Goal: Task Accomplishment & Management: Manage account settings

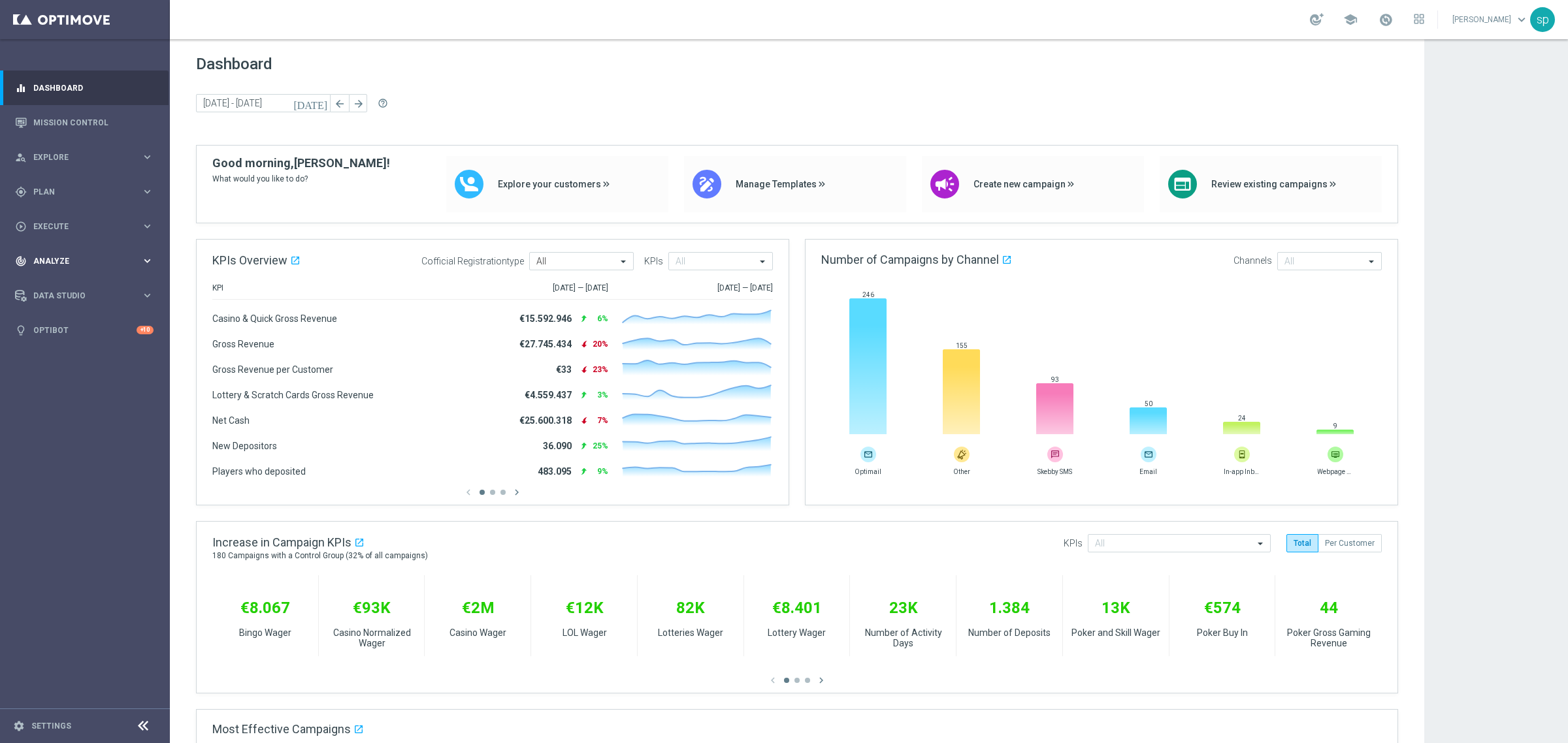
click at [48, 249] on div "track_changes Analyze keyboard_arrow_right" at bounding box center [84, 261] width 169 height 35
click at [50, 285] on link "Customer 360" at bounding box center [84, 288] width 102 height 11
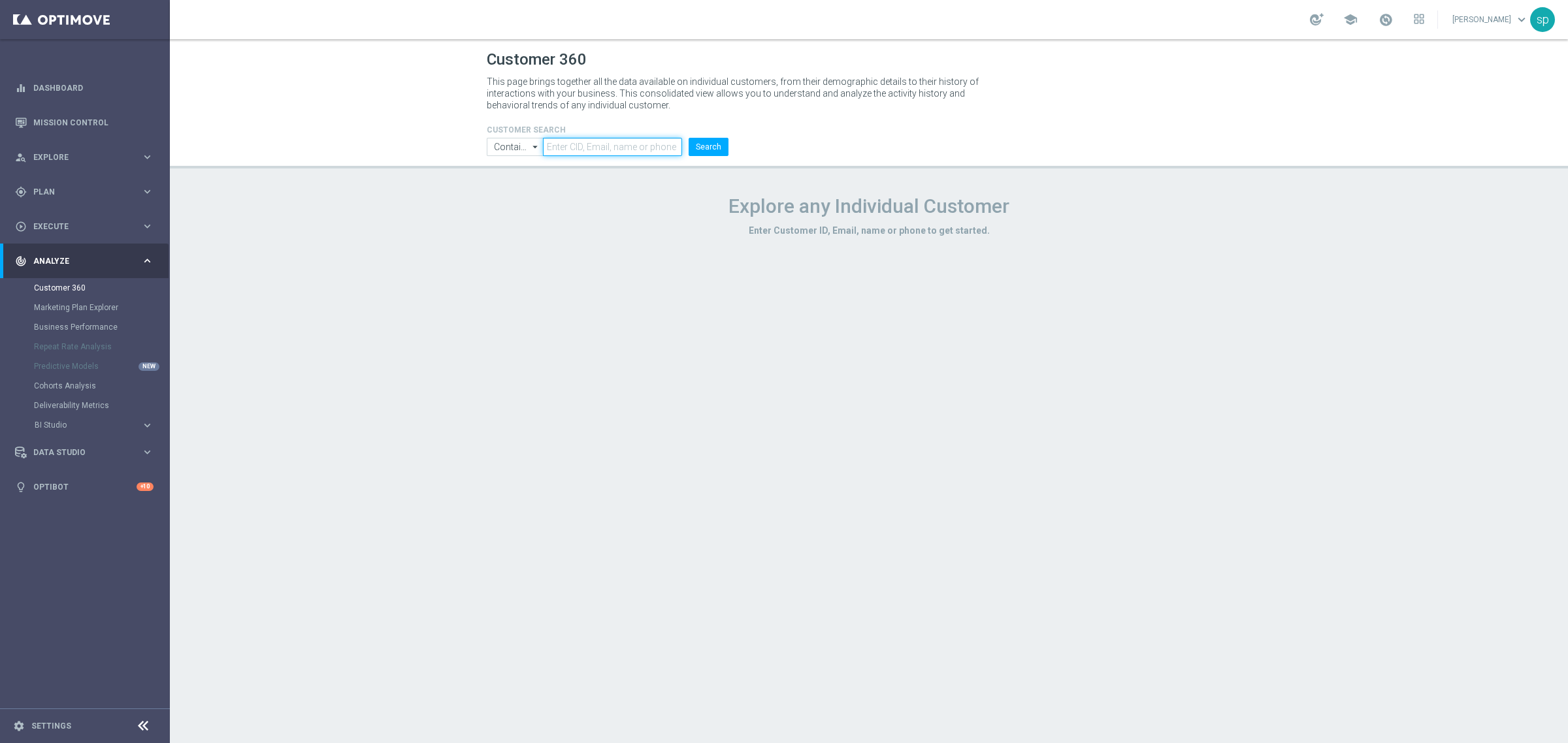
click at [575, 145] on input "text" at bounding box center [612, 146] width 139 height 18
paste input "6867556"
type input "6867556"
click at [715, 148] on button "Search" at bounding box center [708, 146] width 40 height 18
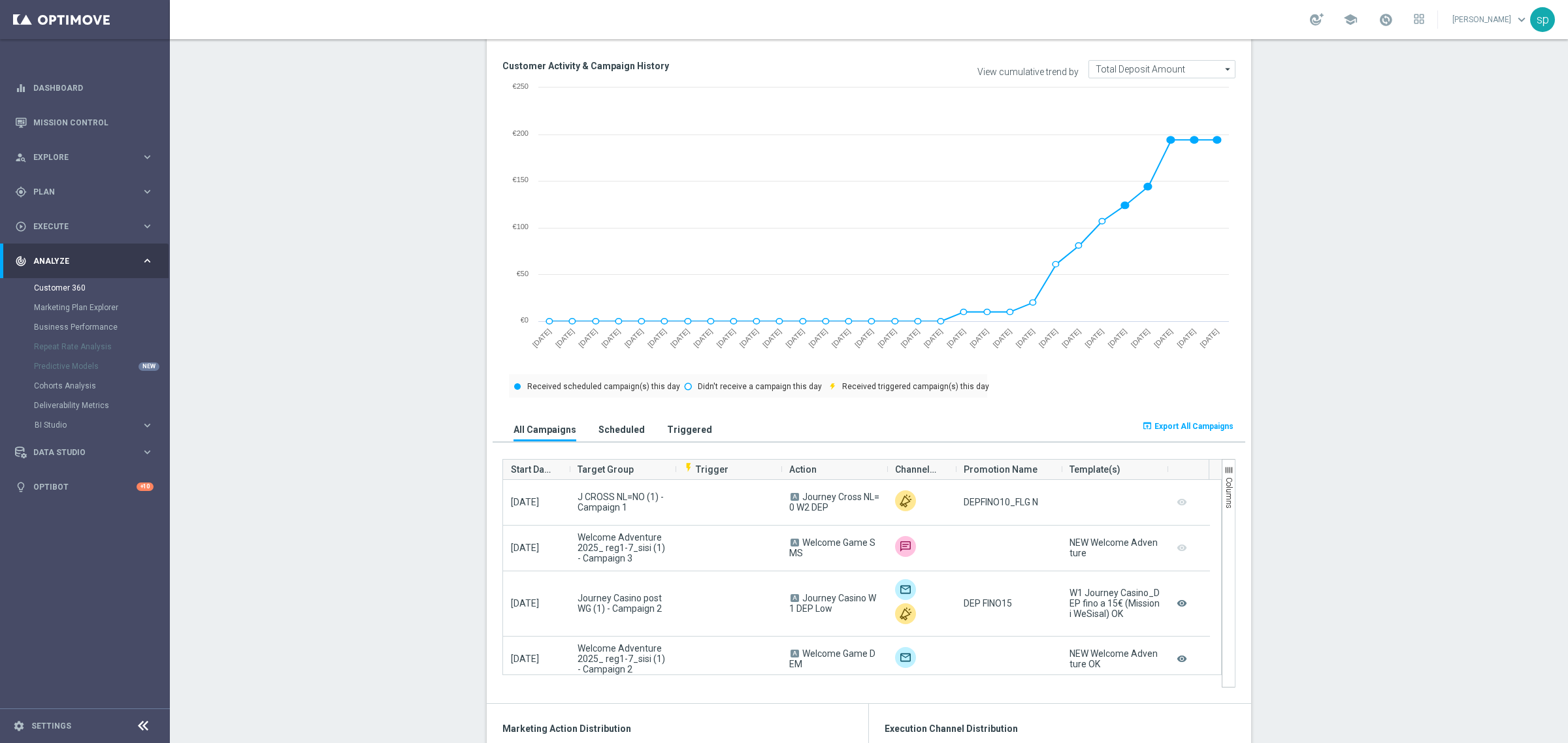
scroll to position [510, 0]
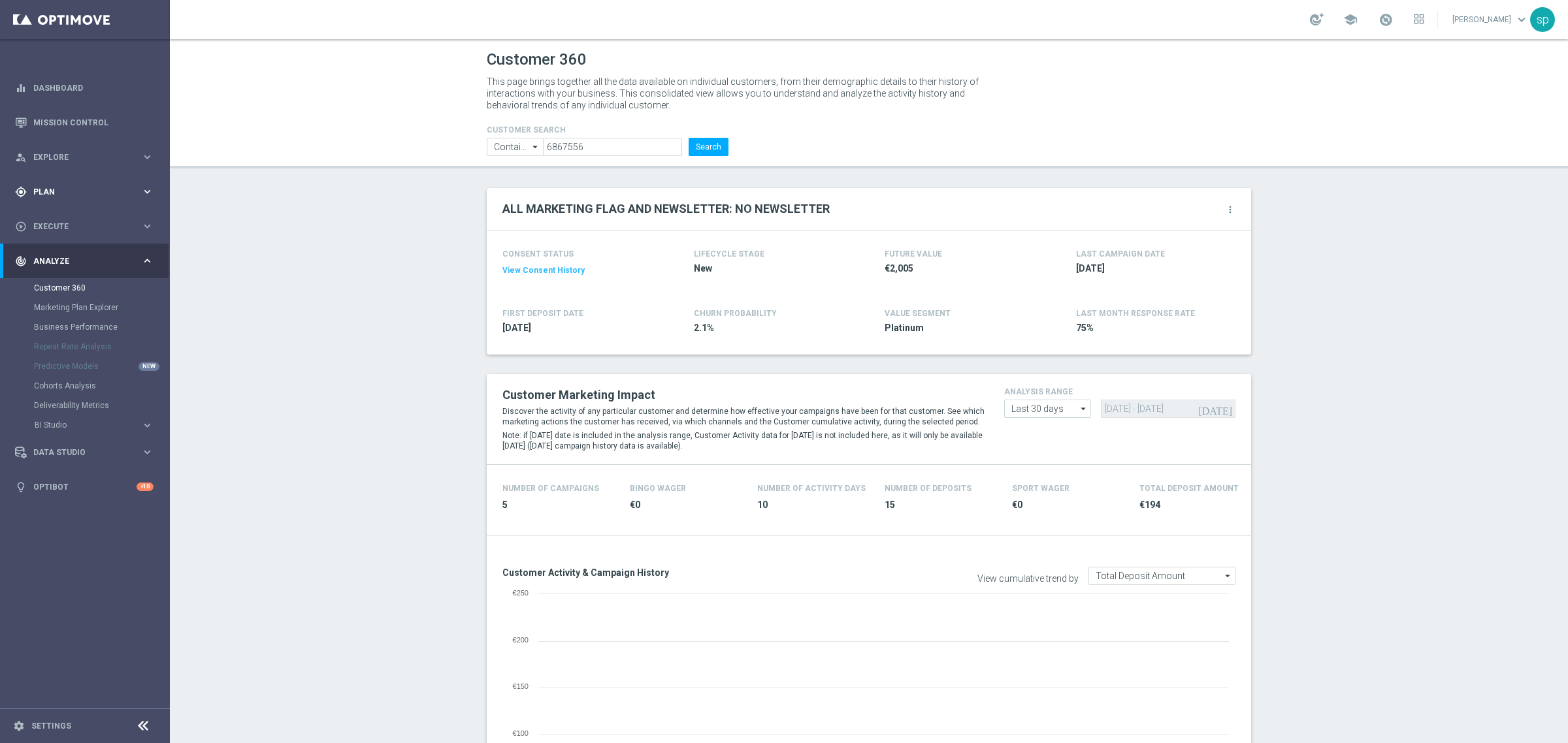
click at [43, 186] on div "gps_fixed Plan" at bounding box center [78, 192] width 126 height 12
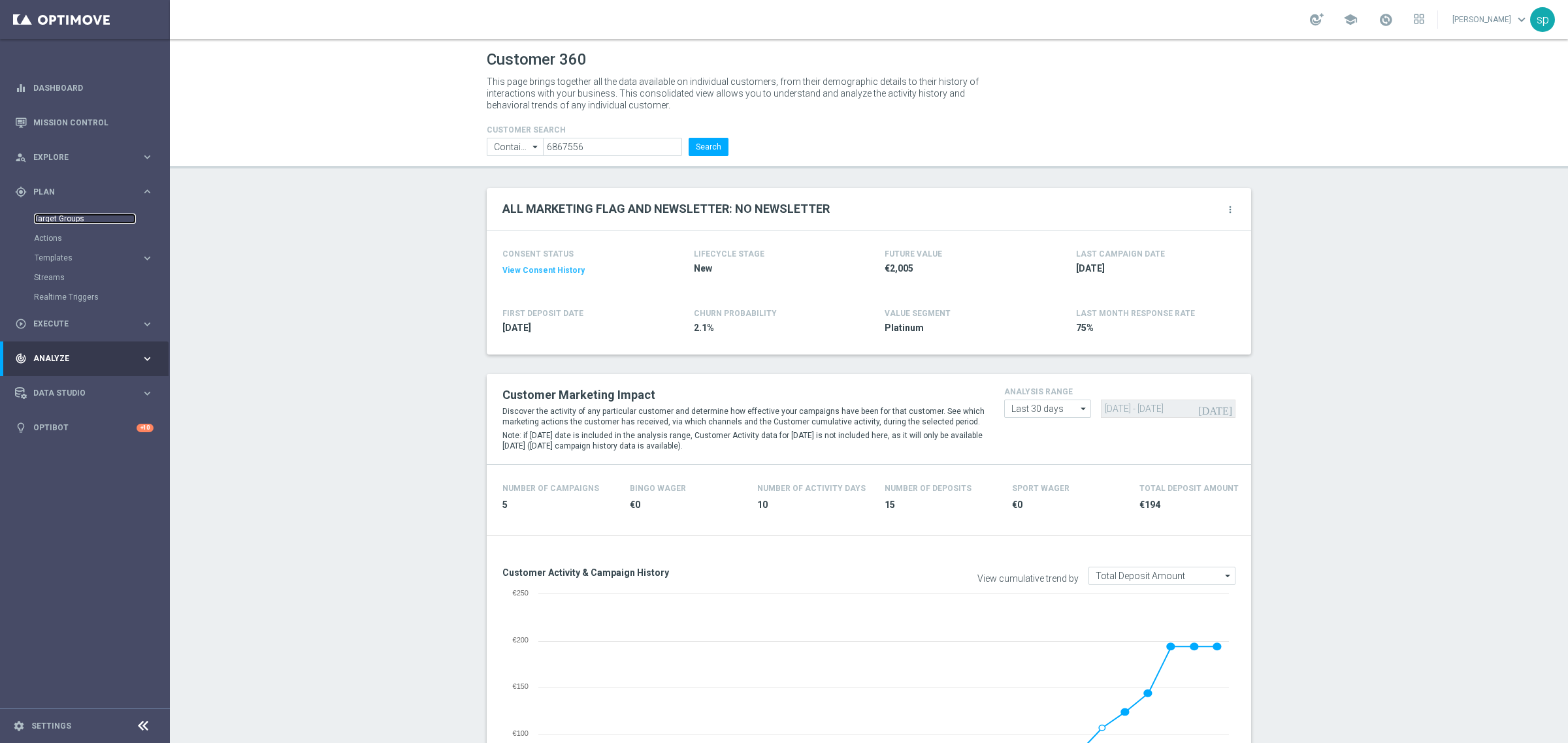
click at [53, 220] on link "Target Groups" at bounding box center [84, 218] width 102 height 11
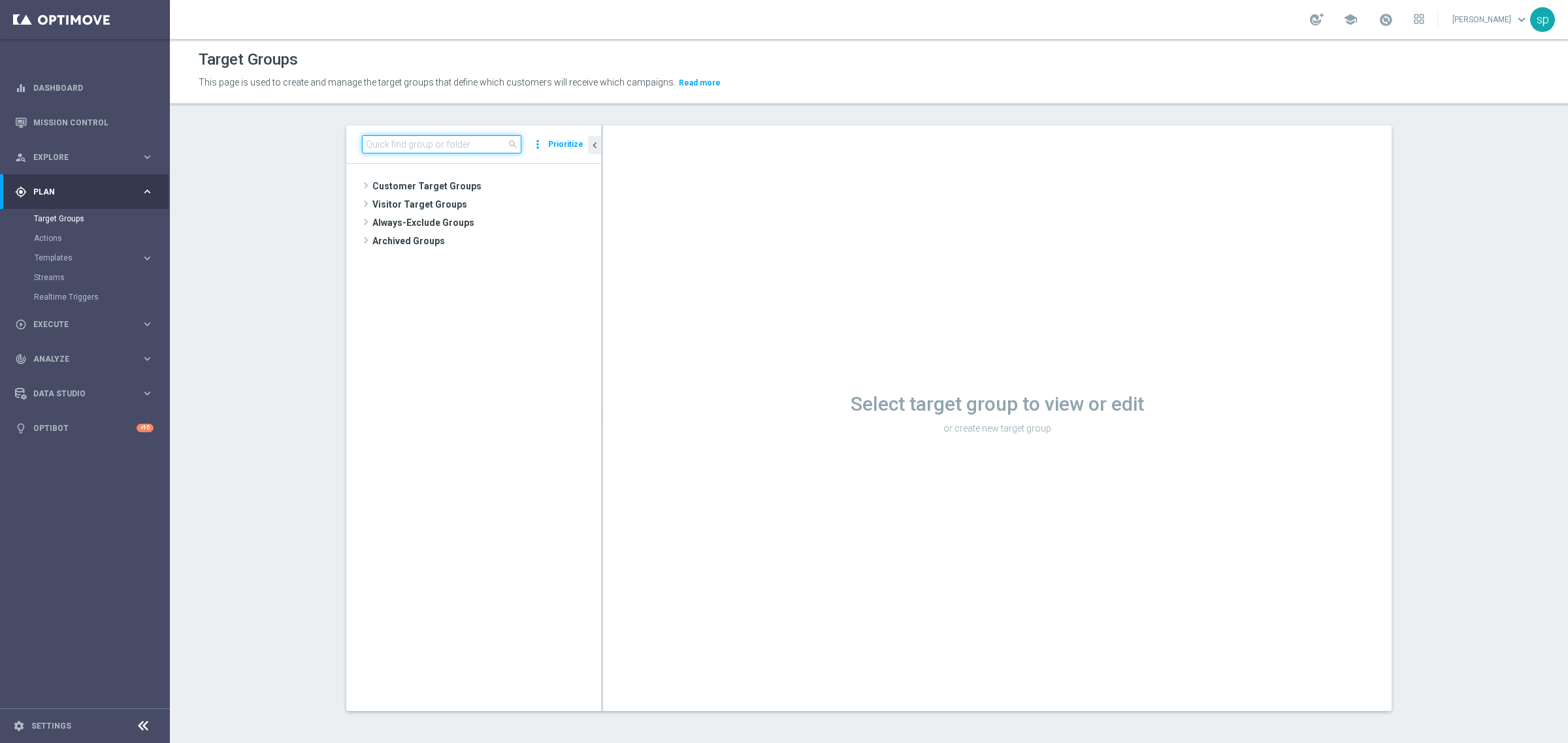
click at [435, 144] on input at bounding box center [441, 144] width 159 height 18
type input "j. cas"
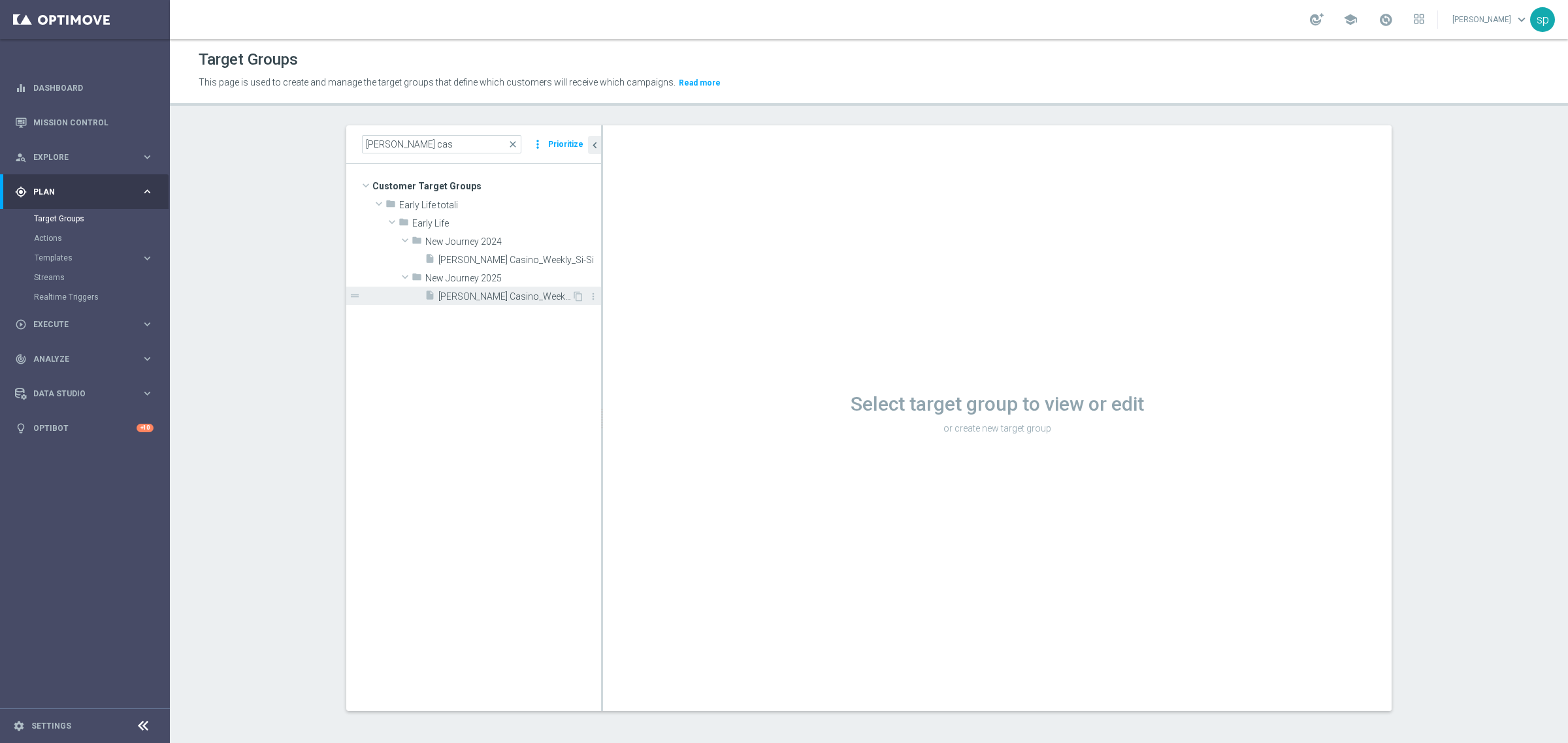
click at [510, 289] on div "insert_drive_file J. Casino_Weekly_Si-Si- reg 8-16" at bounding box center [498, 295] width 147 height 18
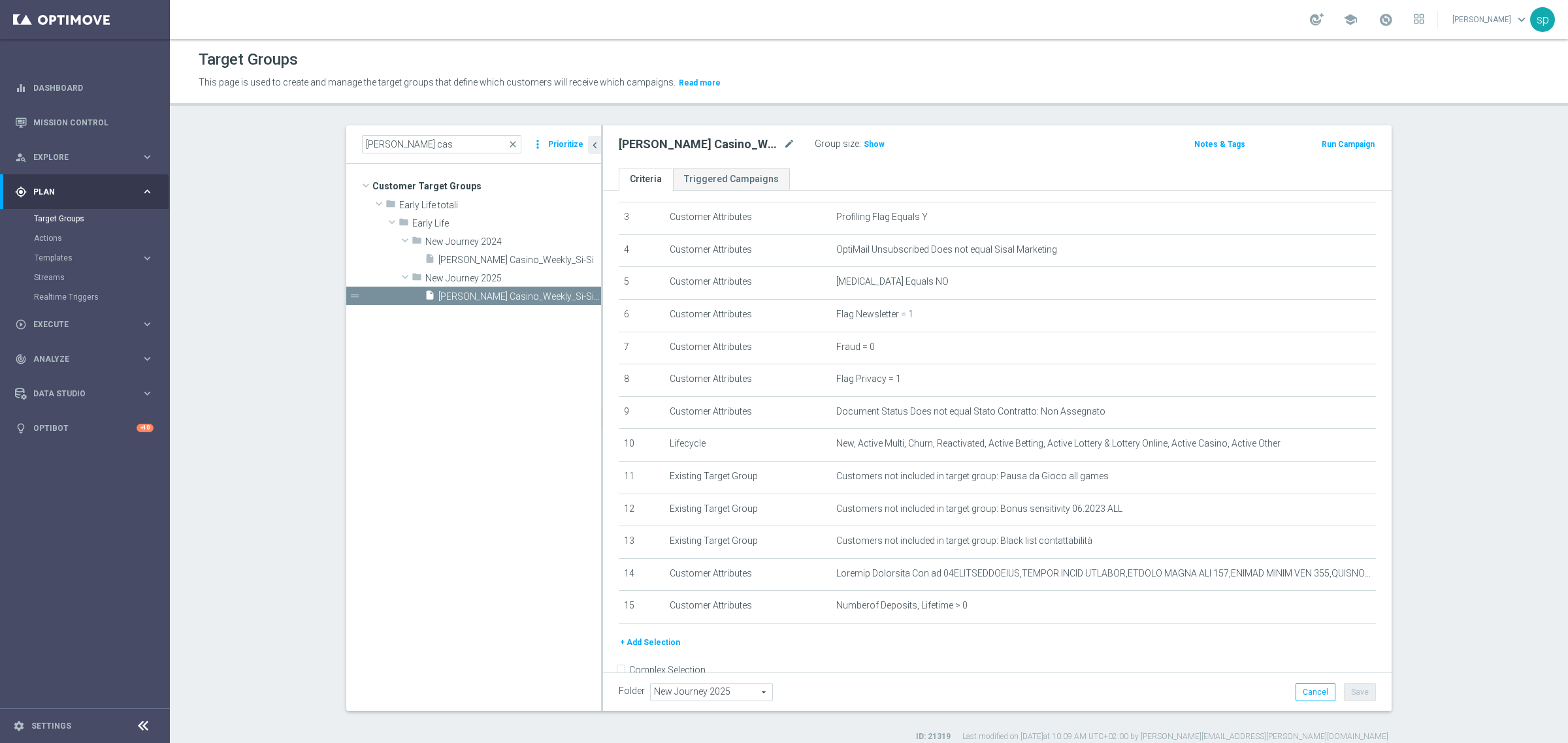
scroll to position [130, 0]
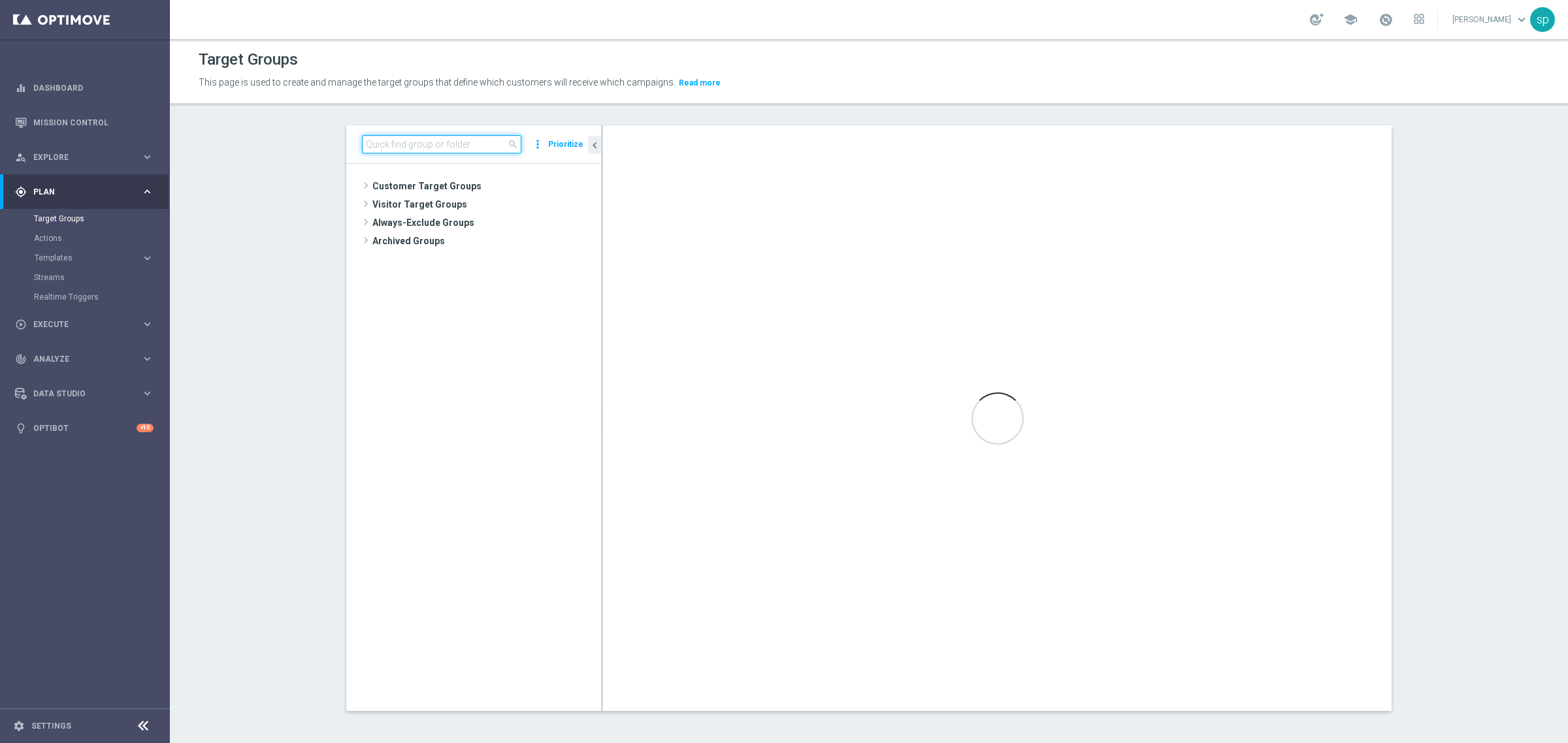
click at [402, 139] on input at bounding box center [441, 144] width 159 height 18
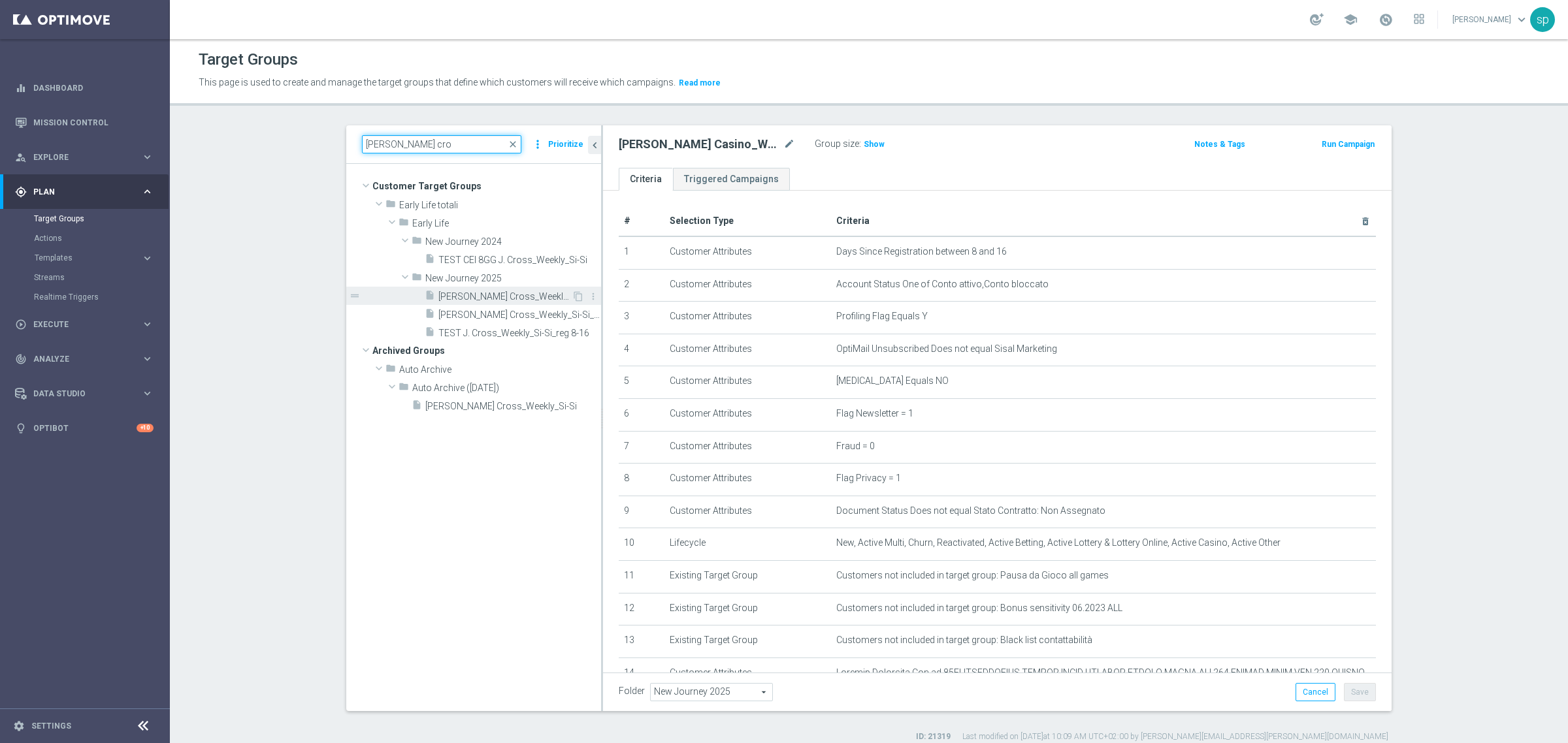
type input "j. cro"
click at [511, 288] on div "insert_drive_file J. Cross_Weekly_Si-No_reg 8-16" at bounding box center [498, 295] width 147 height 18
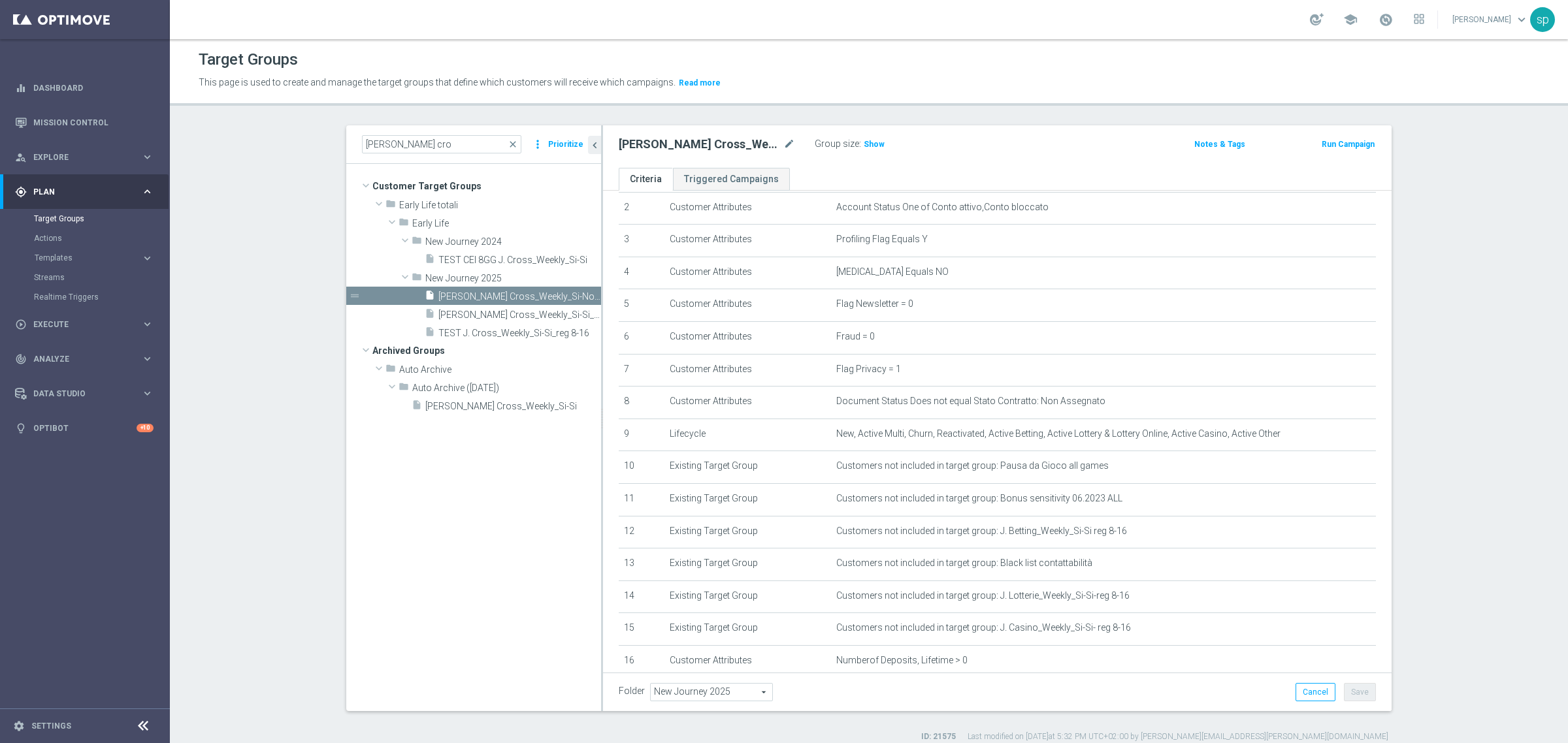
scroll to position [196, 0]
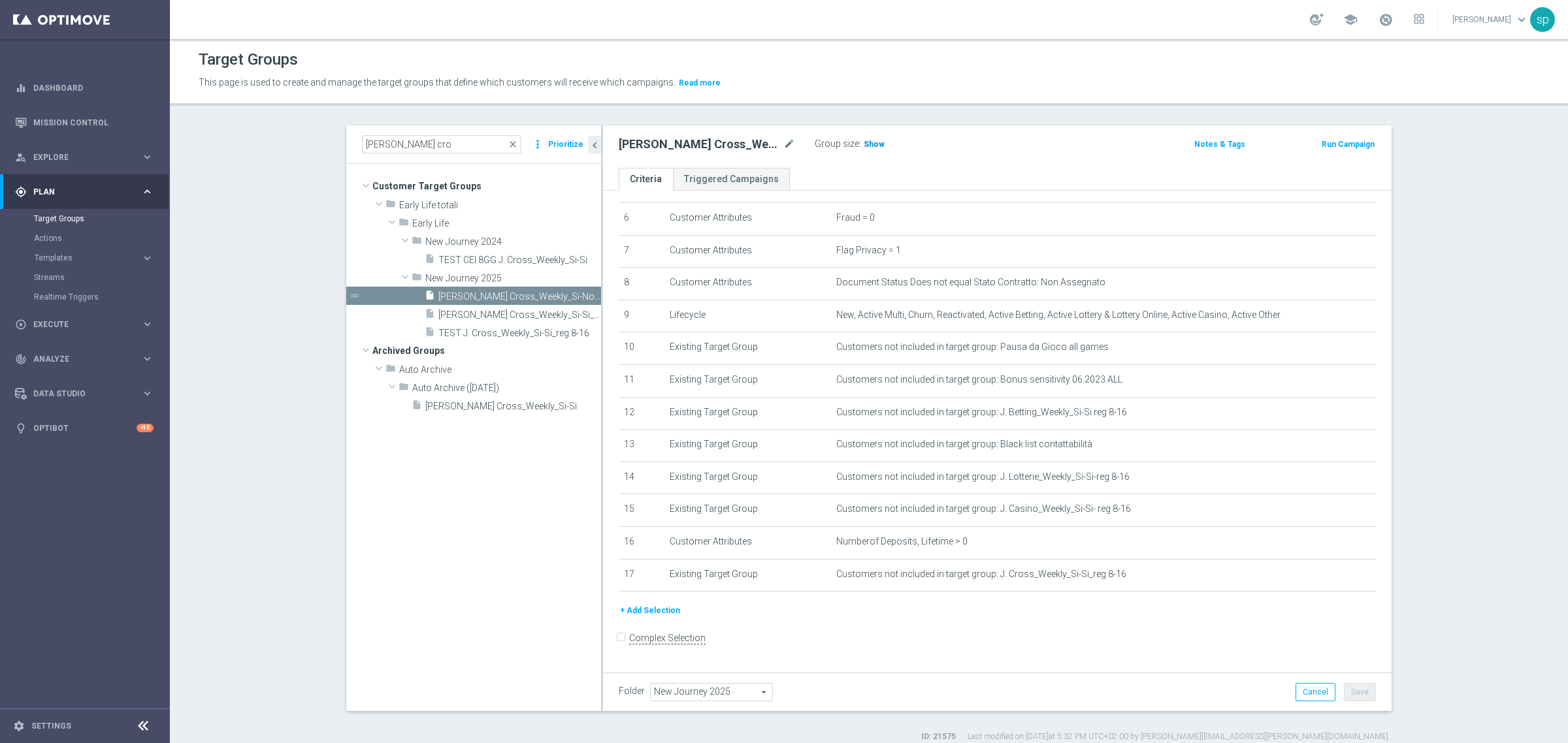
click at [867, 147] on span "Show" at bounding box center [874, 144] width 21 height 9
click at [631, 618] on button "+ Add Selection" at bounding box center [650, 610] width 63 height 14
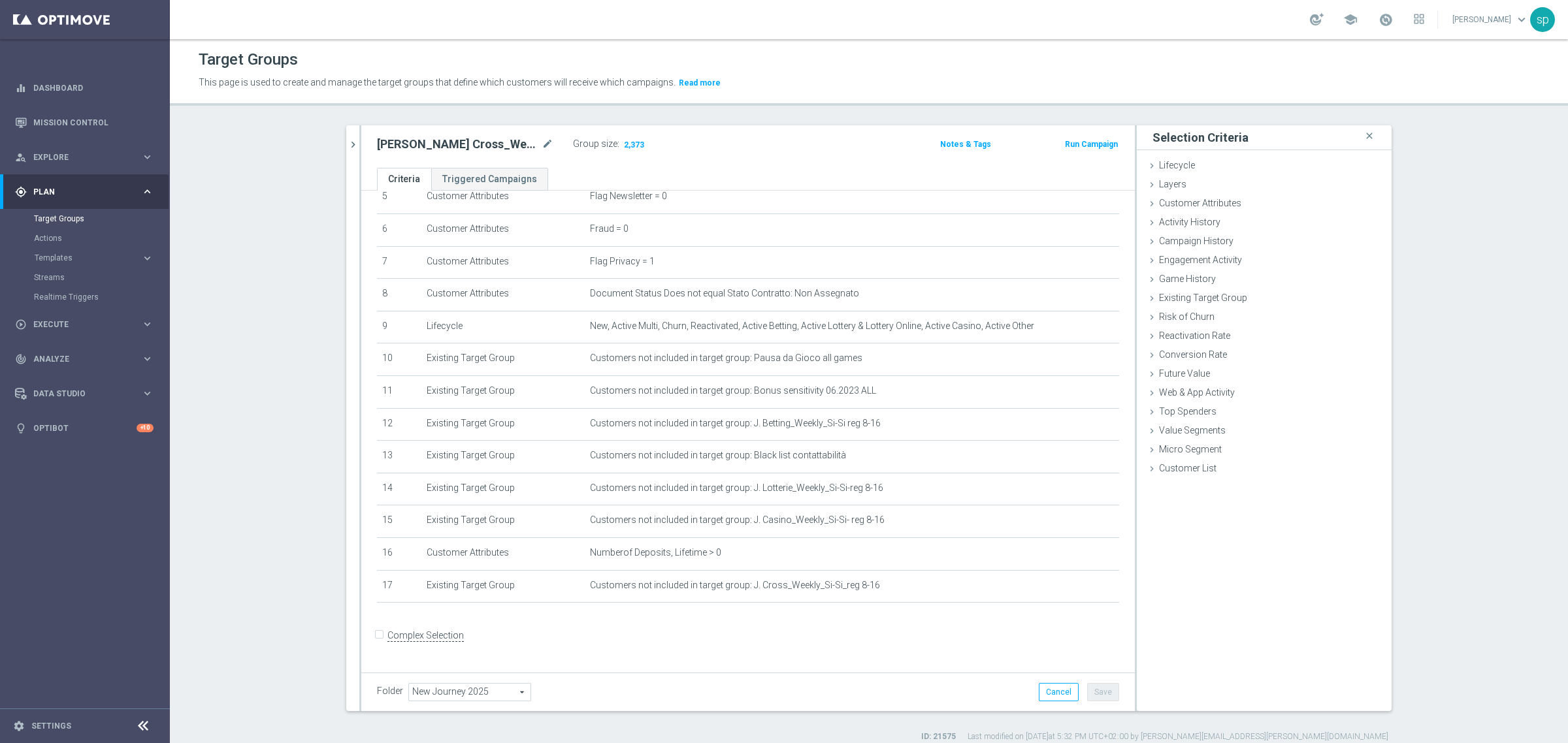
scroll to position [182, 0]
click at [1226, 221] on div "Activity History done" at bounding box center [1264, 223] width 254 height 19
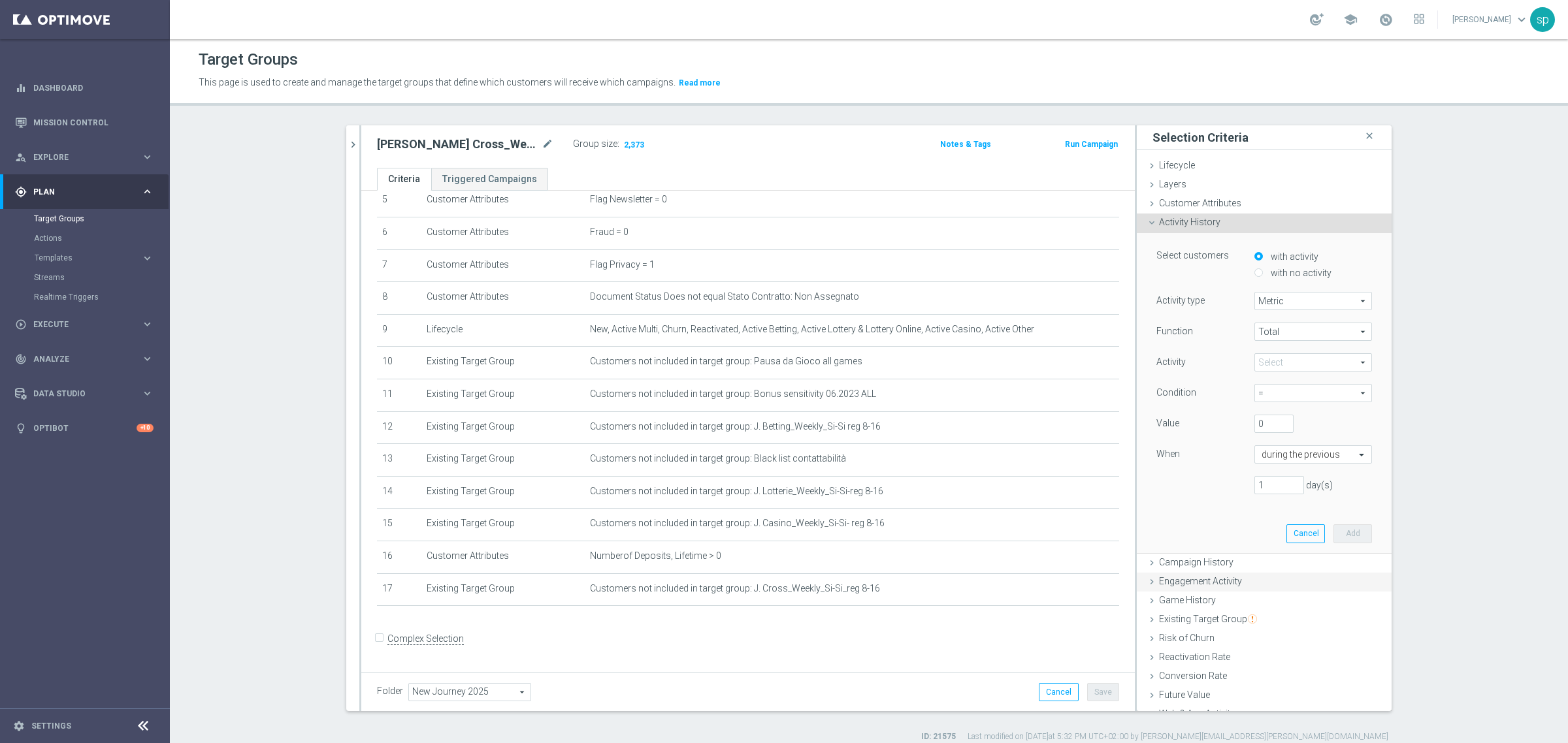
click at [1229, 579] on span "Engagement Activity" at bounding box center [1200, 581] width 83 height 11
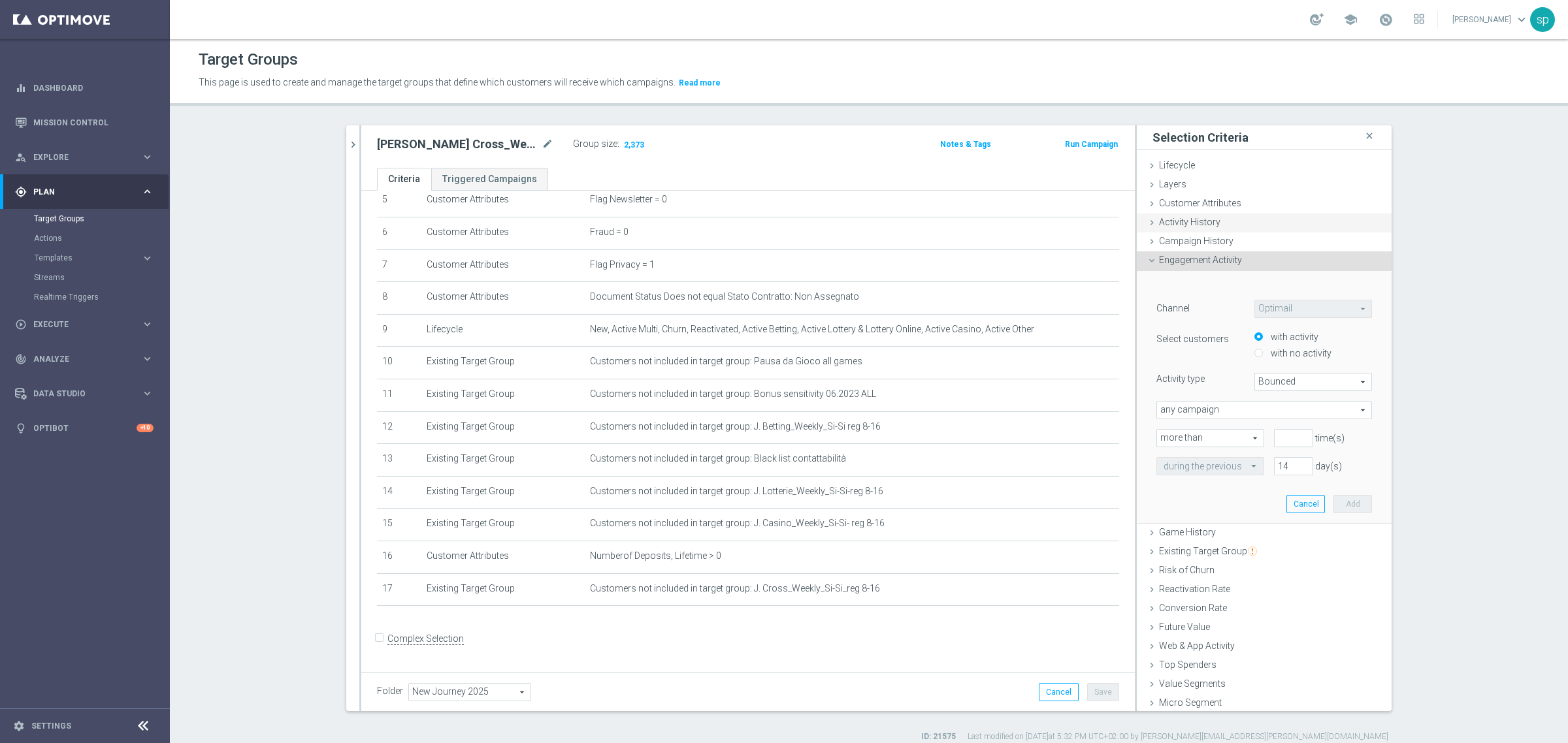
click at [1210, 226] on span "Activity History" at bounding box center [1190, 222] width 61 height 11
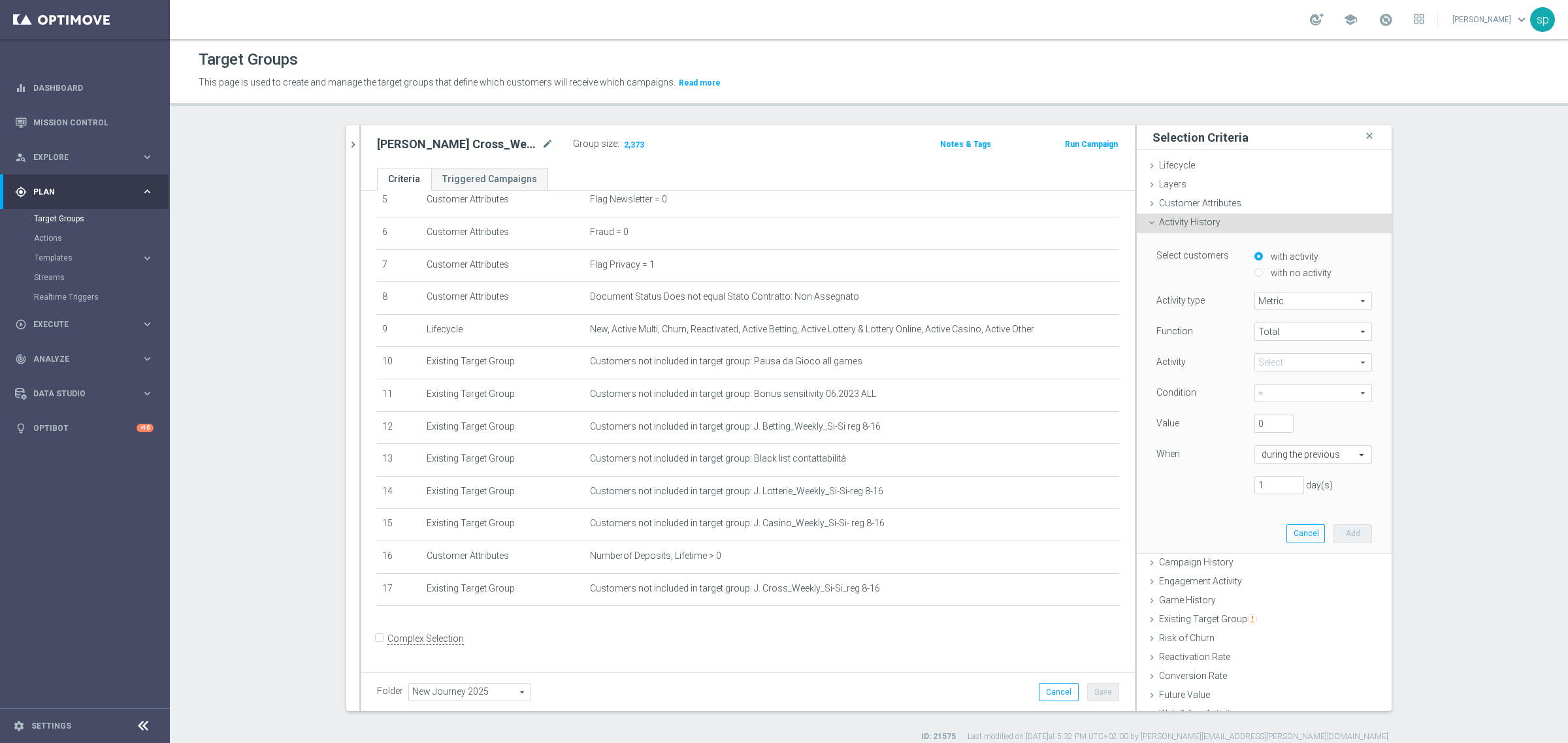
click at [1267, 268] on label "with no activity" at bounding box center [1299, 273] width 64 height 12
click at [1263, 268] on input "with no activity" at bounding box center [1259, 272] width 9 height 9
radio input "true"
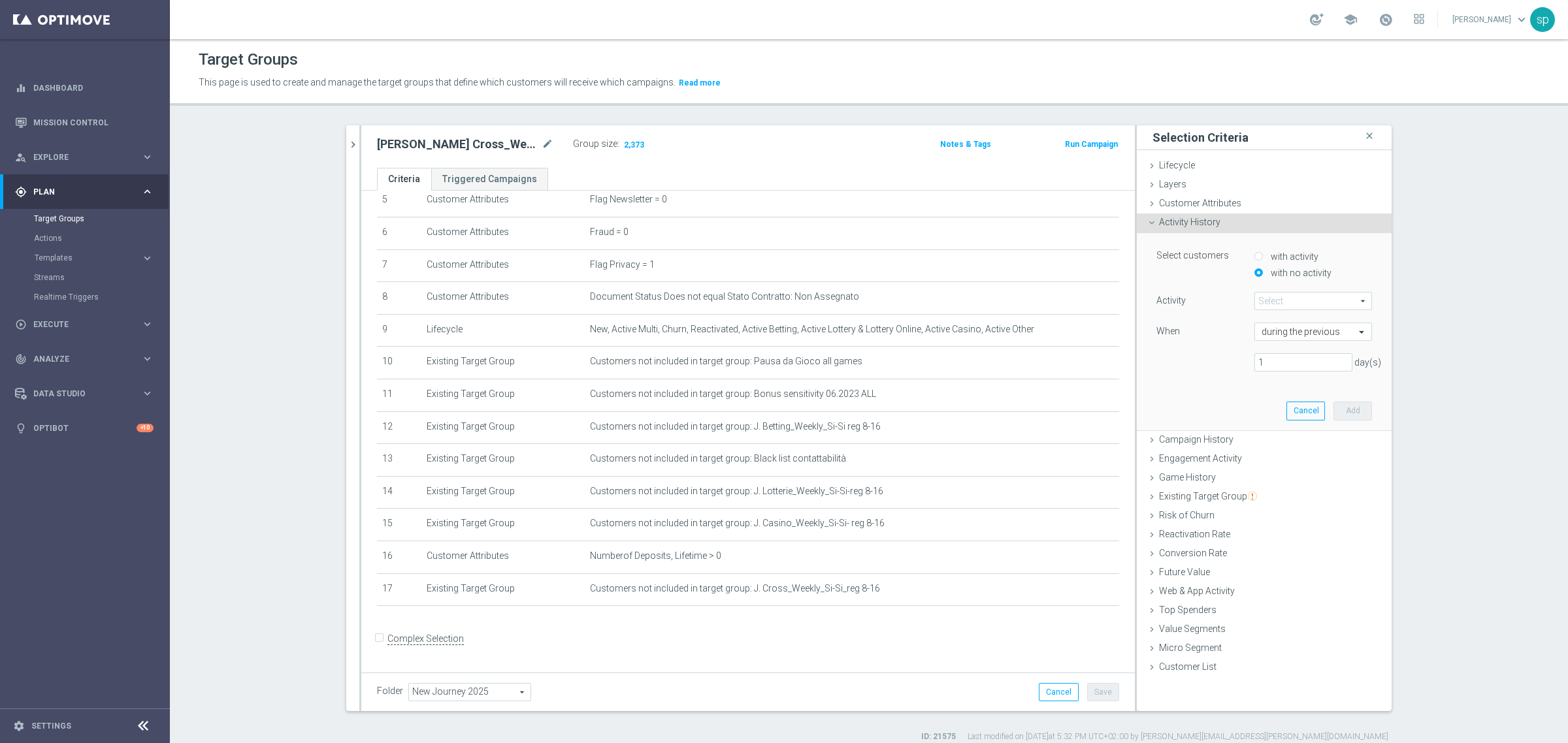
scroll to position [0, 0]
click at [1210, 458] on span "Engagement Activity" at bounding box center [1200, 458] width 83 height 11
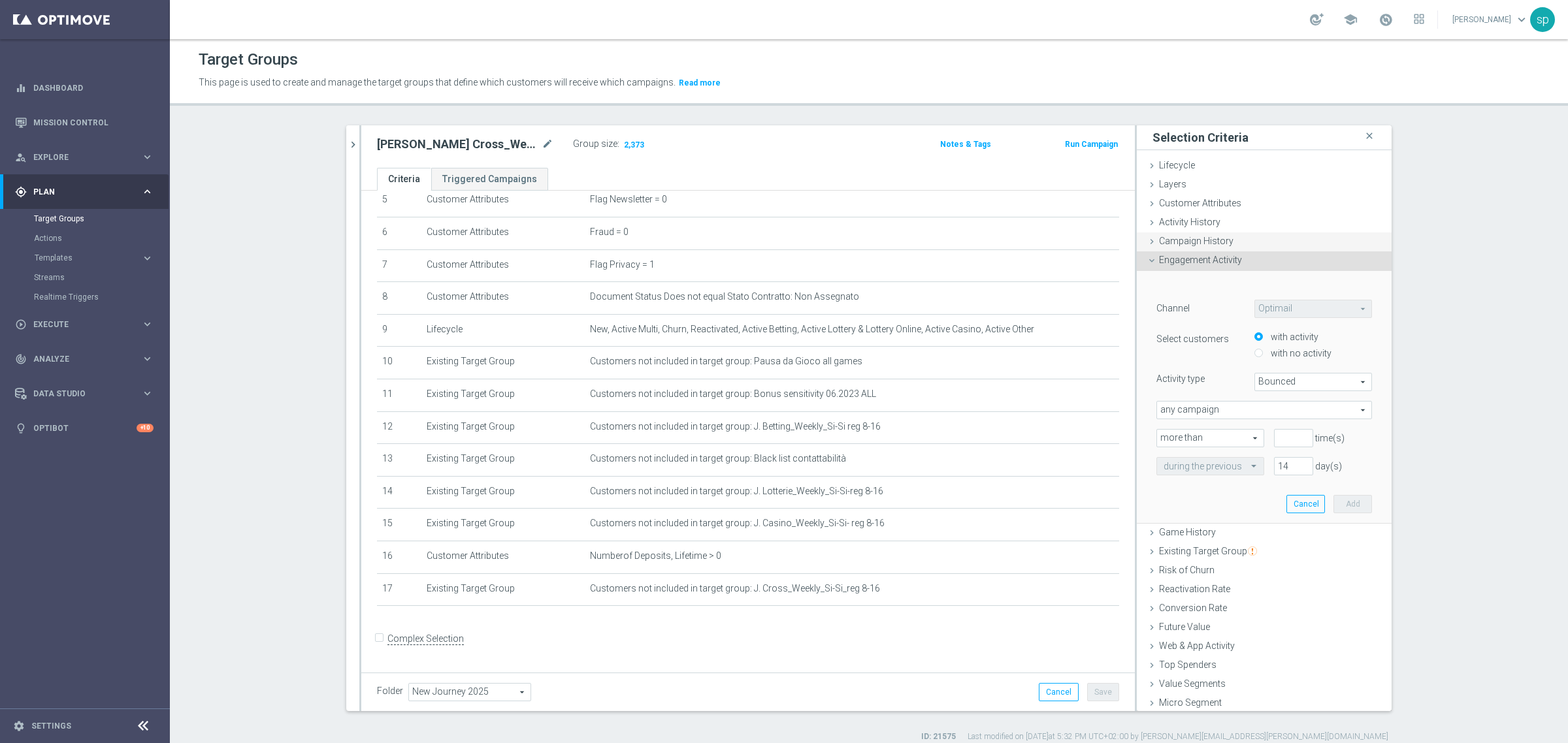
click at [1217, 246] on span "Campaign History" at bounding box center [1196, 241] width 74 height 11
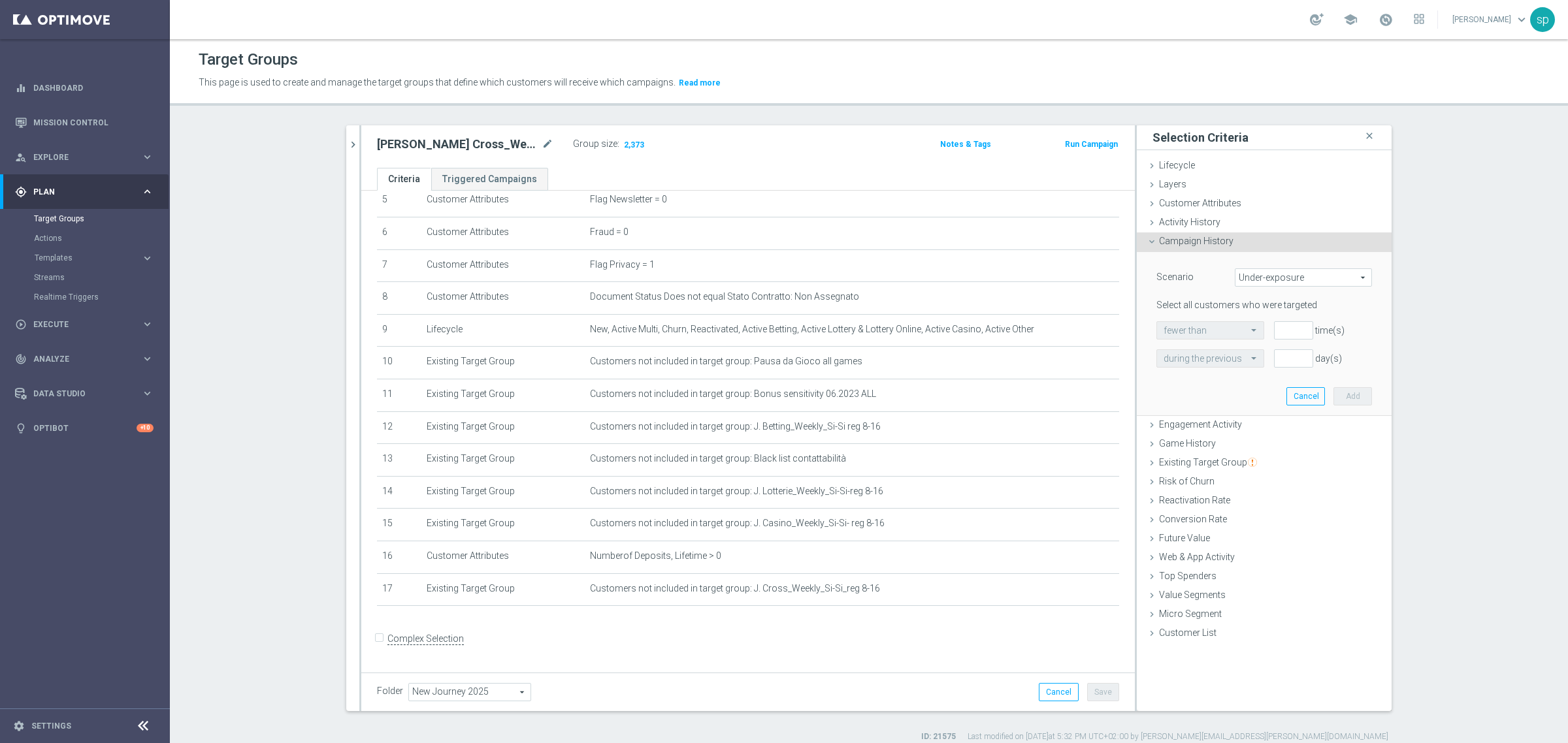
click at [1252, 277] on span "Under-exposure" at bounding box center [1303, 277] width 136 height 17
click at [1272, 361] on span "Custom" at bounding box center [1303, 364] width 123 height 11
type input "Custom"
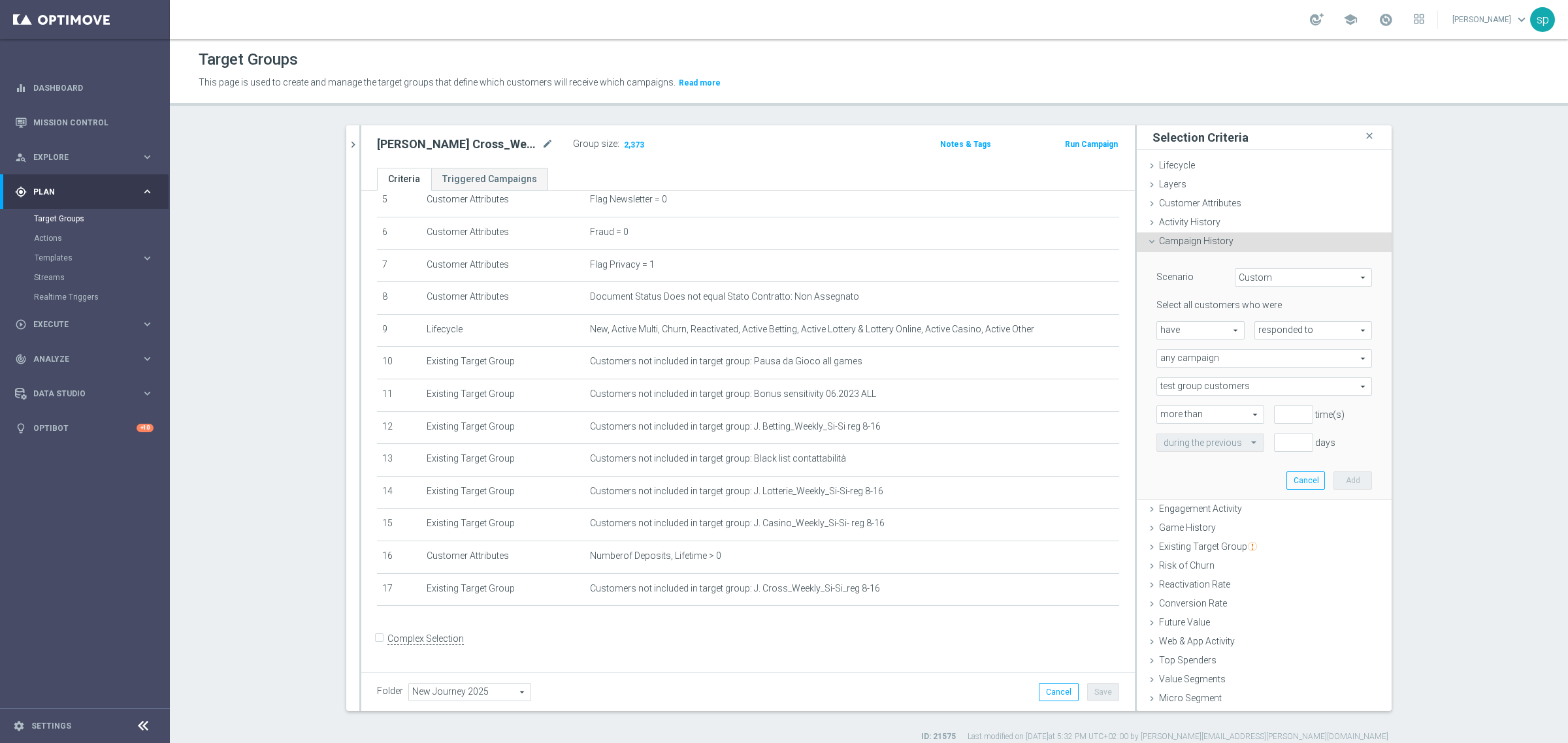
click at [1206, 331] on span "have" at bounding box center [1200, 331] width 87 height 17
click at [1201, 361] on span "have not" at bounding box center [1200, 366] width 74 height 11
type input "have not"
click at [1301, 331] on span "responded to" at bounding box center [1313, 331] width 116 height 17
click at [1300, 373] on label "been targeted with" at bounding box center [1313, 367] width 116 height 17
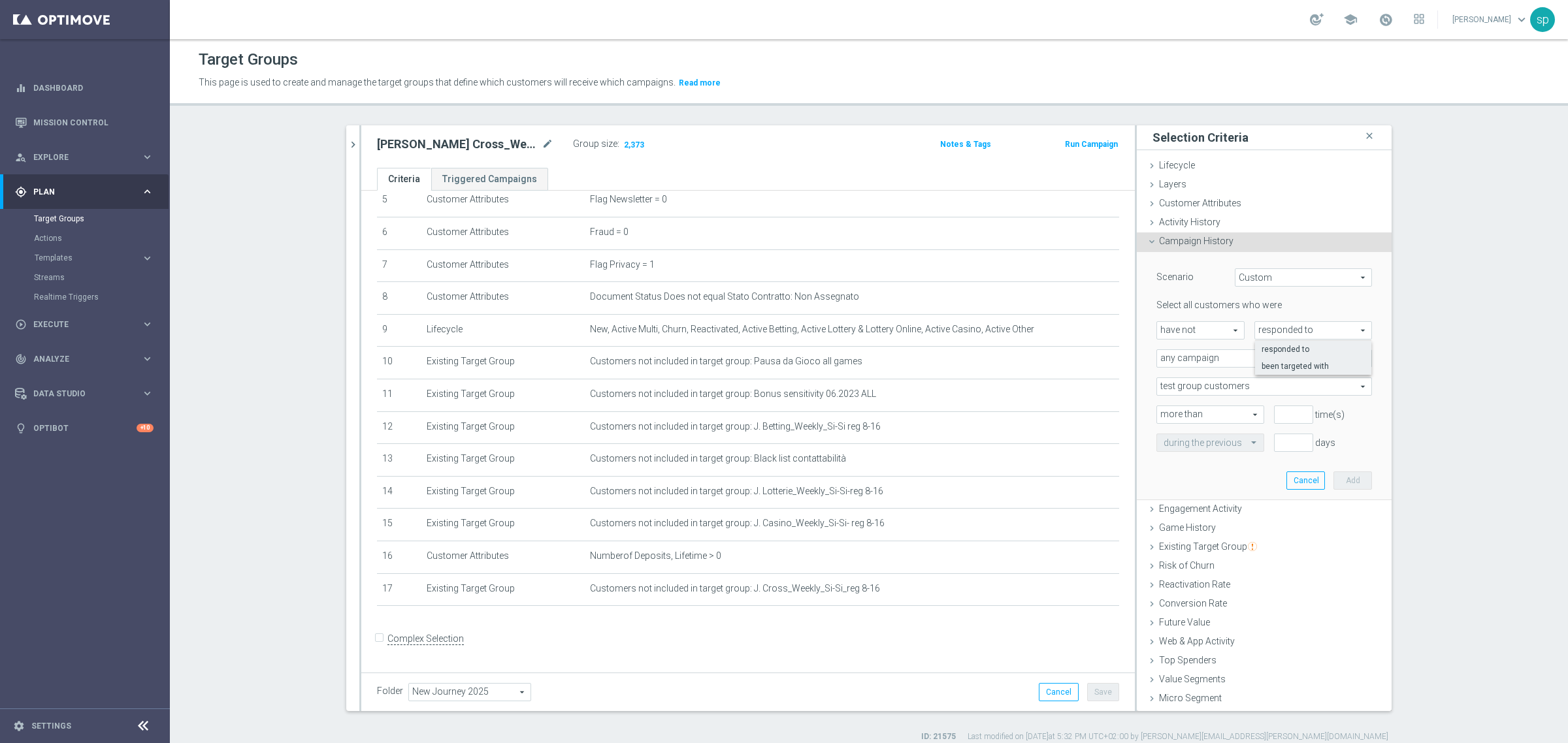
type input "been targeted with"
click at [1237, 357] on span "any campaign" at bounding box center [1264, 359] width 214 height 17
click at [1207, 414] on span "one or more actions" at bounding box center [1264, 411] width 201 height 11
type input "one or more actions"
click at [1288, 409] on input "1" at bounding box center [1293, 414] width 39 height 18
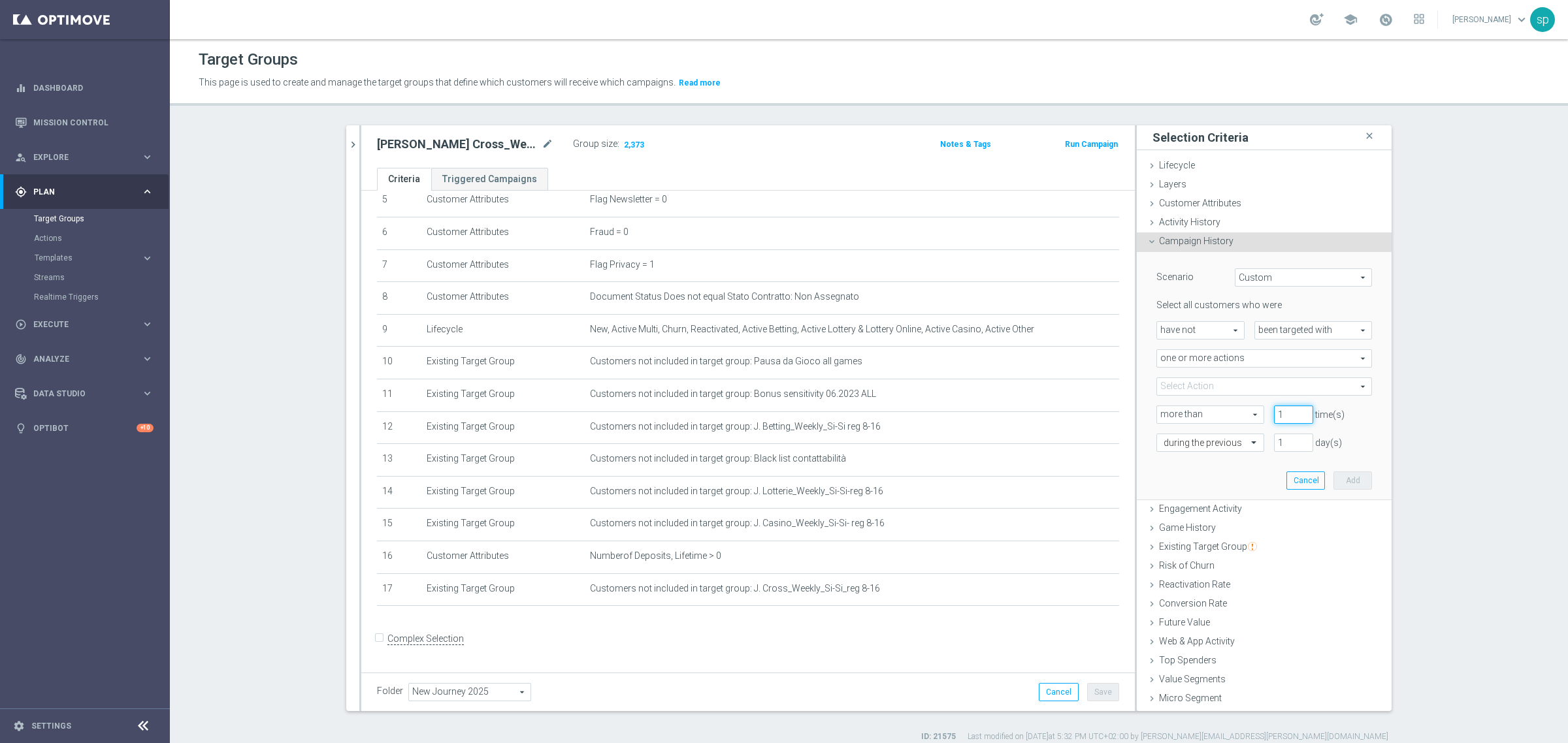
click at [1288, 420] on input "1" at bounding box center [1293, 414] width 39 height 18
type input "0"
click at [1288, 417] on input "0" at bounding box center [1293, 414] width 39 height 18
click at [1290, 445] on input "1" at bounding box center [1293, 442] width 39 height 18
click at [1290, 436] on input "2" at bounding box center [1293, 442] width 39 height 18
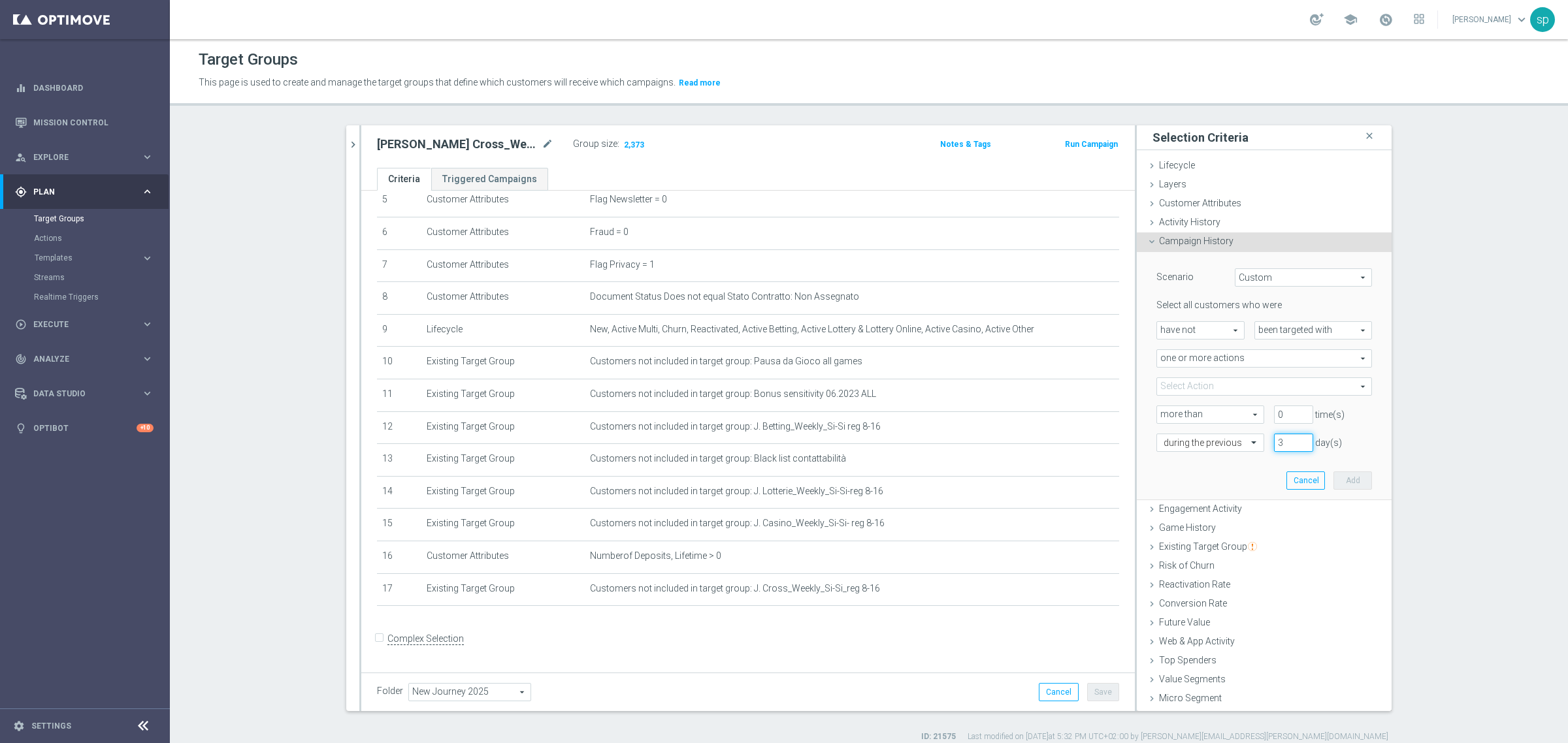
type input "3"
click at [1290, 436] on input "3" at bounding box center [1293, 442] width 39 height 18
click at [1218, 384] on span at bounding box center [1264, 387] width 214 height 17
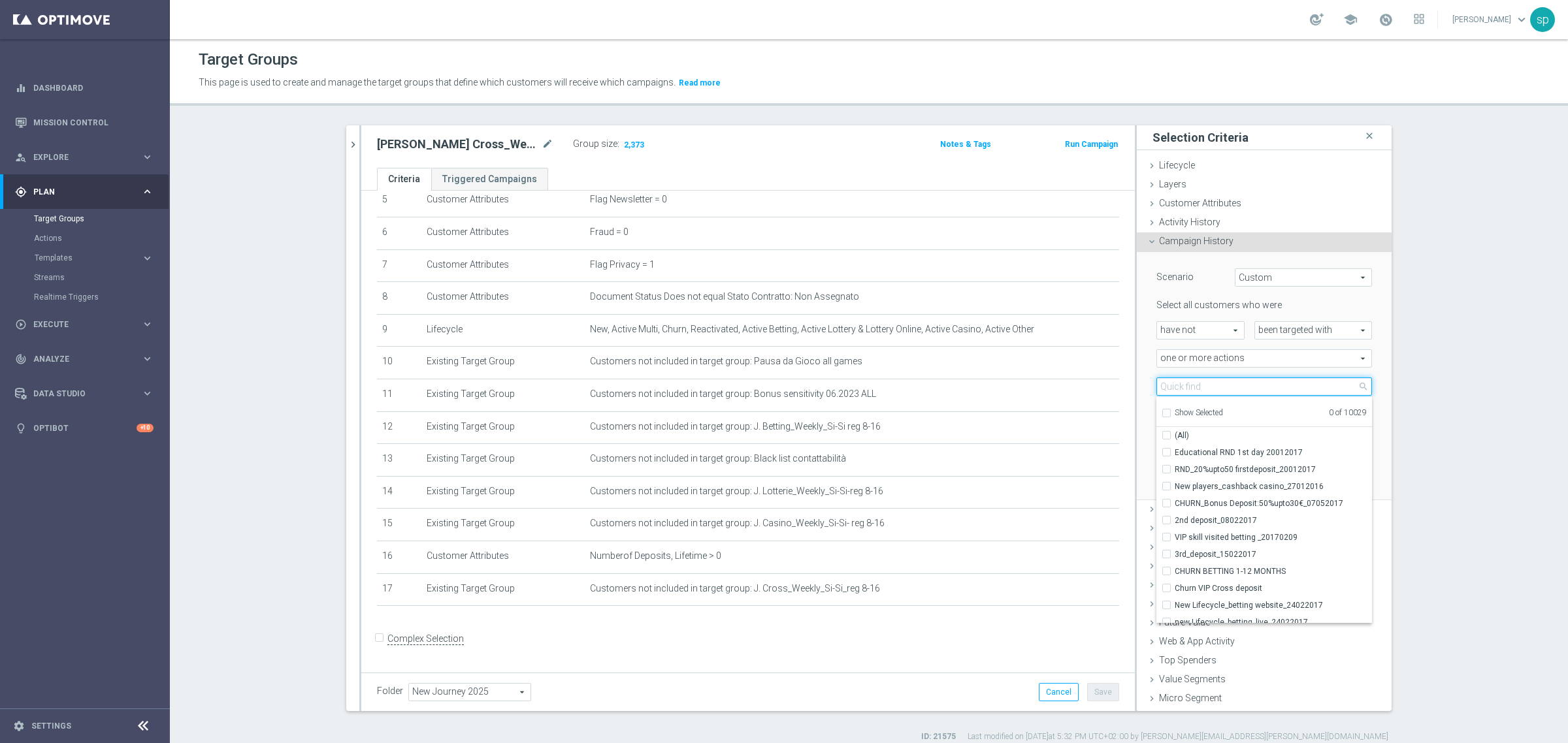
click at [1218, 384] on input "search" at bounding box center [1264, 386] width 216 height 18
type input "cei"
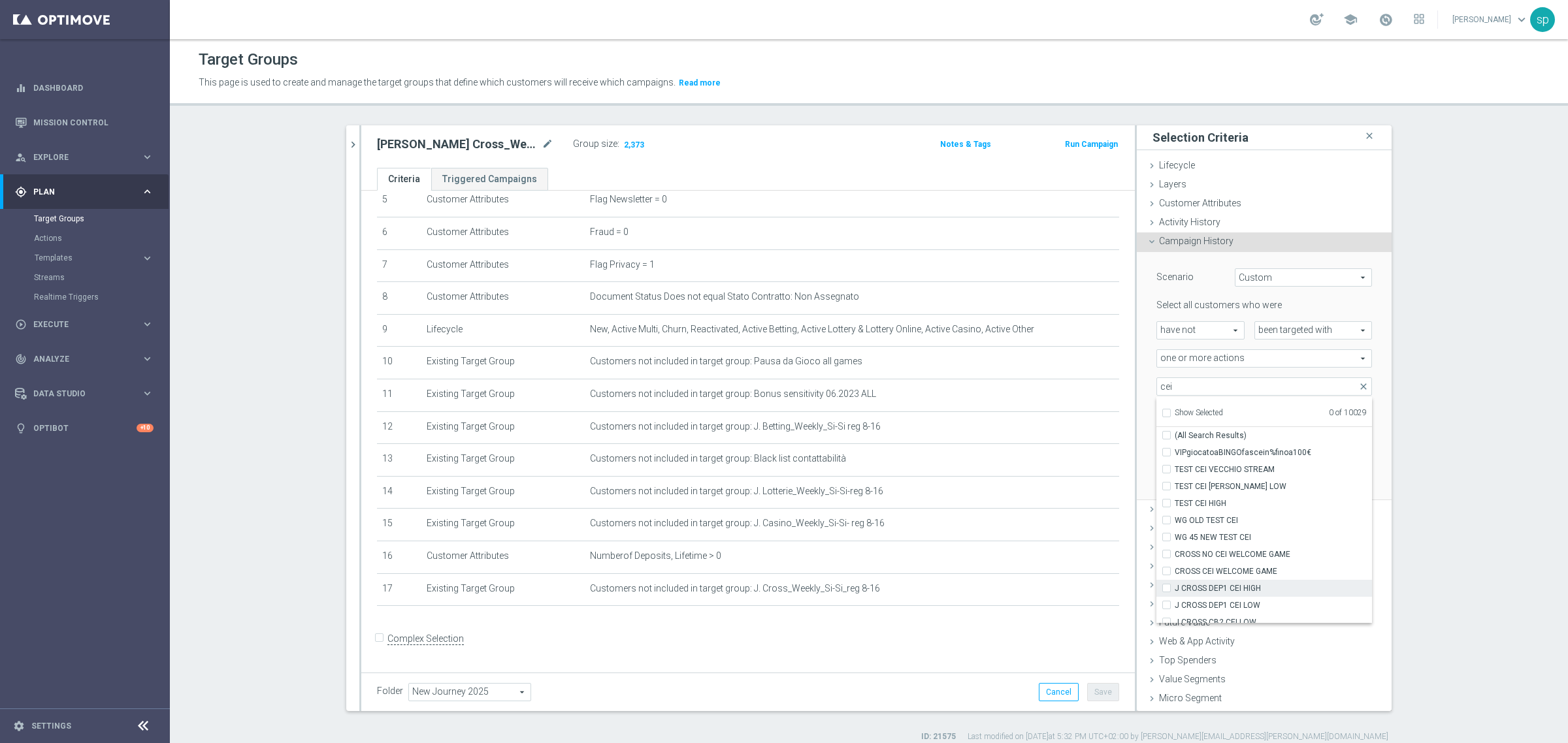
click at [1267, 584] on span "J CROSS DEP1 CEI HIGH" at bounding box center [1273, 588] width 198 height 11
click at [1174, 584] on input "J CROSS DEP1 CEI HIGH" at bounding box center [1171, 588] width 9 height 9
checkbox input "true"
type input "J CROSS DEP1 CEI HIGH"
click at [1258, 608] on span "J CROSS DEP1 CEI LOW" at bounding box center [1273, 605] width 198 height 11
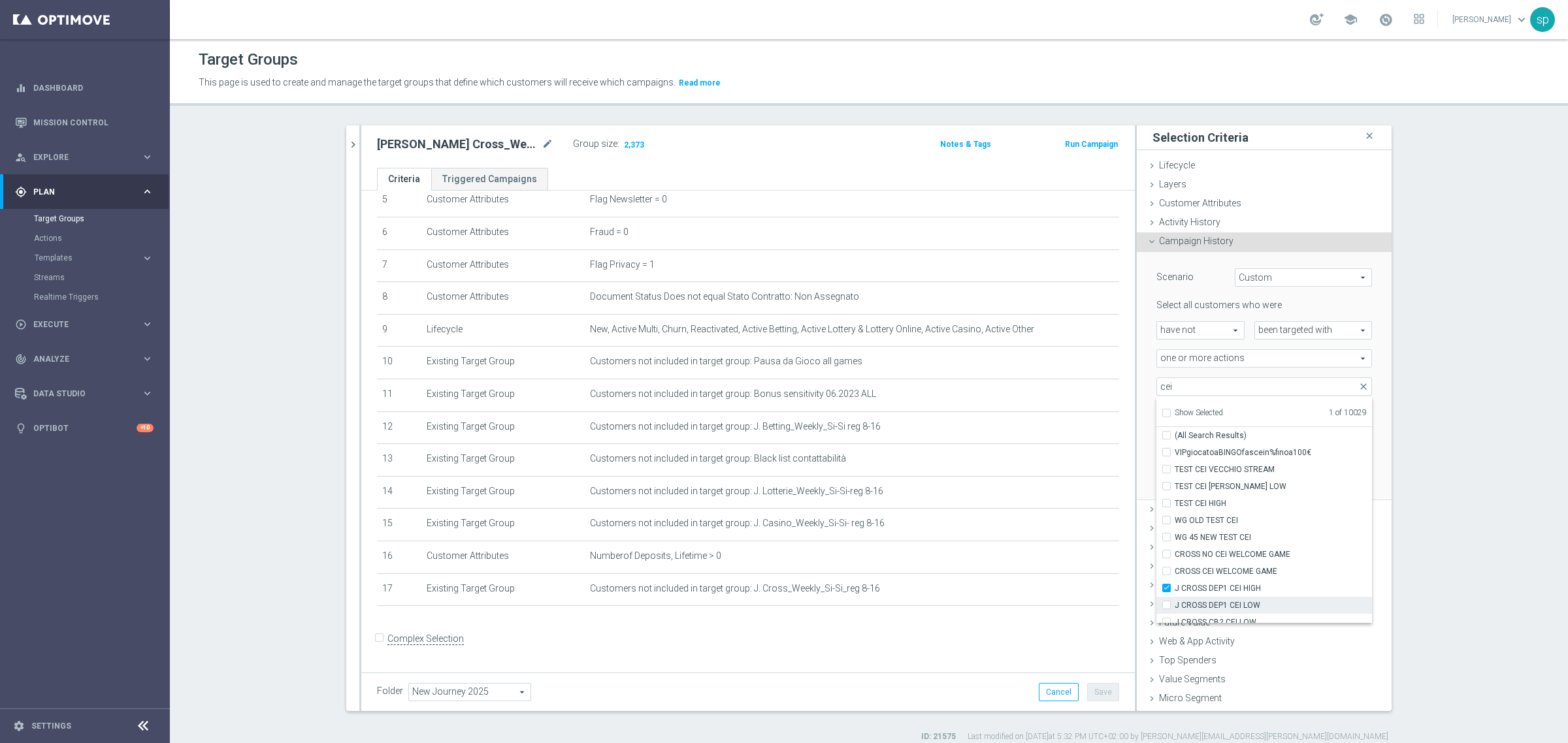
click at [1174, 608] on input "J CROSS DEP1 CEI LOW" at bounding box center [1171, 605] width 9 height 9
checkbox input "true"
type input "Selected 2 of 10029"
click at [1258, 582] on span "Journey Betting NO CEI dep w1" at bounding box center [1273, 578] width 198 height 11
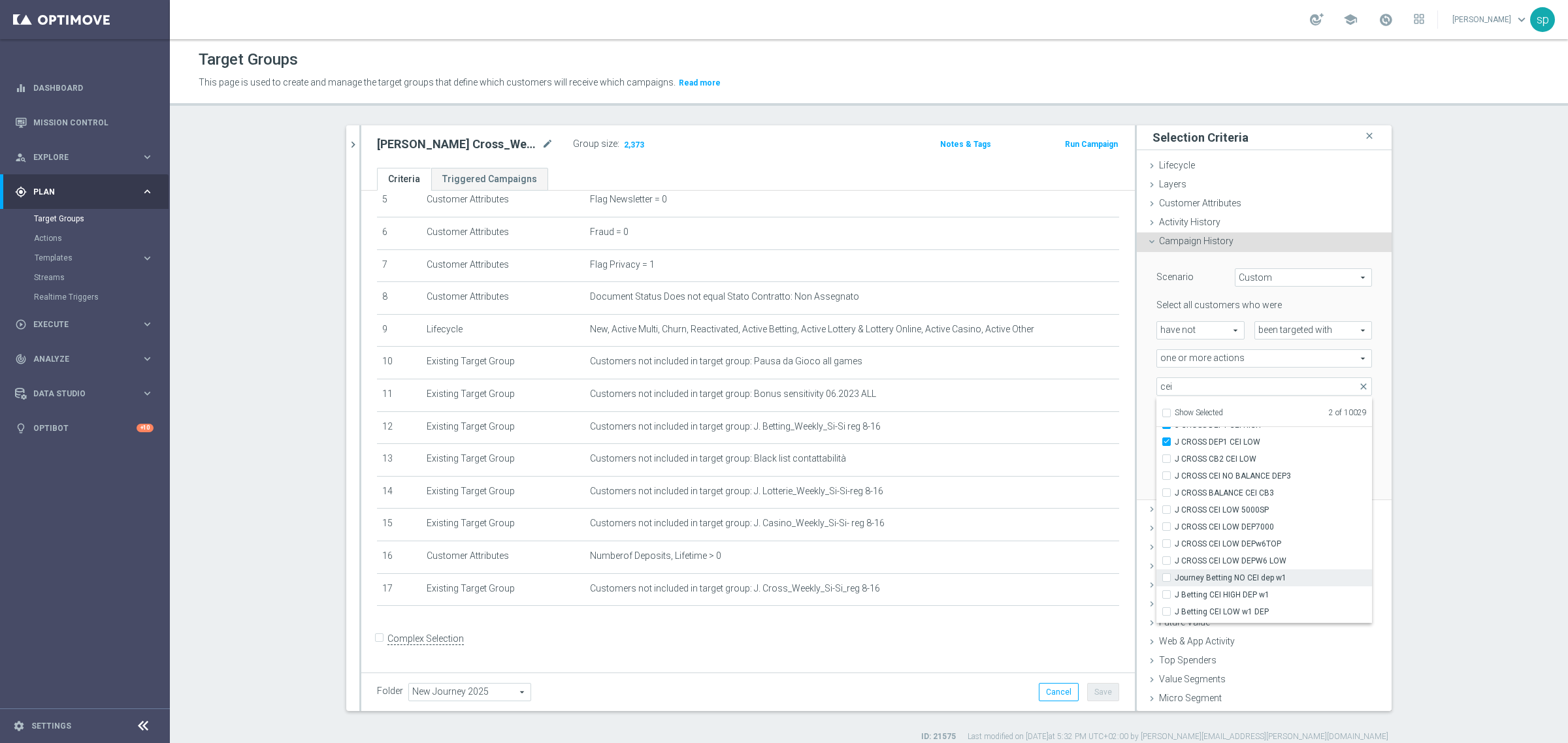
click at [1174, 582] on input "Journey Betting NO CEI dep w1" at bounding box center [1171, 578] width 9 height 9
checkbox input "true"
type input "Selected 3 of 10029"
click at [1249, 543] on span "J Betting CEI LOW w1 DEP" at bounding box center [1273, 546] width 198 height 11
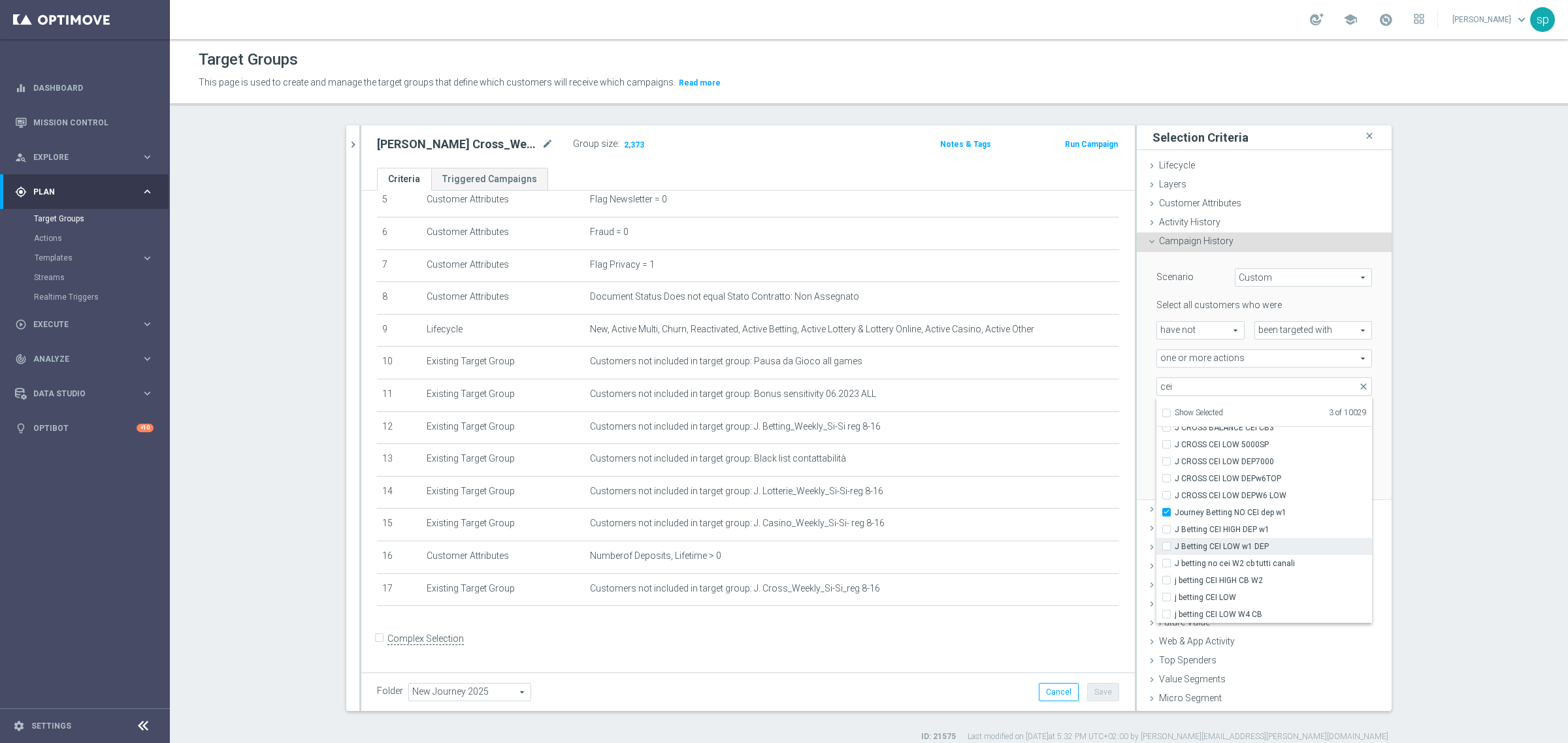
click at [1174, 543] on input "J Betting CEI LOW w1 DEP" at bounding box center [1171, 546] width 9 height 9
checkbox input "true"
type input "Selected 4 of 10029"
click at [1340, 588] on label "j betting cei low w5 bis cb" at bounding box center [1273, 581] width 198 height 17
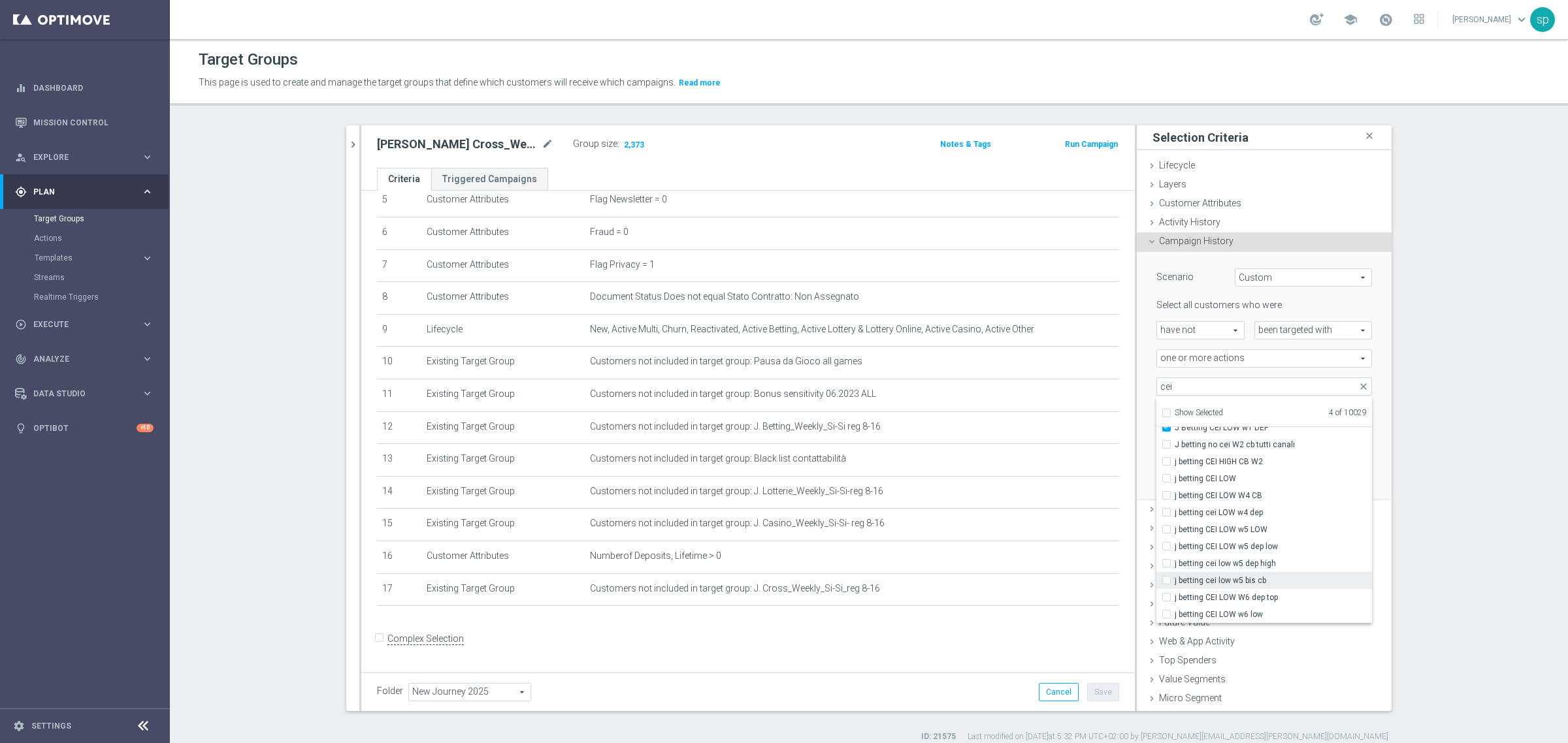
click at [1174, 584] on input "j betting cei low w5 bis cb" at bounding box center [1171, 580] width 9 height 9
checkbox input "true"
type input "Selected 5 of 10029"
click at [1284, 583] on span "j betting cei low w5 bis cb" at bounding box center [1273, 580] width 198 height 11
click at [1174, 583] on input "j betting cei low w5 bis cb" at bounding box center [1171, 580] width 9 height 9
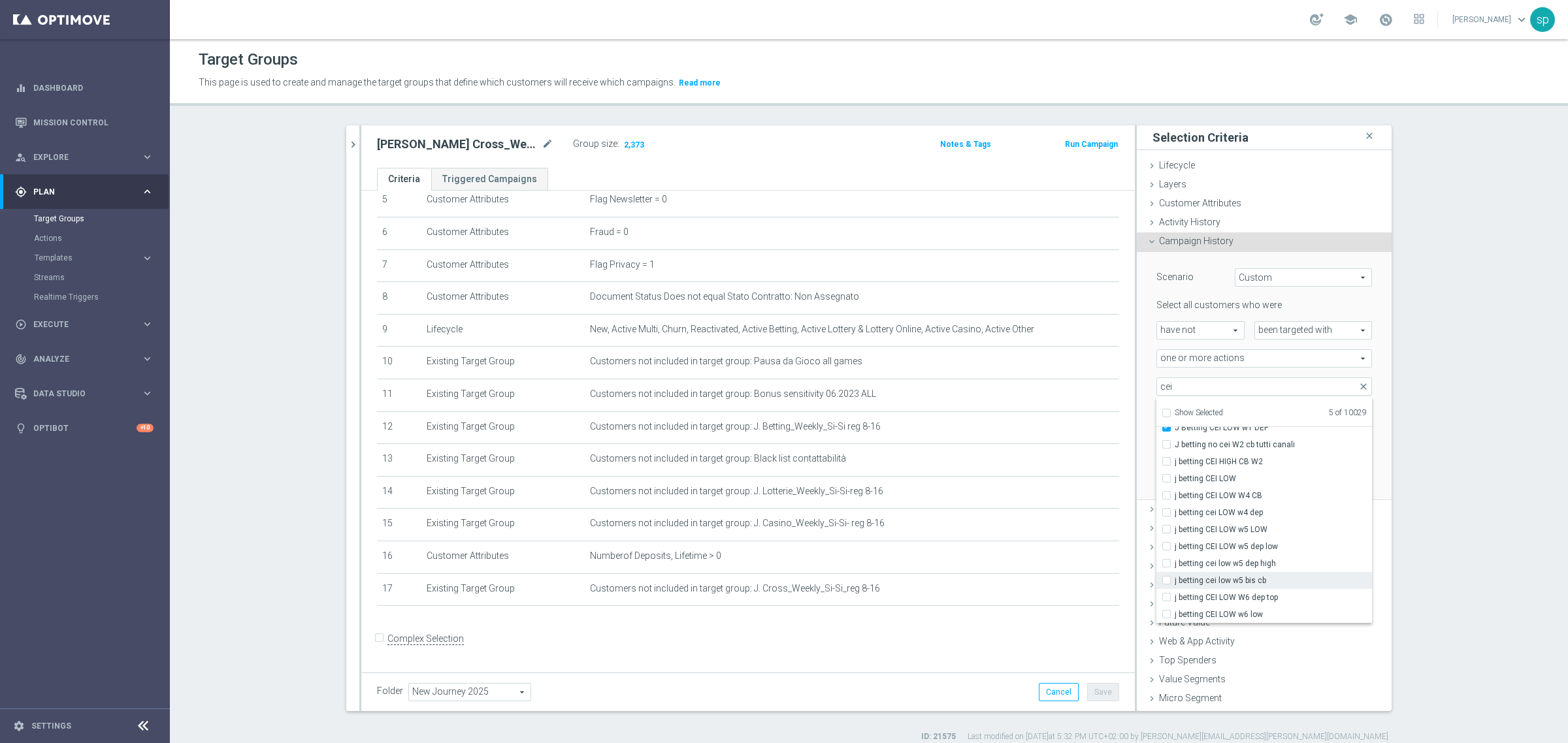
checkbox input "false"
type input "Selected 4 of 10029"
click at [1209, 387] on input "cei" at bounding box center [1264, 386] width 216 height 18
type input "c"
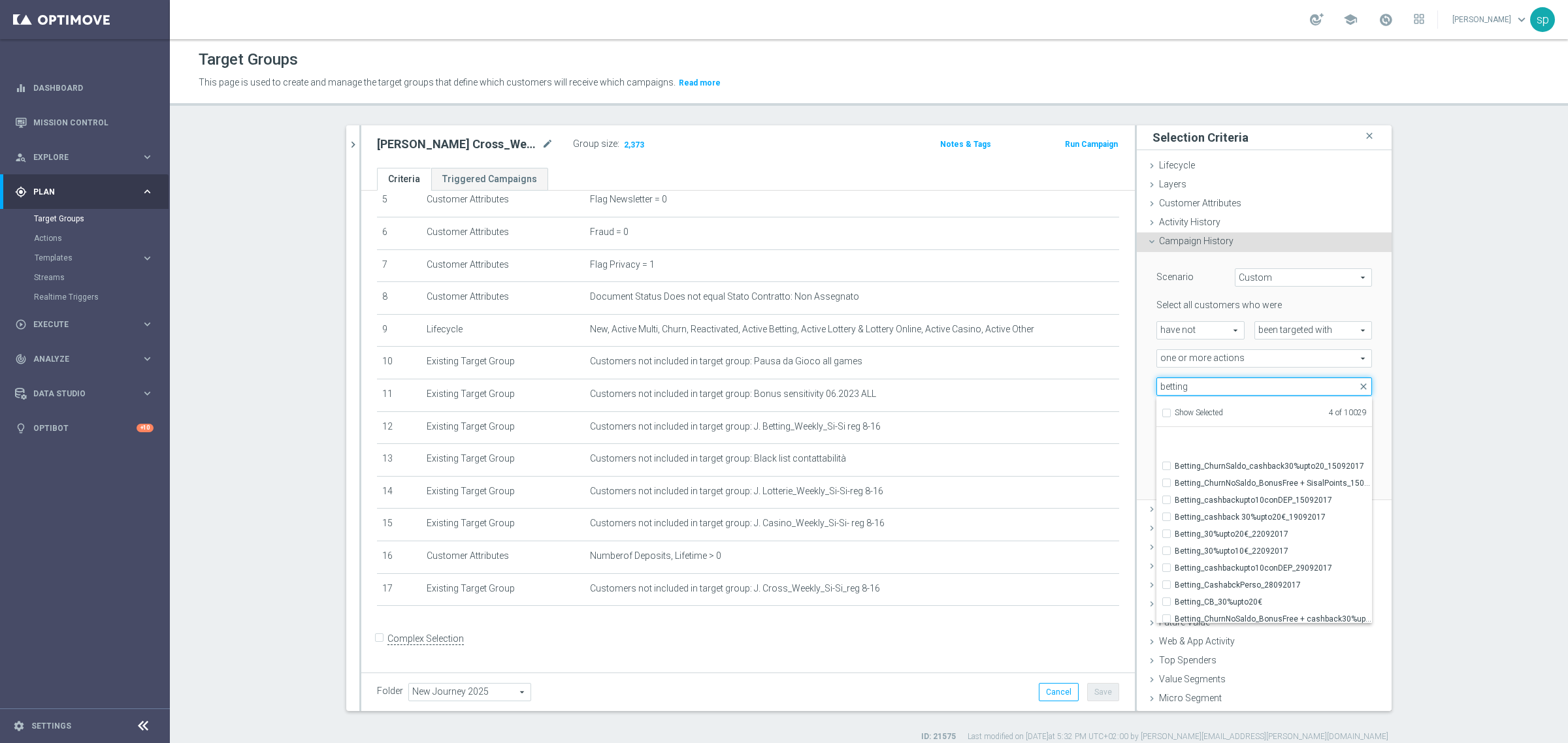
scroll to position [514, 0]
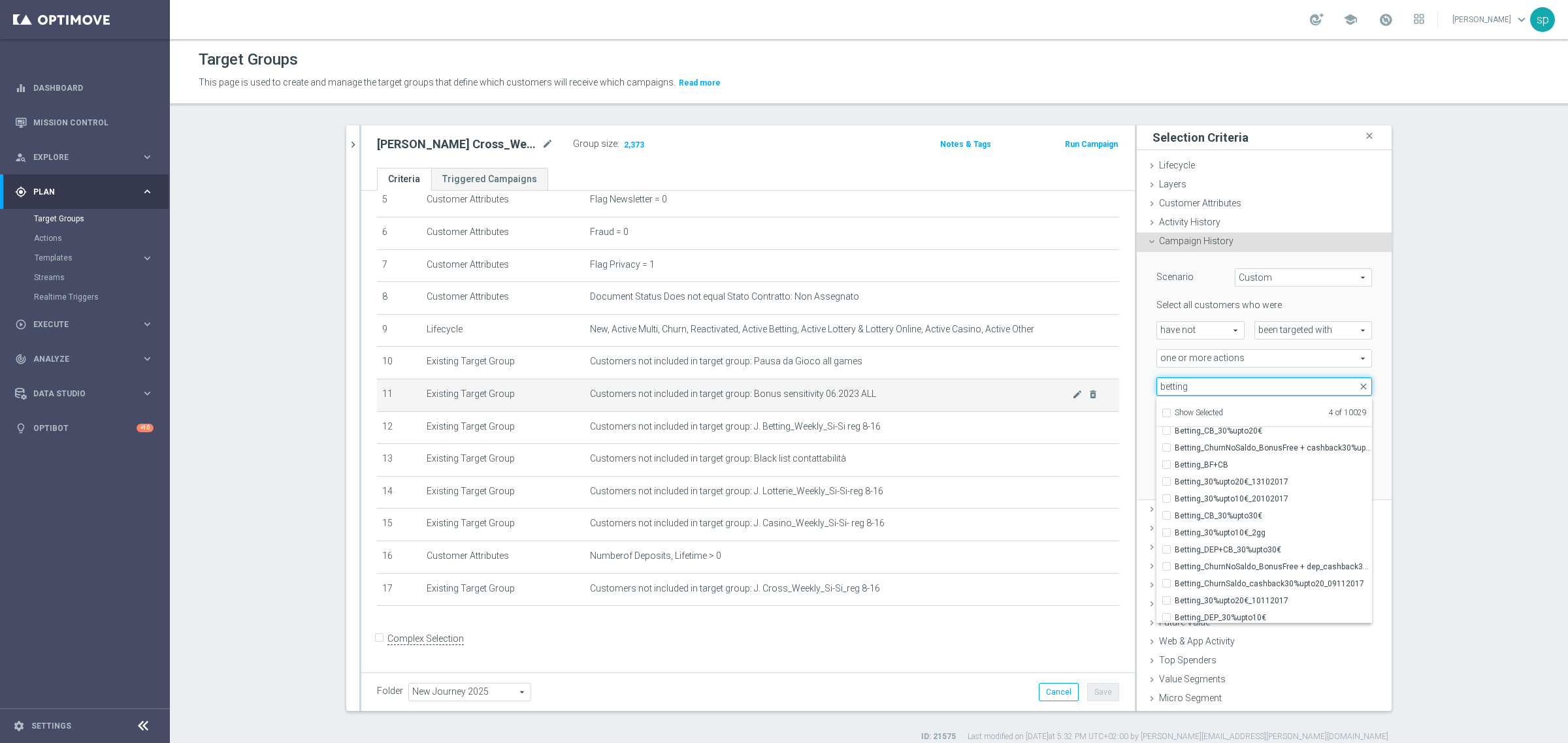
drag, startPoint x: 1197, startPoint y: 384, endPoint x: 1019, endPoint y: 383, distance: 178.0
click at [1019, 383] on as-split "j. cro close more_vert Prioritize Customer Target Groups library_add create_new…" at bounding box center [869, 418] width 1045 height 586
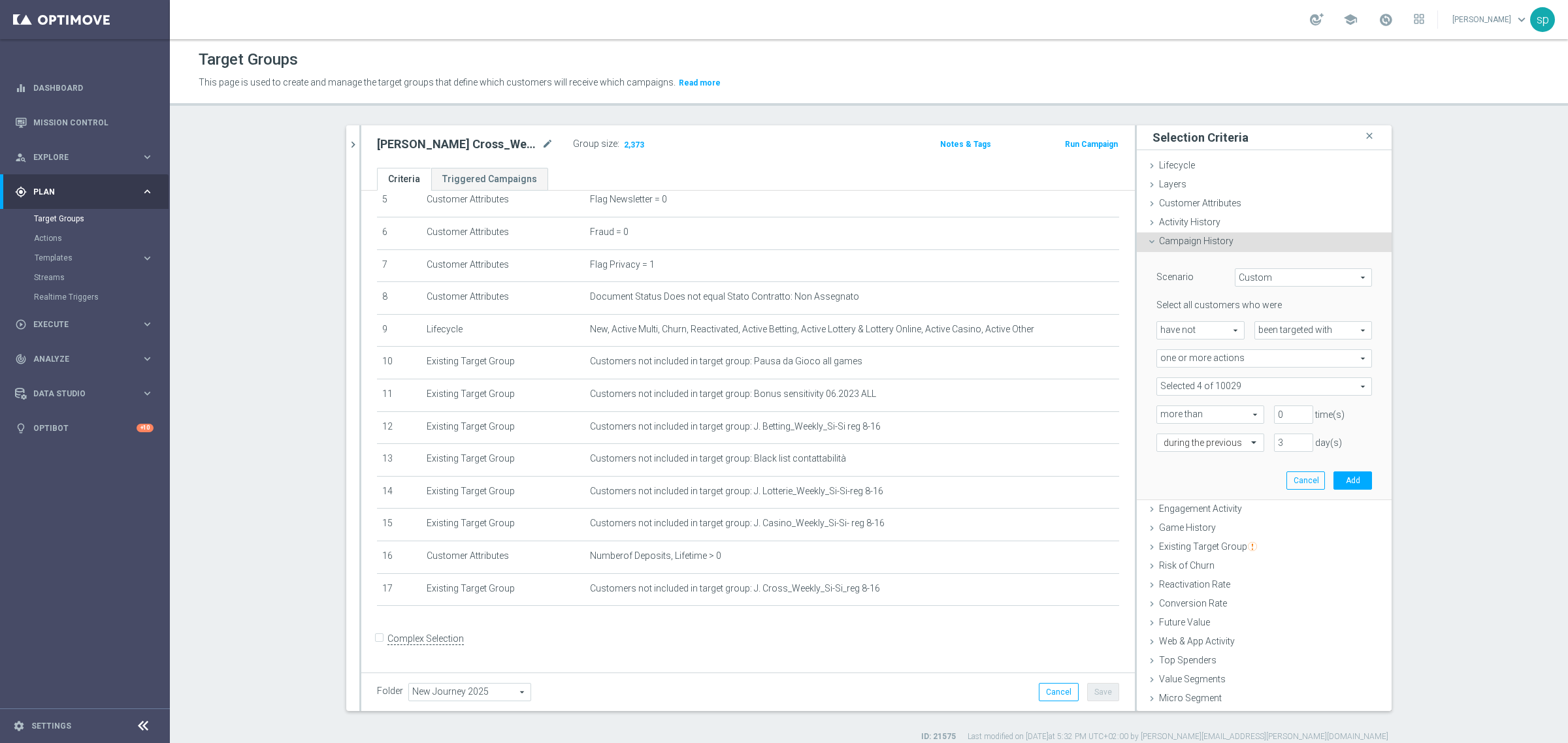
click at [1218, 362] on span "one or more actions" at bounding box center [1264, 359] width 214 height 17
click at [1368, 353] on div "Scenario Custom Custom arrow_drop_down search Select all customers who were hav…" at bounding box center [1264, 376] width 254 height 249
click at [1291, 383] on span at bounding box center [1264, 387] width 214 height 17
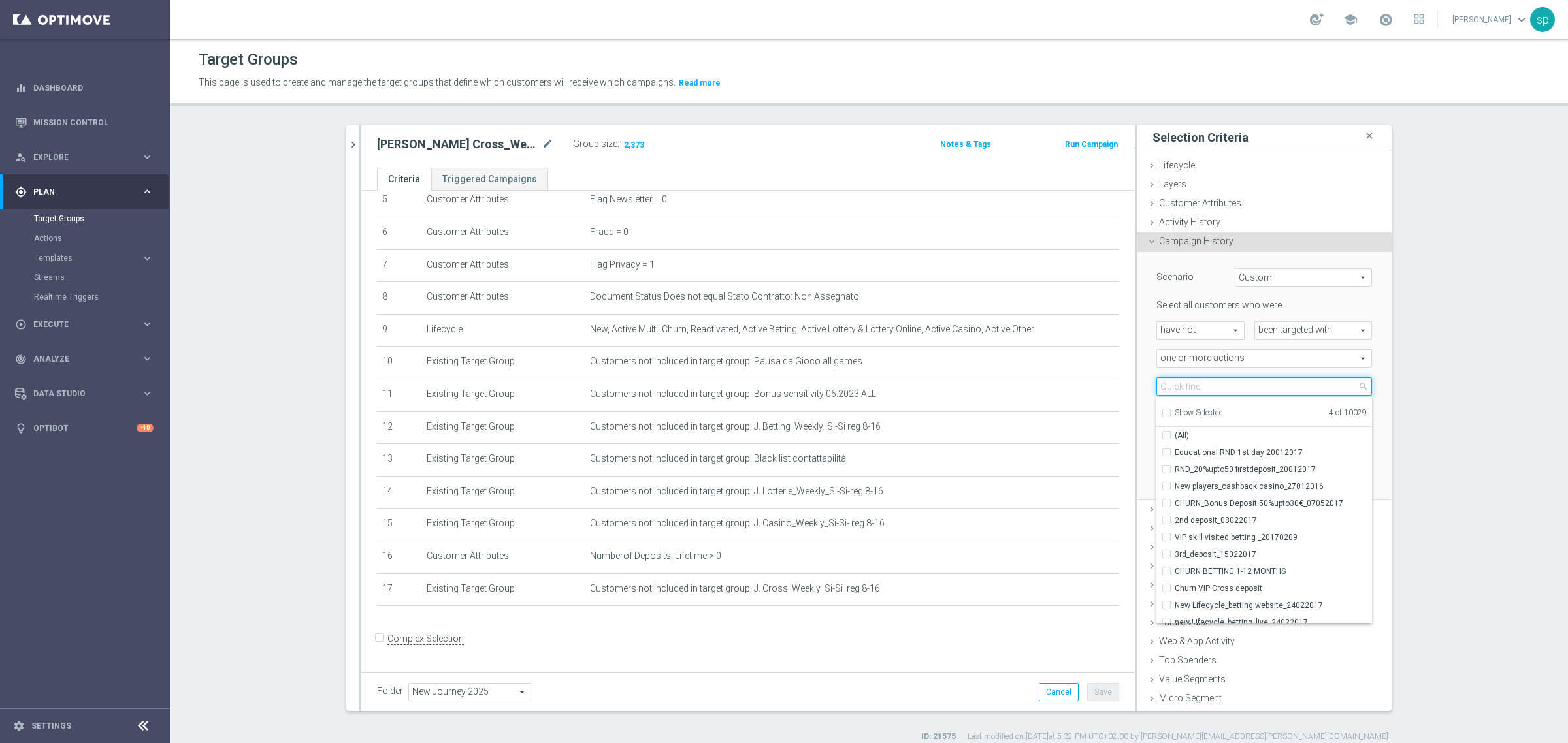
click at [1291, 383] on input "search" at bounding box center [1264, 386] width 216 height 18
type input "j"
click at [1347, 623] on div "Future Value done" at bounding box center [1264, 623] width 254 height 19
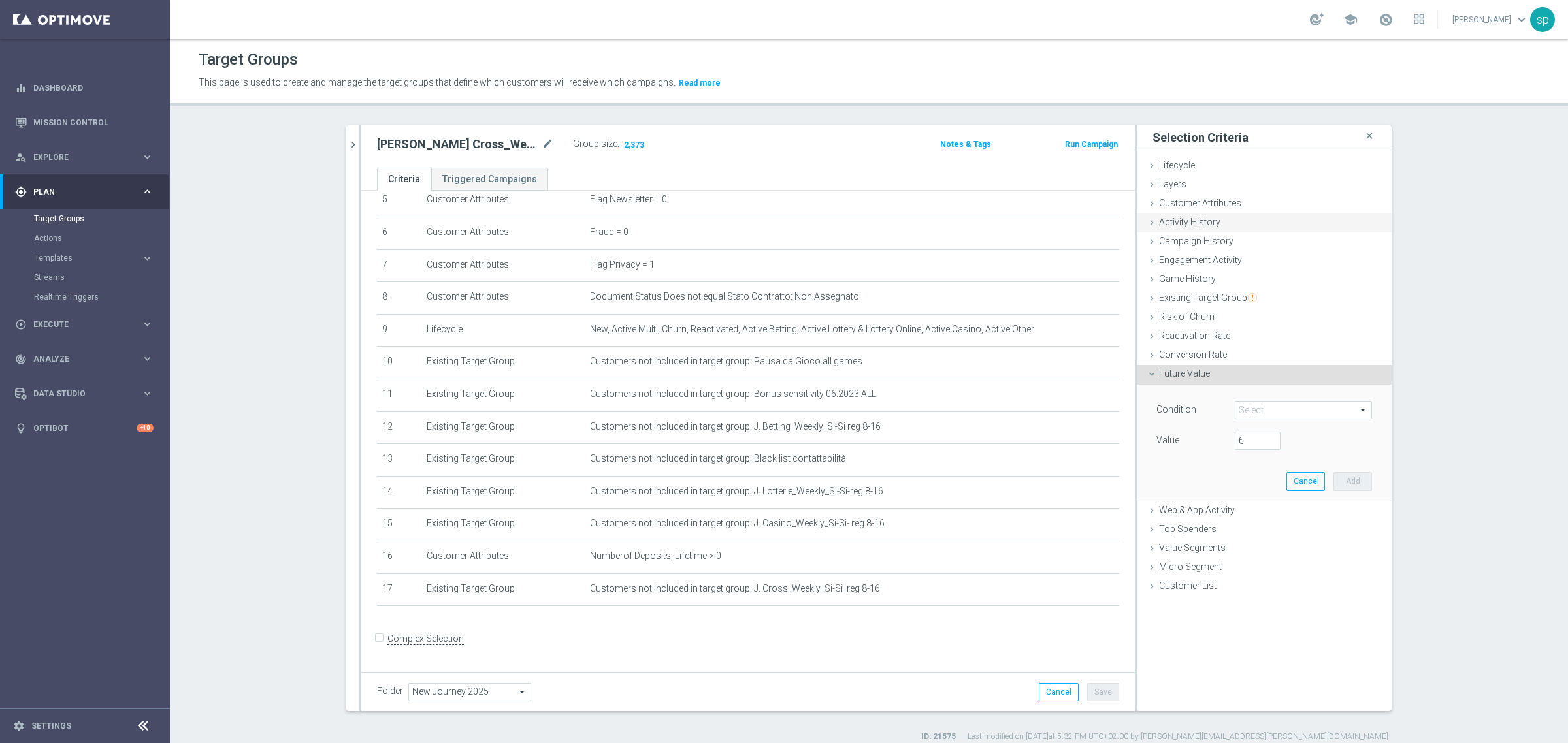
click at [1213, 224] on span "Activity History" at bounding box center [1190, 222] width 61 height 11
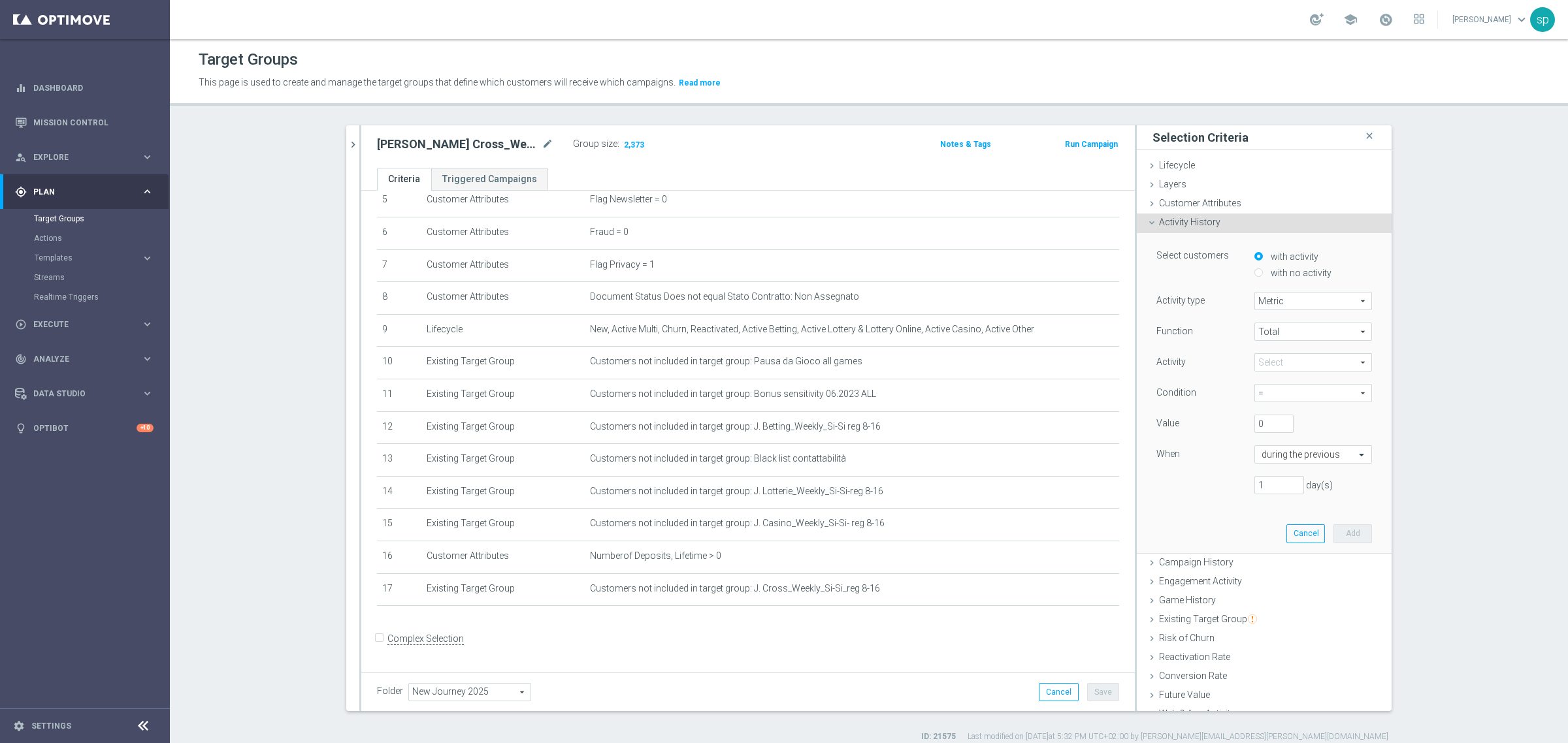
click at [1283, 273] on label "with no activity" at bounding box center [1299, 273] width 64 height 12
click at [1263, 273] on input "with no activity" at bounding box center [1259, 272] width 9 height 9
radio input "true"
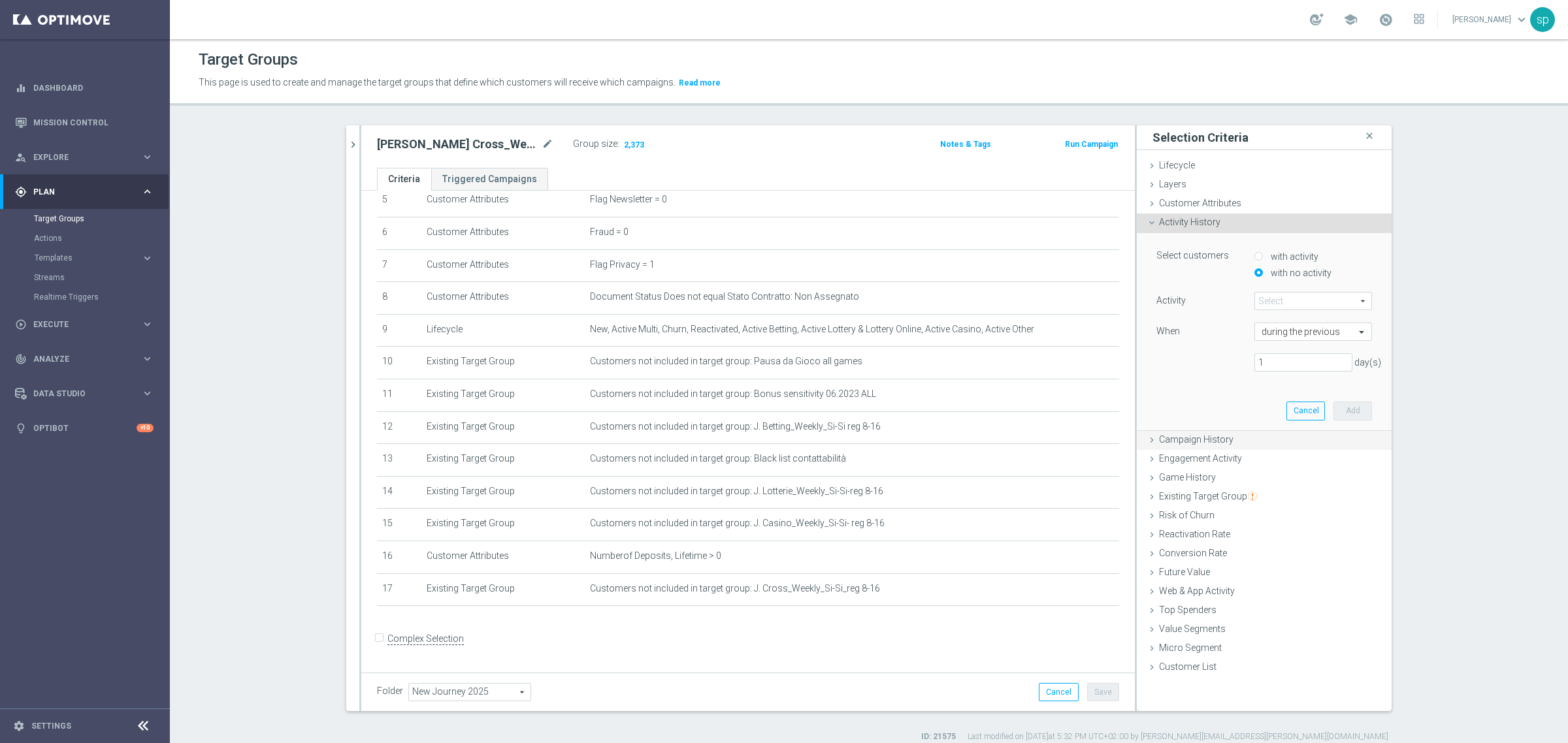
click at [1218, 439] on span "Campaign History" at bounding box center [1196, 440] width 74 height 11
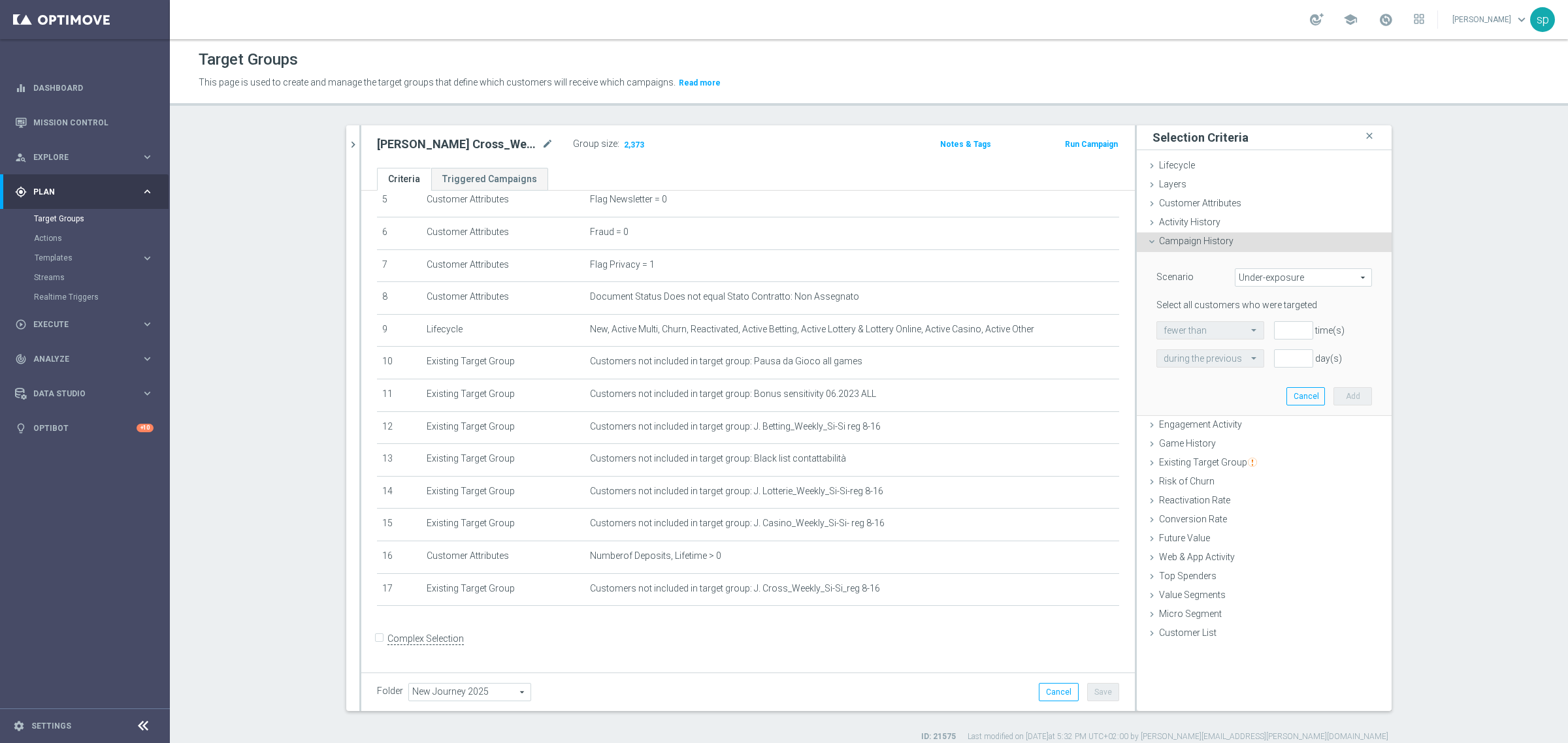
click at [1281, 279] on span "Under-exposure" at bounding box center [1303, 277] width 136 height 17
click at [1283, 364] on span "Custom" at bounding box center [1303, 364] width 123 height 11
type input "Custom"
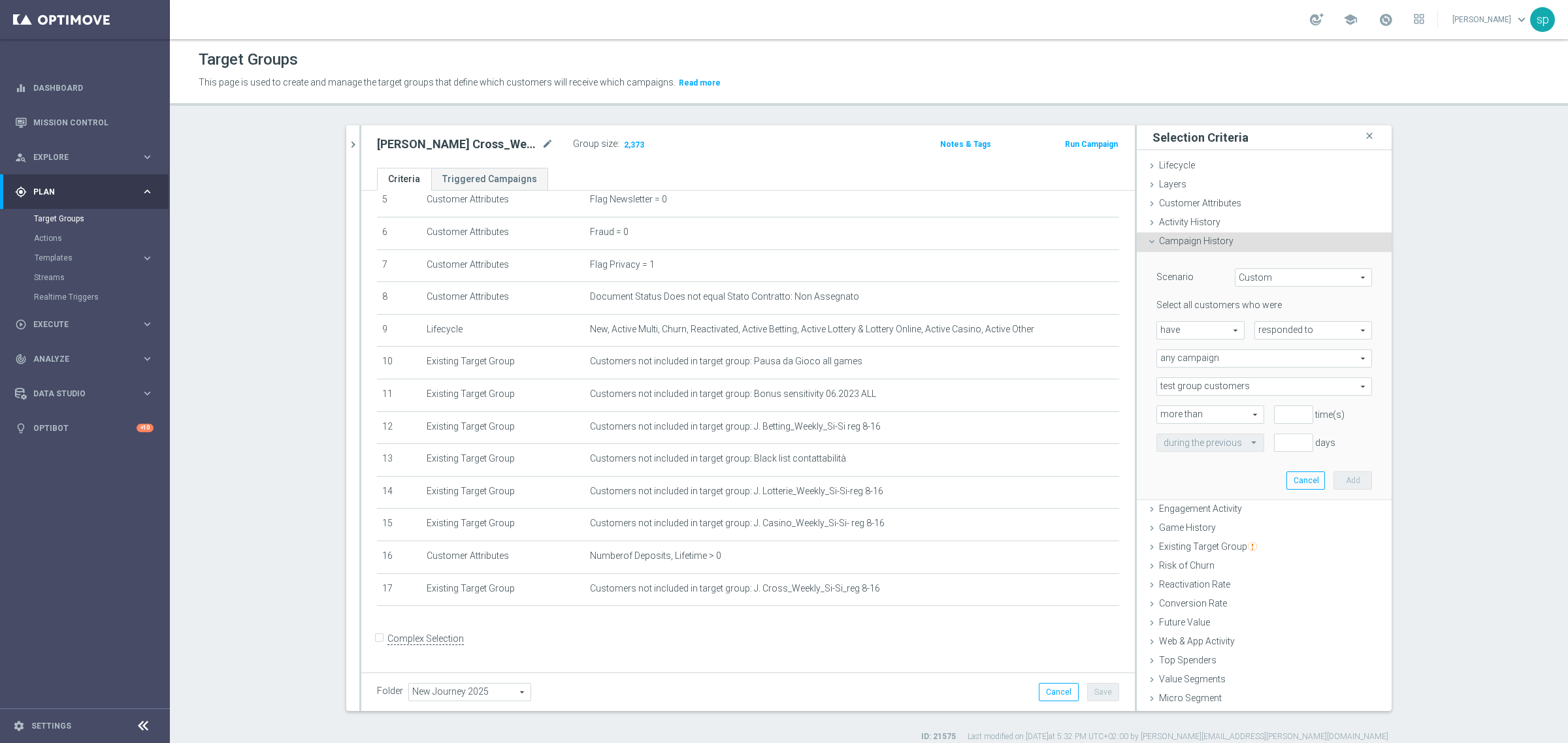
click at [1203, 327] on span "have" at bounding box center [1200, 331] width 87 height 17
click at [1205, 365] on span "have not" at bounding box center [1200, 366] width 74 height 11
type input "have not"
click at [1278, 325] on span "responded to" at bounding box center [1313, 331] width 116 height 17
click at [1275, 366] on span "been targeted with" at bounding box center [1313, 366] width 103 height 11
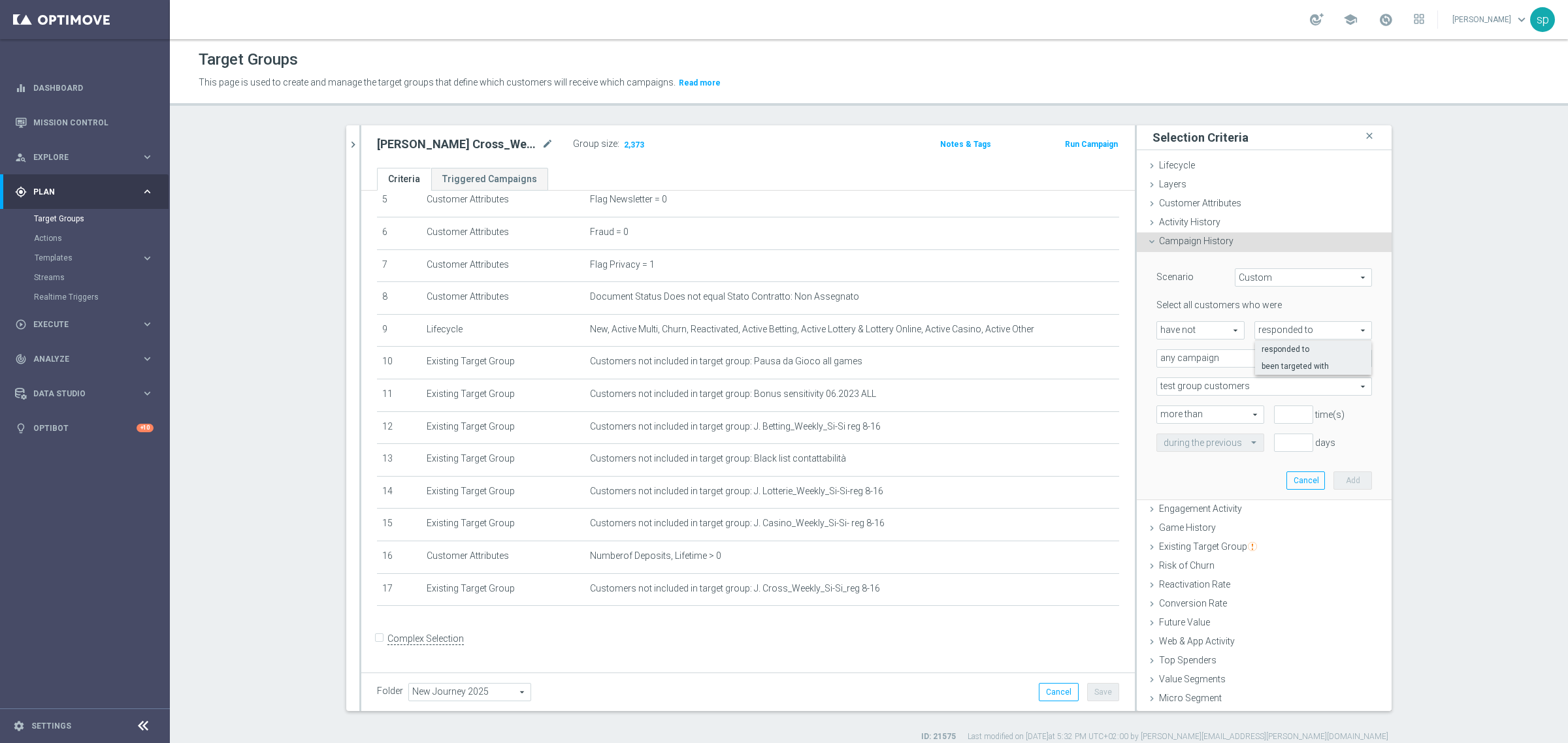
type input "been targeted with"
click at [1230, 358] on span "any campaign" at bounding box center [1264, 359] width 214 height 17
click at [1199, 411] on span "one or more actions" at bounding box center [1264, 411] width 201 height 11
type input "one or more actions"
click at [1286, 439] on input "2" at bounding box center [1293, 442] width 39 height 18
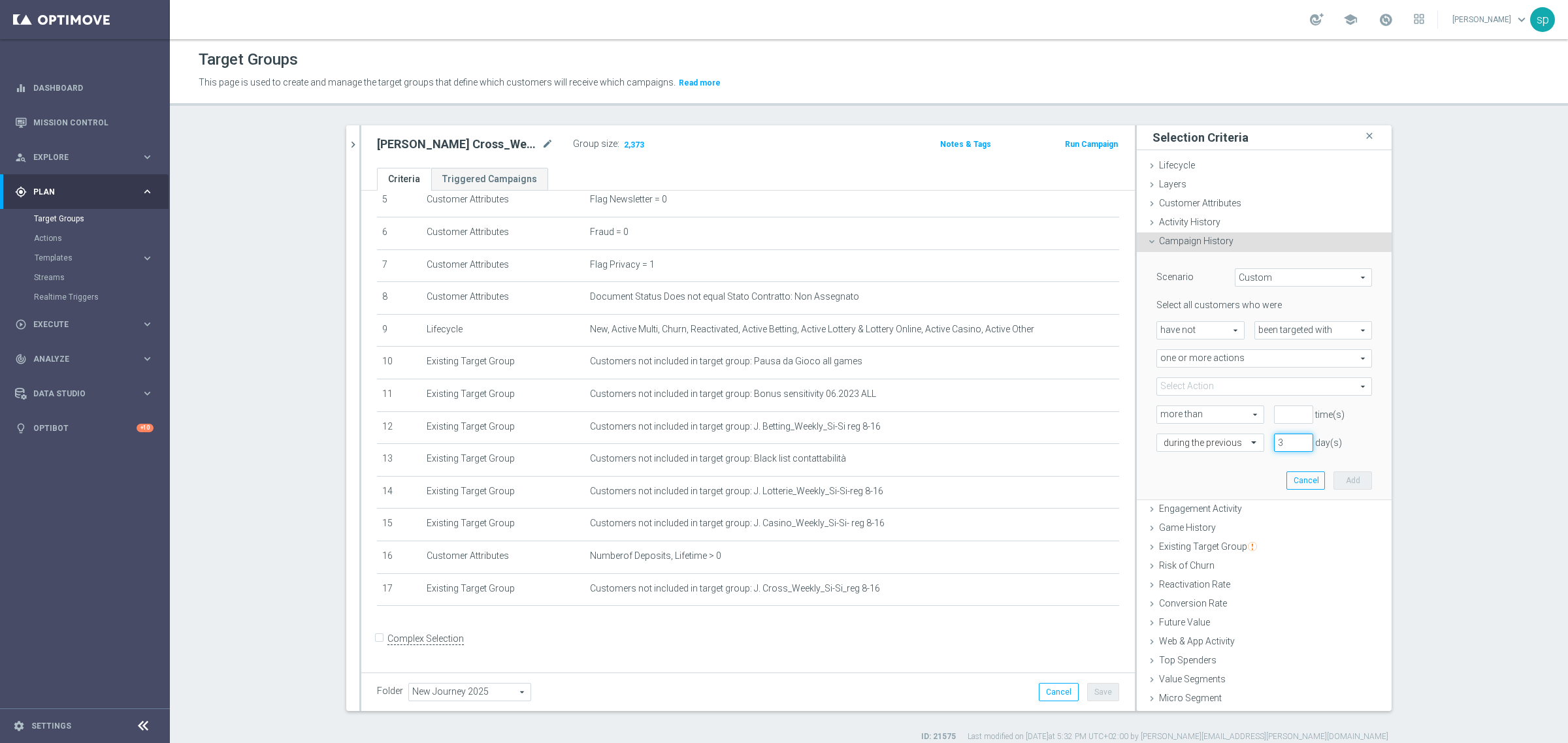
type input "3"
click at [1286, 439] on input "3" at bounding box center [1293, 442] width 39 height 18
click at [1293, 409] on input "1" at bounding box center [1293, 414] width 39 height 18
type input "0"
click at [1288, 417] on input "0" at bounding box center [1293, 414] width 39 height 18
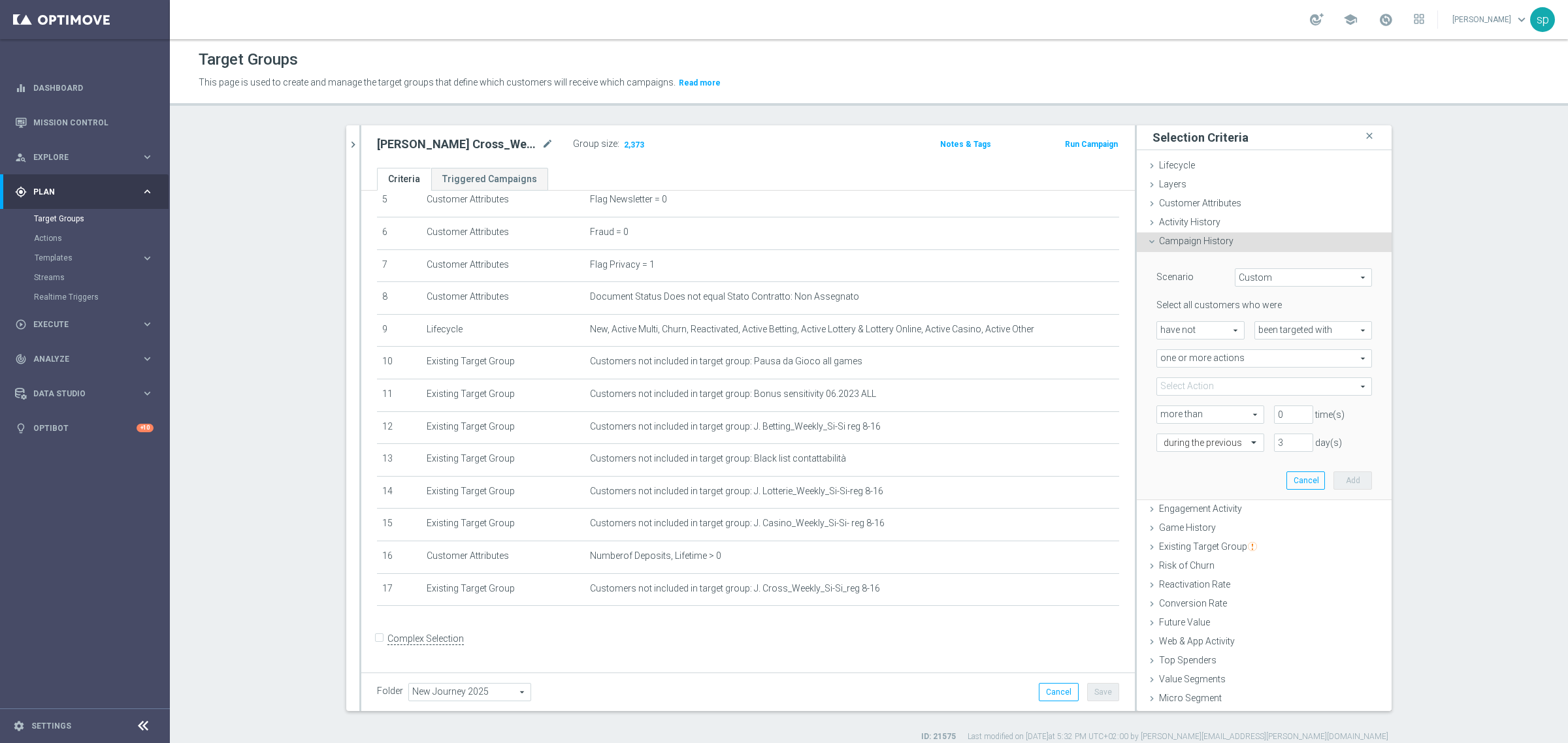
click at [1249, 392] on span at bounding box center [1264, 387] width 214 height 17
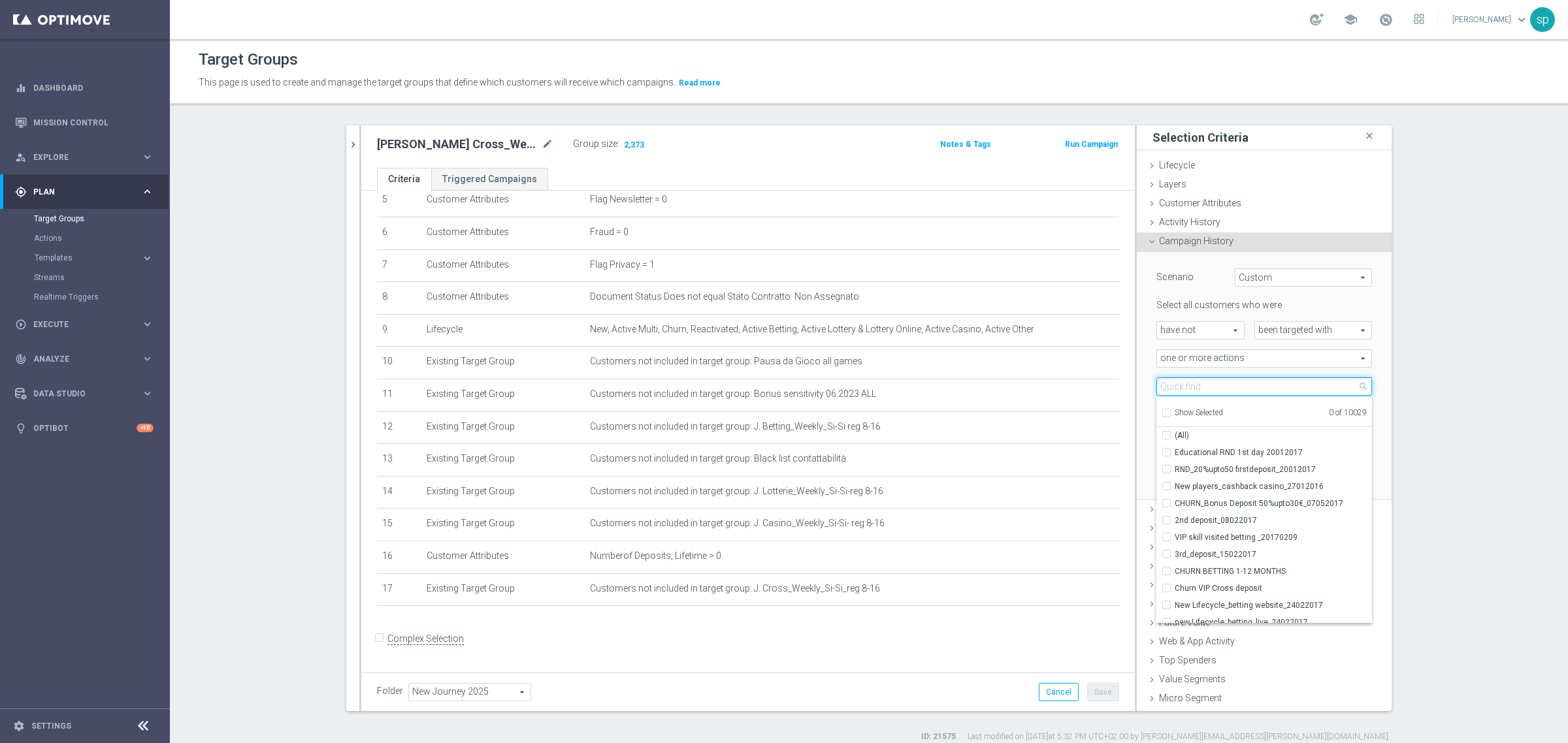
click at [1249, 392] on input "search" at bounding box center [1264, 386] width 216 height 18
type input "b"
type input "cei"
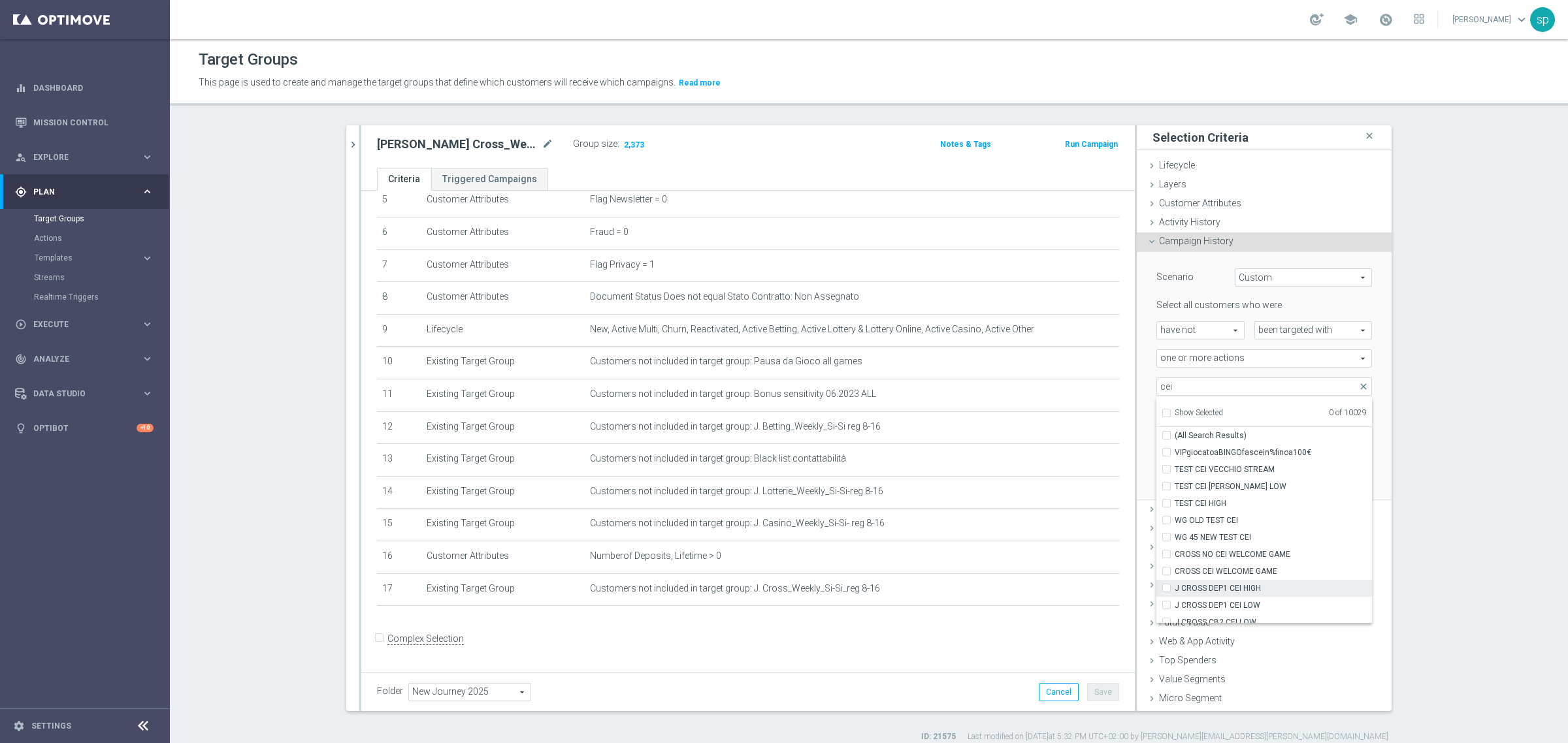
click at [1292, 595] on label "J CROSS DEP1 CEI HIGH" at bounding box center [1273, 589] width 198 height 17
click at [1174, 592] on input "J CROSS DEP1 CEI HIGH" at bounding box center [1171, 588] width 9 height 9
checkbox input "true"
type input "J CROSS DEP1 CEI HIGH"
click at [1289, 610] on span "J CROSS DEP1 CEI LOW" at bounding box center [1273, 605] width 198 height 11
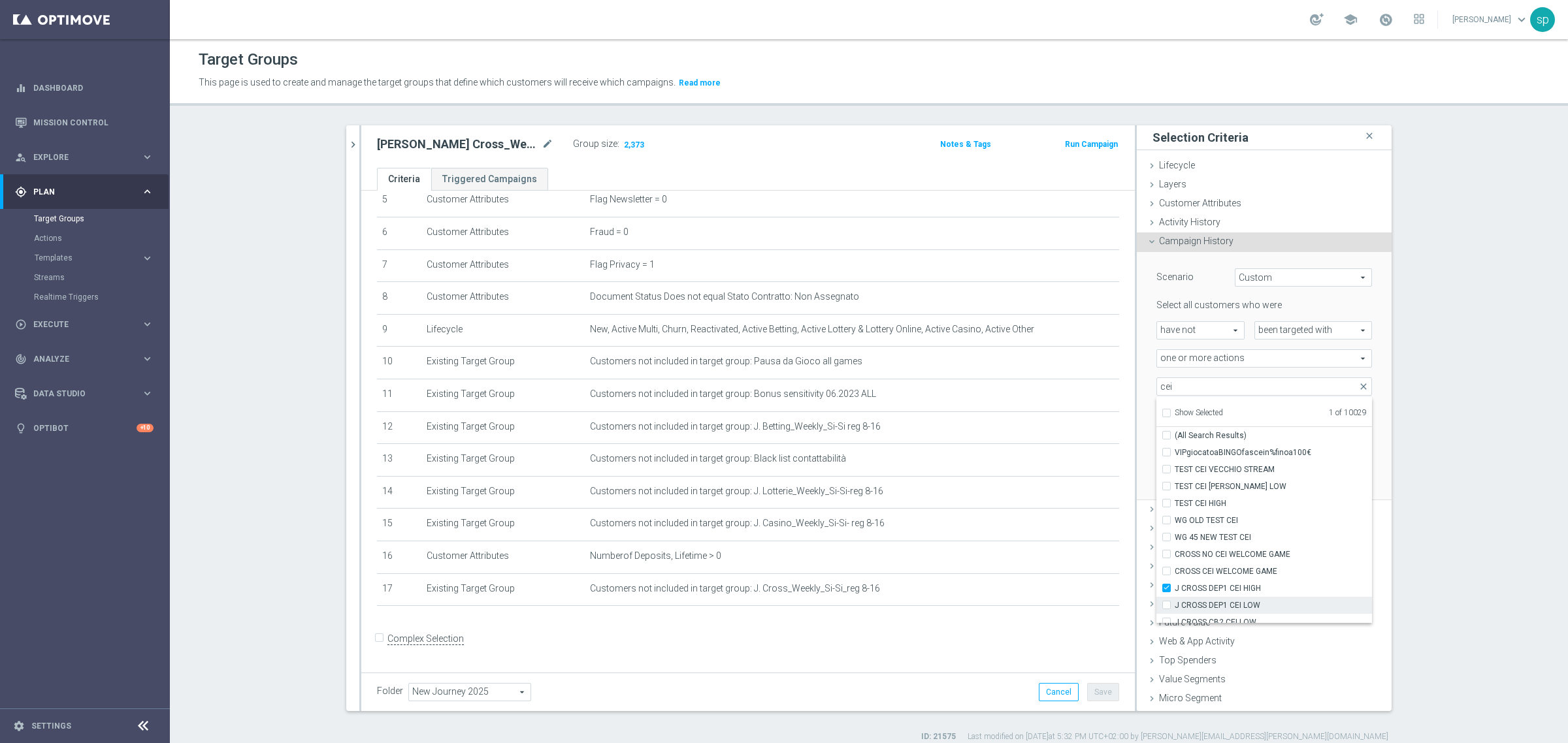
click at [1174, 610] on input "J CROSS DEP1 CEI LOW" at bounding box center [1171, 605] width 9 height 9
checkbox input "true"
type input "Selected 2 of 10029"
click at [1288, 579] on span "Journey Betting NO CEI dep w1" at bounding box center [1273, 578] width 198 height 11
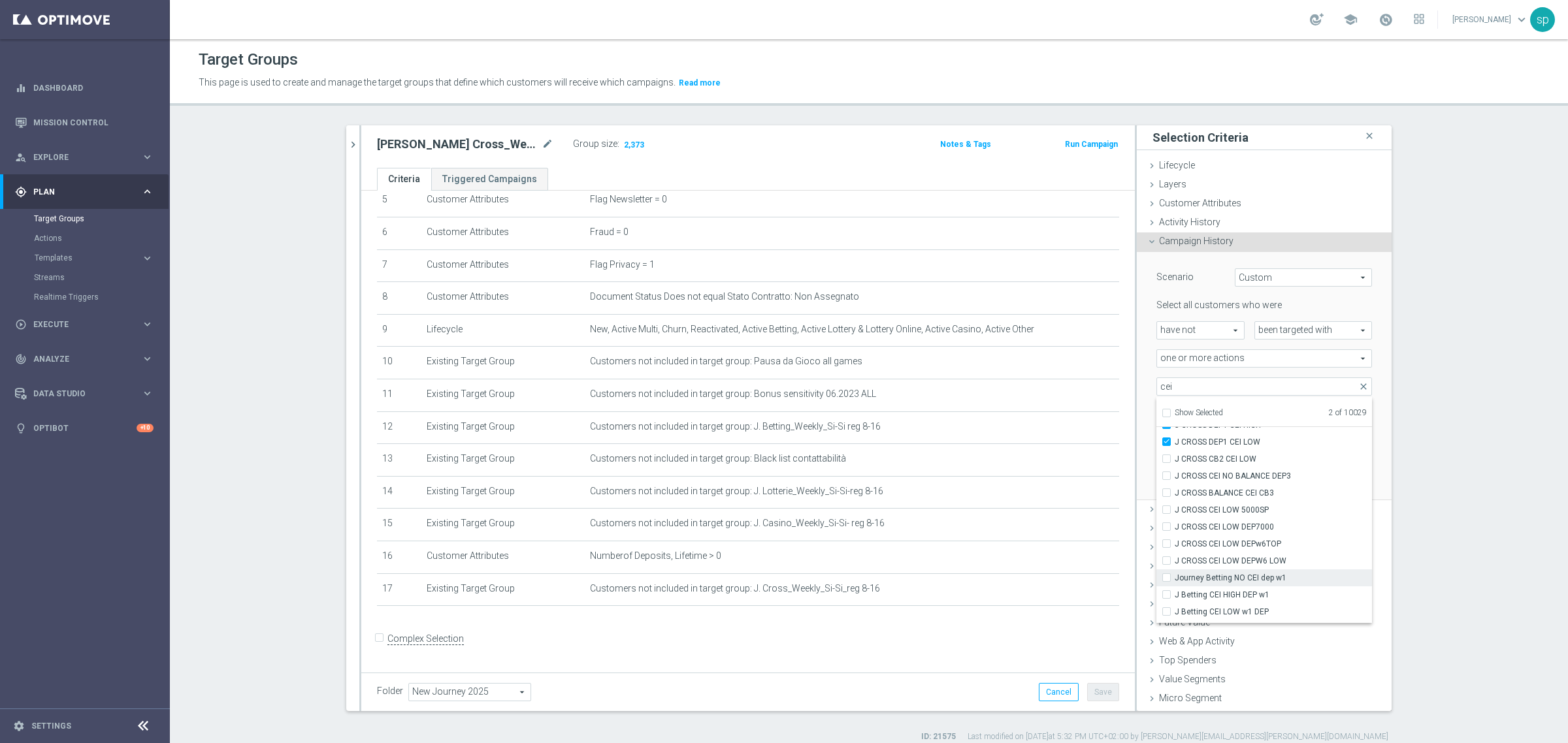
click at [1174, 579] on input "Journey Betting NO CEI dep w1" at bounding box center [1171, 578] width 9 height 9
checkbox input "true"
type input "Selected 3 of 10029"
click at [1274, 593] on span "J Betting CEI HIGH DEP w1" at bounding box center [1273, 595] width 198 height 11
click at [1174, 593] on input "J Betting CEI HIGH DEP w1" at bounding box center [1171, 595] width 9 height 9
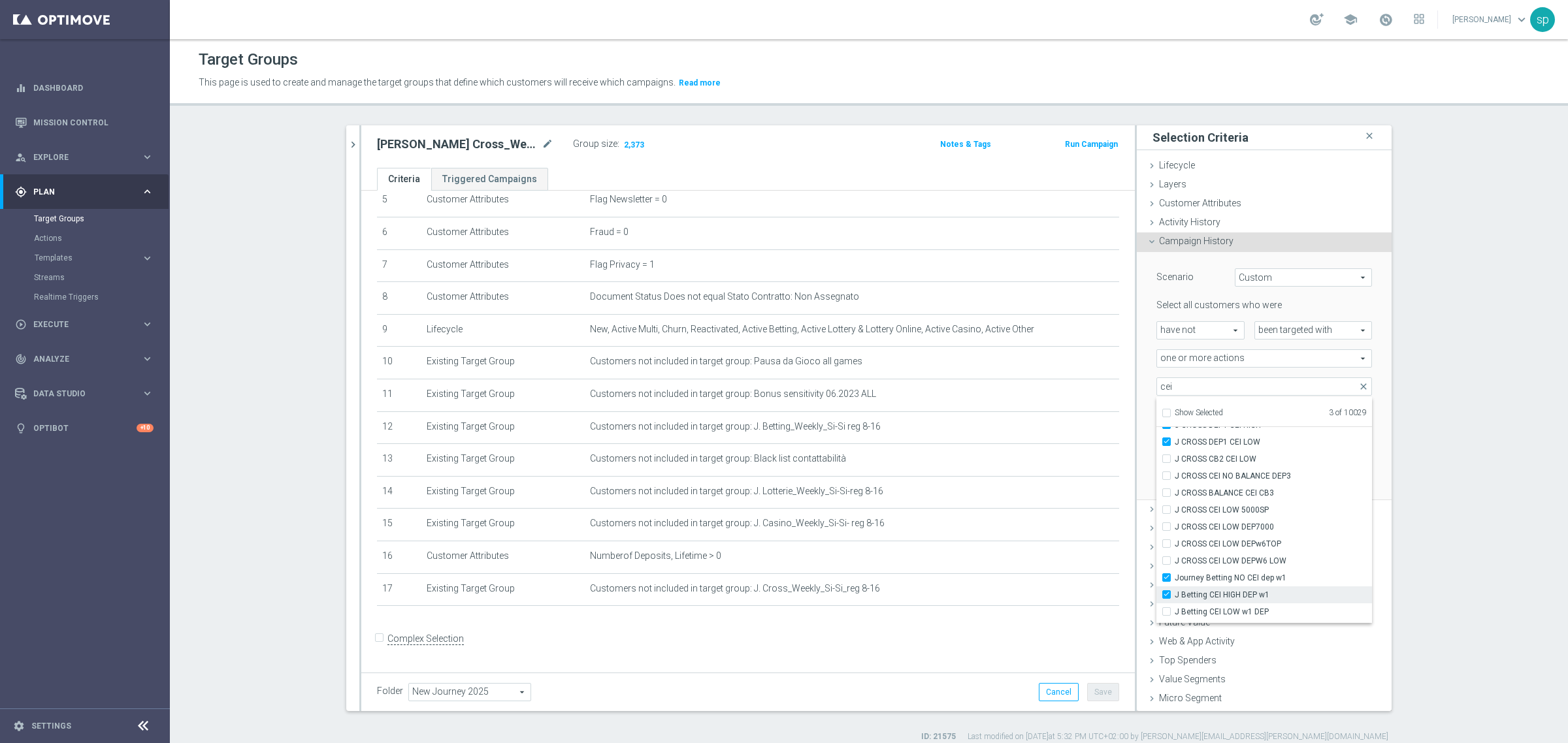
checkbox input "true"
type input "Selected 4 of 10029"
click at [1275, 608] on span "J Betting CEI LOW w1 DEP" at bounding box center [1273, 612] width 198 height 11
click at [1174, 608] on input "J Betting CEI LOW w1 DEP" at bounding box center [1171, 612] width 9 height 9
checkbox input "true"
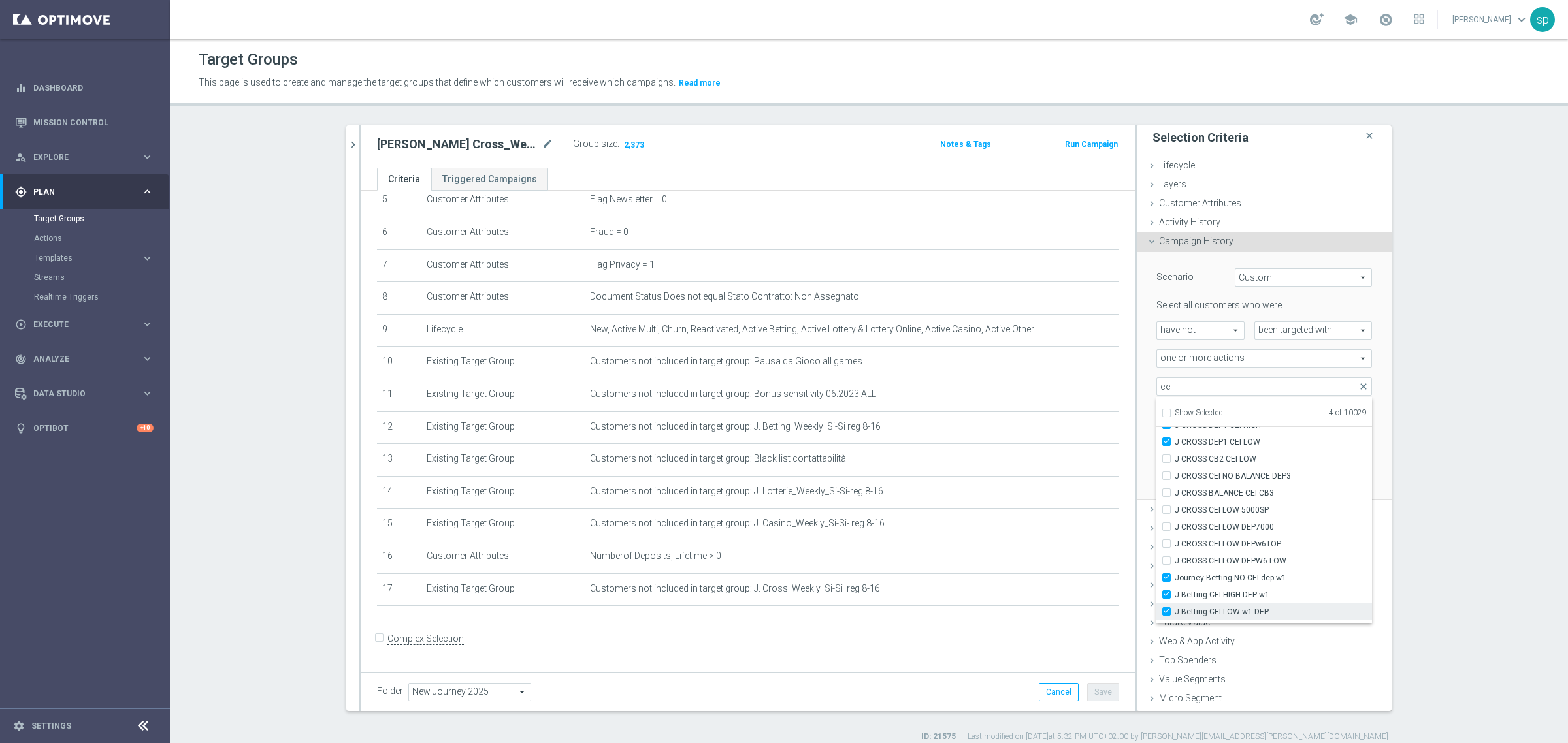
type input "Selected 5 of 10029"
drag, startPoint x: 1186, startPoint y: 383, endPoint x: 1109, endPoint y: 378, distance: 77.2
click at [1109, 378] on as-split "j. cro close more_vert Prioritize Customer Target Groups library_add create_new…" at bounding box center [869, 418] width 1045 height 586
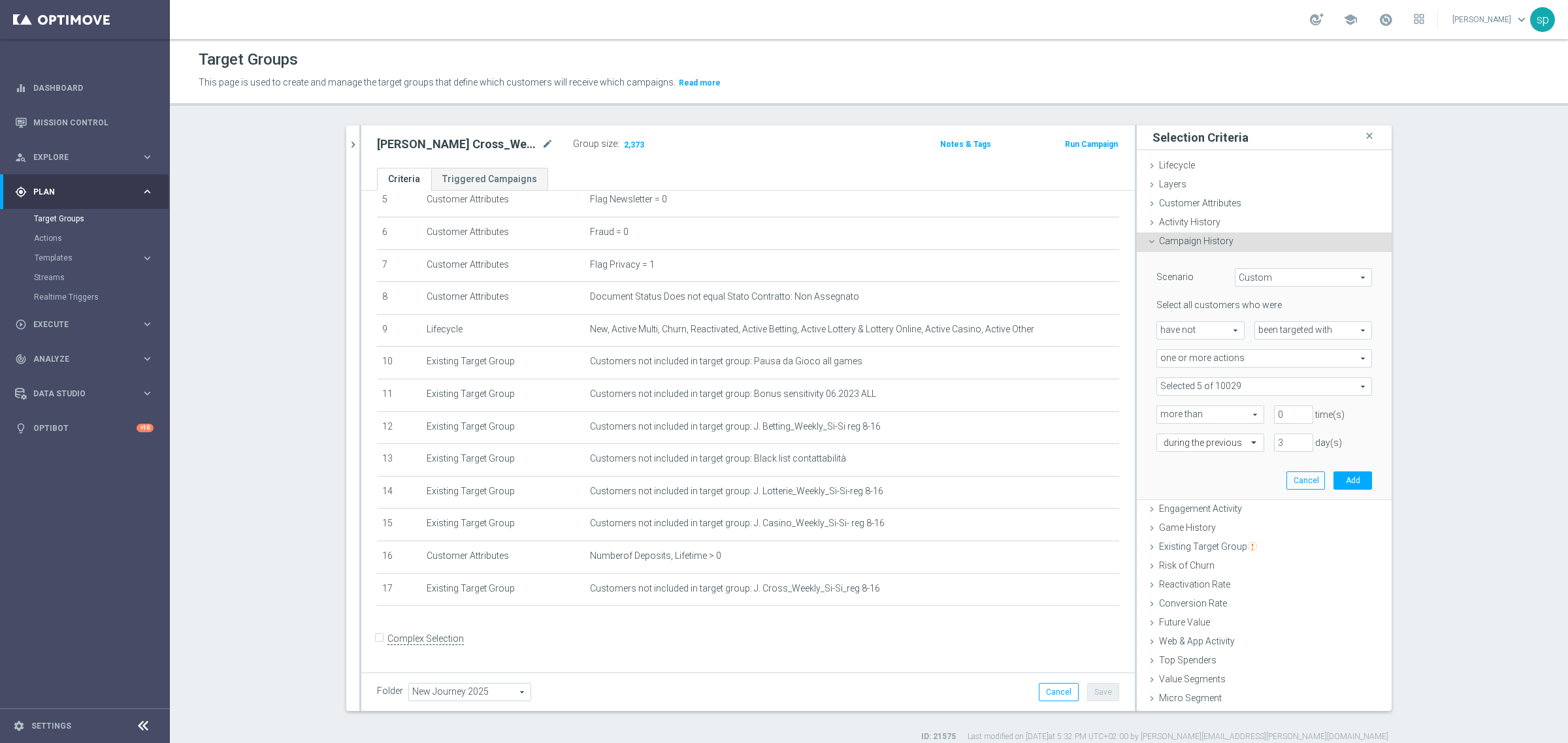
click at [1235, 376] on div "Select all customers who were have not have not arrow_drop_down search been tar…" at bounding box center [1264, 375] width 216 height 152
click at [1229, 386] on span at bounding box center [1264, 387] width 214 height 17
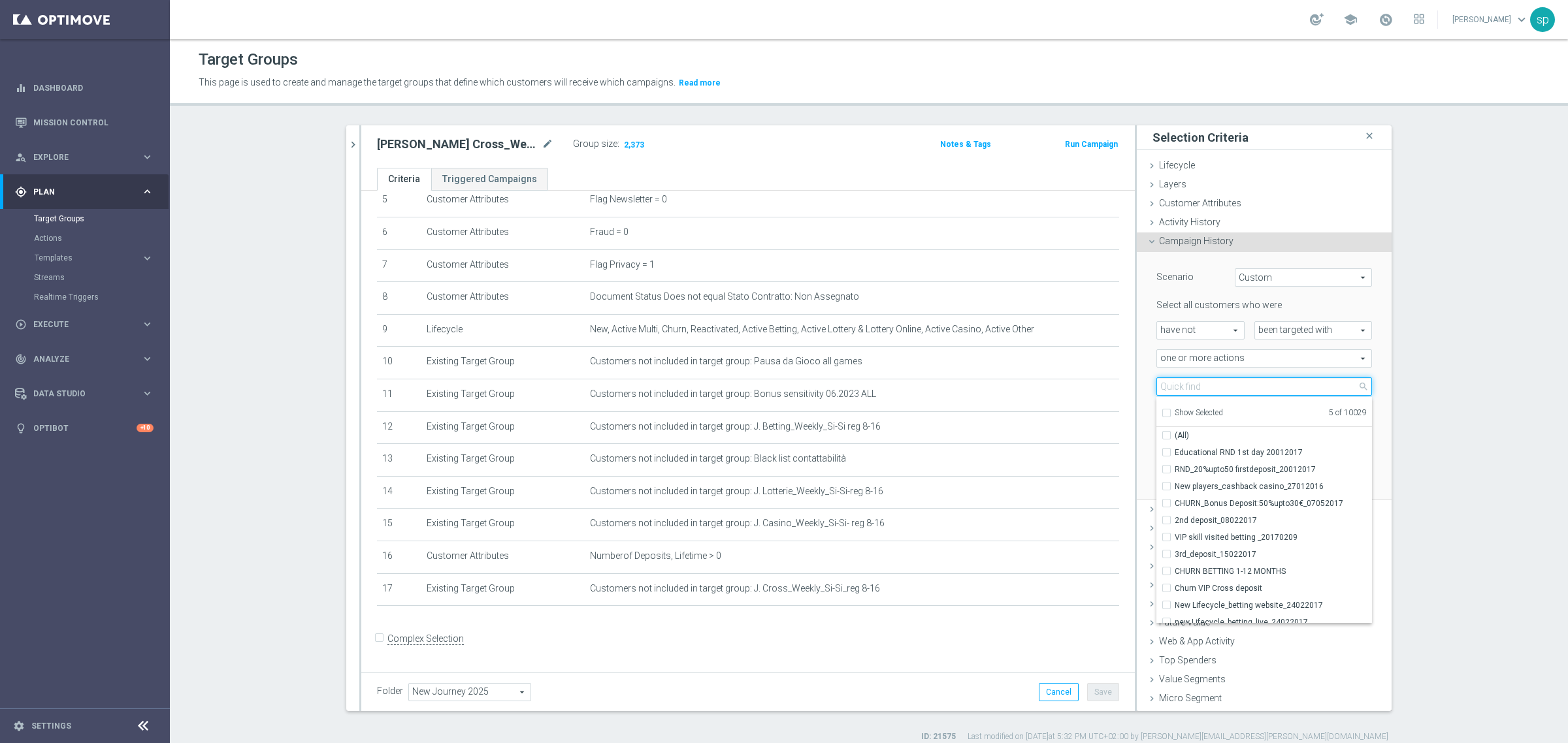
click at [1229, 386] on input "search" at bounding box center [1264, 386] width 216 height 18
type input "journey lotter"
click at [1258, 448] on span "Journey Lotterie day 2" at bounding box center [1273, 453] width 198 height 11
click at [1174, 448] on input "Journey Lotterie day 2" at bounding box center [1171, 453] width 9 height 9
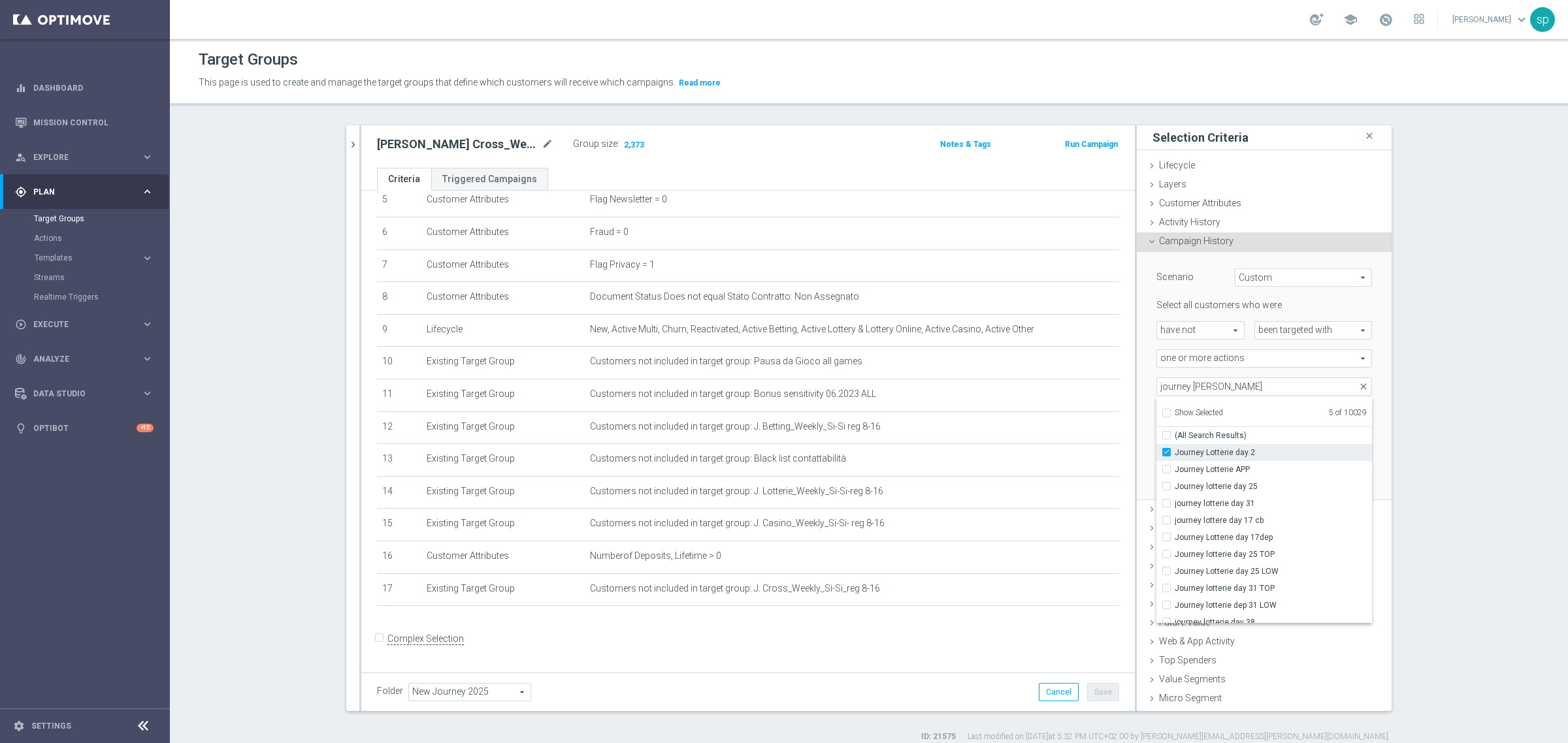
checkbox input "true"
type input "Selected 6 of 10029"
click at [1245, 542] on span "Journey Lotterie w2" at bounding box center [1273, 543] width 198 height 11
click at [1174, 542] on input "Journey Lotterie w2" at bounding box center [1171, 543] width 9 height 9
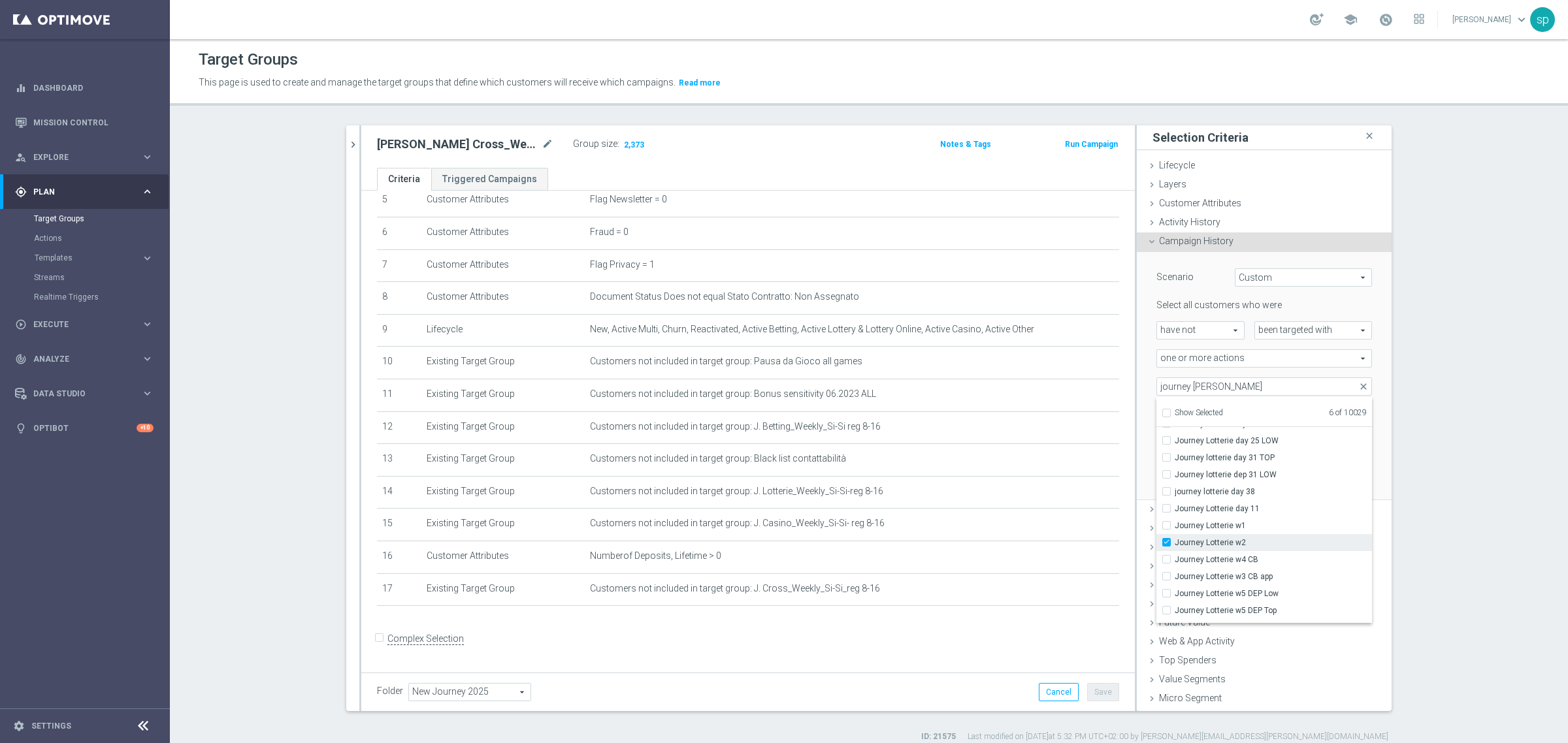
checkbox input "true"
type input "Selected 7 of 10029"
drag, startPoint x: 1231, startPoint y: 388, endPoint x: 1184, endPoint y: 388, distance: 47.0
click at [1184, 388] on input "journey lotter" at bounding box center [1264, 386] width 216 height 18
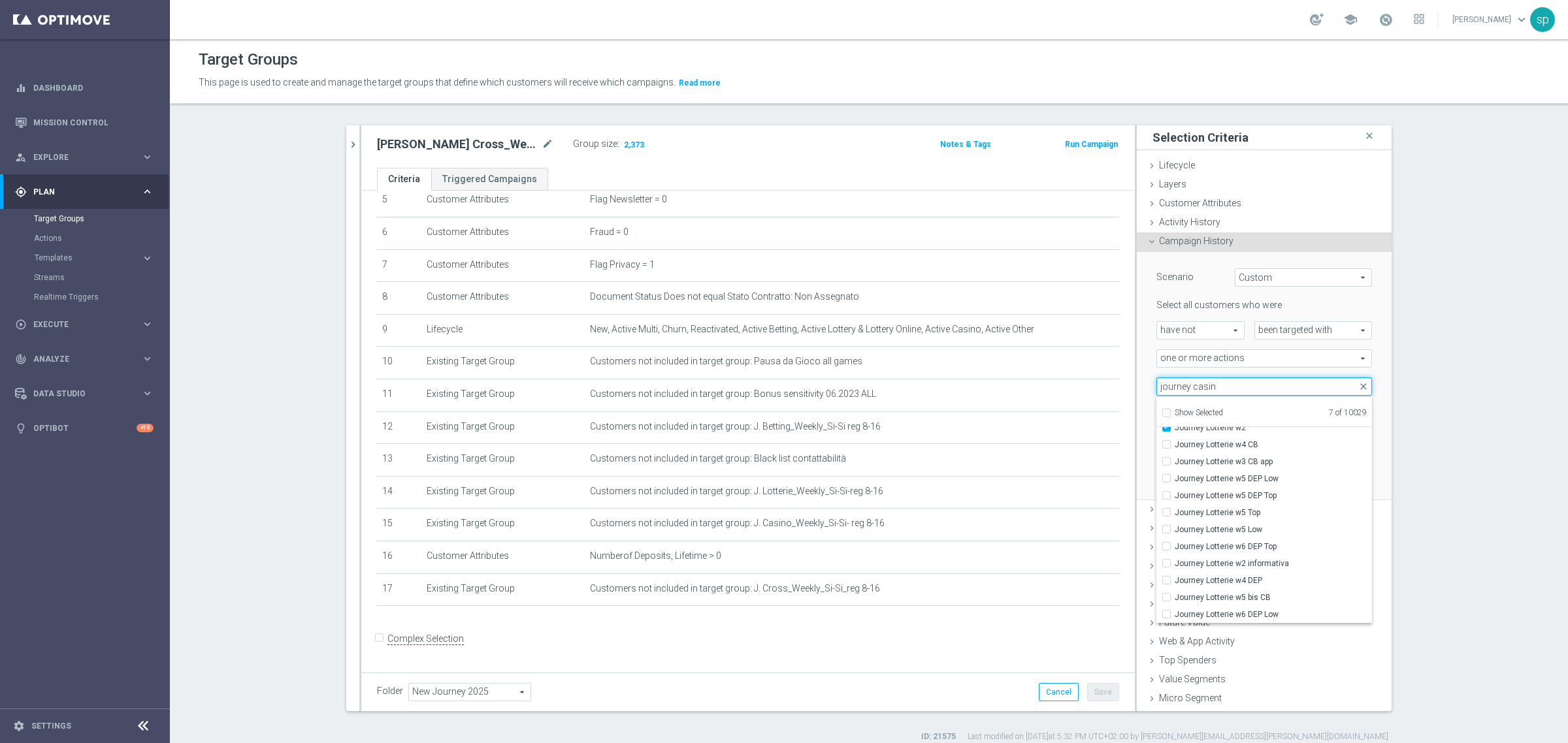
scroll to position [0, 0]
type input "journey casin"
click at [1293, 453] on span "Journey Casino W1 DEP Top" at bounding box center [1273, 453] width 198 height 11
click at [1174, 453] on input "Journey Casino W1 DEP Top" at bounding box center [1171, 453] width 9 height 9
checkbox input "true"
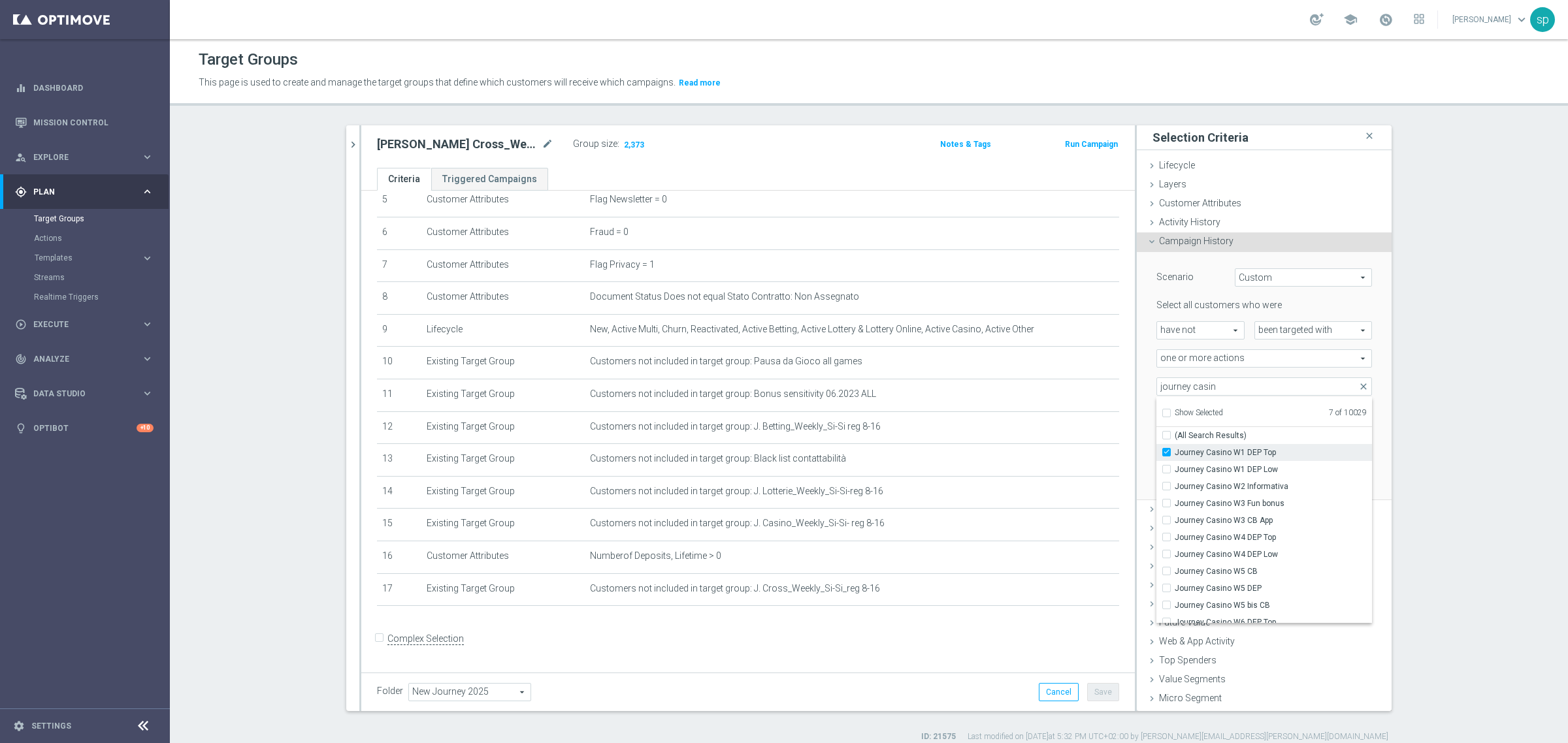
type input "Selected 8 of 10029"
click at [1282, 466] on span "Journey Casino W1 DEP Low" at bounding box center [1273, 469] width 198 height 11
click at [1174, 466] on input "Journey Casino W1 DEP Low" at bounding box center [1171, 469] width 9 height 9
checkbox input "true"
type input "Selected 9 of 10029"
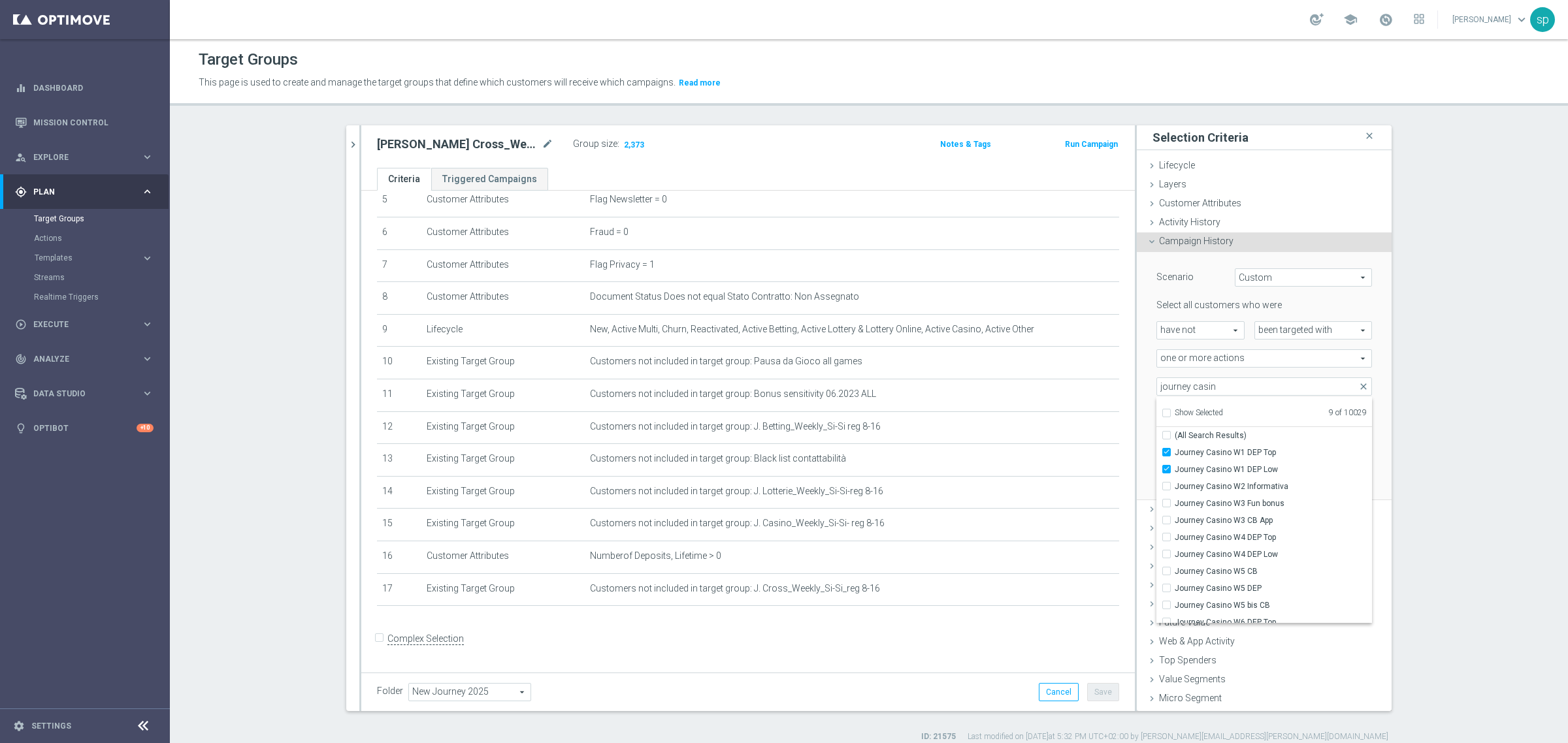
click at [1427, 435] on section "j. cro close more_vert Prioritize Customer Target Groups library_add create_new…" at bounding box center [869, 434] width 1398 height 617
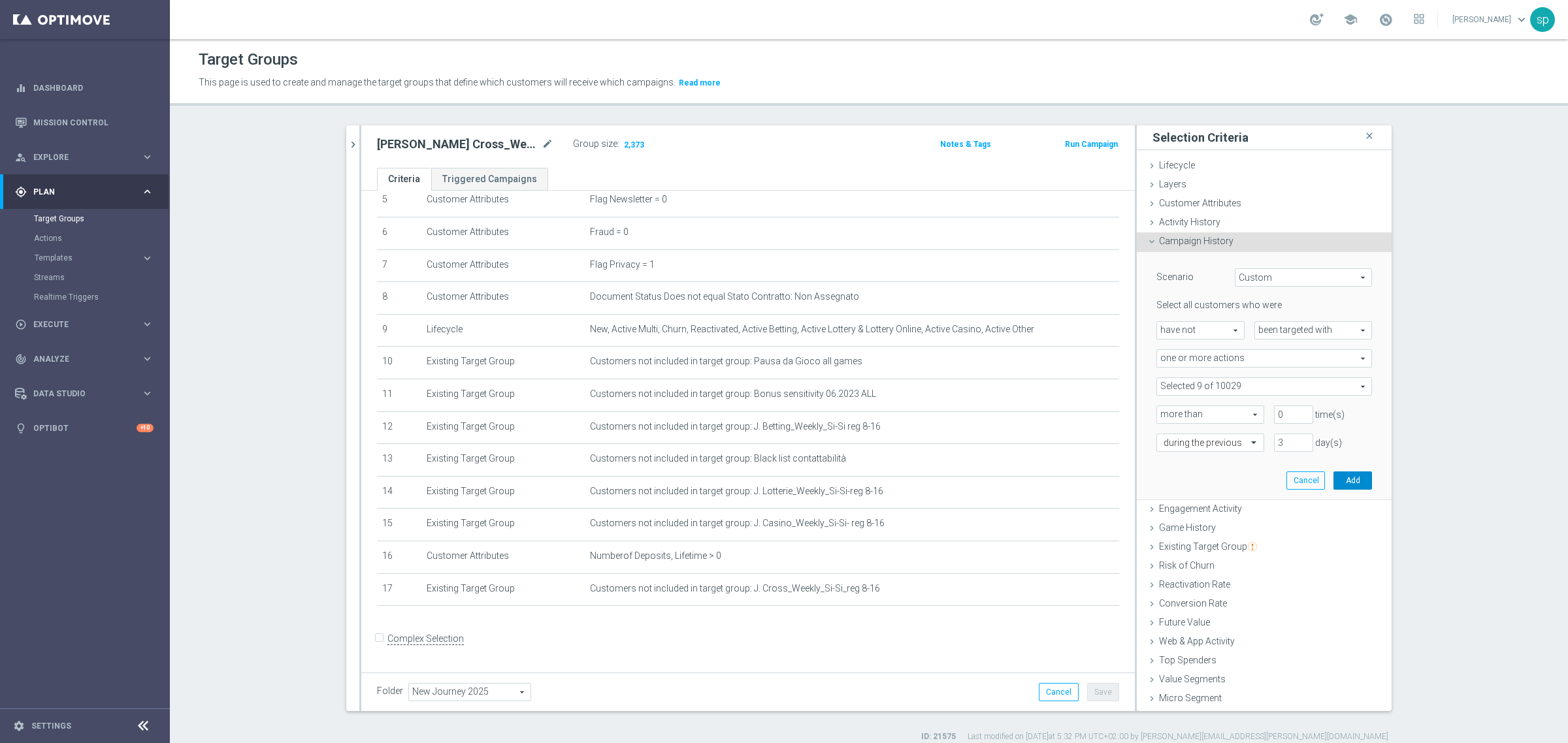
click at [1340, 481] on button "Add" at bounding box center [1352, 480] width 38 height 18
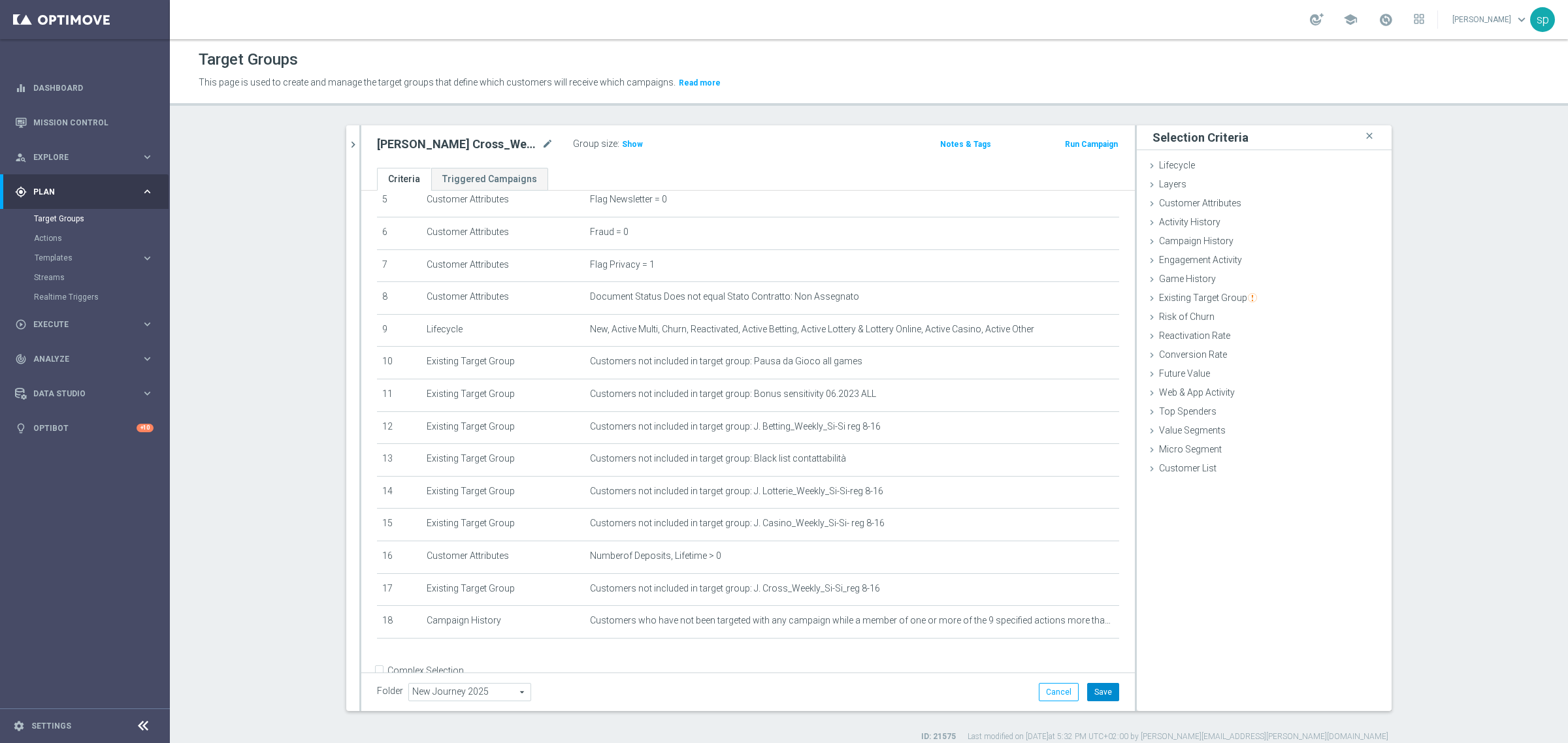
click at [1102, 686] on button "Save" at bounding box center [1103, 692] width 32 height 18
click at [621, 149] on h3 "Show" at bounding box center [632, 144] width 24 height 14
click at [1072, 626] on icon "mode_edit" at bounding box center [1077, 621] width 11 height 11
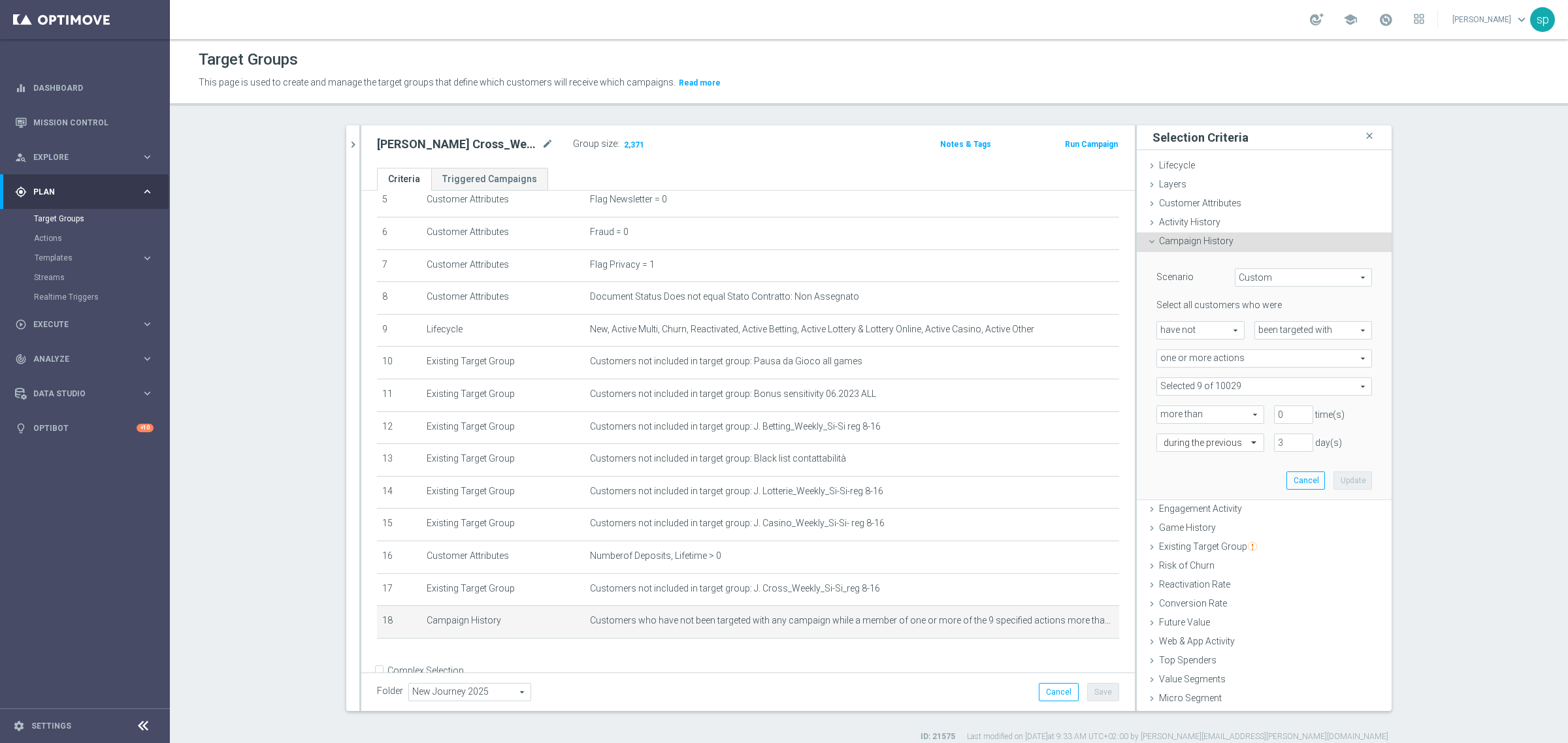
click at [1214, 391] on span at bounding box center [1264, 387] width 214 height 17
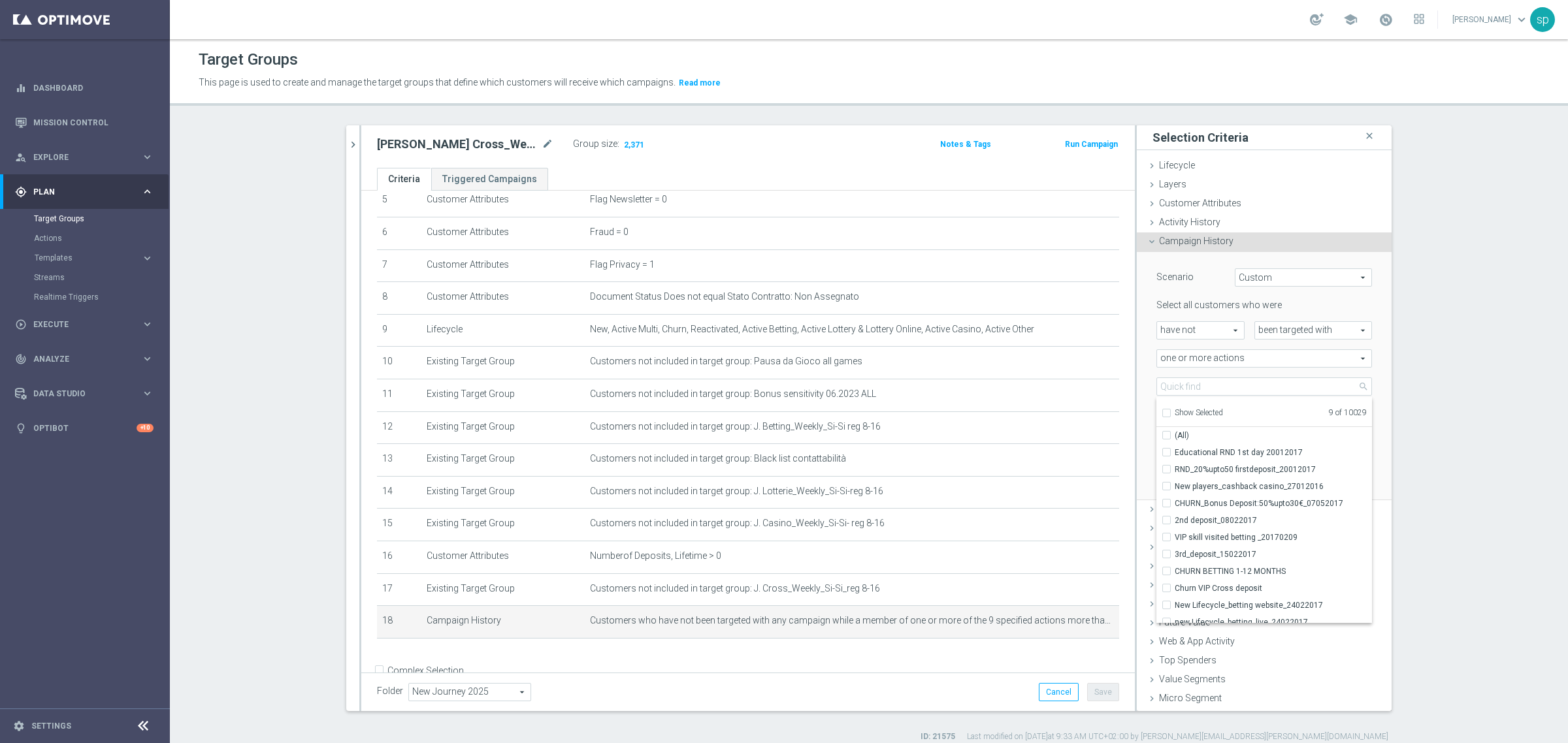
click at [1161, 411] on input "Show Selected" at bounding box center [1166, 415] width 9 height 9
checkbox input "true"
click at [1166, 453] on input "Journey Lotterie day 2" at bounding box center [1171, 453] width 9 height 9
checkbox input "false"
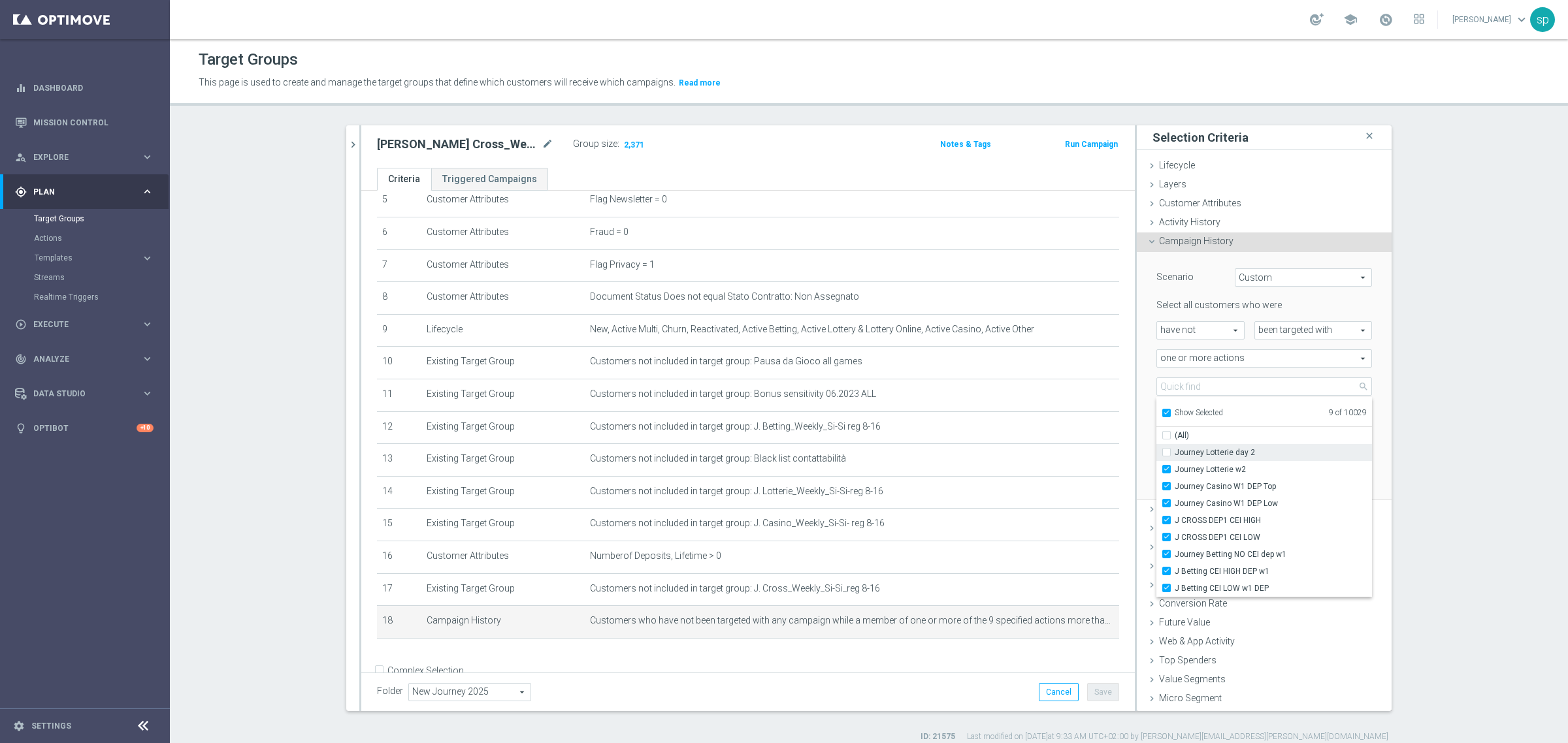
type input "Selected 8 of 10029"
checkbox input "false"
click at [1166, 471] on input "Journey Lotterie w2" at bounding box center [1171, 469] width 9 height 9
checkbox input "false"
type input "Selected 7 of 10029"
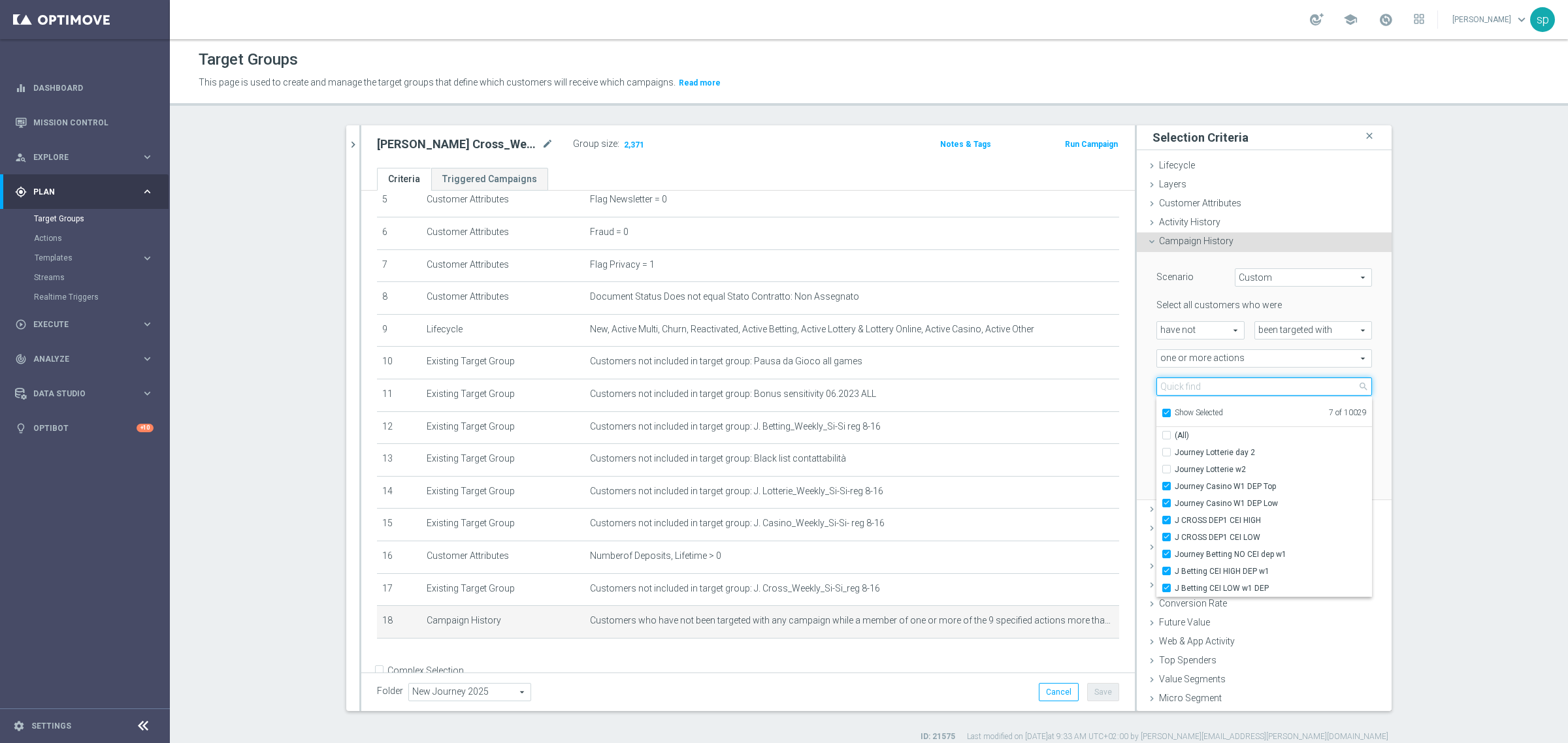
click at [1223, 386] on input "search" at bounding box center [1264, 386] width 216 height 18
type input "j"
checkbox input "true"
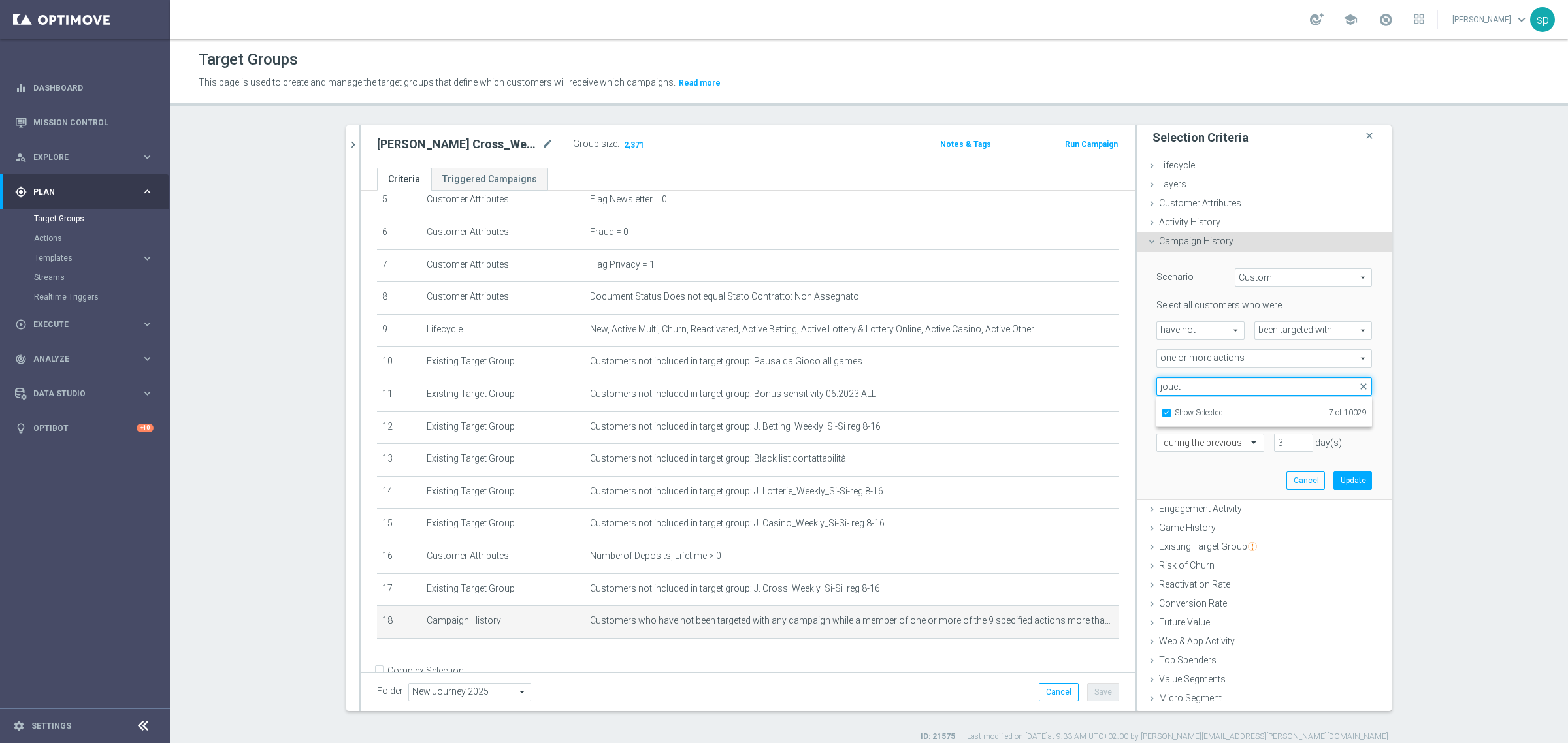
type input "jouet"
click at [1419, 380] on section "j. cro close more_vert Prioritize Customer Target Groups library_add create_new…" at bounding box center [869, 434] width 1398 height 617
click at [1280, 387] on span at bounding box center [1264, 387] width 214 height 17
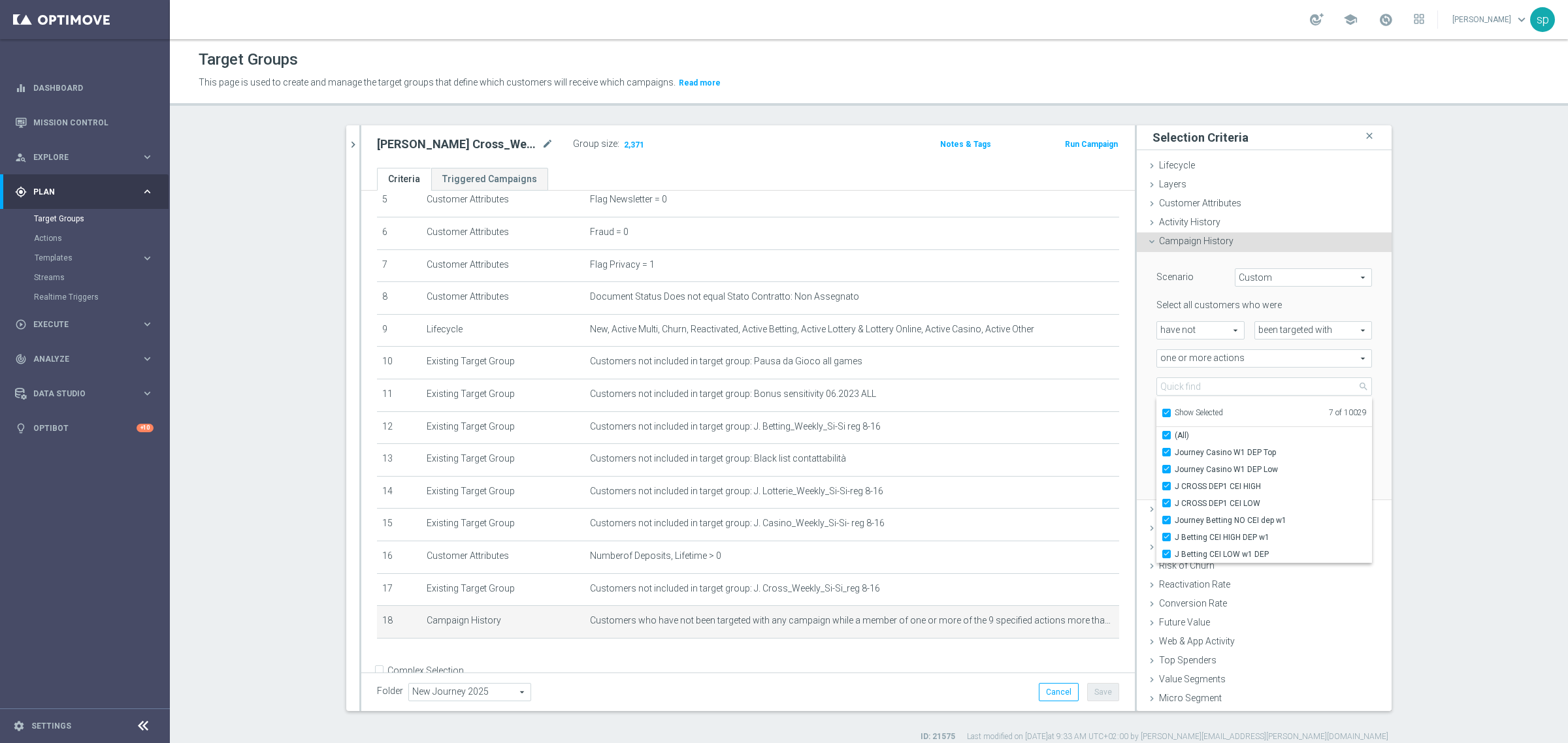
click at [1402, 404] on div "j. cro close more_vert Prioritize Customer Target Groups library_add create_new…" at bounding box center [869, 434] width 1098 height 617
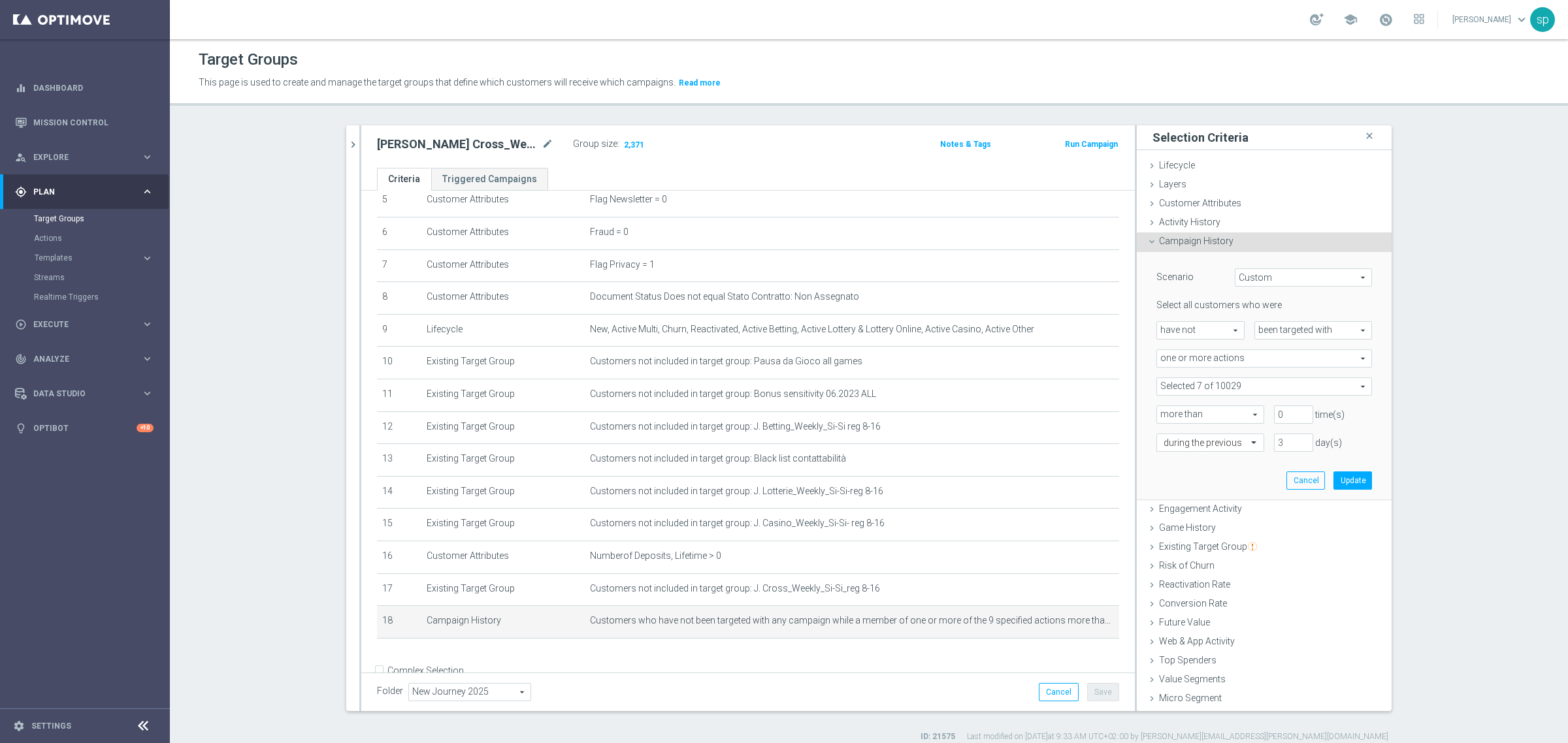
click at [1226, 386] on span at bounding box center [1264, 387] width 214 height 17
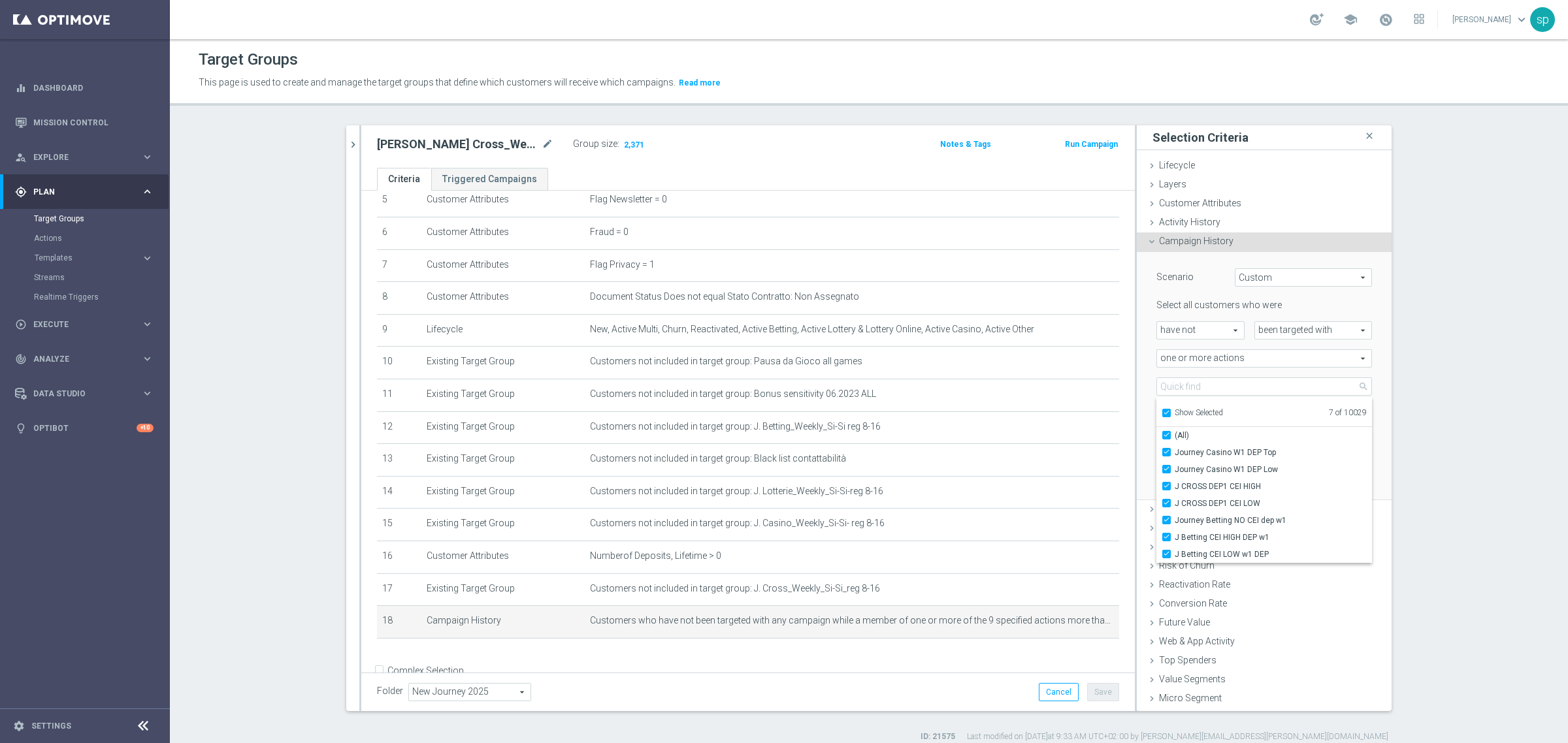
click at [1161, 415] on input "Show Selected" at bounding box center [1166, 415] width 9 height 9
checkbox input "false"
click at [1453, 392] on section "j. cro close more_vert Prioritize Customer Target Groups library_add create_new…" at bounding box center [869, 434] width 1398 height 617
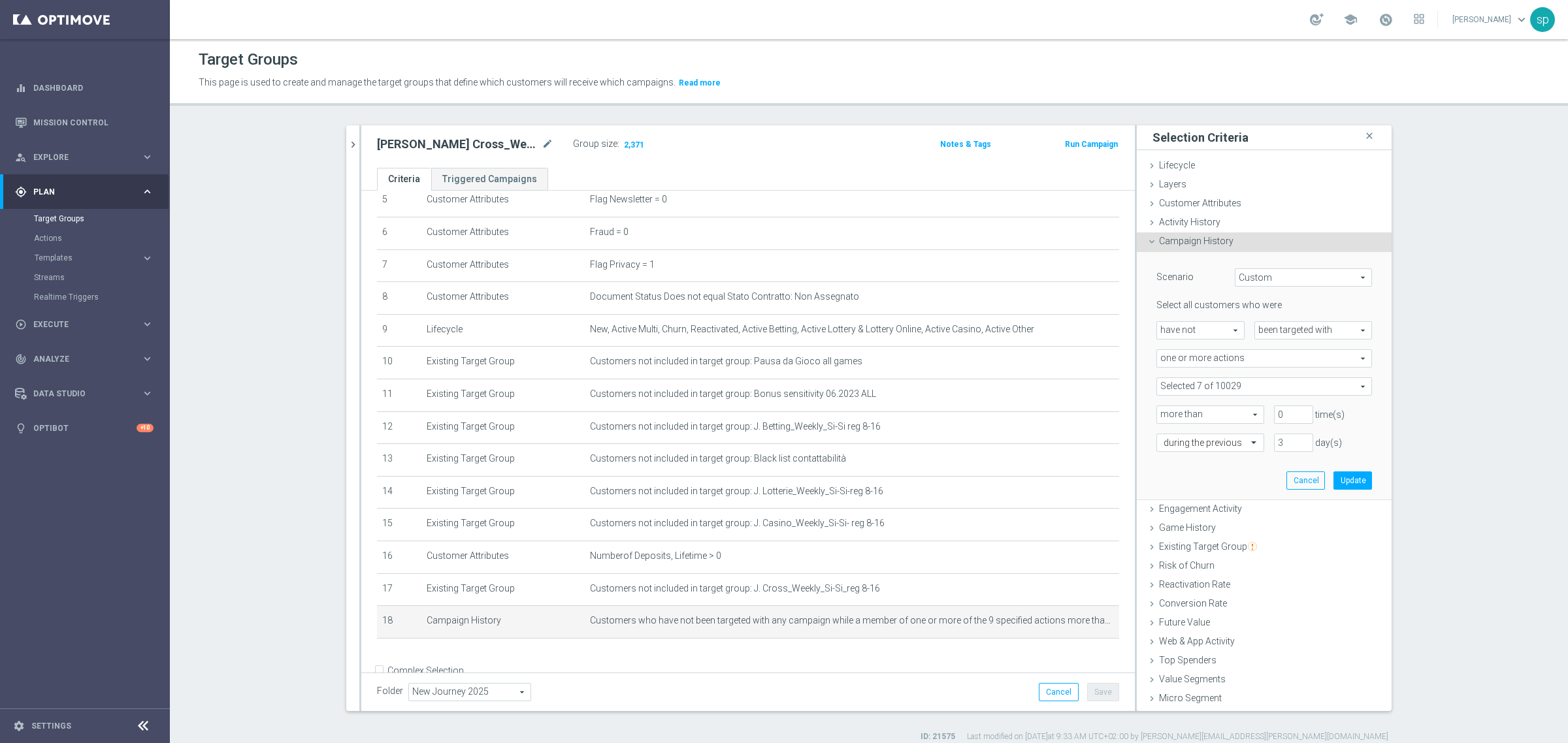
click at [1230, 388] on span at bounding box center [1264, 387] width 214 height 17
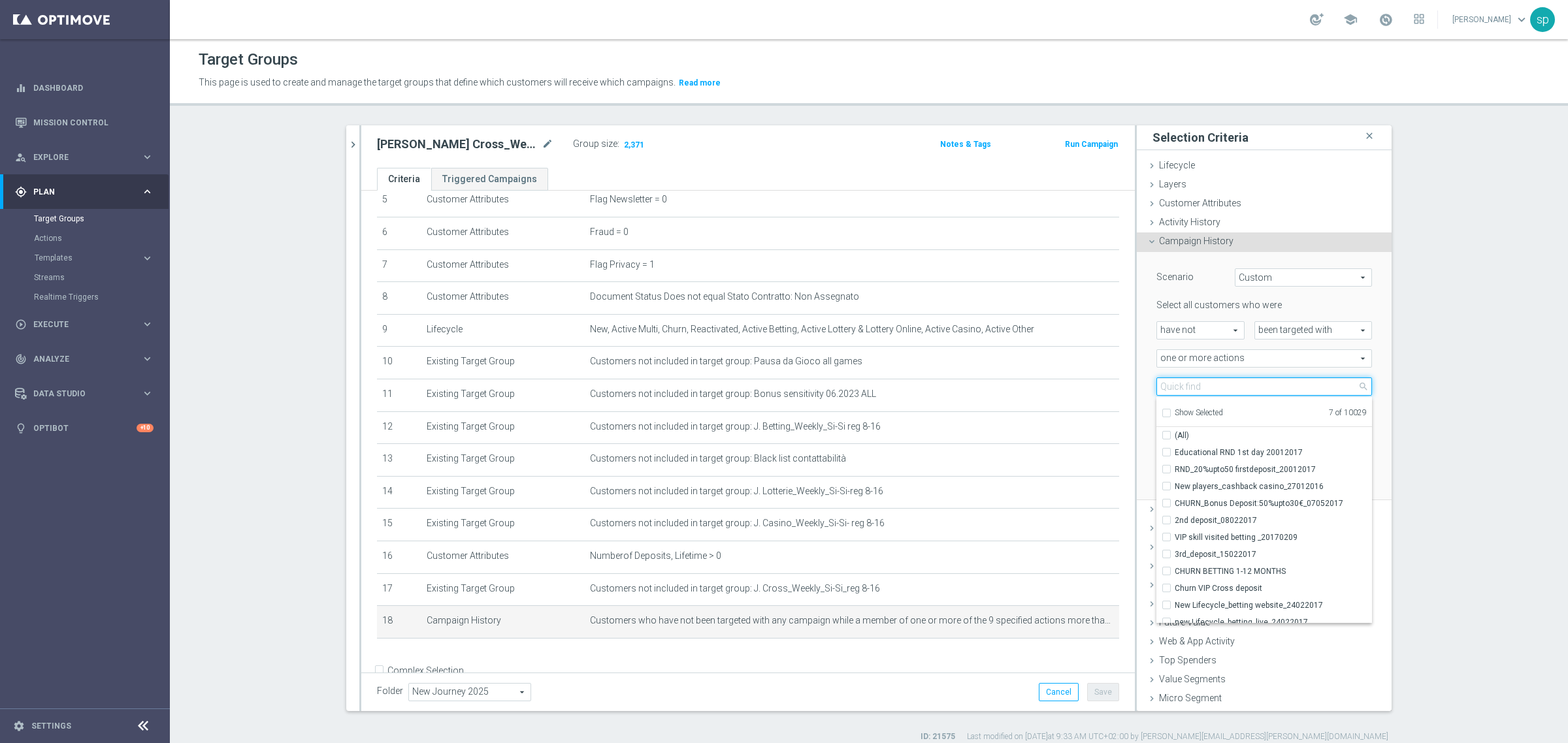
click at [1230, 388] on input "search" at bounding box center [1264, 386] width 216 height 18
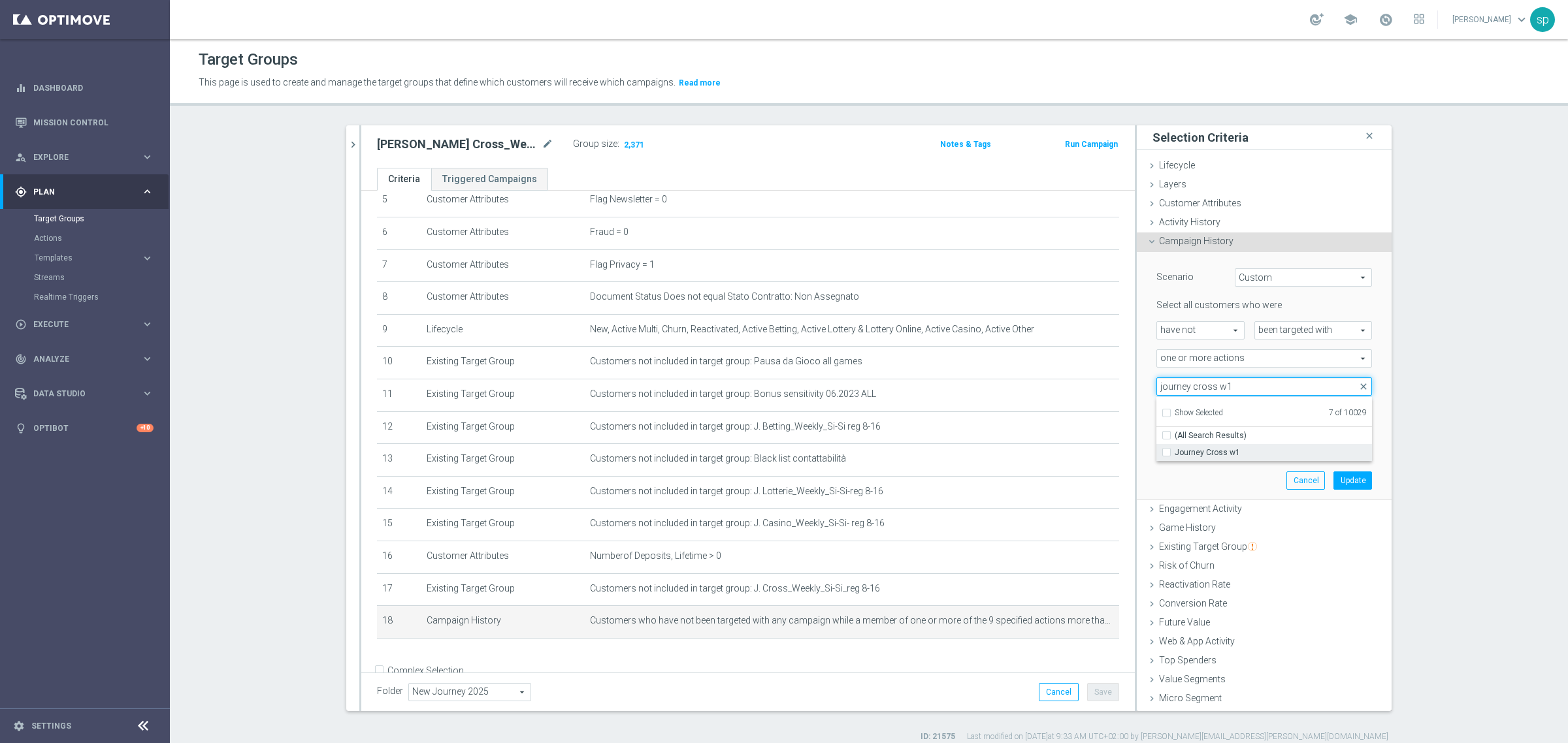
type input "journey cross w1"
click at [1223, 448] on span "Journey Cross w1" at bounding box center [1273, 453] width 198 height 11
click at [1174, 448] on input "Journey Cross w1" at bounding box center [1171, 453] width 9 height 9
checkbox input "true"
type input "Selected 8 of 10029"
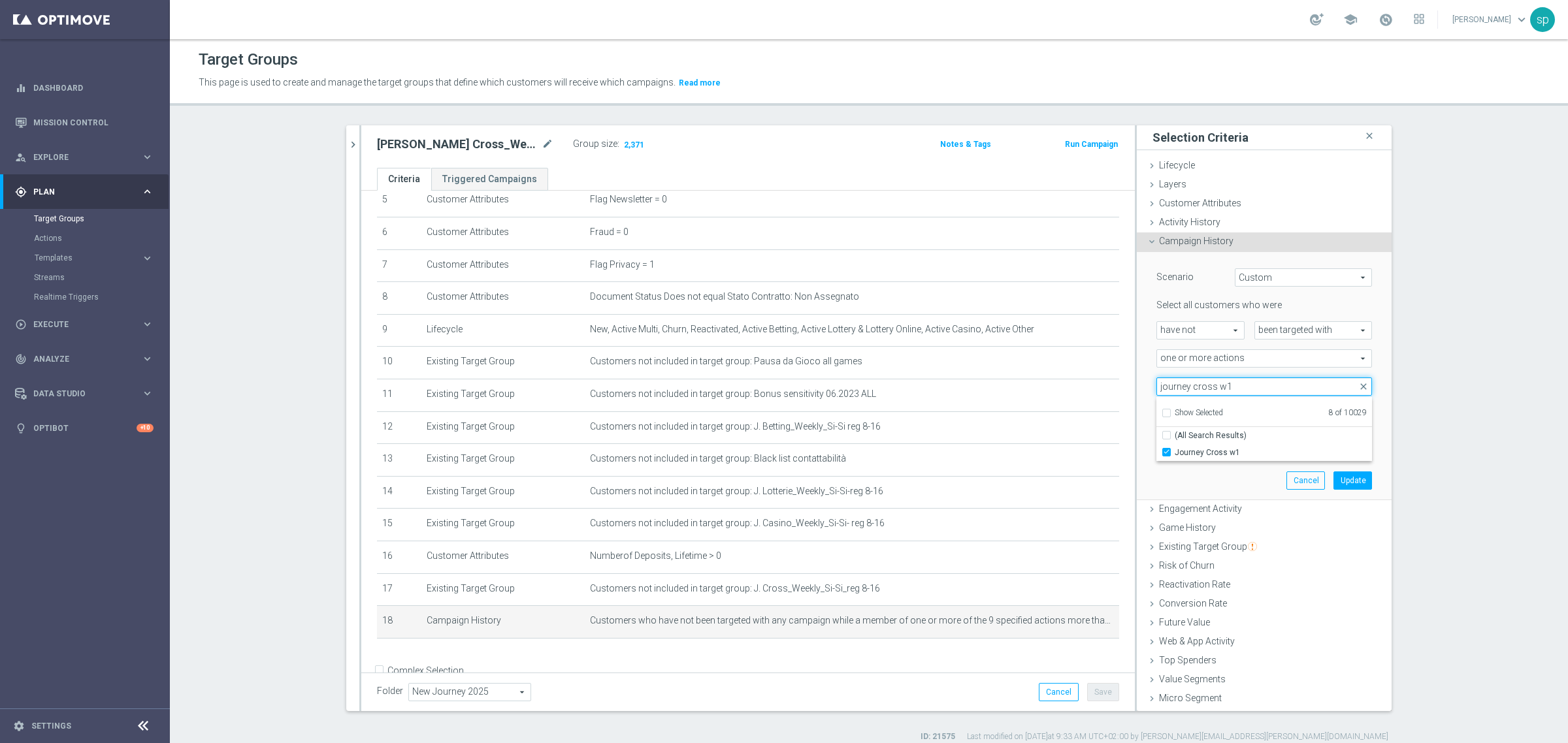
click at [1210, 387] on input "journey cross w1" at bounding box center [1264, 386] width 216 height 18
type input "journey lotterie w1"
click at [1220, 453] on span "Journey Lotterie w1" at bounding box center [1273, 453] width 198 height 11
click at [1174, 453] on input "Journey Lotterie w1" at bounding box center [1171, 453] width 9 height 9
checkbox input "true"
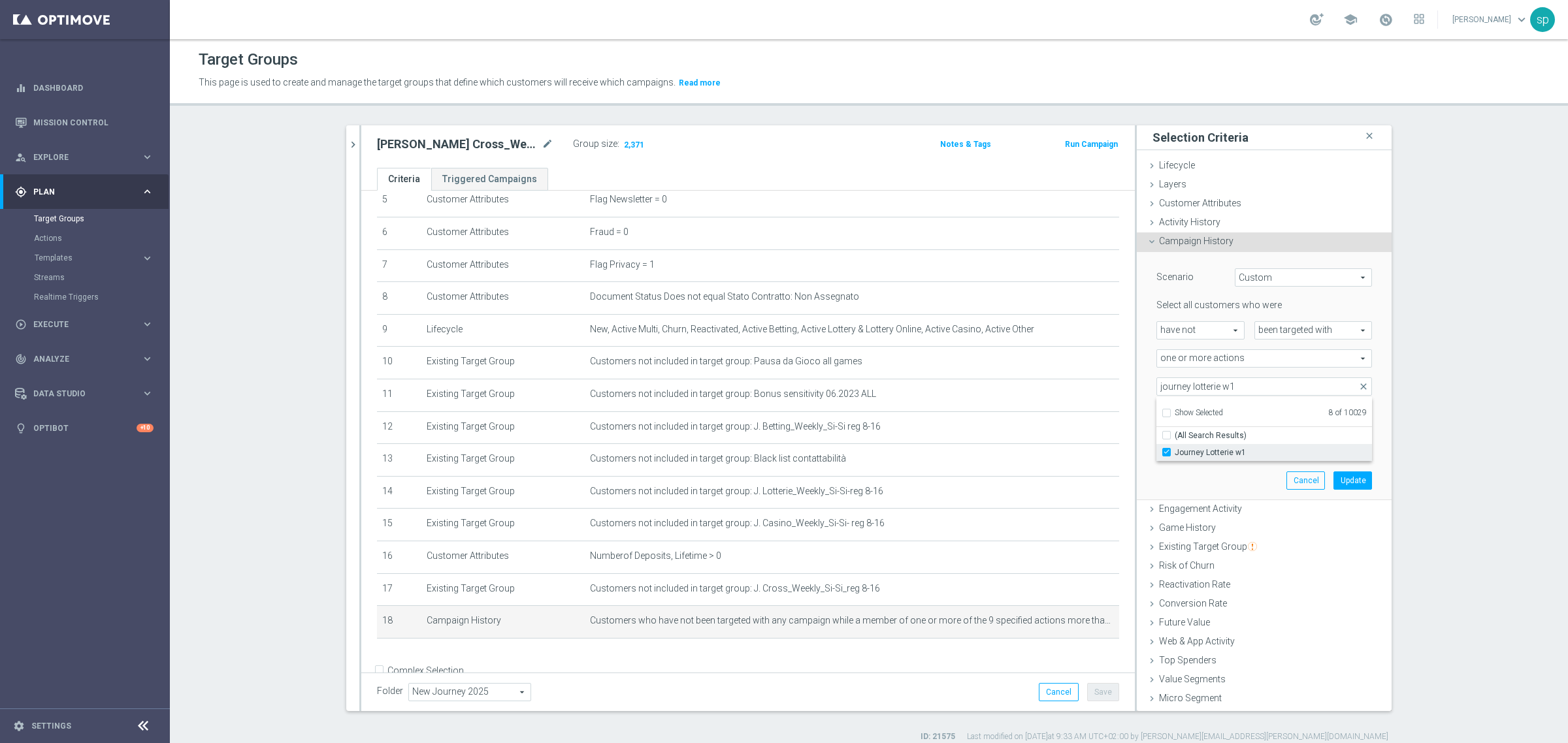
type input "Selected 9 of 10029"
click at [1233, 475] on div "Scenario Custom Custom arrow_drop_down search Select all customers who were hav…" at bounding box center [1264, 375] width 235 height 247
click at [1334, 481] on button "Update" at bounding box center [1352, 480] width 38 height 18
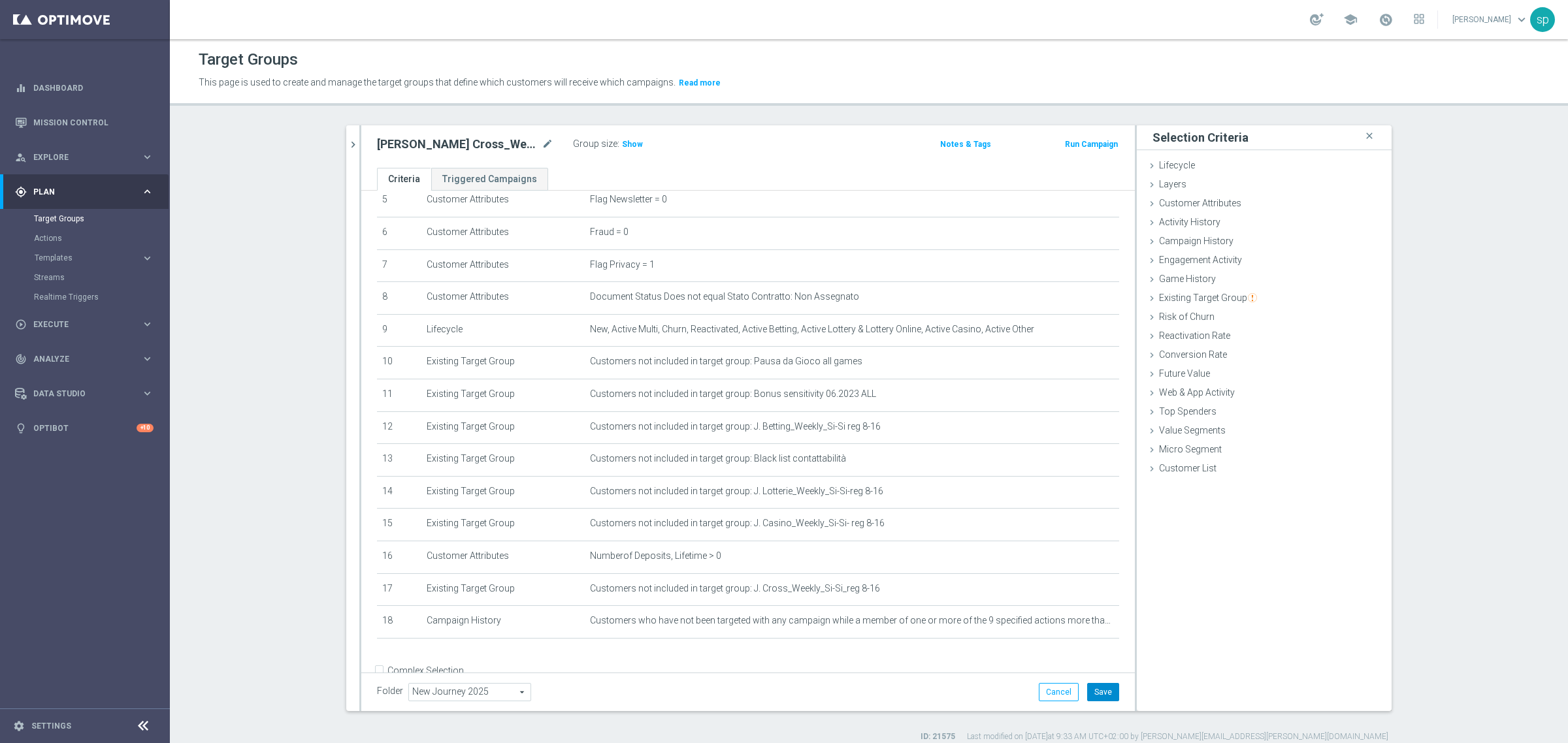
click at [1098, 690] on button "Save" at bounding box center [1103, 692] width 32 height 18
click at [623, 146] on span "Show" at bounding box center [632, 144] width 21 height 9
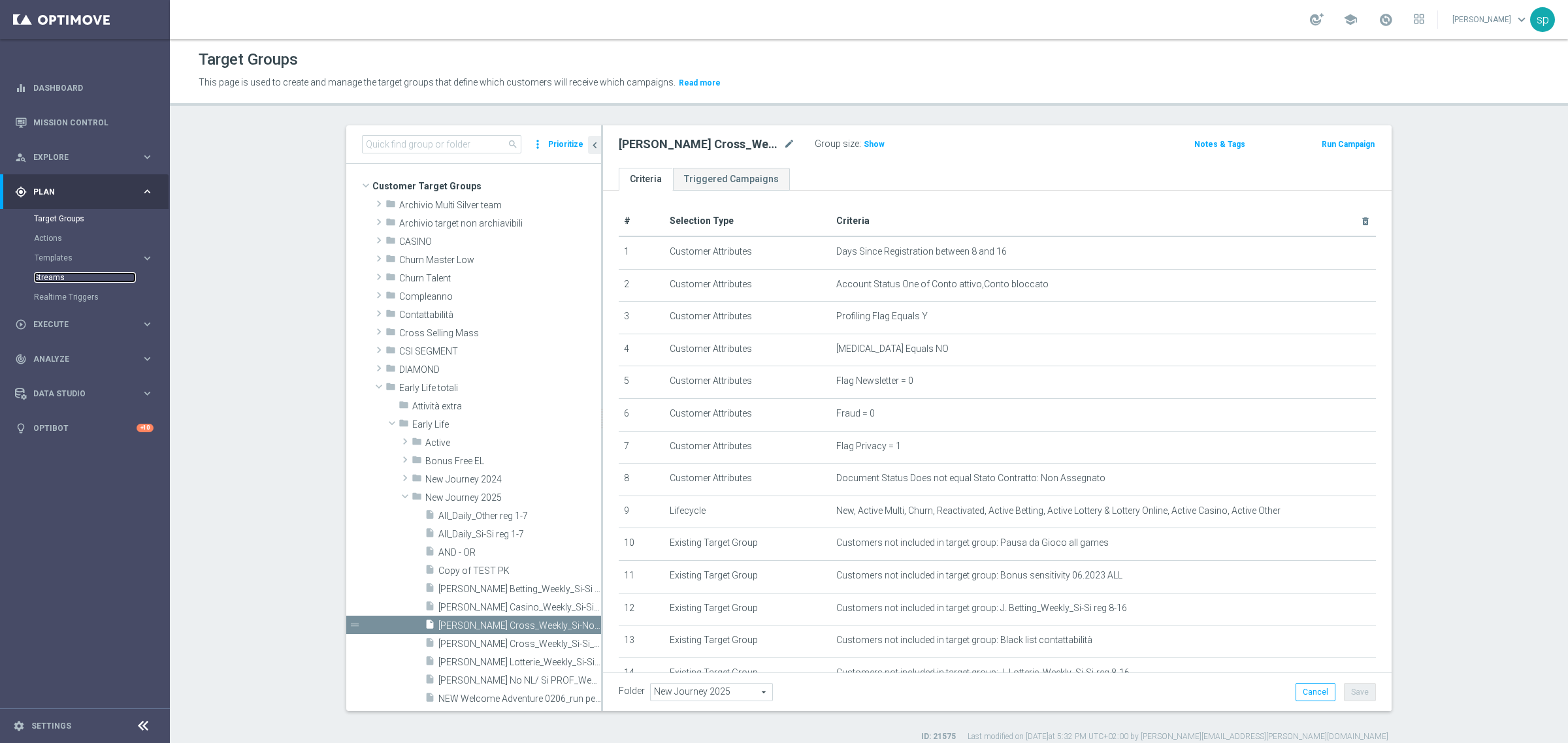
click at [53, 281] on link "Streams" at bounding box center [84, 277] width 102 height 11
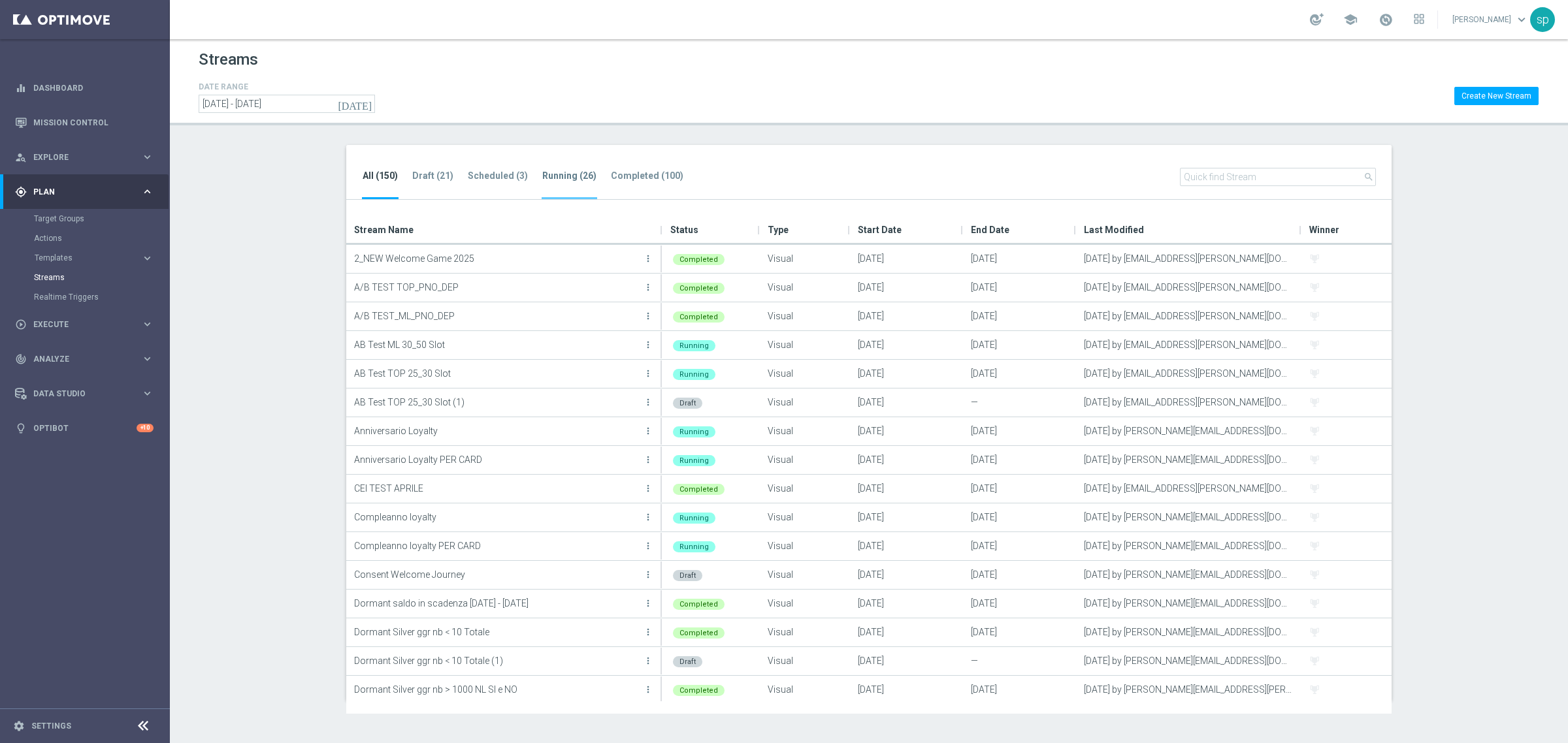
click at [553, 172] on tab-header "Running (26)" at bounding box center [569, 176] width 54 height 11
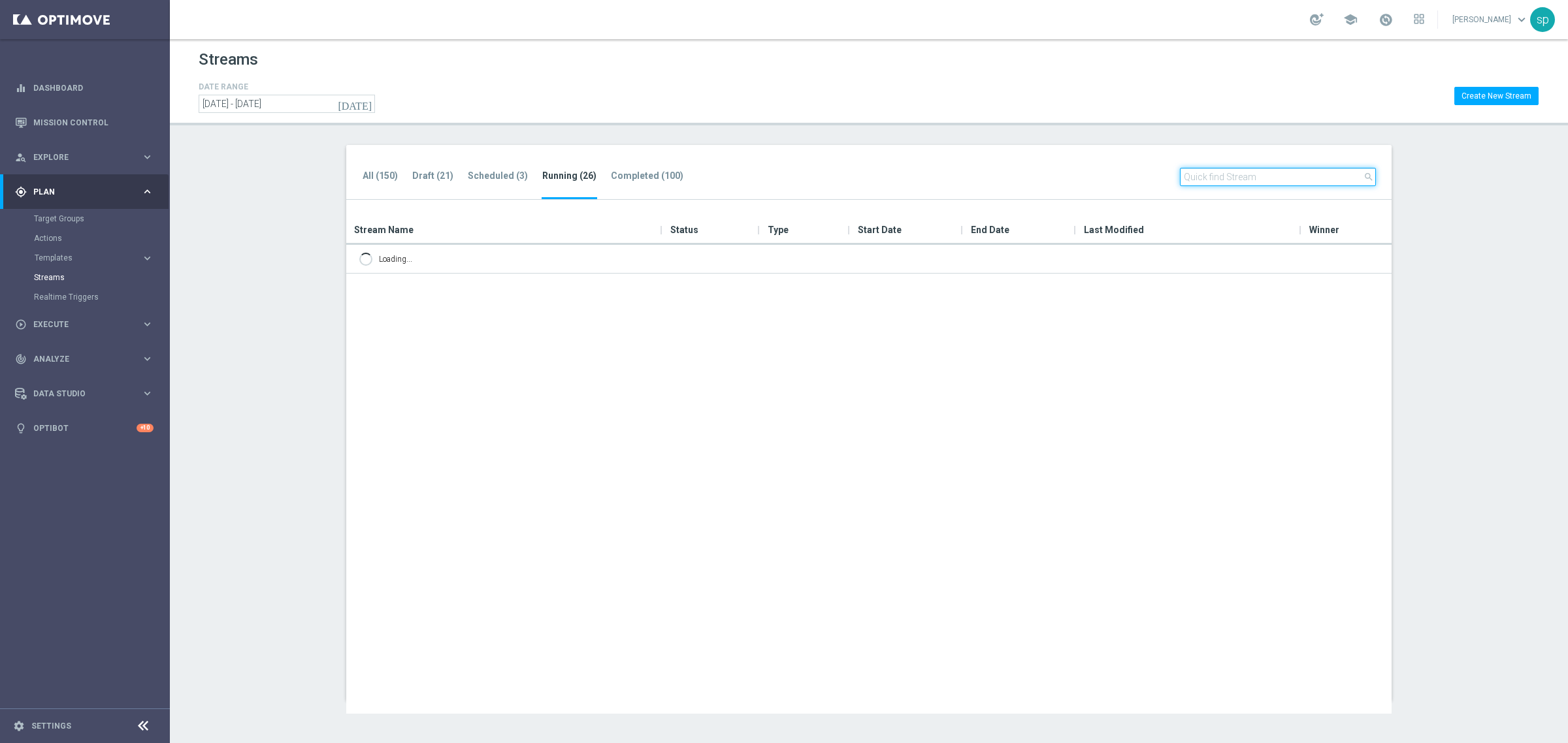
click at [1305, 171] on input "text" at bounding box center [1278, 177] width 196 height 18
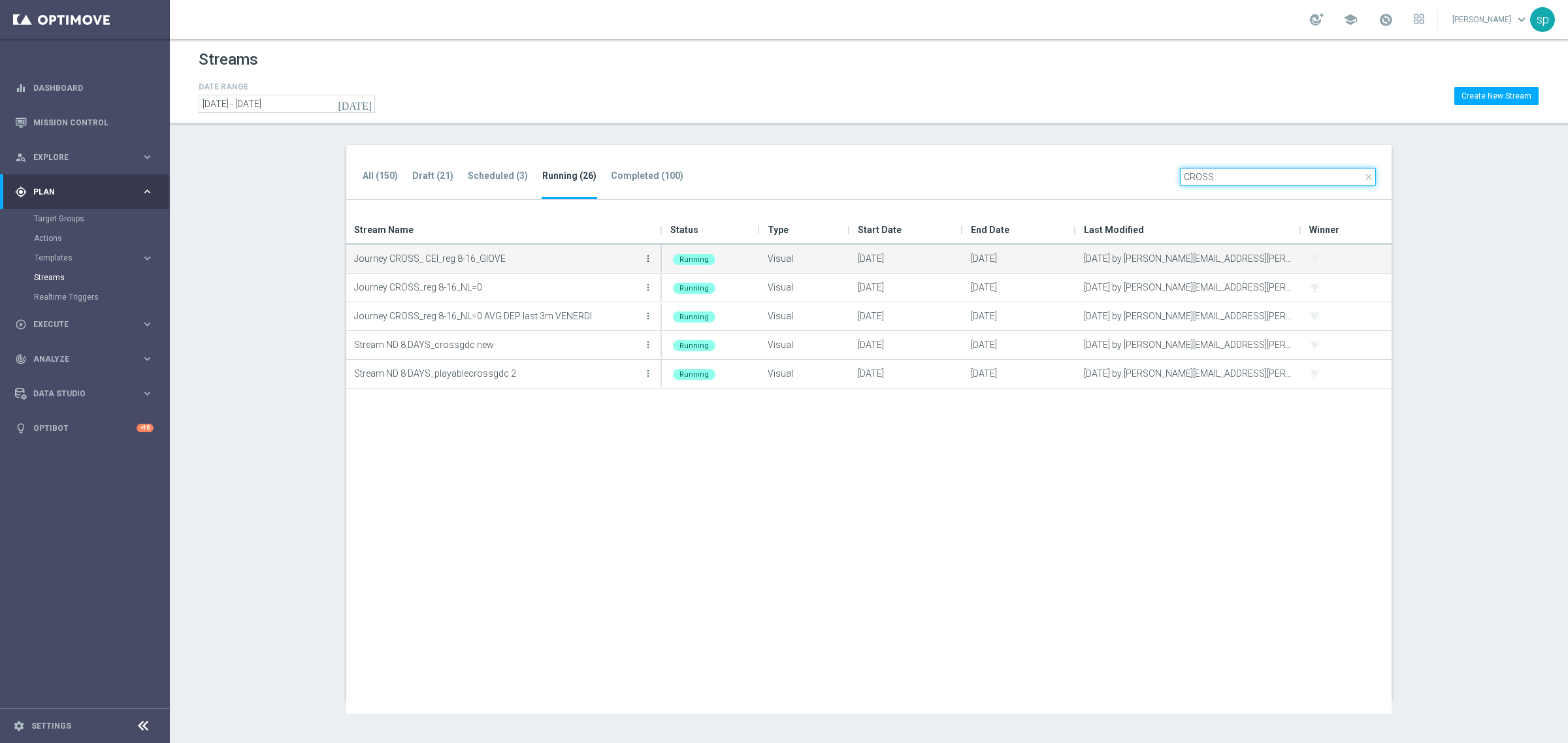
type input "CROSS"
click at [649, 255] on icon "more_vert" at bounding box center [648, 259] width 11 height 11
click at [582, 316] on div "Edit" at bounding box center [595, 315] width 79 height 9
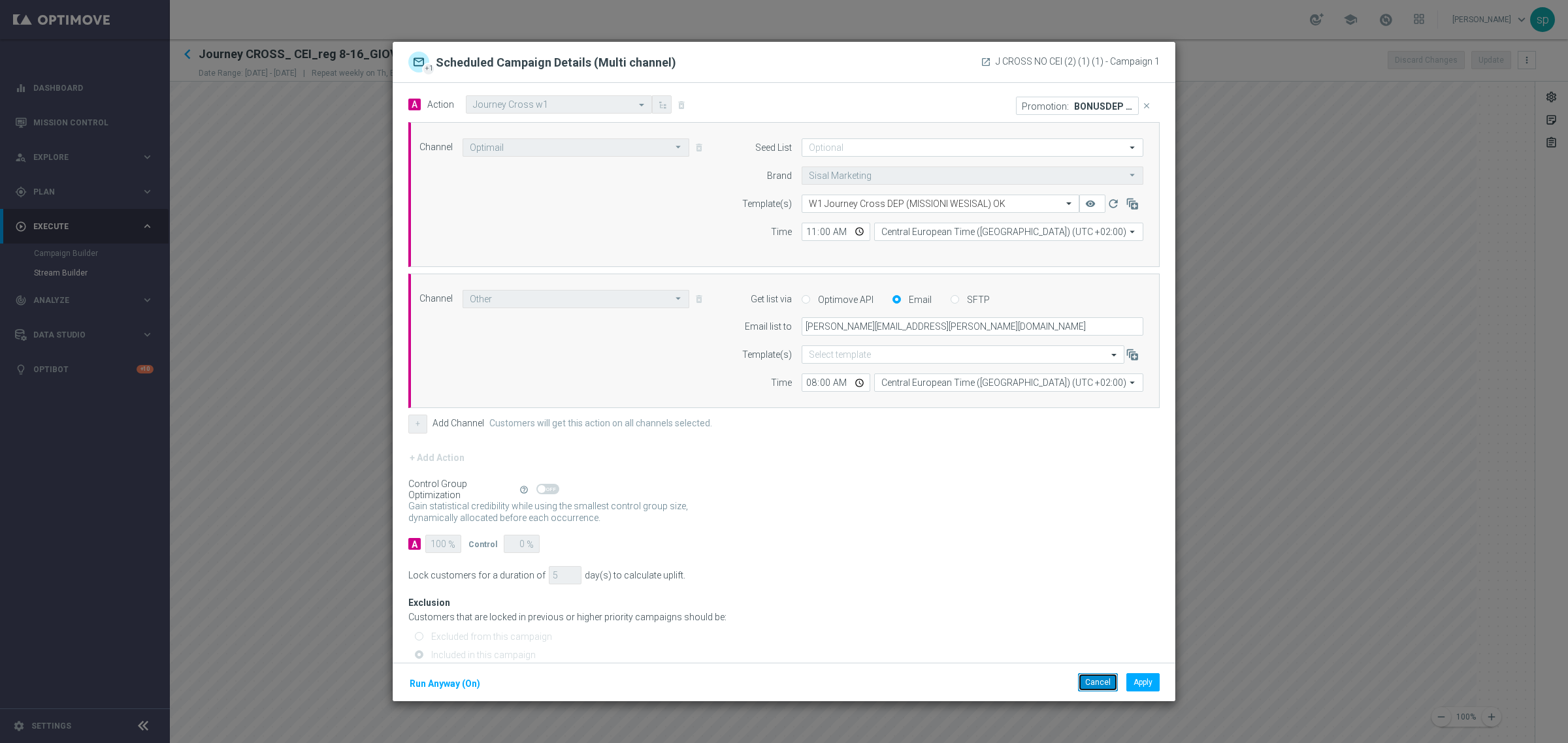
click at [1094, 682] on button "Cancel" at bounding box center [1097, 682] width 40 height 18
click at [1097, 686] on button "Cancel" at bounding box center [1097, 682] width 40 height 18
click at [1093, 680] on button "Cancel" at bounding box center [1097, 682] width 40 height 18
click at [1094, 685] on button "Cancel" at bounding box center [1097, 682] width 40 height 18
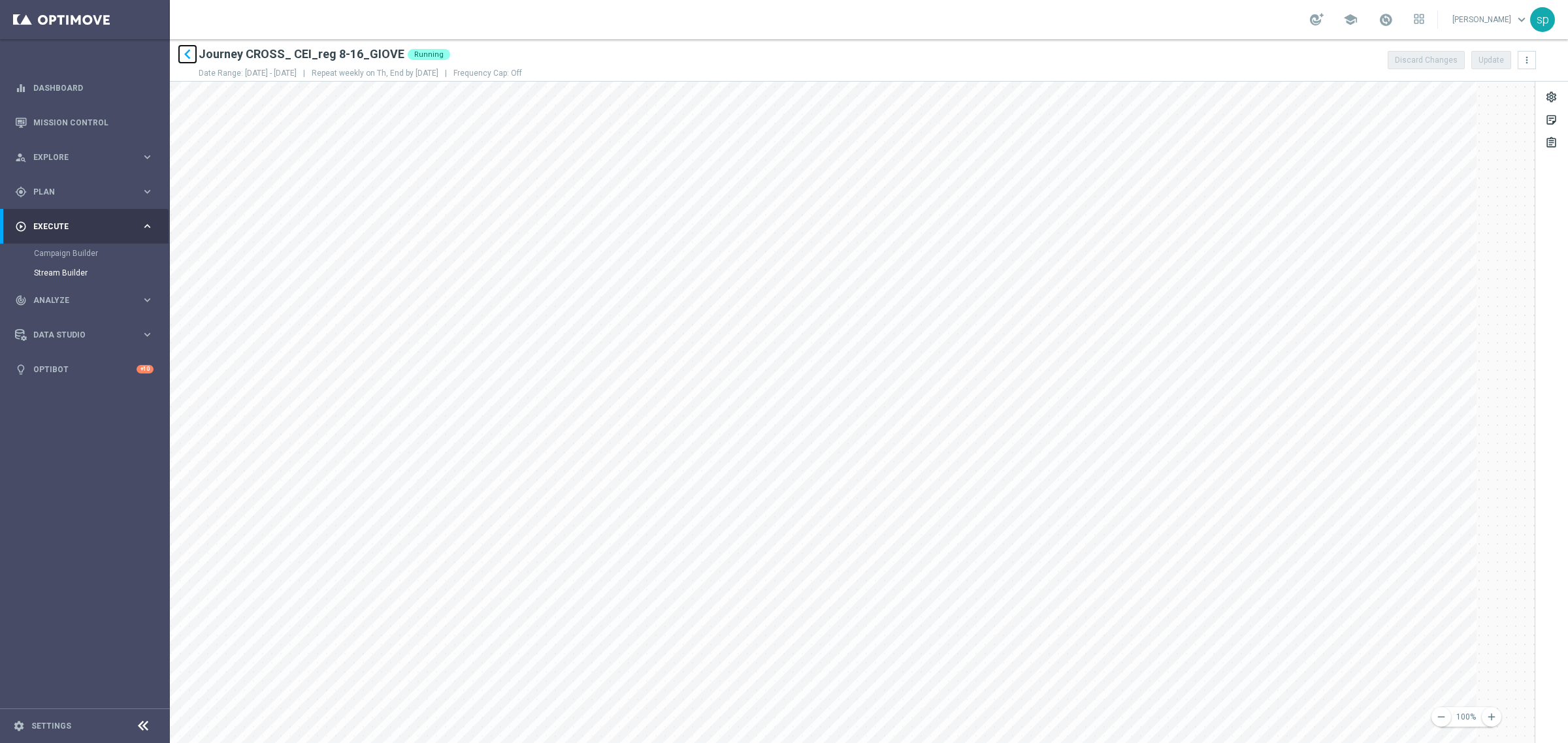
click at [186, 54] on icon "keyboard_arrow_left" at bounding box center [187, 54] width 19 height 19
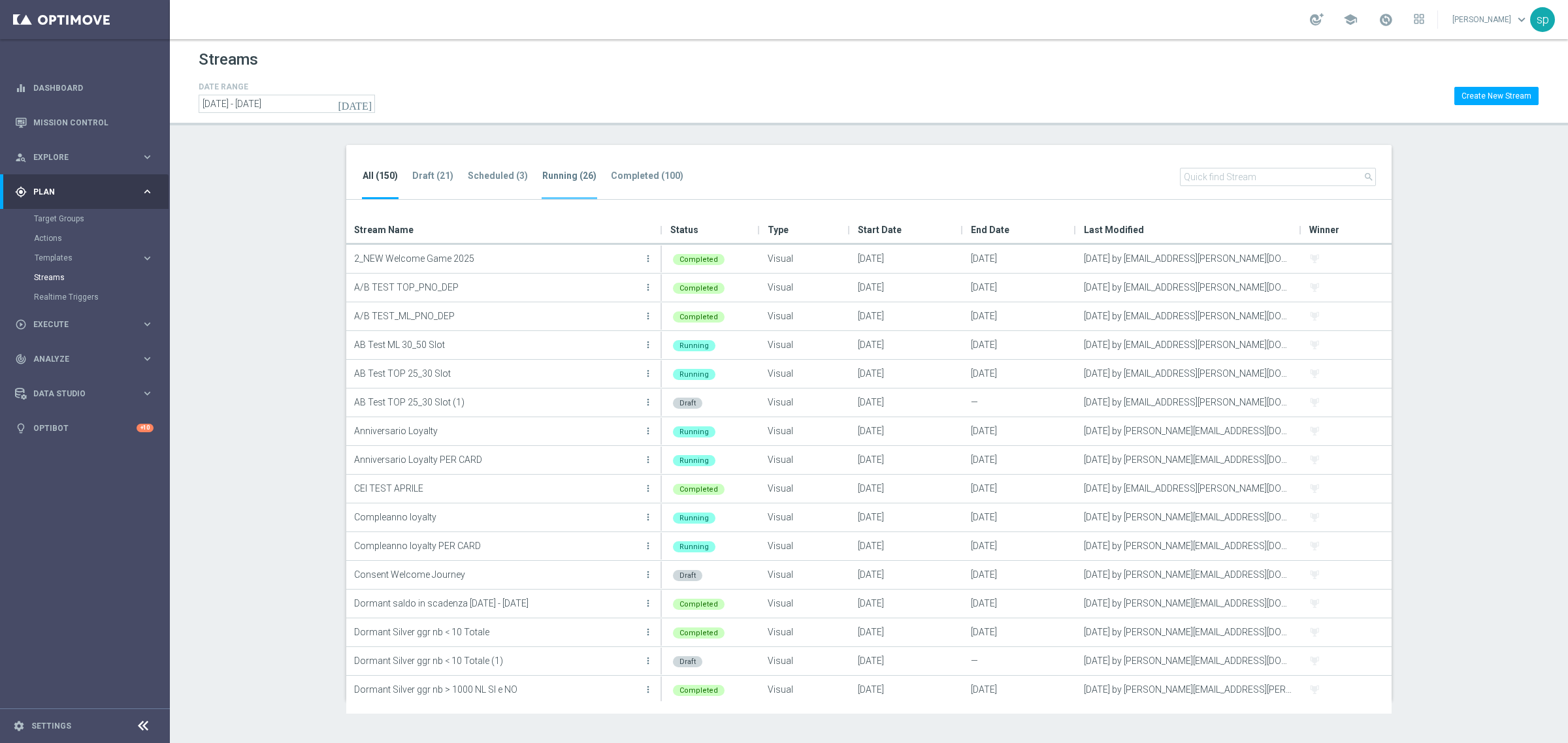
click at [562, 174] on tab-header "Running (26)" at bounding box center [569, 176] width 54 height 11
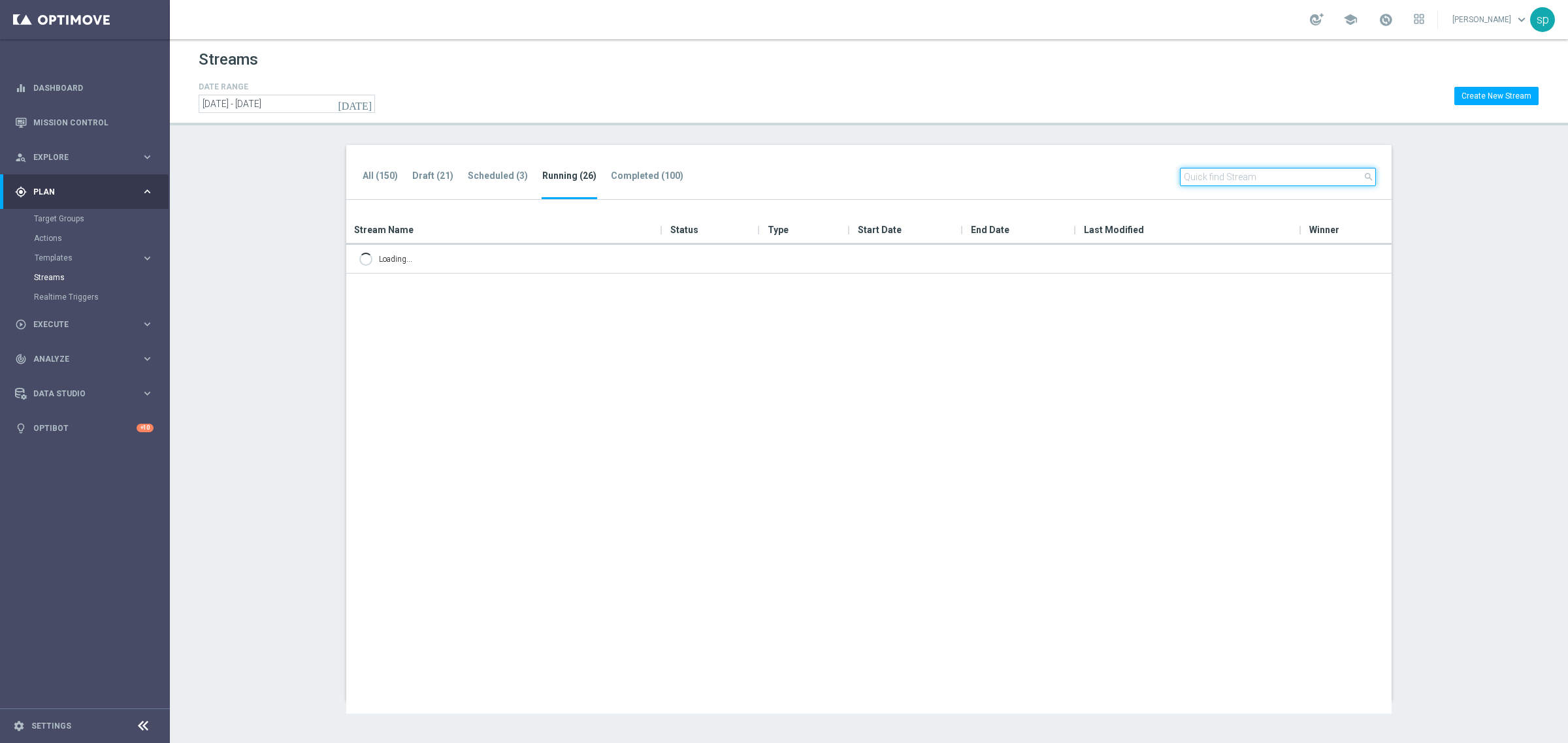
click at [1219, 171] on input "text" at bounding box center [1278, 177] width 196 height 18
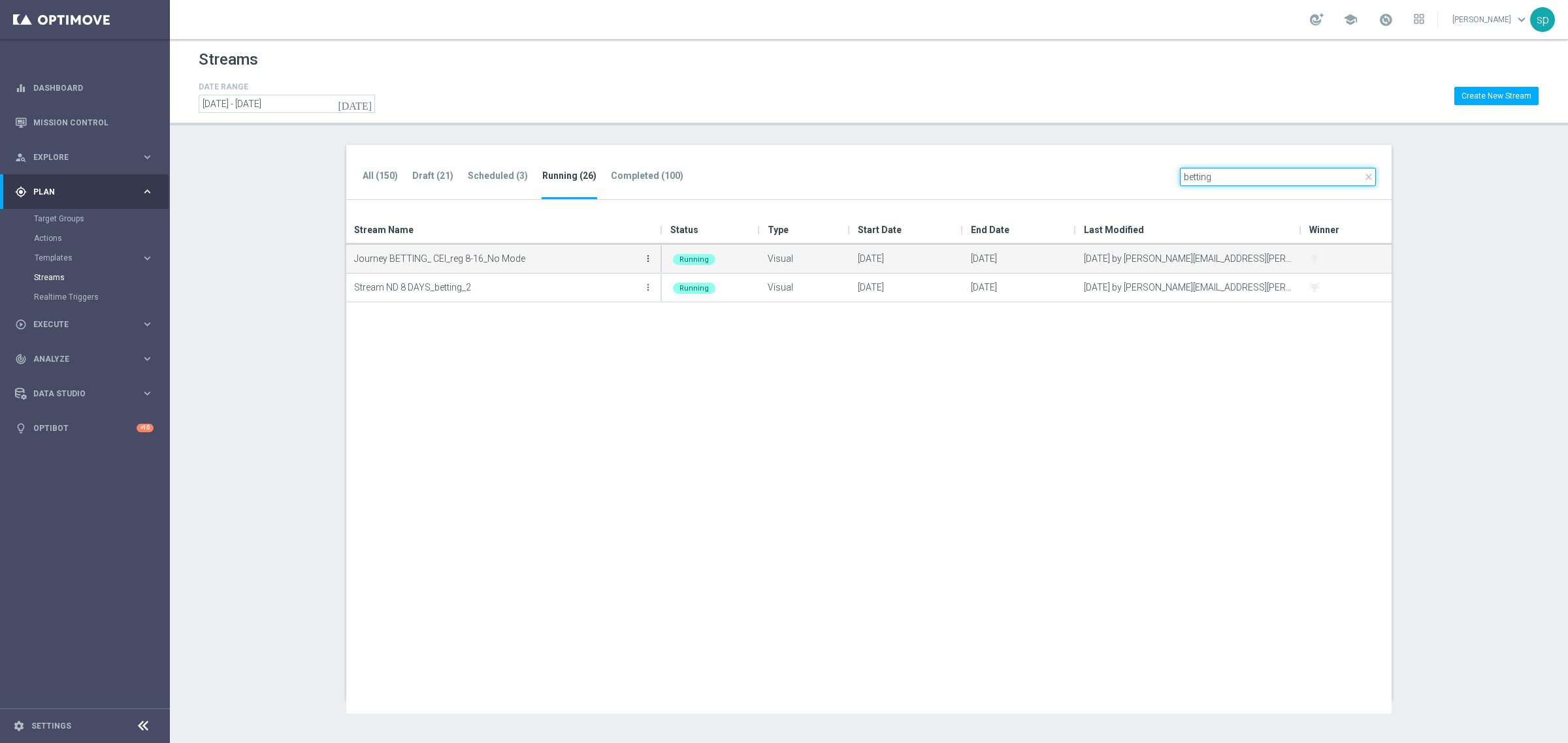
type input "betting"
click at [645, 260] on icon "more_vert" at bounding box center [648, 259] width 11 height 11
click at [606, 320] on div "Edit" at bounding box center [595, 315] width 79 height 9
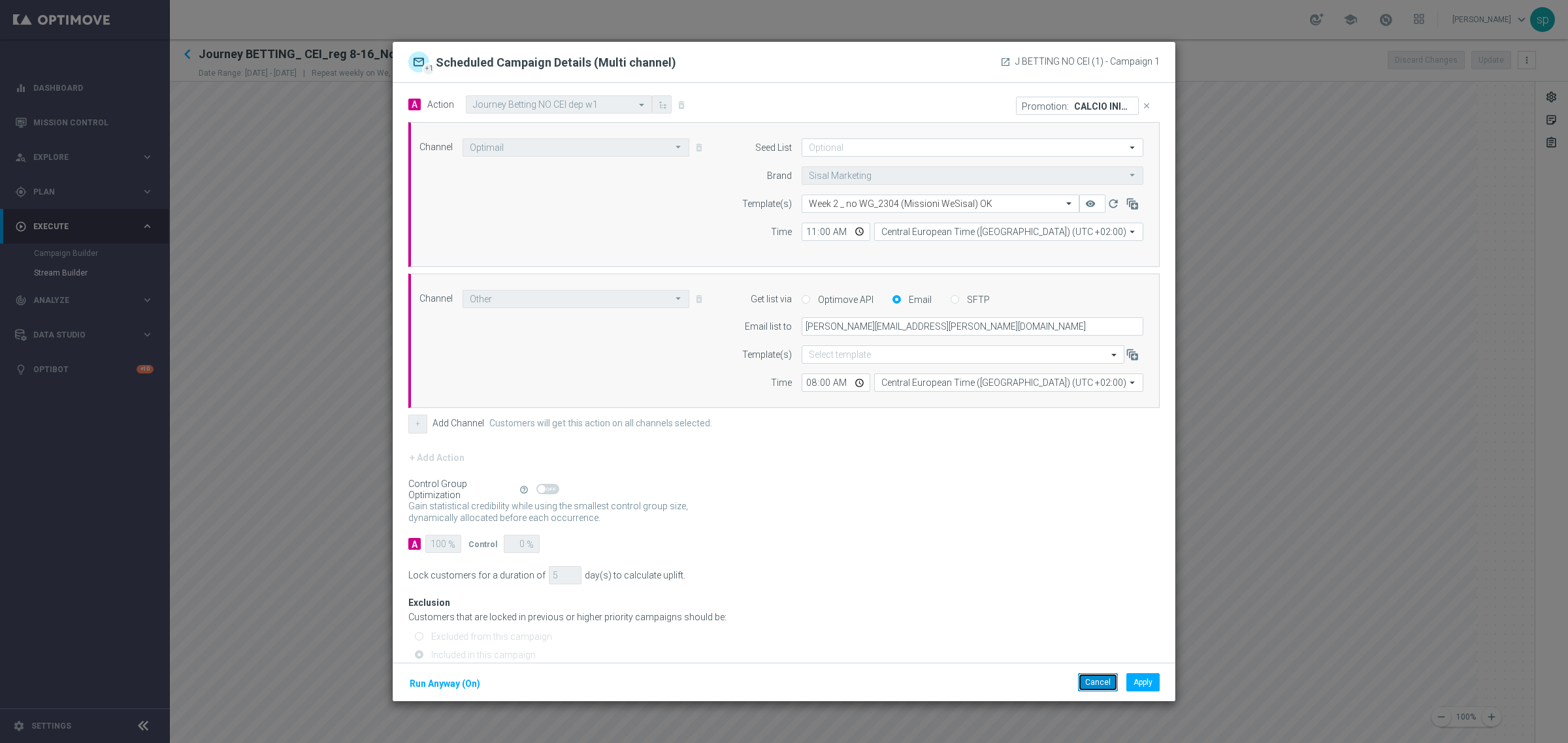
click at [1089, 680] on button "Cancel" at bounding box center [1097, 682] width 40 height 18
click at [1082, 673] on button "Cancel" at bounding box center [1097, 682] width 40 height 18
click at [1098, 686] on button "Cancel" at bounding box center [1097, 682] width 40 height 18
click at [1097, 680] on button "Cancel" at bounding box center [1097, 682] width 40 height 18
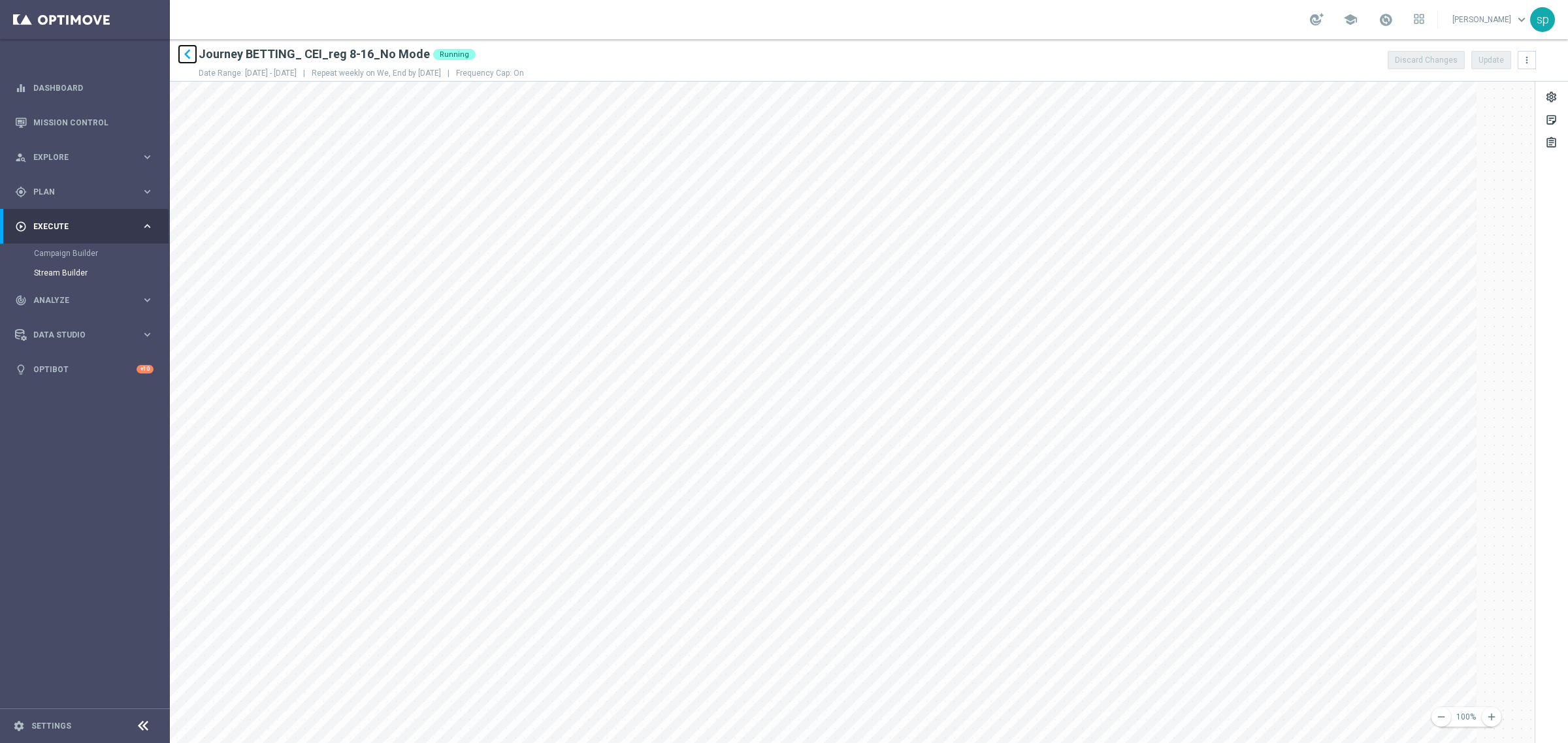
click at [183, 51] on icon "keyboard_arrow_left" at bounding box center [187, 54] width 19 height 19
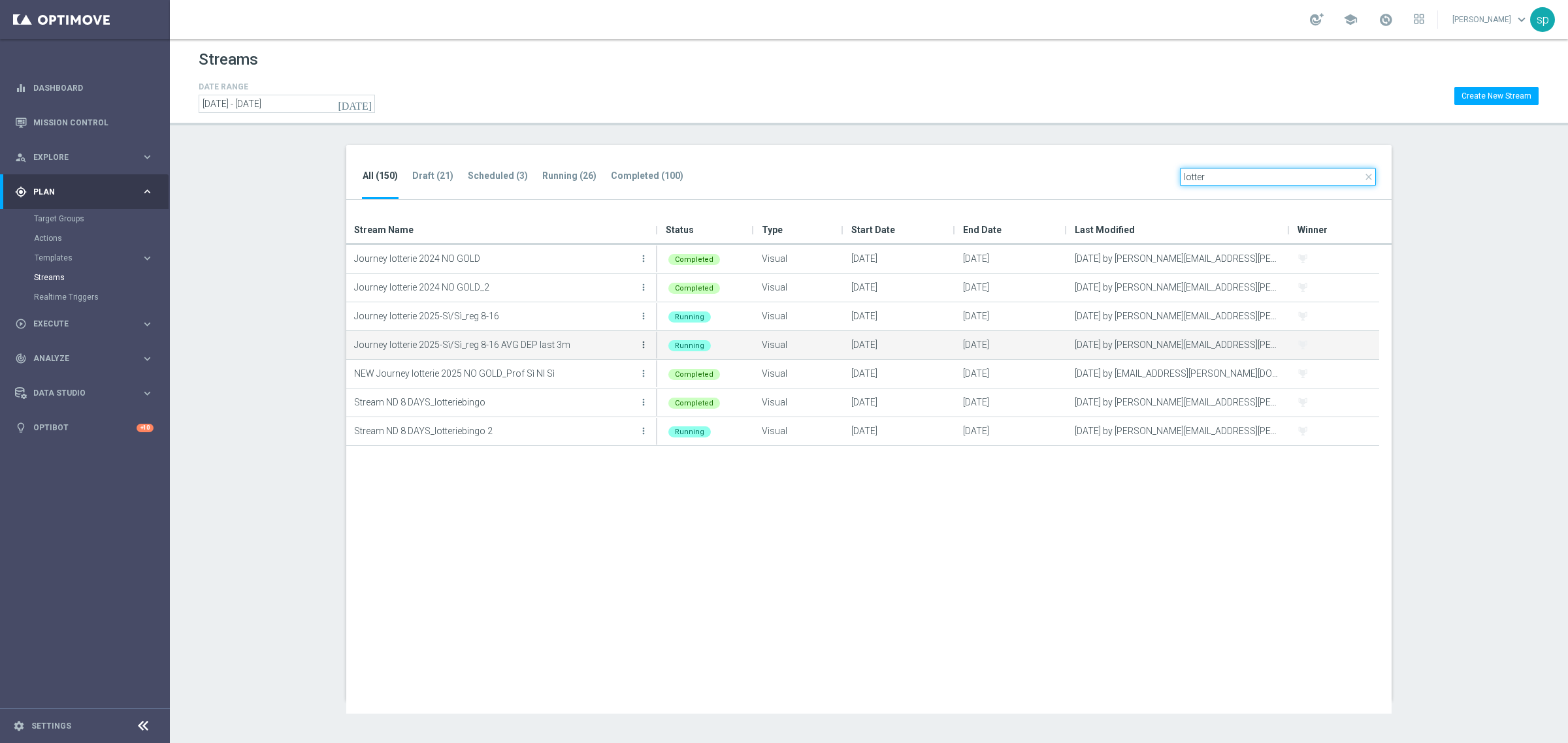
type input "lotter"
click at [644, 346] on icon "more_vert" at bounding box center [643, 344] width 11 height 11
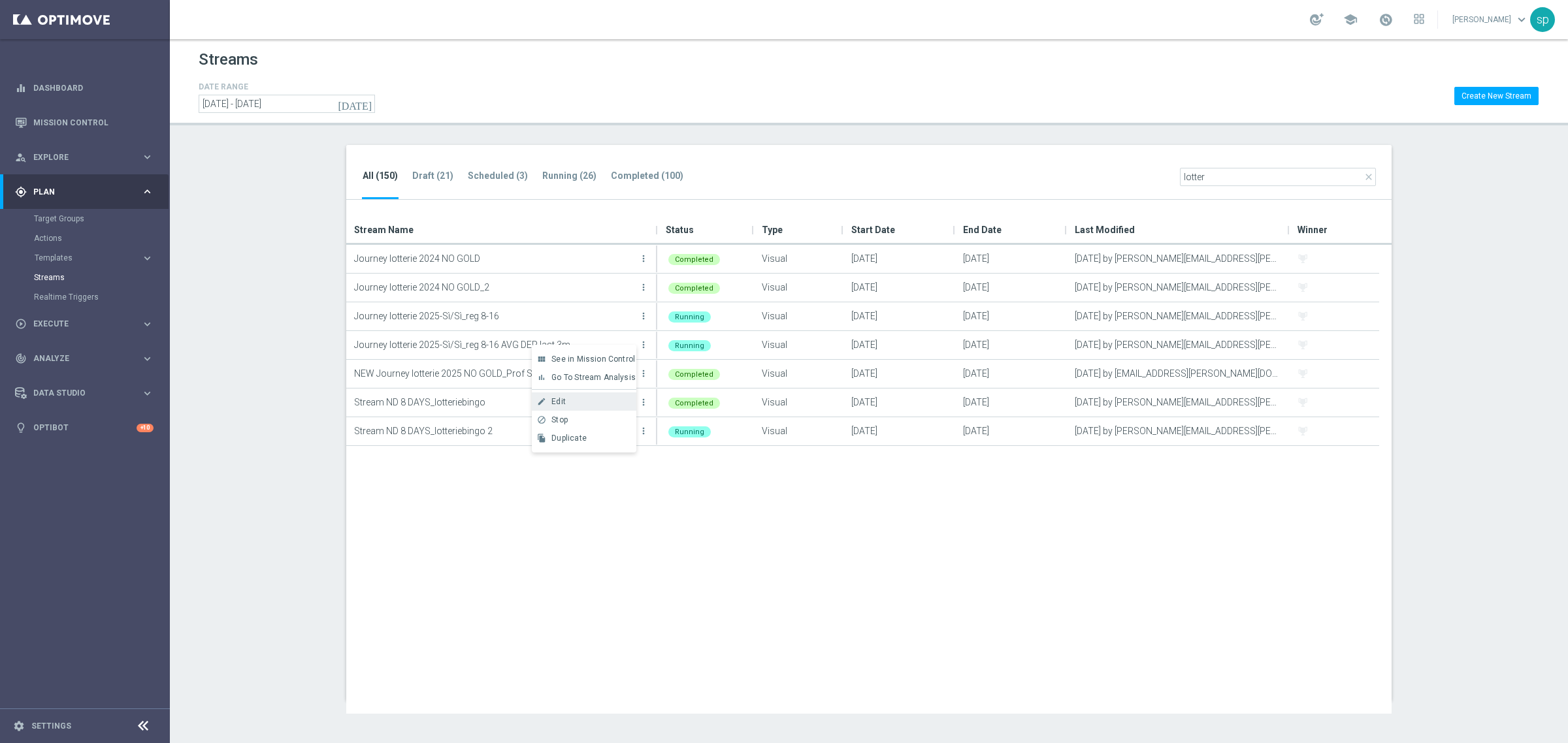
click at [569, 399] on div "Edit" at bounding box center [591, 401] width 79 height 9
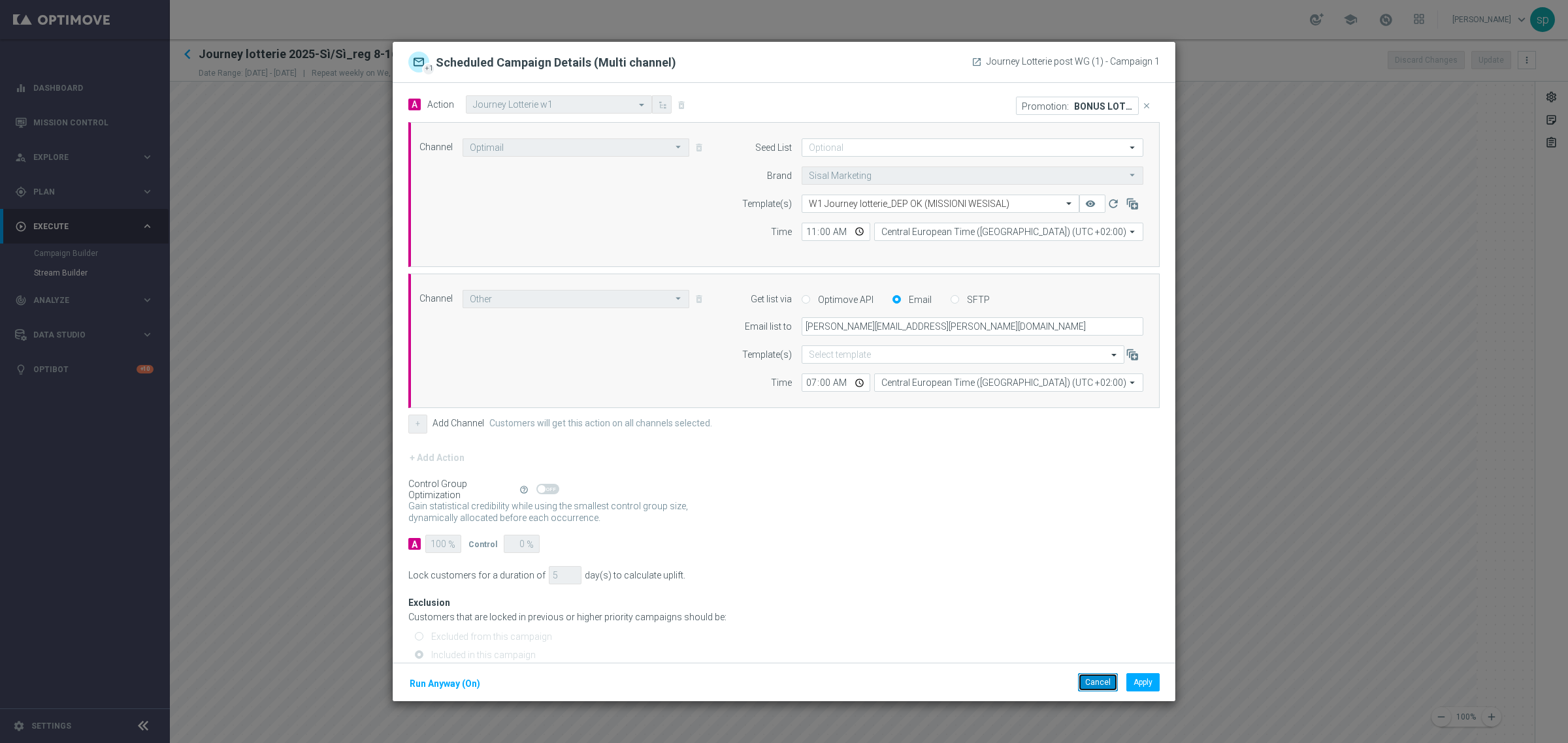
click at [1096, 676] on button "Cancel" at bounding box center [1097, 682] width 40 height 18
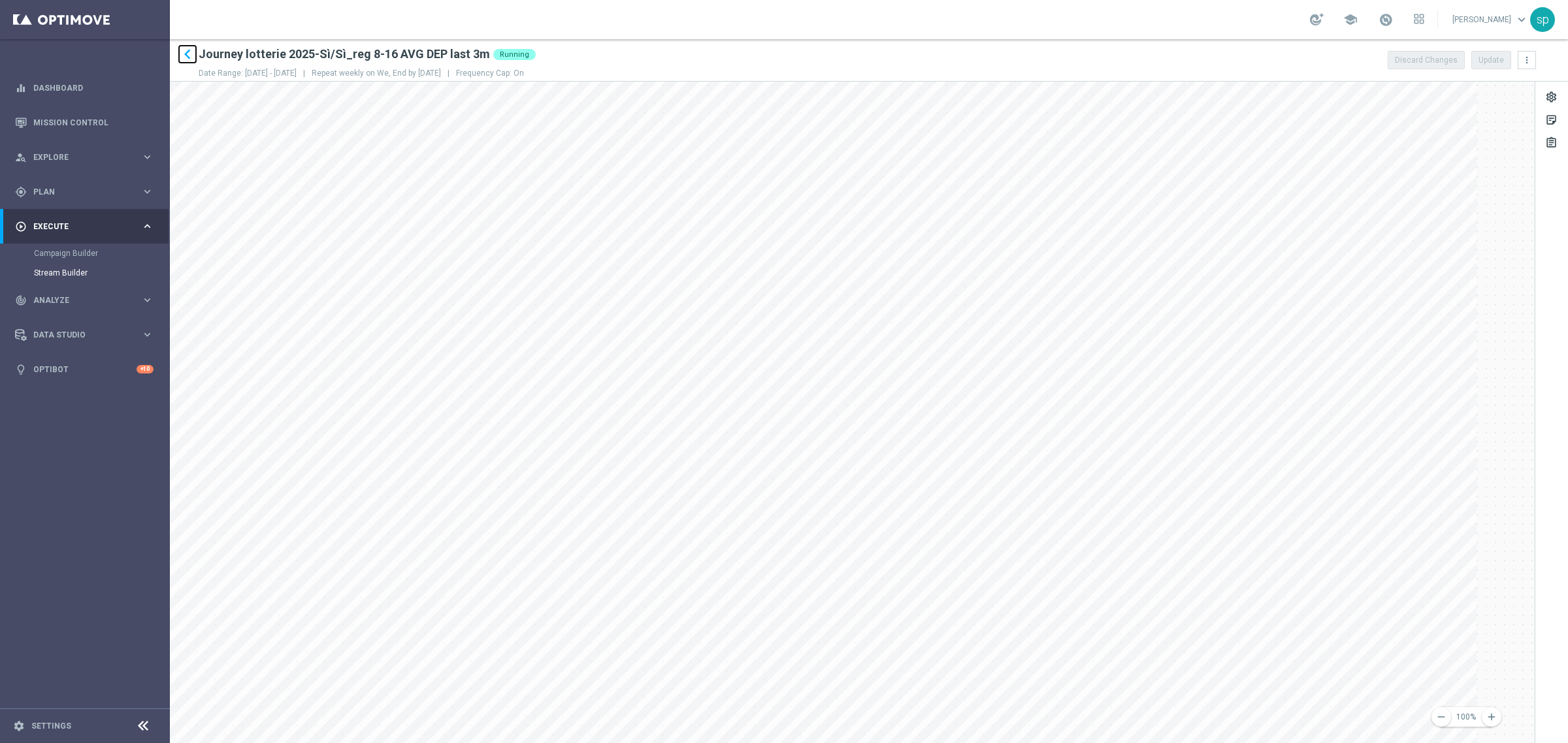
click at [191, 50] on icon "keyboard_arrow_left" at bounding box center [187, 54] width 19 height 19
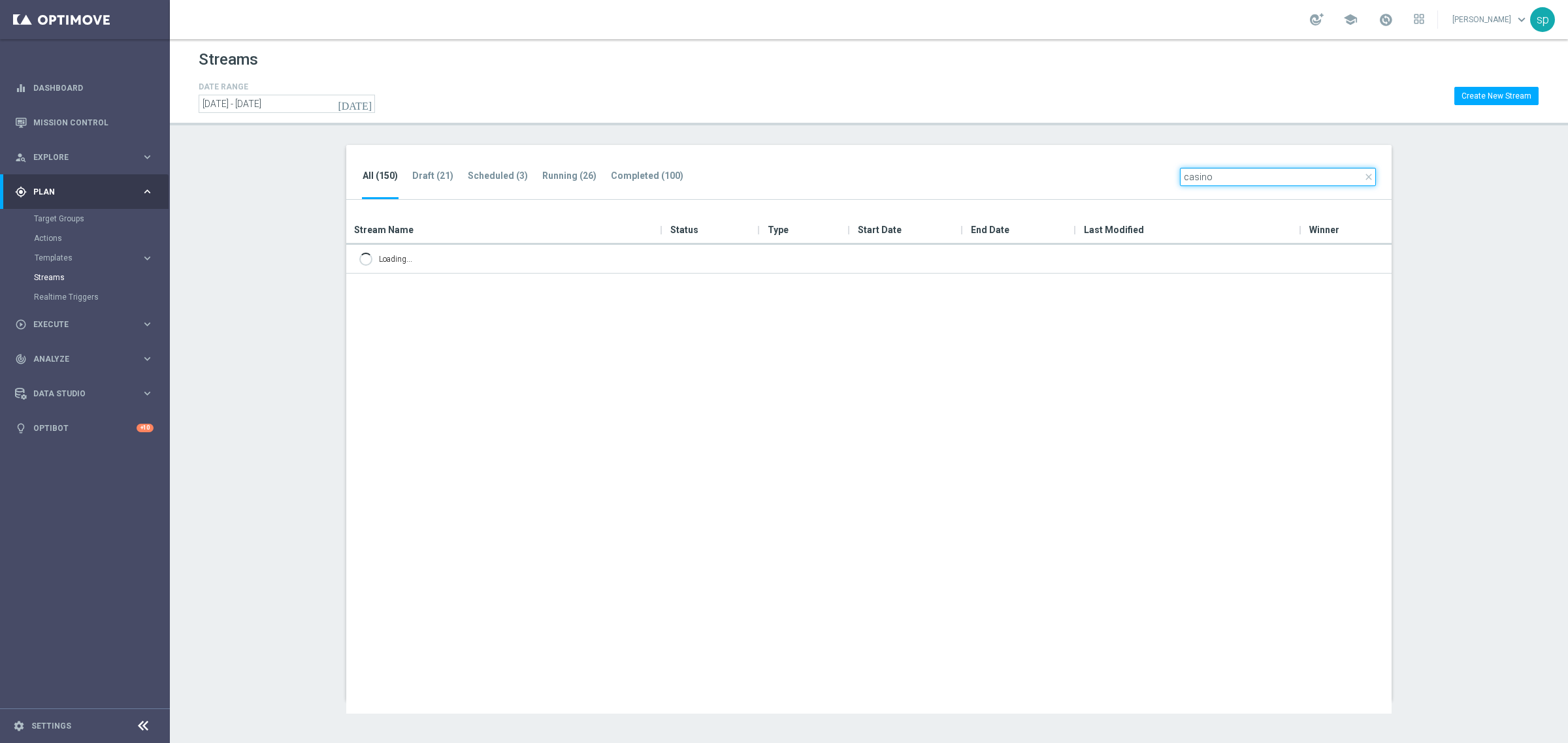
click at [1188, 178] on input "casino" at bounding box center [1278, 177] width 196 height 18
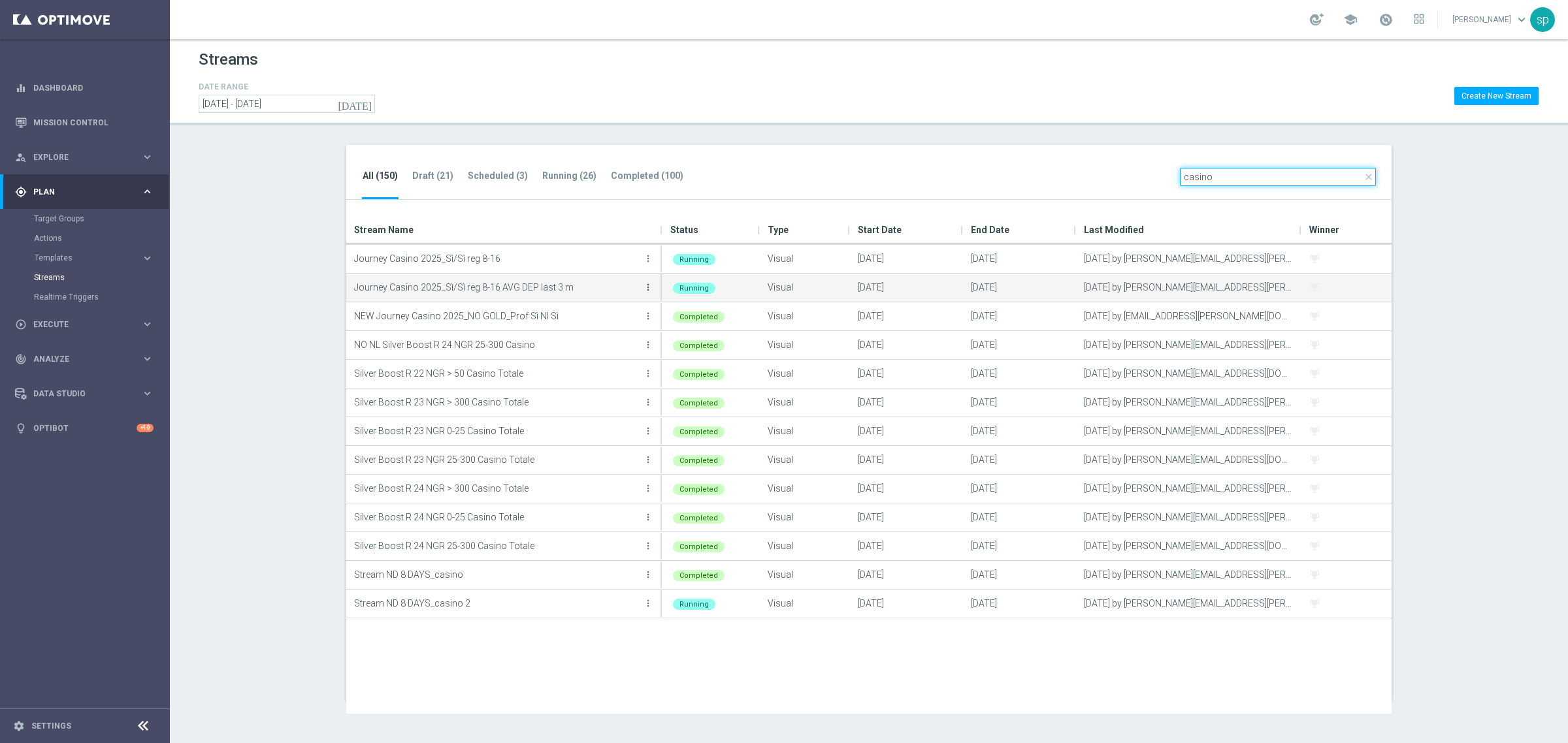
type input "casino"
click at [645, 289] on icon "more_vert" at bounding box center [648, 288] width 11 height 11
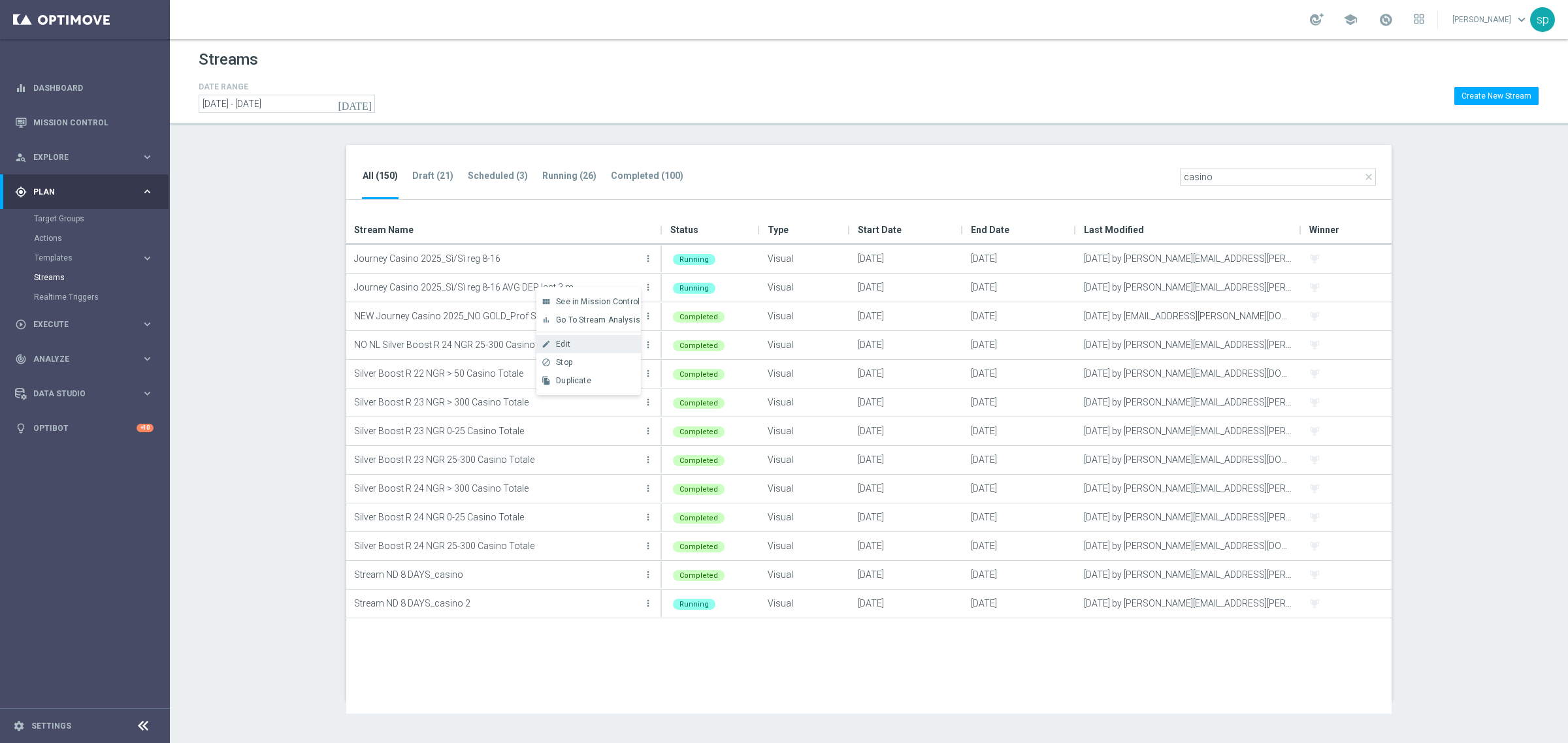
click at [609, 340] on div "Edit" at bounding box center [595, 344] width 79 height 9
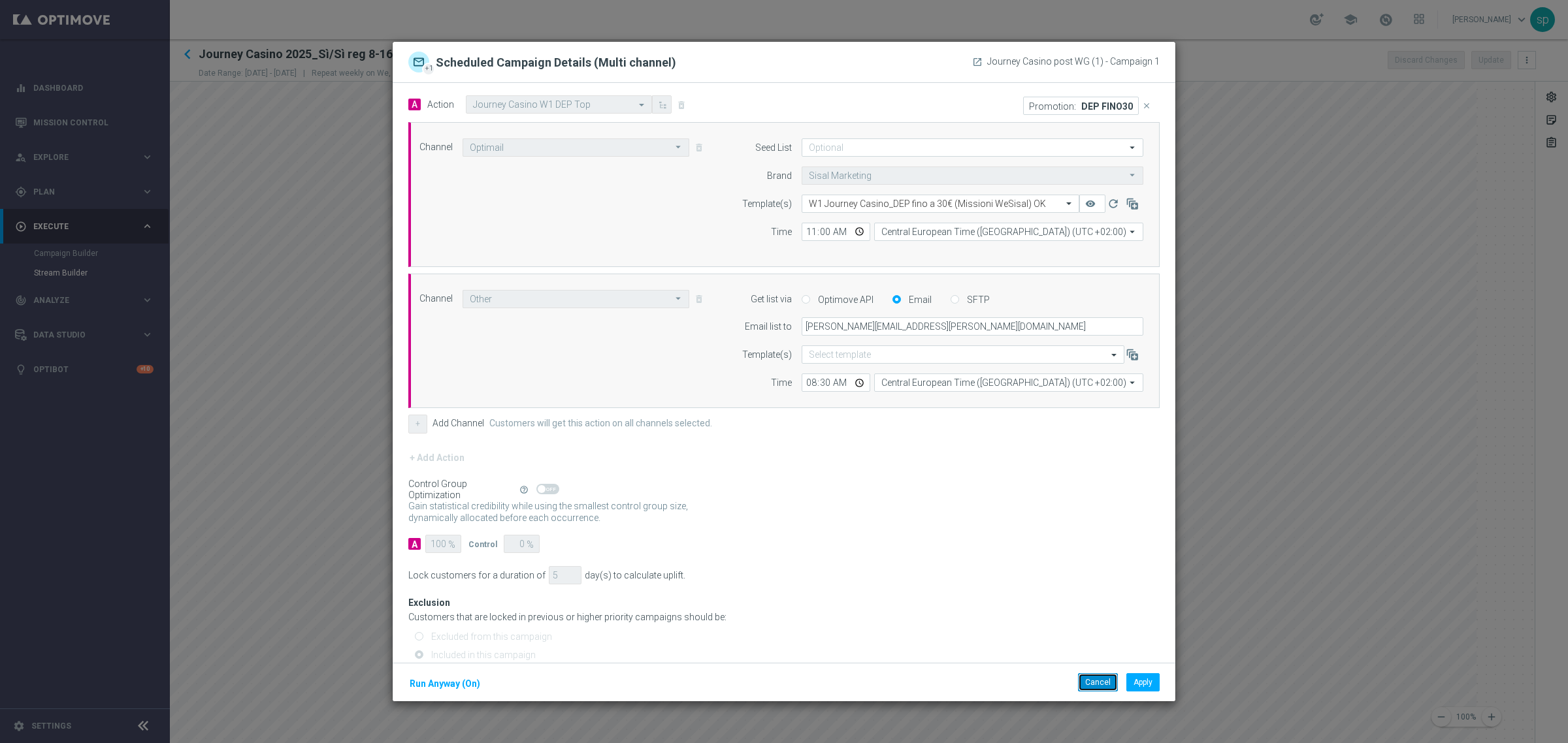
click at [1106, 682] on button "Cancel" at bounding box center [1097, 682] width 40 height 18
click at [1102, 687] on button "Cancel" at bounding box center [1097, 682] width 40 height 18
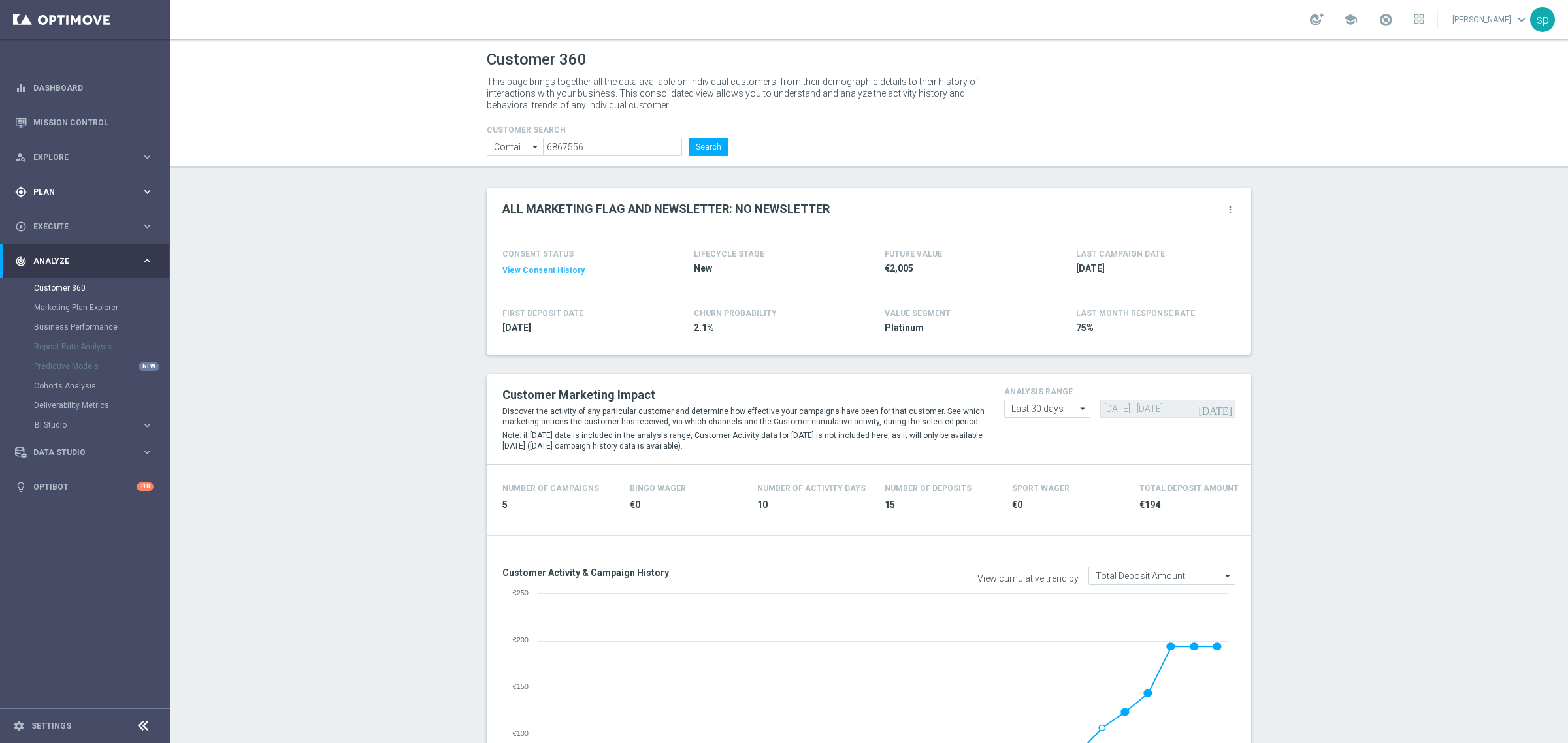
click at [37, 192] on span "Plan" at bounding box center [87, 192] width 108 height 8
click at [56, 215] on link "Target Groups" at bounding box center [84, 218] width 102 height 11
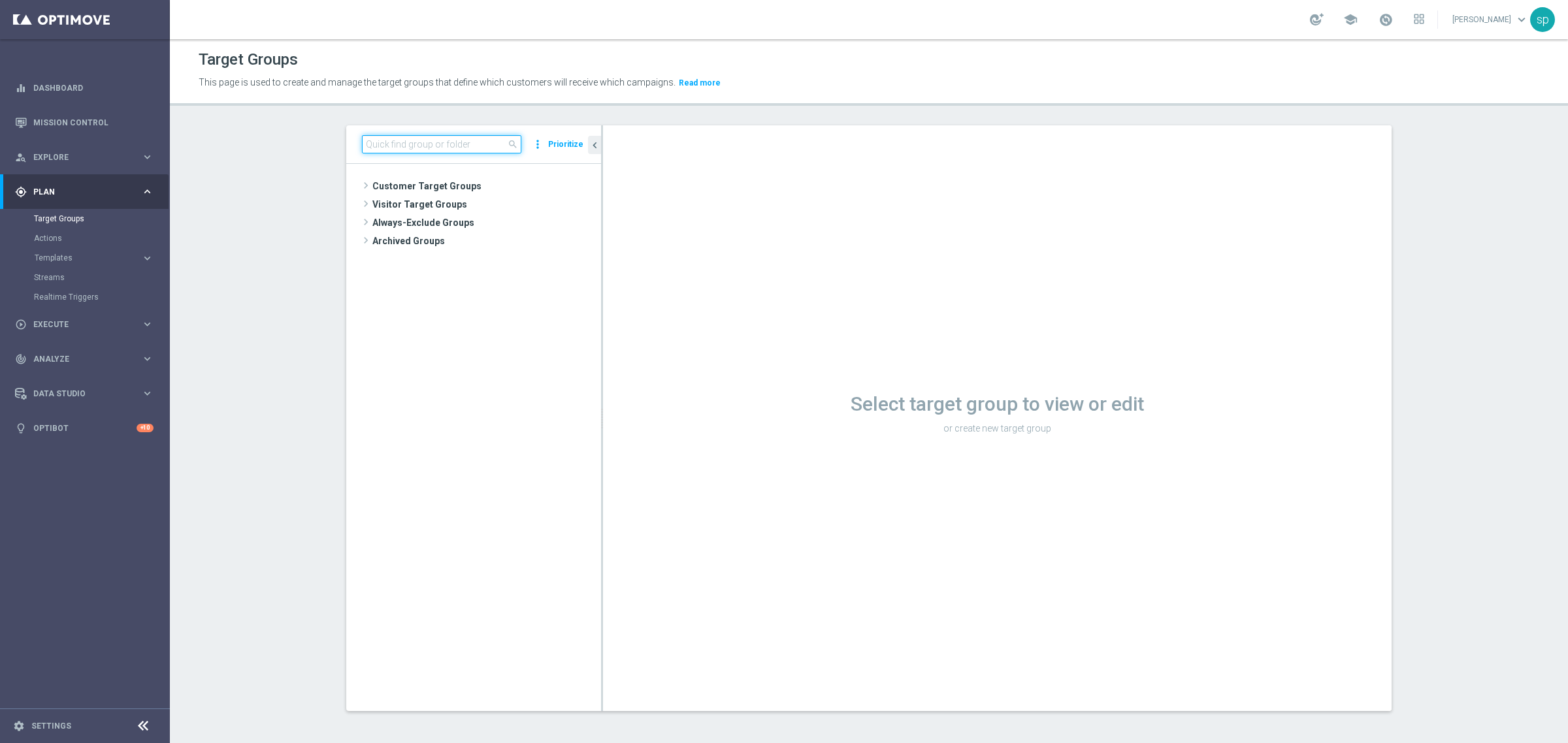
click at [451, 145] on input at bounding box center [441, 144] width 159 height 18
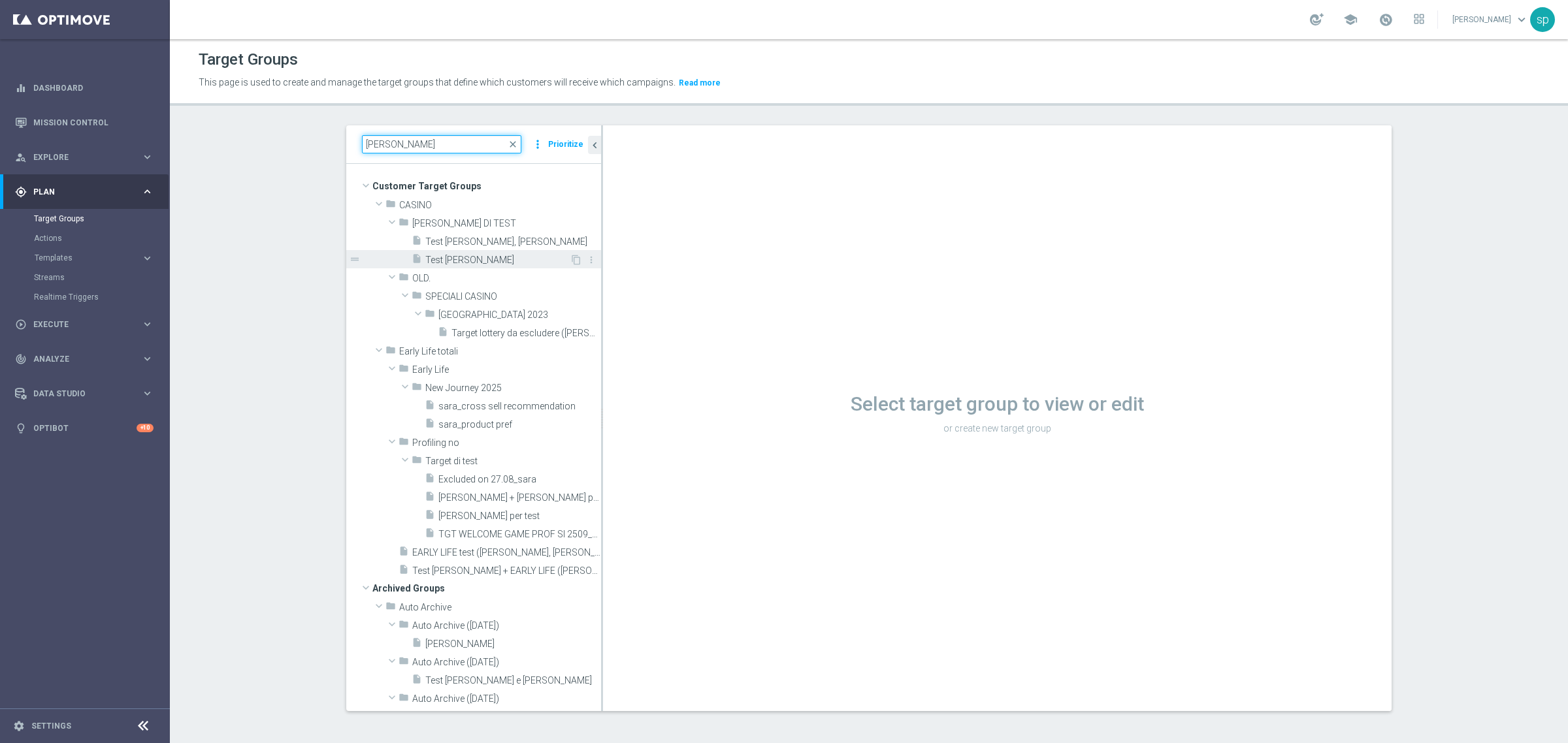
type input "sara"
click at [482, 259] on span "Test [PERSON_NAME]" at bounding box center [497, 259] width 144 height 11
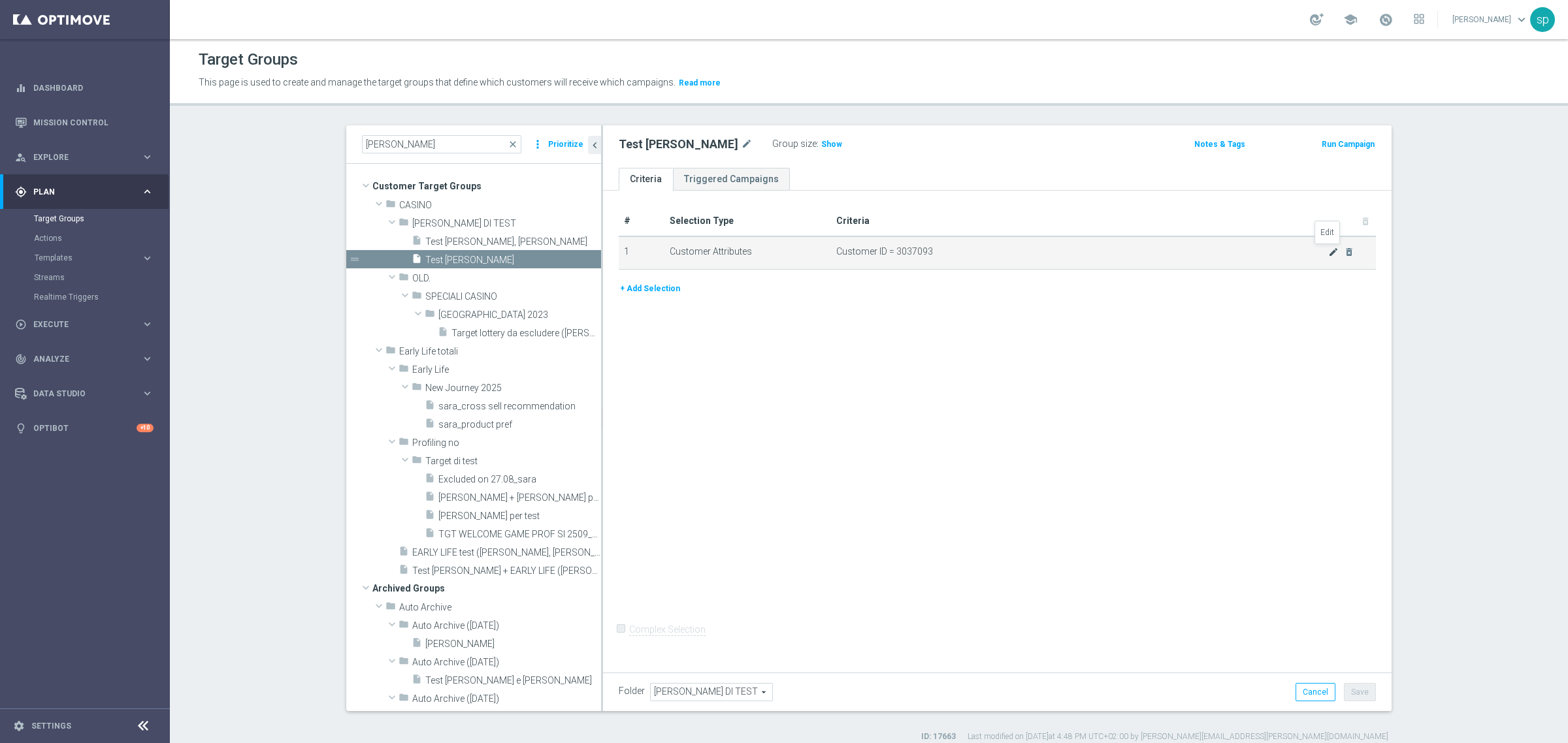
click at [1328, 255] on icon "mode_edit" at bounding box center [1333, 252] width 11 height 11
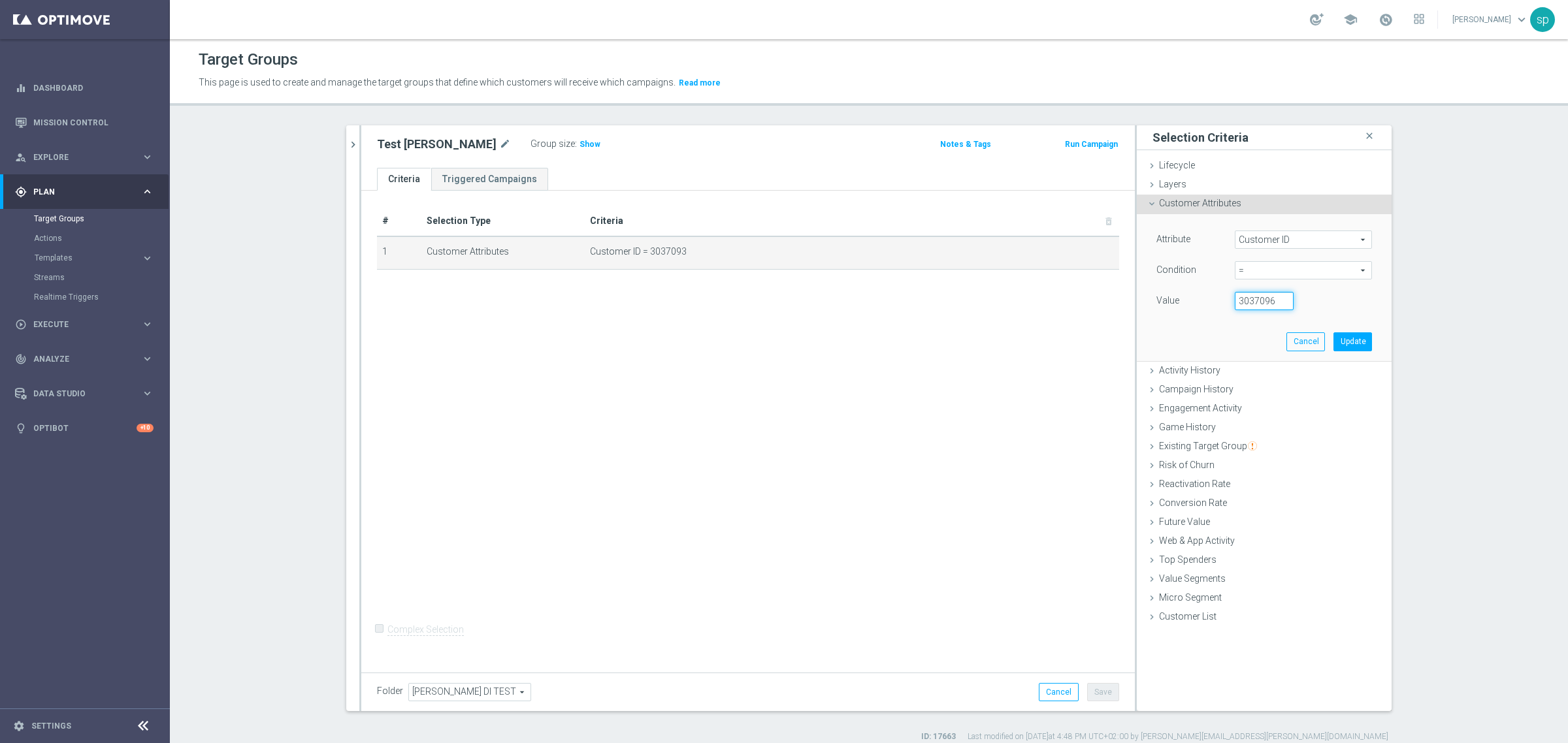
drag, startPoint x: 1272, startPoint y: 306, endPoint x: 1216, endPoint y: 301, distance: 56.2
click at [1235, 301] on input "3037095" at bounding box center [1264, 301] width 59 height 18
drag, startPoint x: 1252, startPoint y: 305, endPoint x: 1308, endPoint y: 298, distance: 56.4
click at [1308, 298] on div "Value 3037095" at bounding box center [1264, 302] width 235 height 21
type input "3"
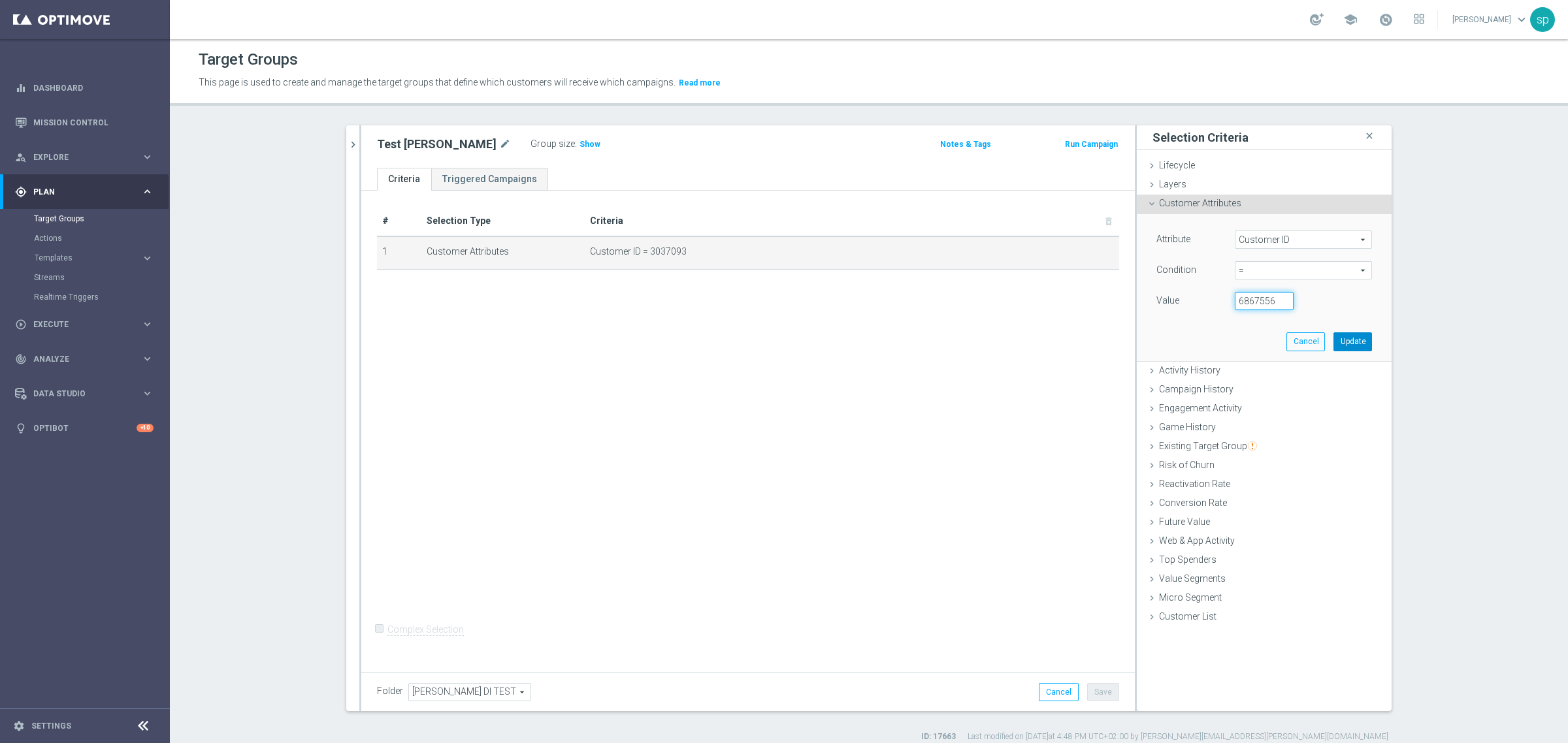
type input "6867556"
click at [1350, 341] on button "Update" at bounding box center [1352, 341] width 38 height 18
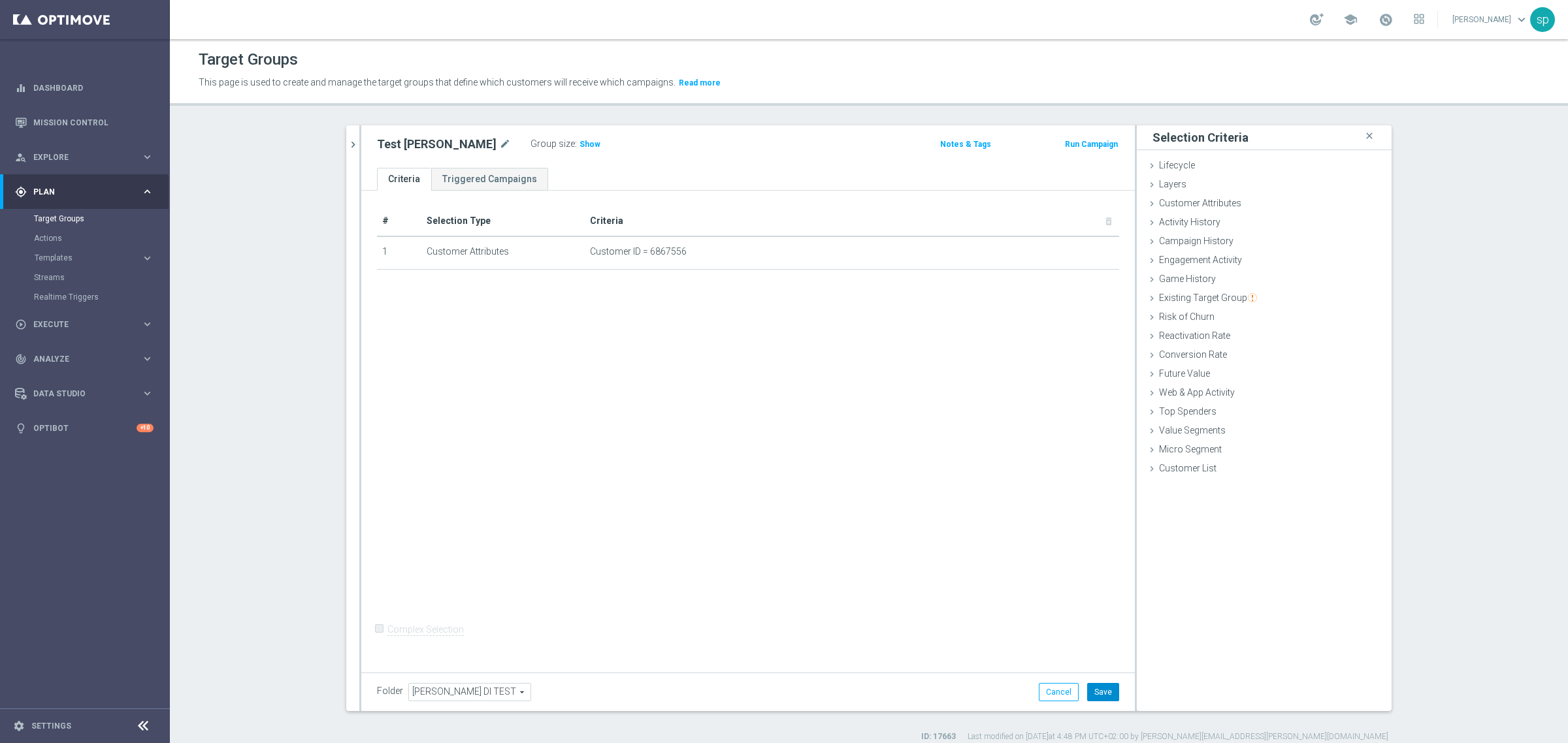
click at [1102, 687] on button "Save" at bounding box center [1103, 692] width 32 height 18
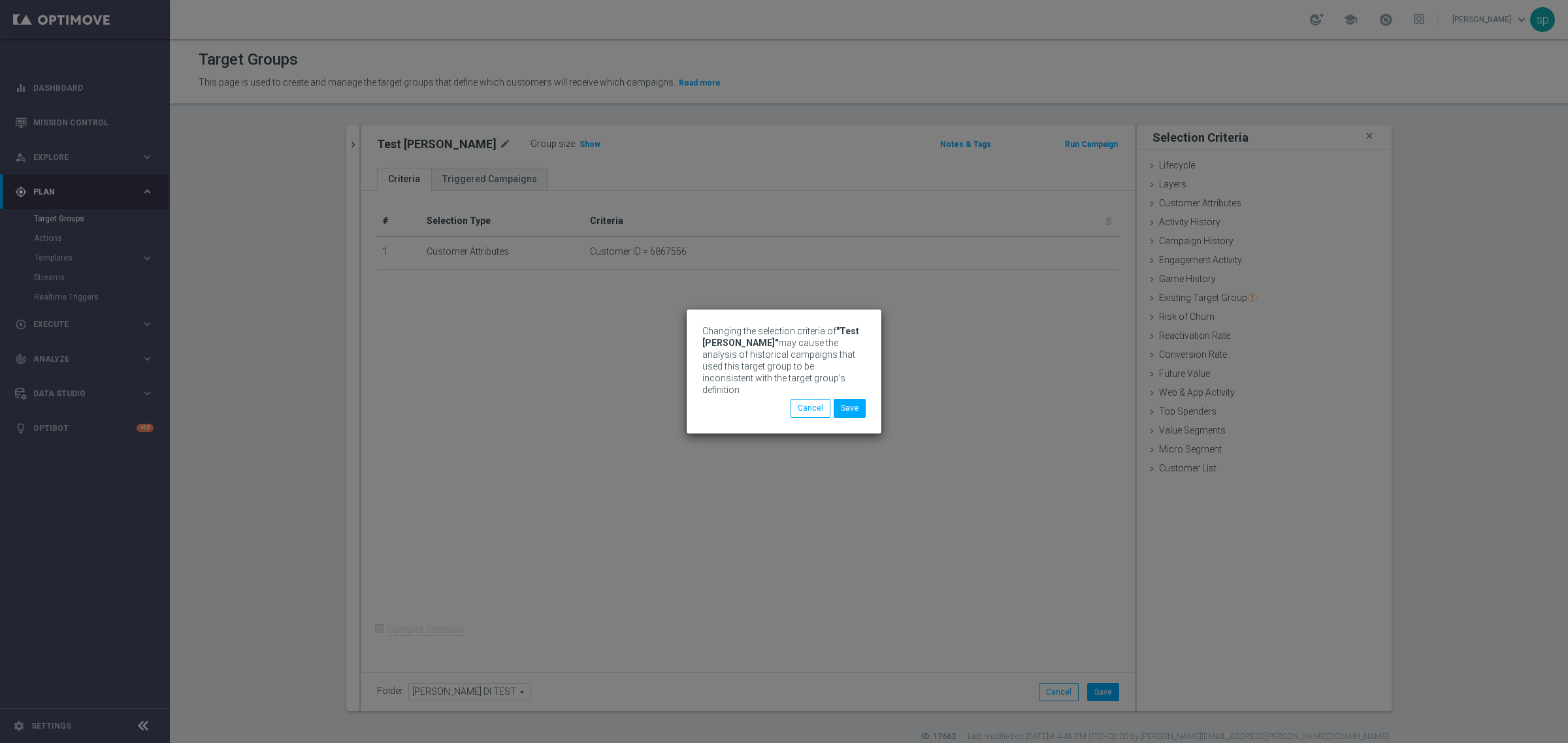
click at [859, 414] on div "Cancel Save" at bounding box center [828, 408] width 75 height 18
click at [859, 406] on button "Save" at bounding box center [849, 408] width 32 height 18
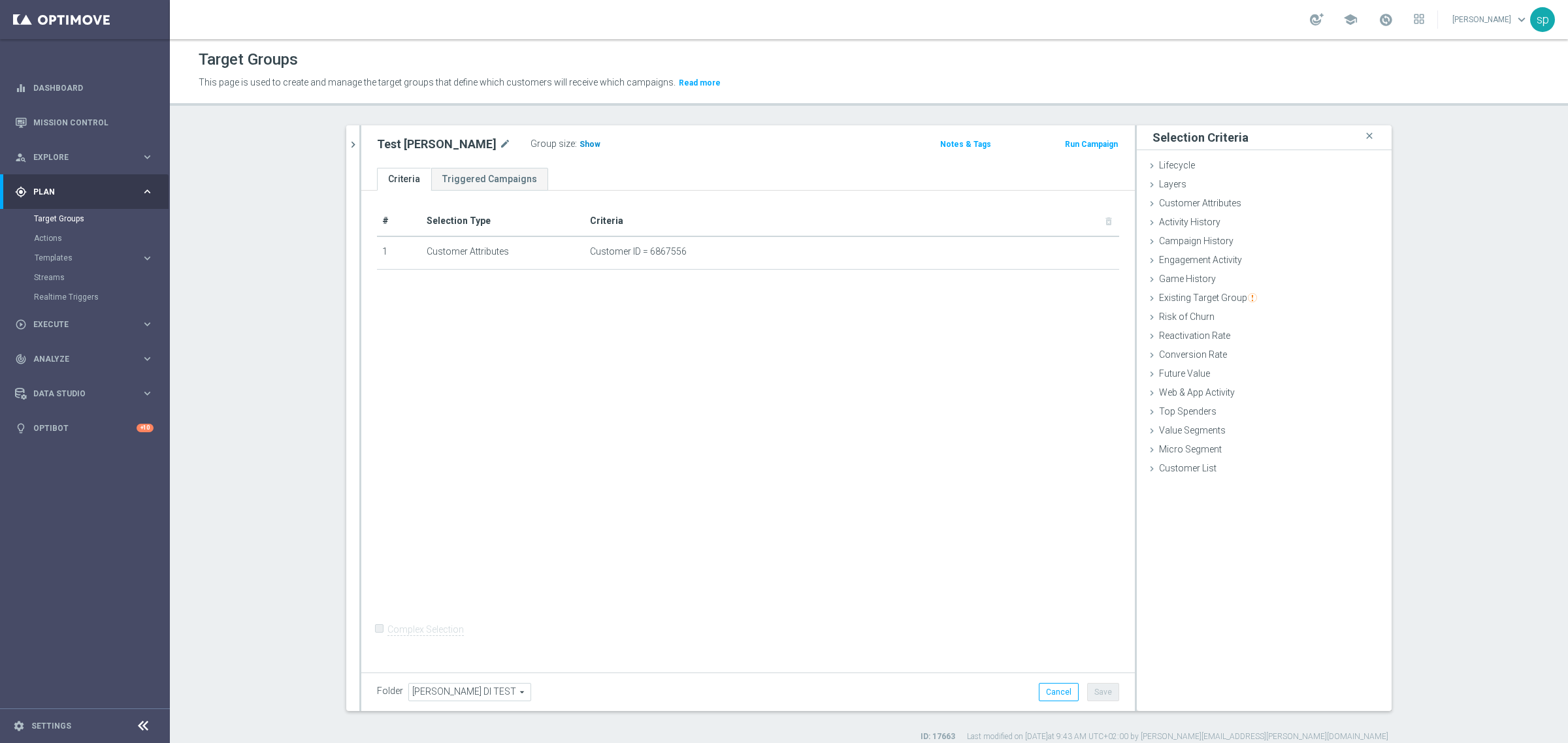
click at [580, 140] on span "Show" at bounding box center [590, 144] width 21 height 9
click at [580, 143] on span "1" at bounding box center [584, 146] width 7 height 12
click at [1073, 252] on icon "mode_edit" at bounding box center [1077, 252] width 11 height 11
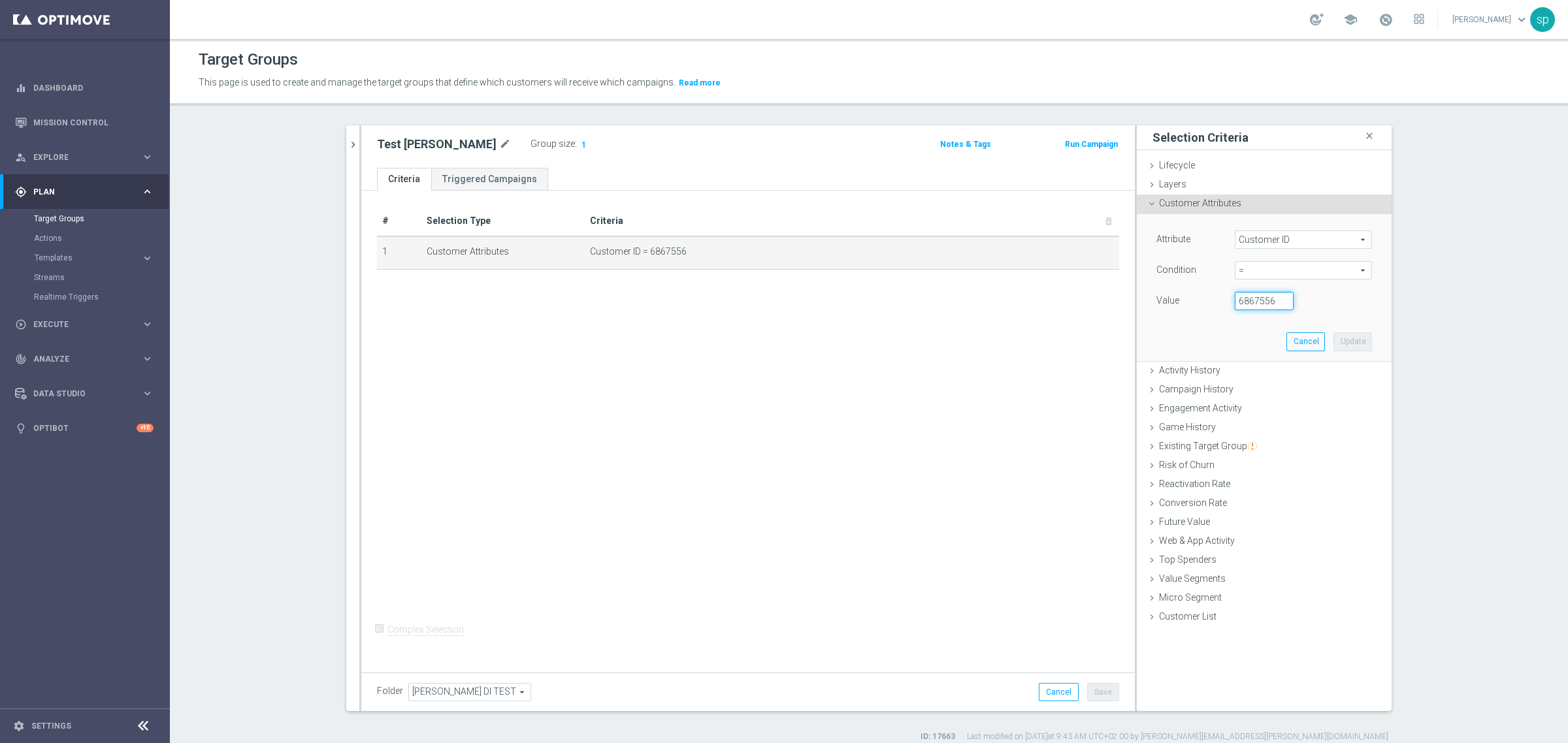
click at [1262, 298] on input "6867556" at bounding box center [1264, 301] width 59 height 18
type input "3037093"
click at [1355, 344] on button "Update" at bounding box center [1352, 341] width 38 height 18
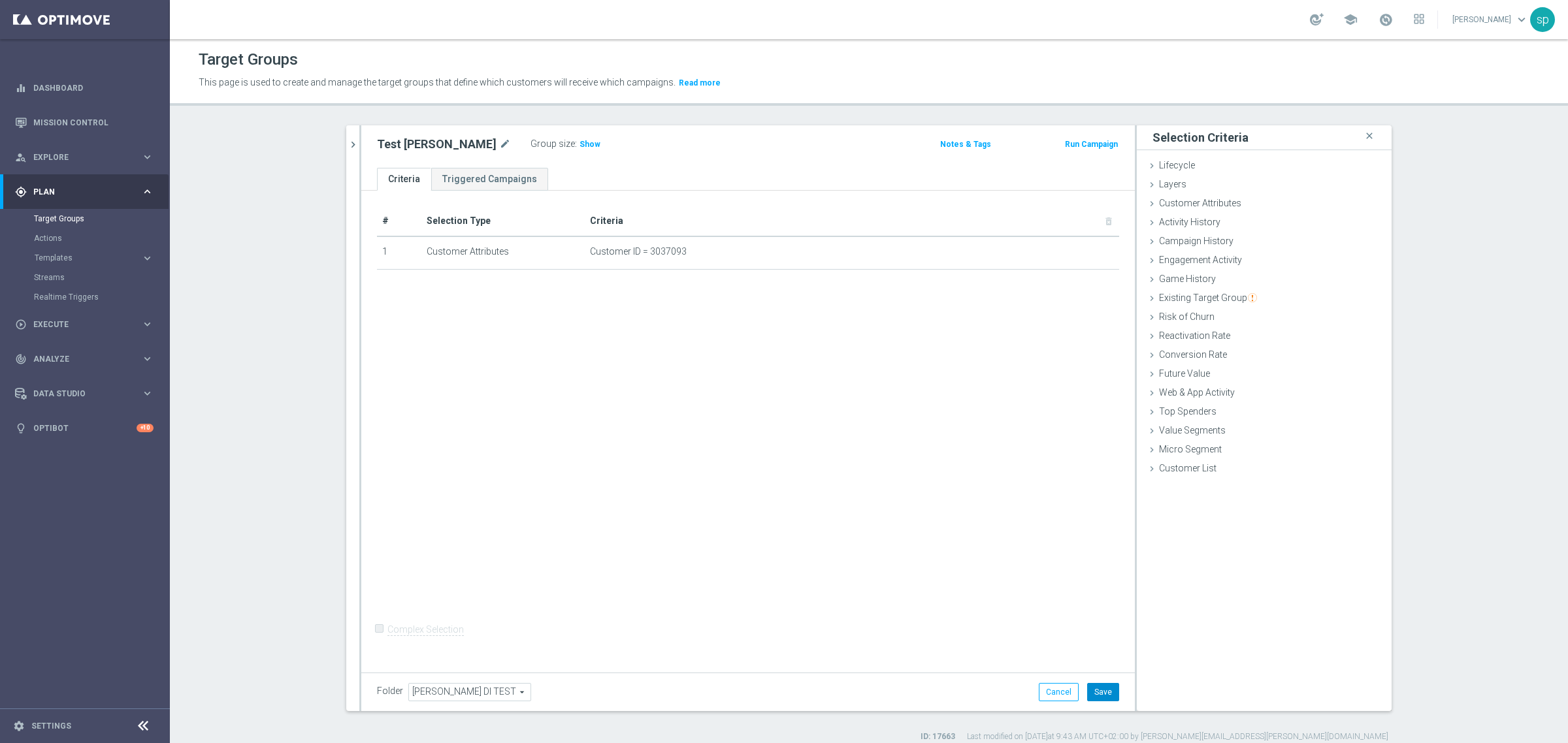
click at [1104, 691] on button "Save" at bounding box center [1103, 692] width 32 height 18
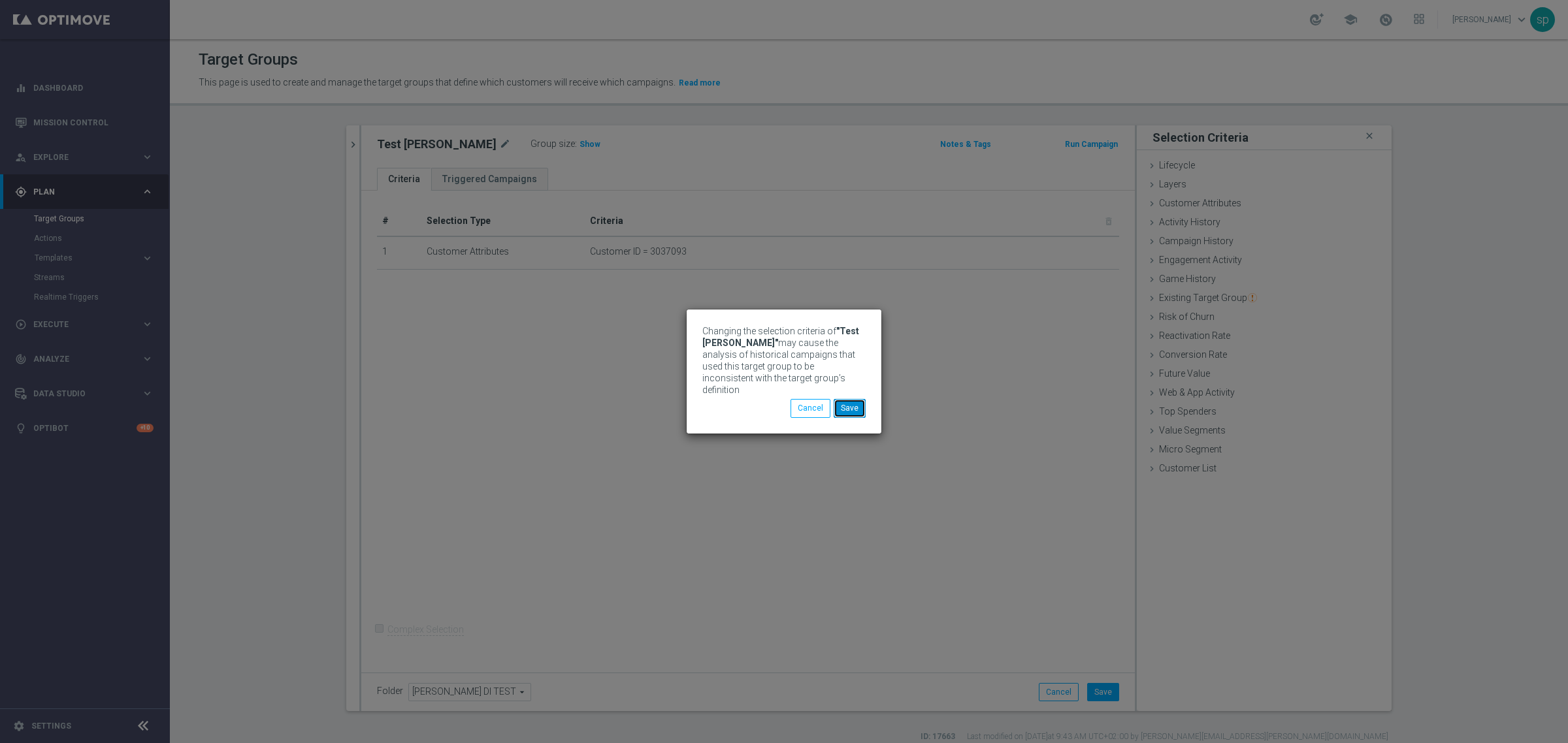
click at [853, 412] on button "Save" at bounding box center [849, 408] width 32 height 18
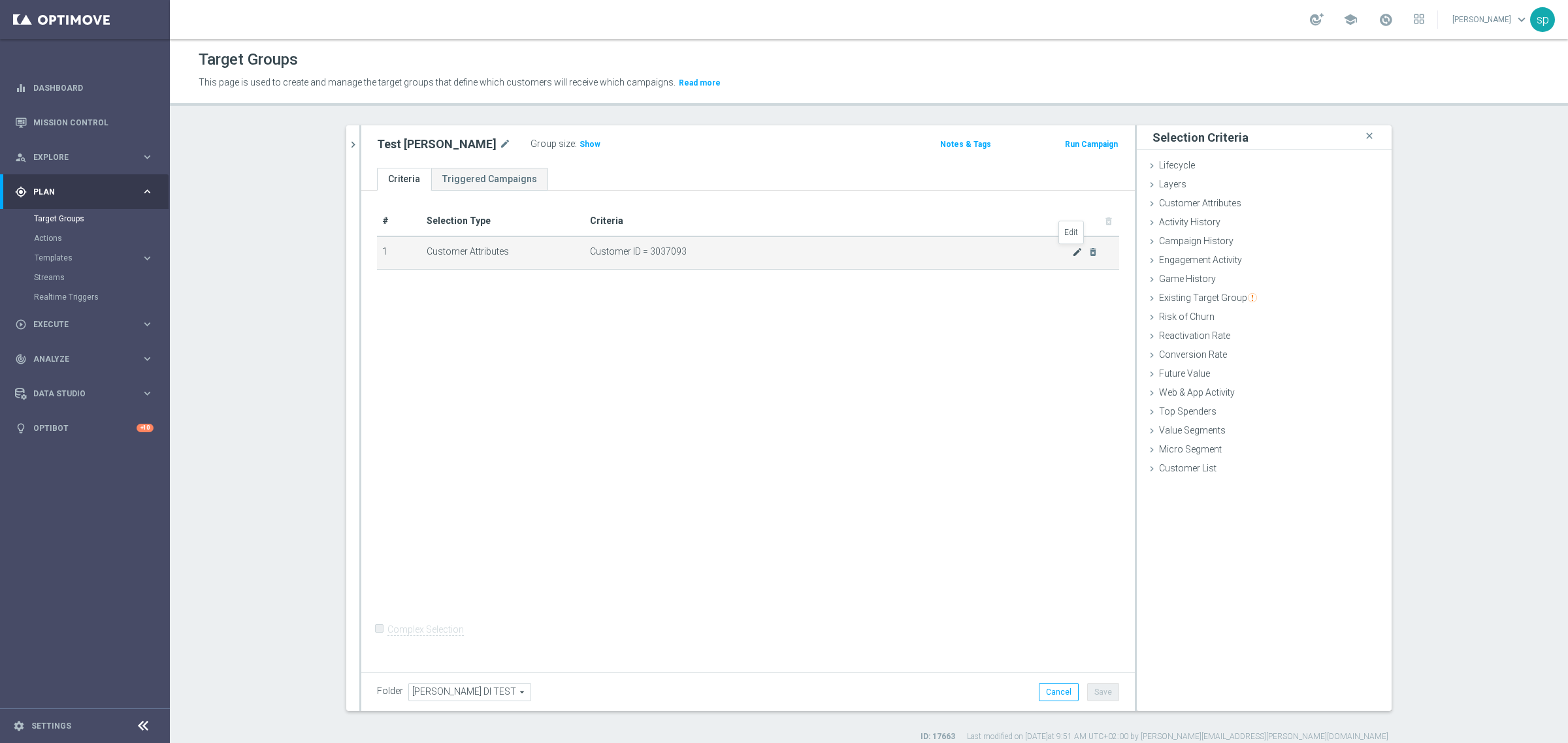
click at [1072, 252] on icon "mode_edit" at bounding box center [1077, 252] width 11 height 11
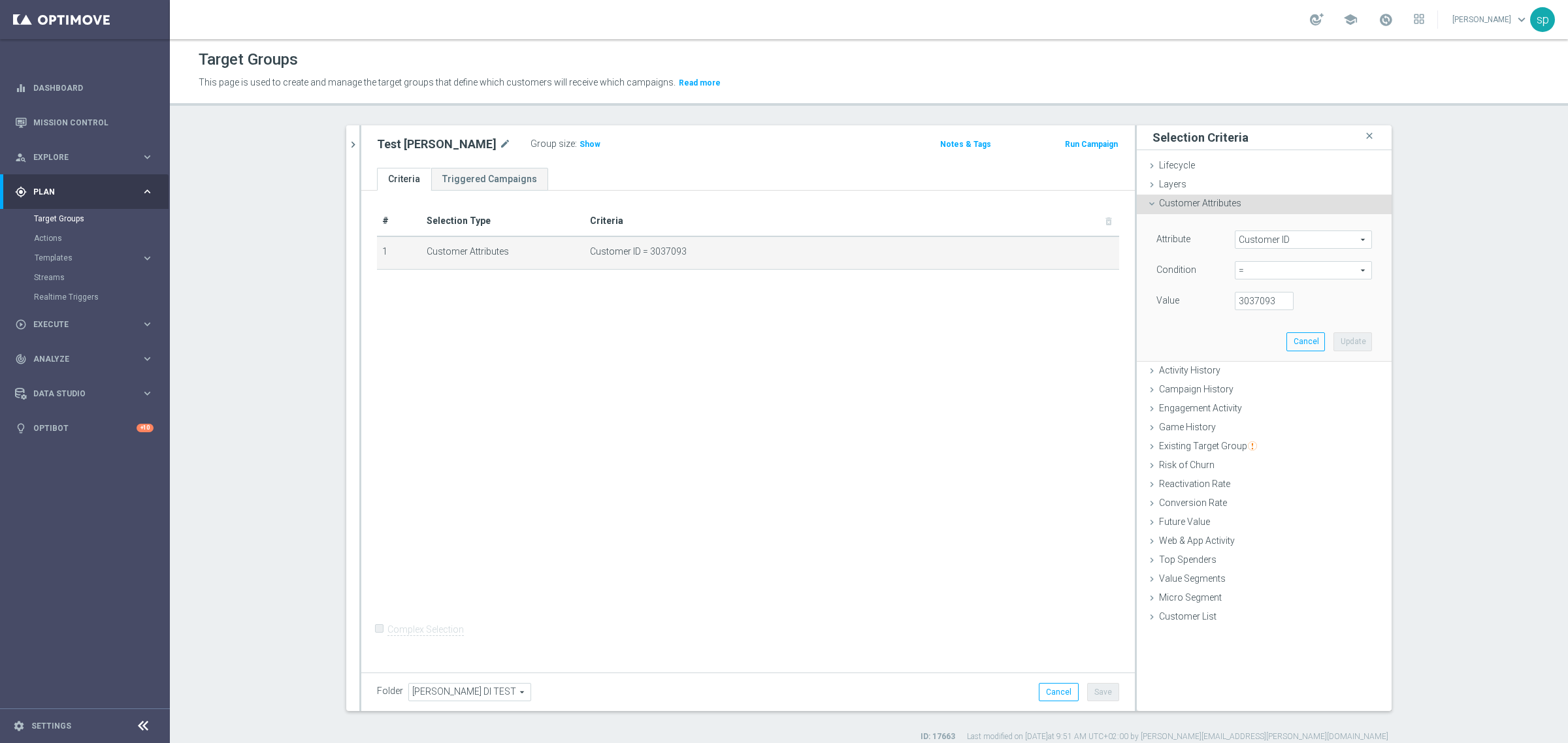
click at [1241, 291] on div "Attribute Customer ID Customer ID arrow_drop_down search Condition = = arrow_dr…" at bounding box center [1264, 272] width 216 height 82
click at [1246, 301] on input "3037093" at bounding box center [1264, 301] width 59 height 18
type input "6867556"
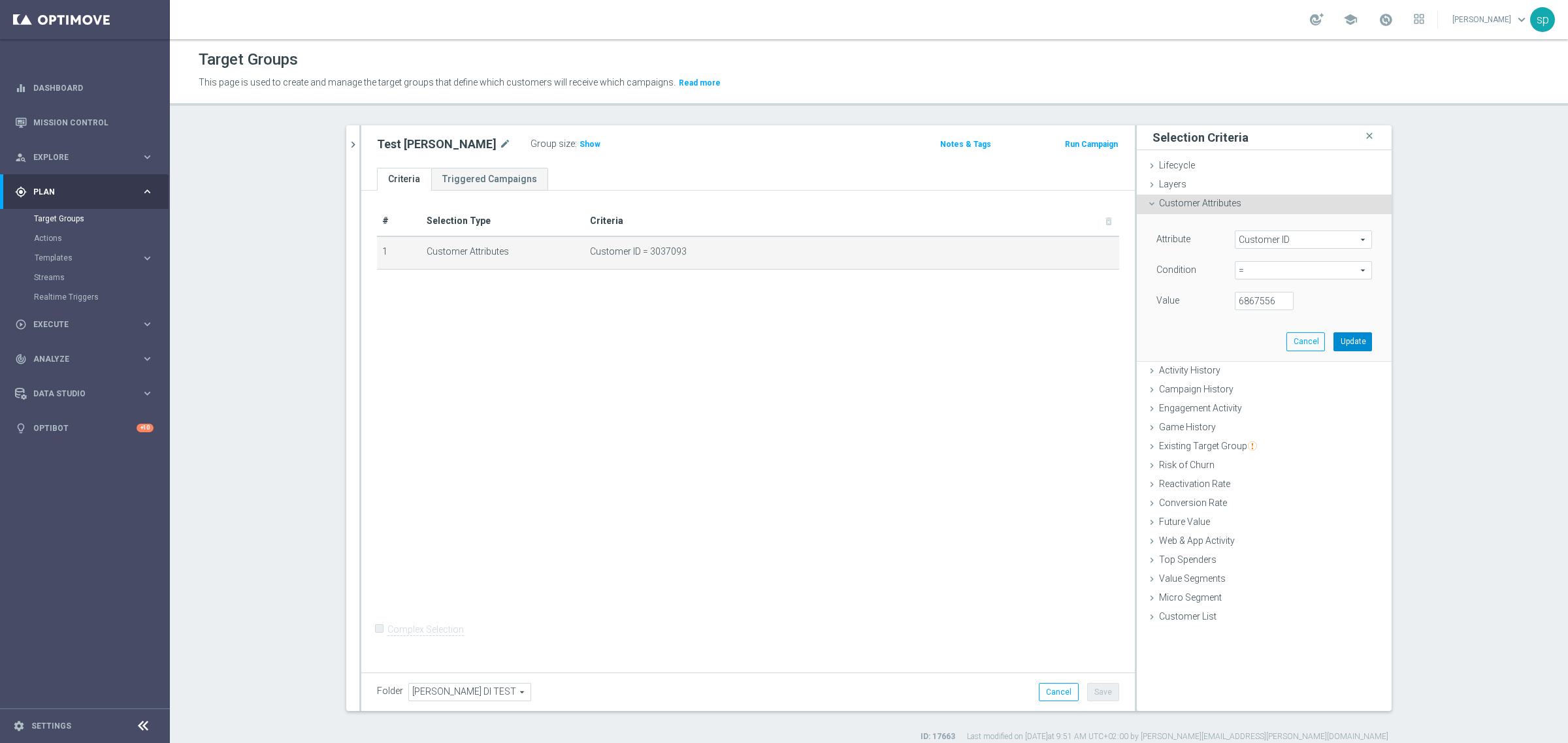
click at [1345, 344] on button "Update" at bounding box center [1352, 341] width 38 height 18
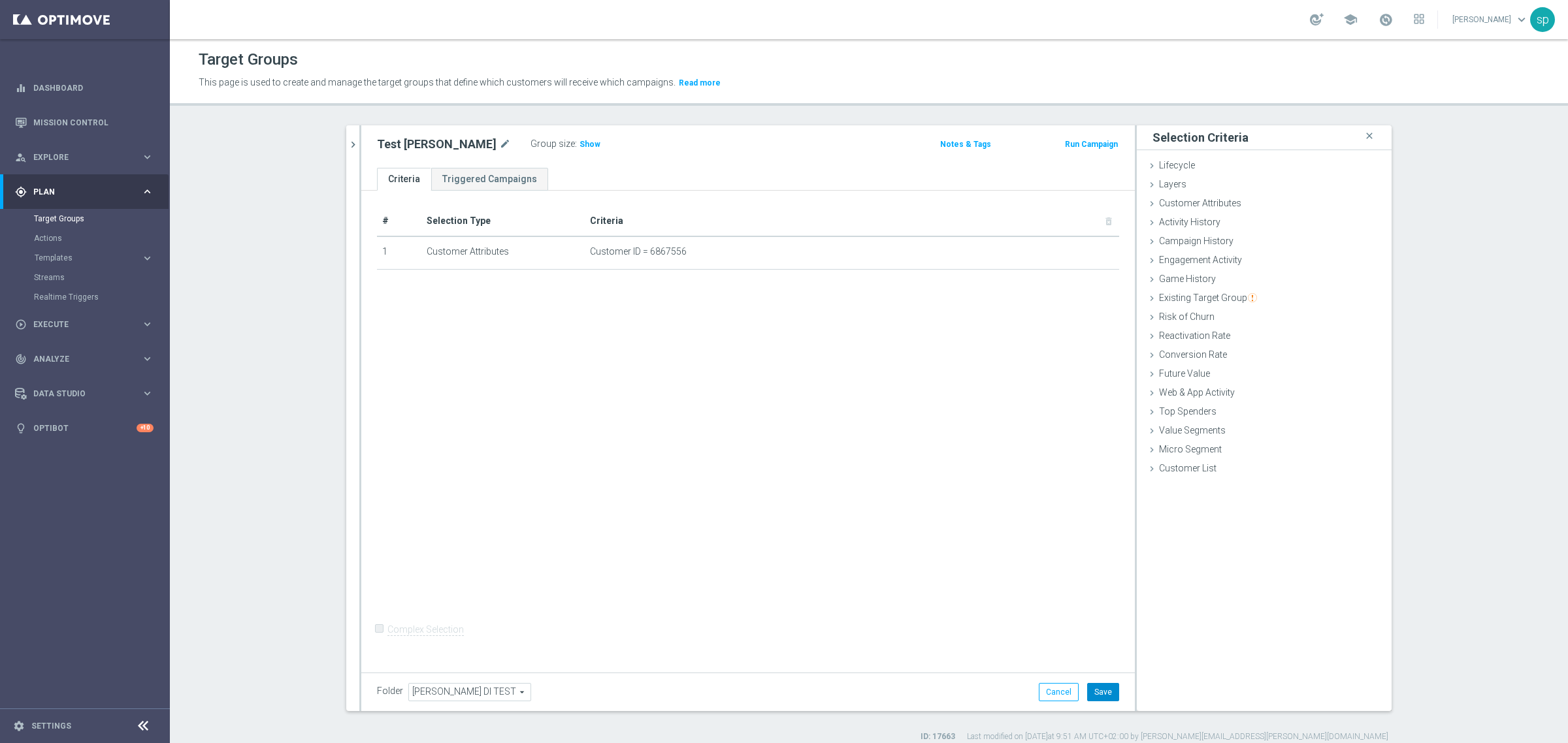
click at [1101, 690] on button "Save" at bounding box center [1103, 692] width 32 height 18
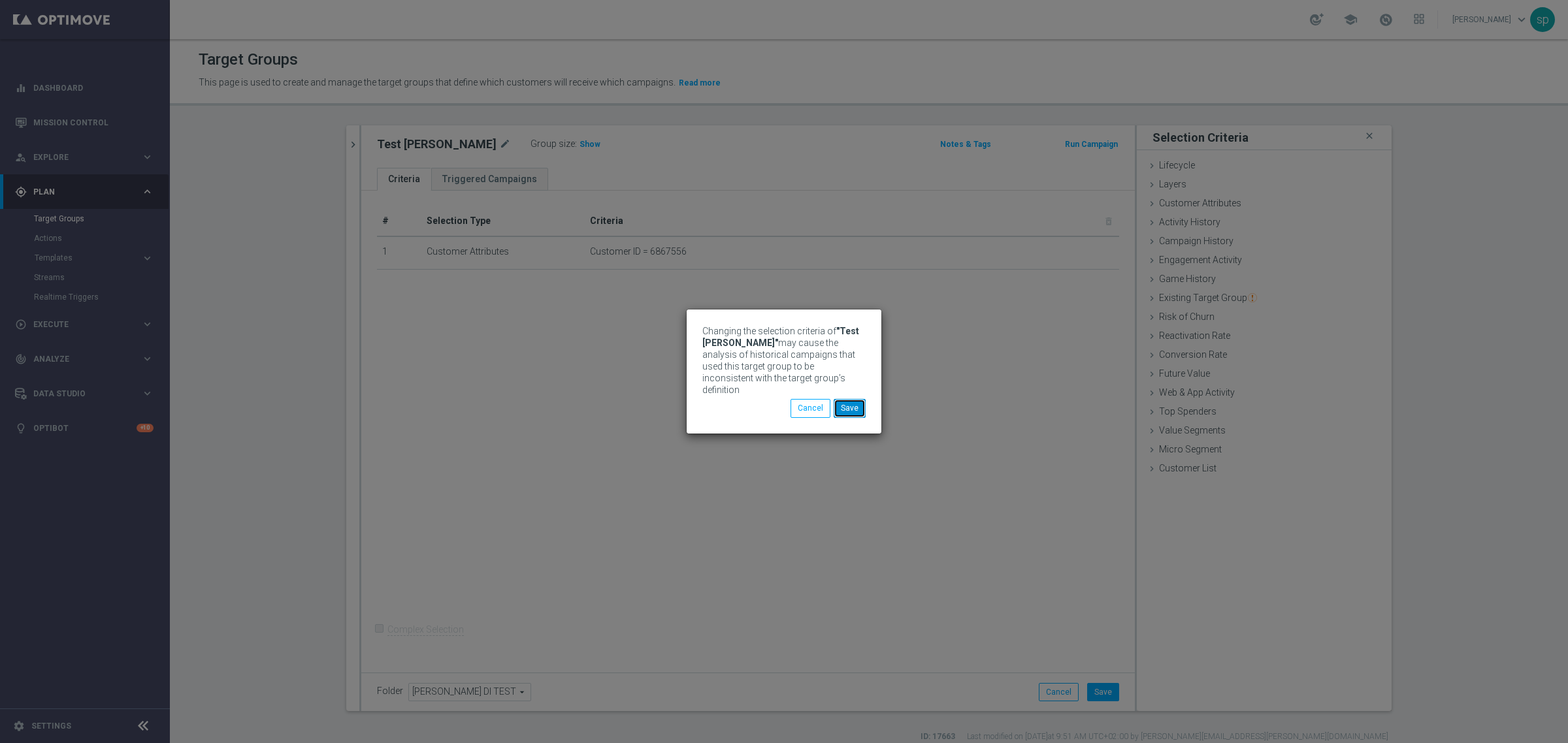
click at [860, 402] on button "Save" at bounding box center [849, 408] width 32 height 18
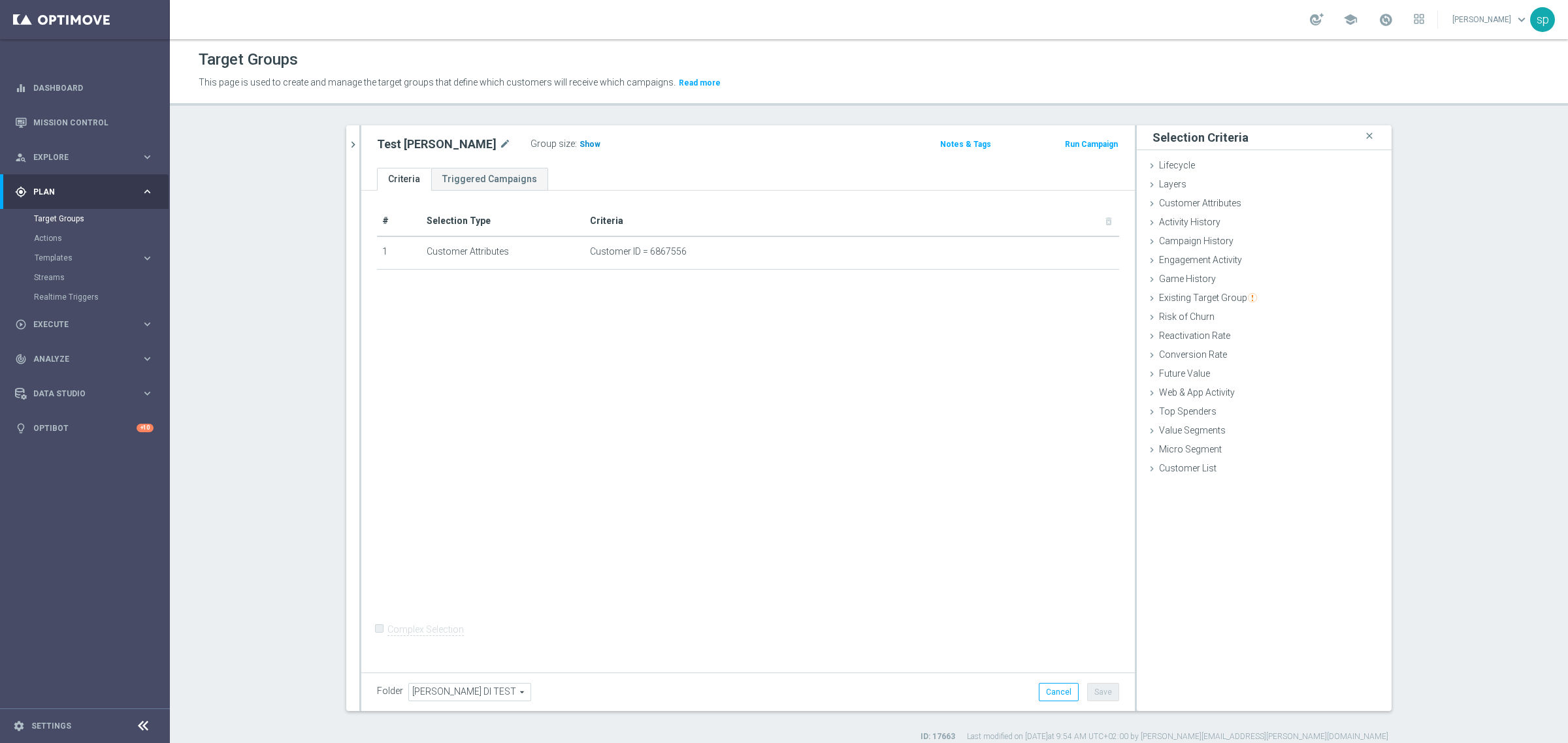
click at [580, 146] on span "Show" at bounding box center [590, 144] width 21 height 9
click at [1215, 203] on span "Customer Attributes" at bounding box center [1200, 203] width 82 height 11
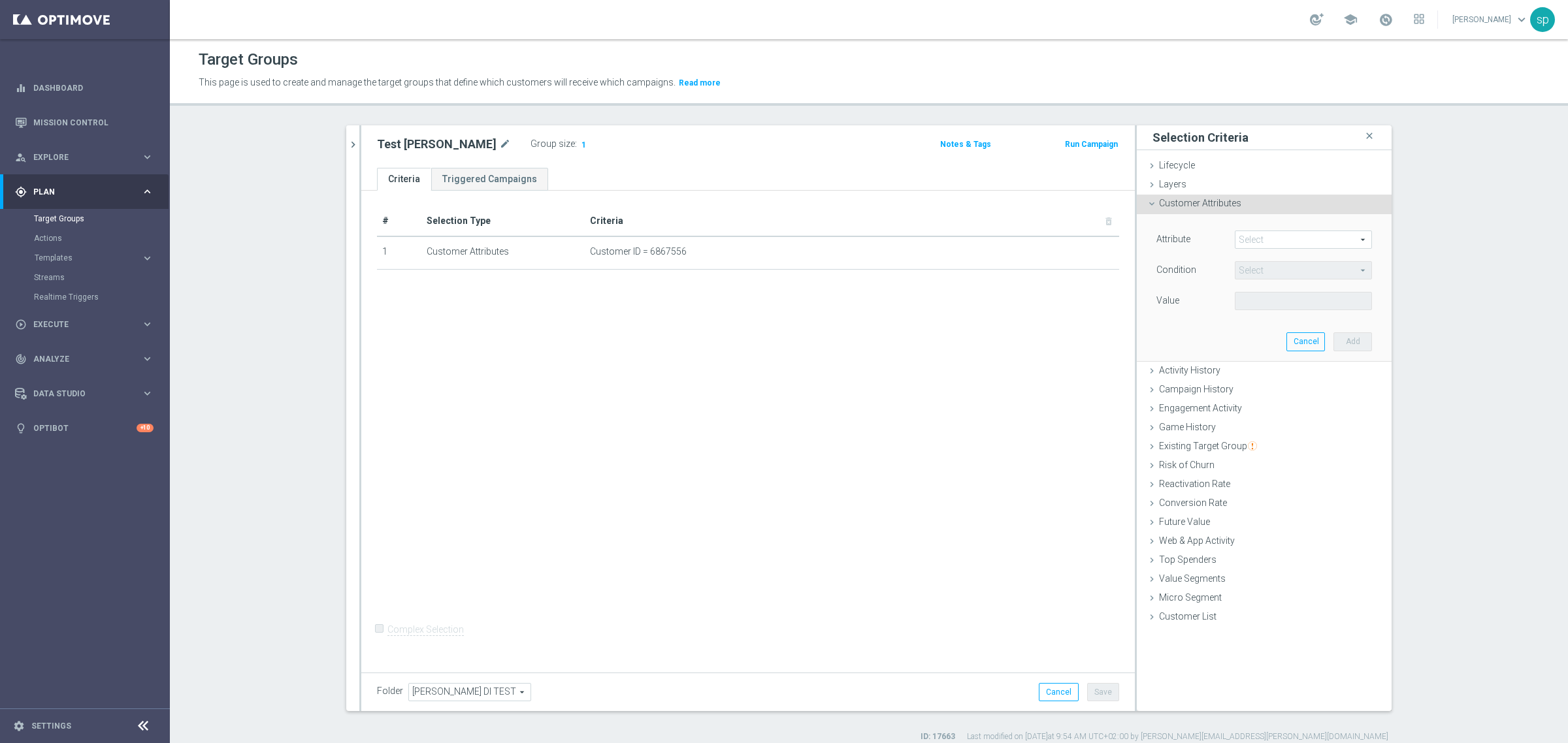
click at [1254, 236] on span at bounding box center [1303, 240] width 136 height 17
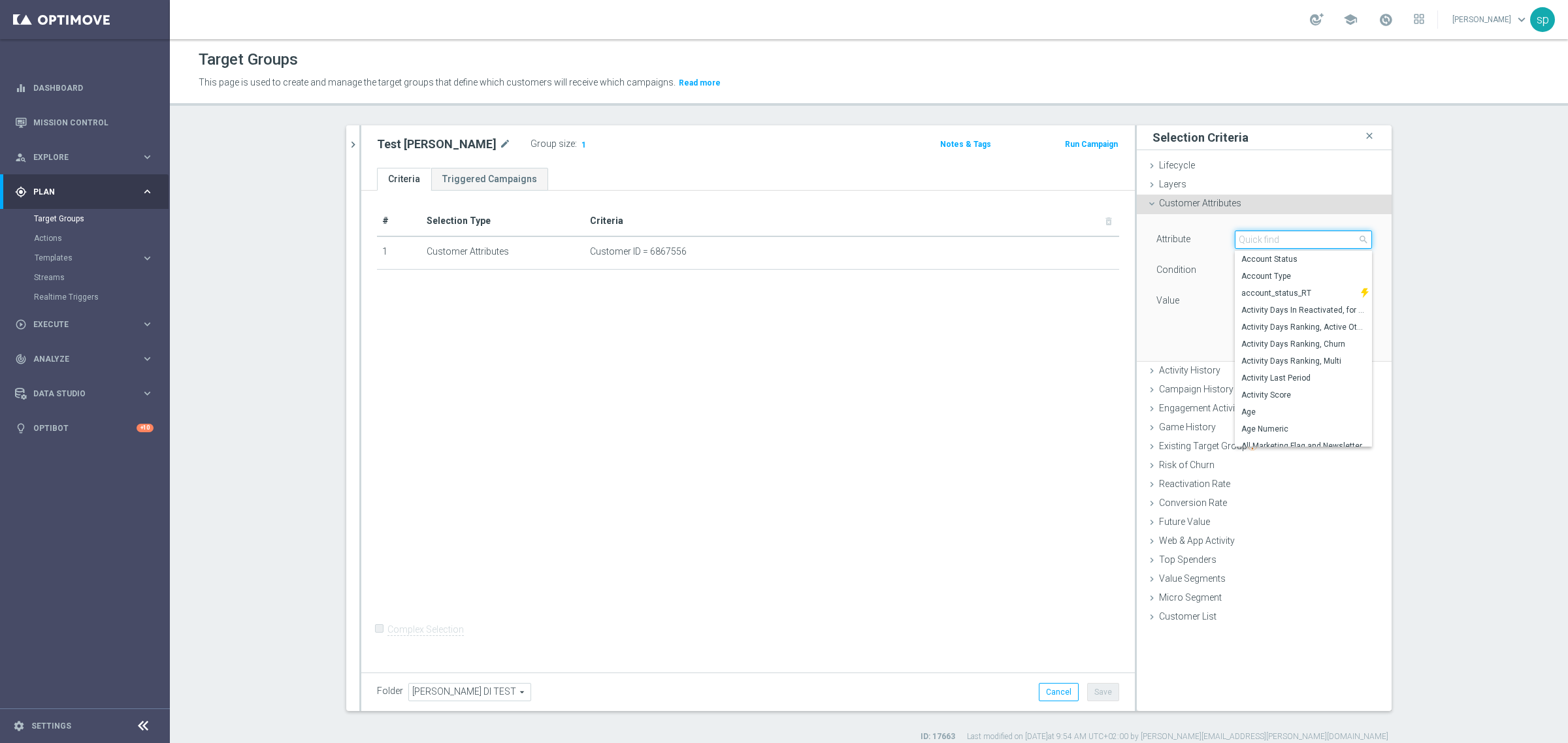
click at [1254, 236] on input "search" at bounding box center [1303, 239] width 137 height 18
type input "c"
drag, startPoint x: 1307, startPoint y: 239, endPoint x: 1230, endPoint y: 233, distance: 77.2
click at [1235, 233] on input "flag" at bounding box center [1303, 239] width 137 height 18
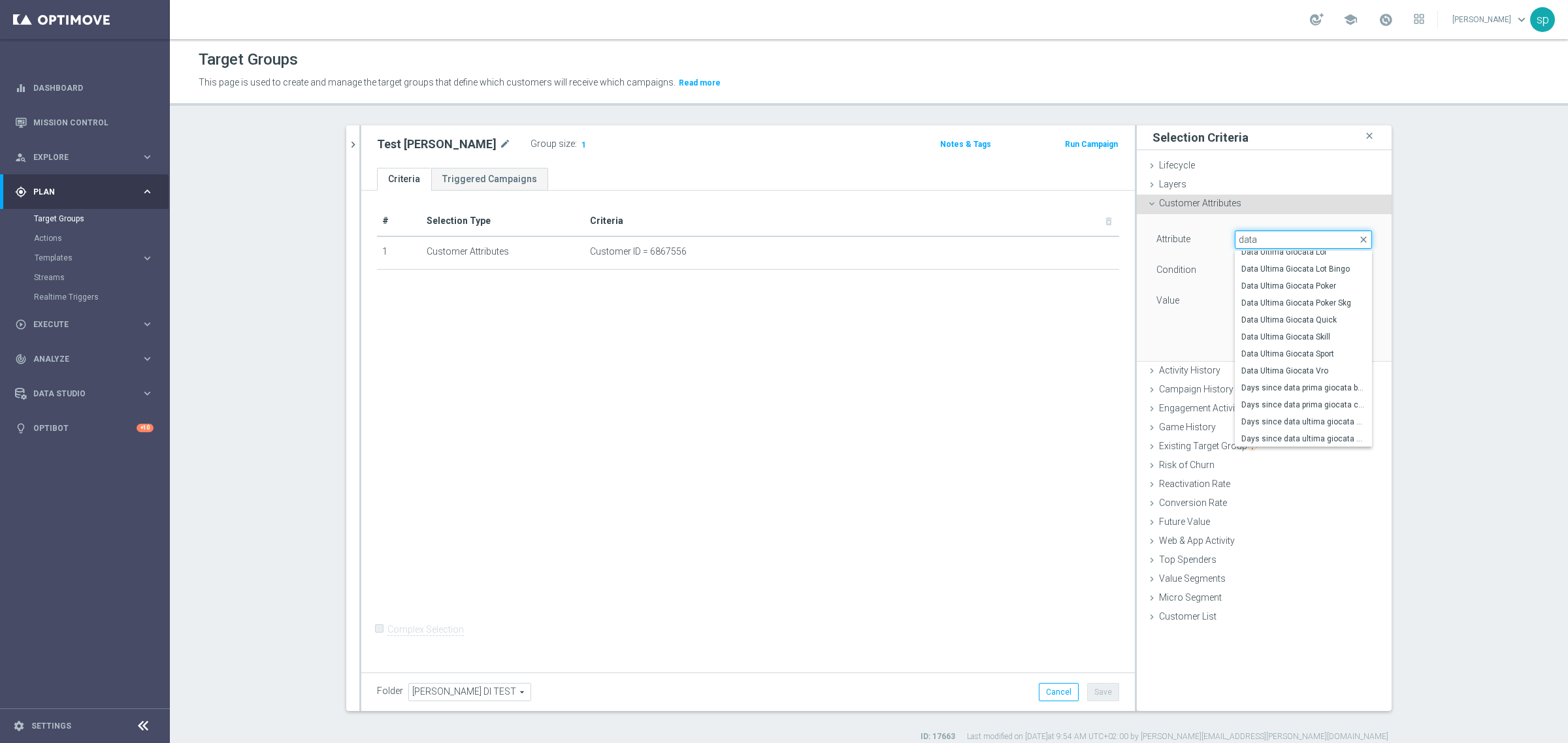
scroll to position [432, 0]
drag, startPoint x: 1267, startPoint y: 236, endPoint x: 948, endPoint y: 226, distance: 319.2
click at [948, 226] on as-split "sara close more_vert Prioritize Customer Target Groups library_add create_new_f…" at bounding box center [869, 418] width 1045 height 586
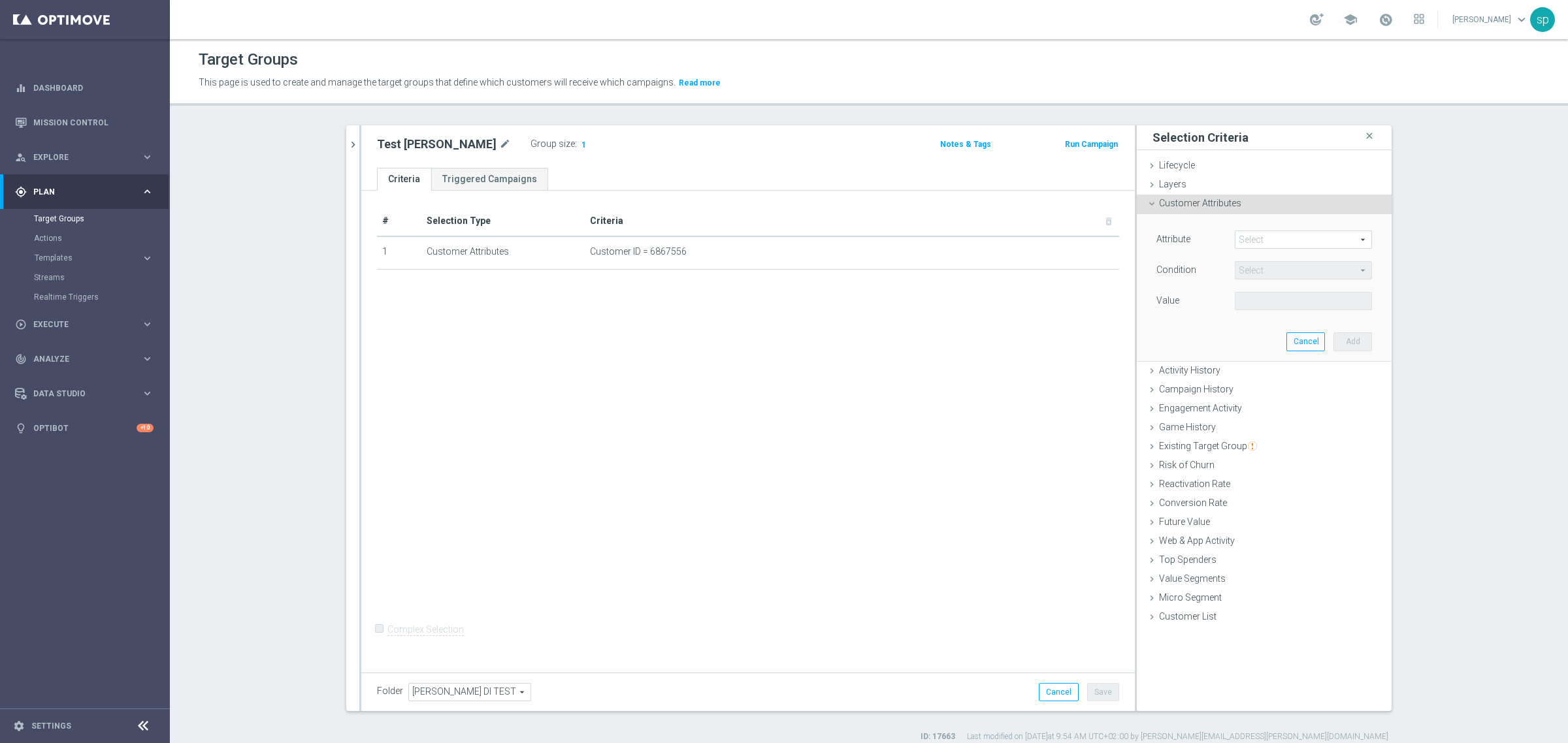
click at [1311, 241] on span at bounding box center [1303, 240] width 136 height 17
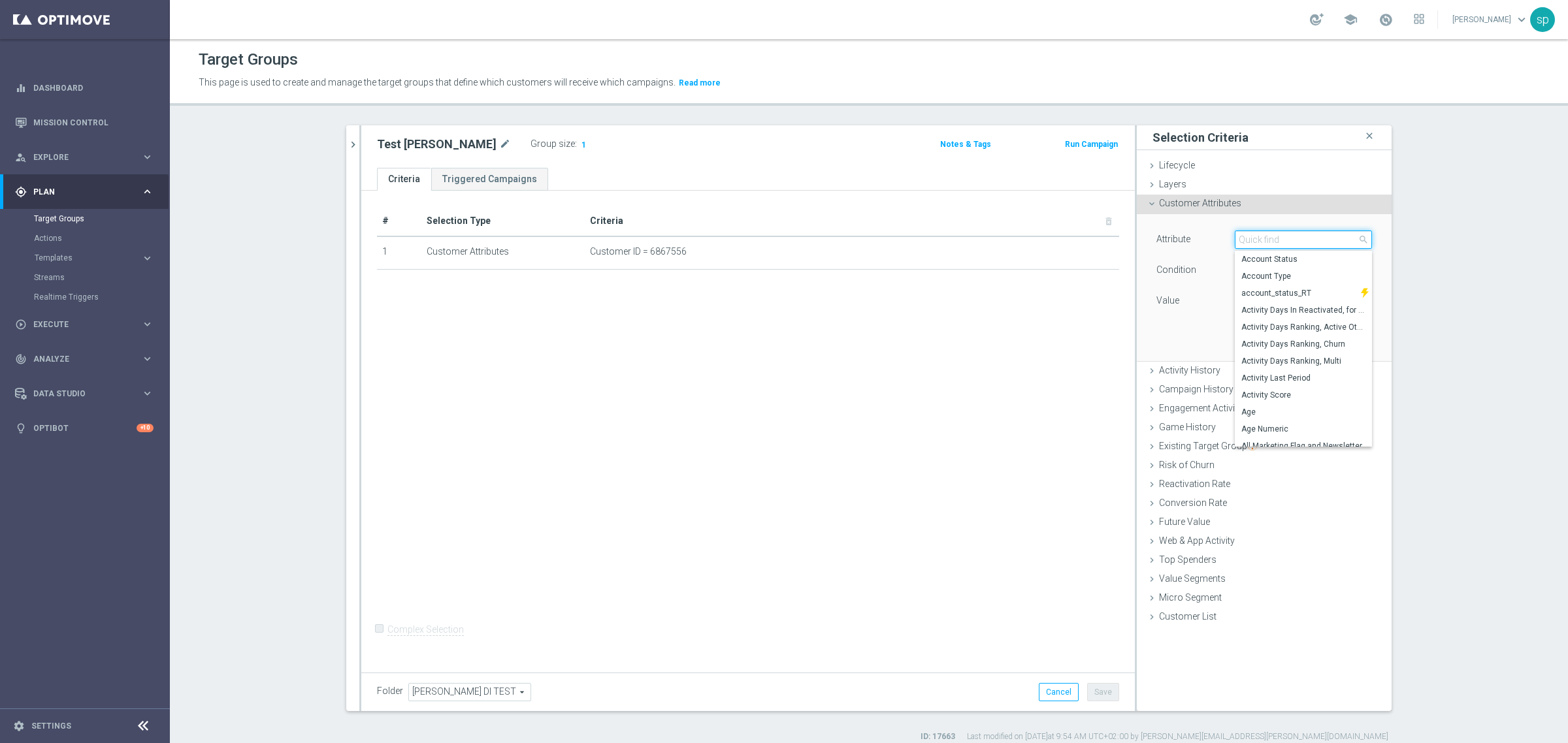
click at [1311, 241] on input "search" at bounding box center [1303, 239] width 137 height 18
type input "flag"
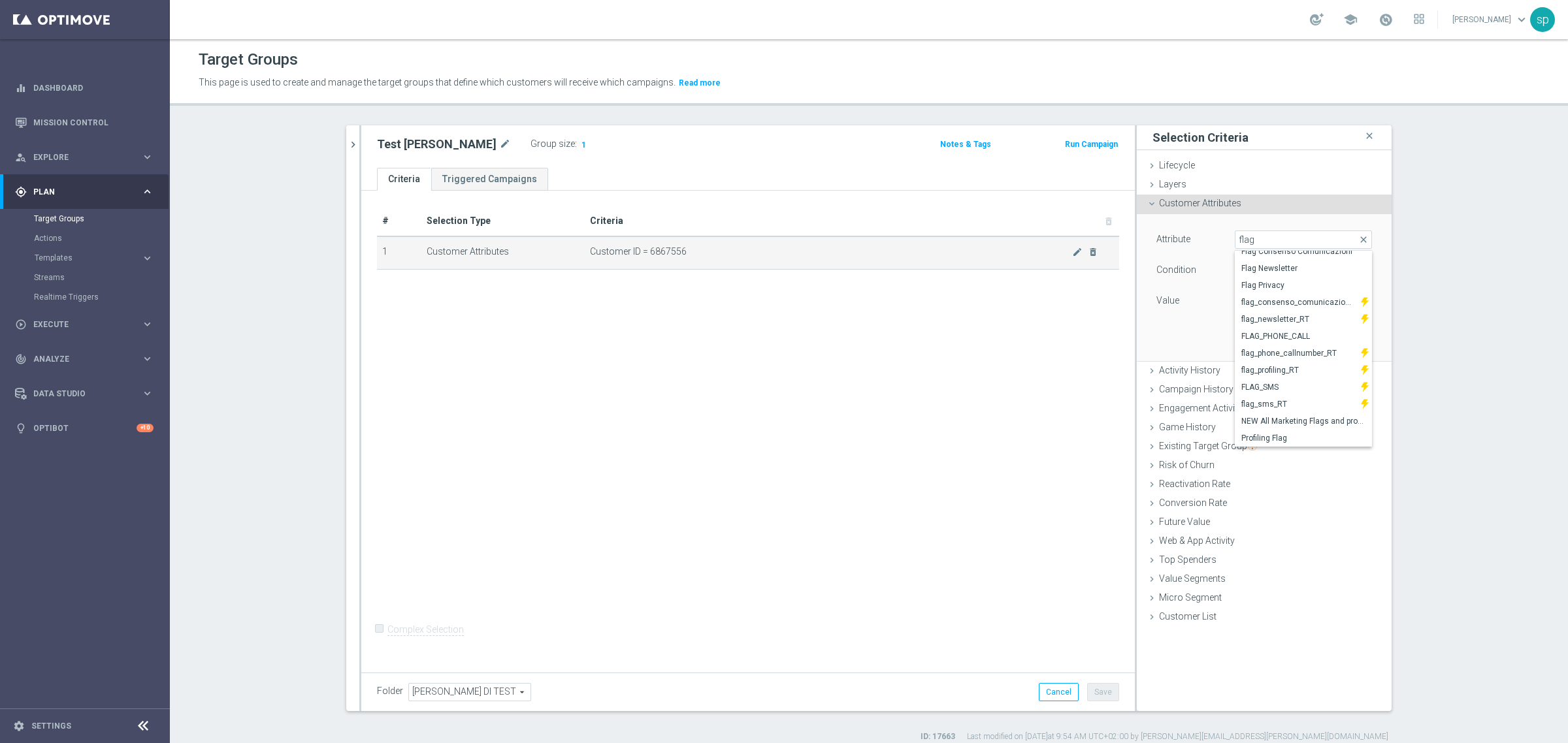
drag, startPoint x: 1073, startPoint y: 266, endPoint x: 1067, endPoint y: 241, distance: 25.7
click at [1067, 241] on td "Customer ID = 6867556 mode_edit delete_forever" at bounding box center [851, 252] width 534 height 32
click at [1072, 252] on icon "mode_edit" at bounding box center [1077, 252] width 11 height 11
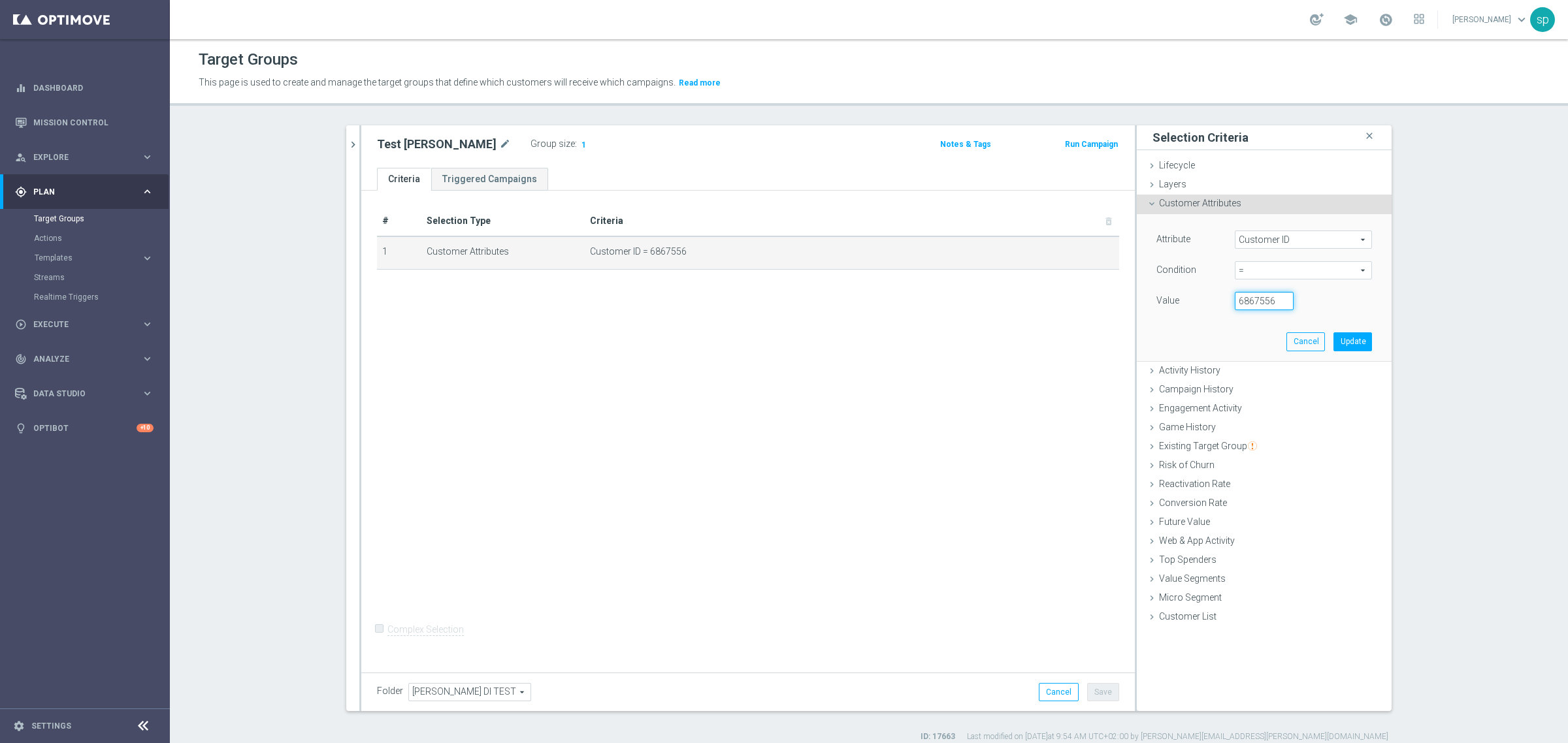
click at [1258, 297] on input "6867556" at bounding box center [1264, 301] width 59 height 18
type input "3037093"
click at [1336, 339] on button "Update" at bounding box center [1352, 341] width 38 height 18
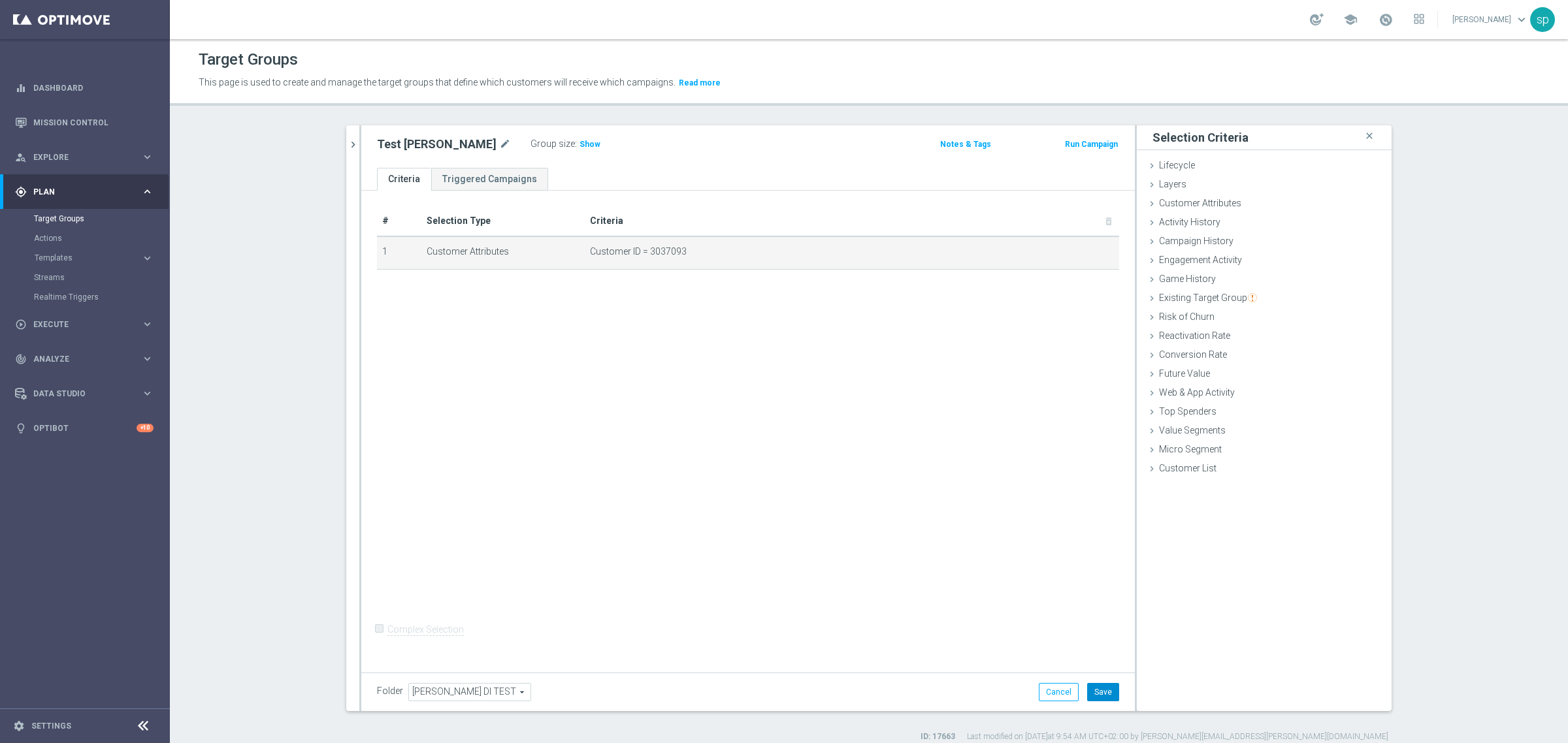
click at [1094, 696] on button "Save" at bounding box center [1103, 692] width 32 height 18
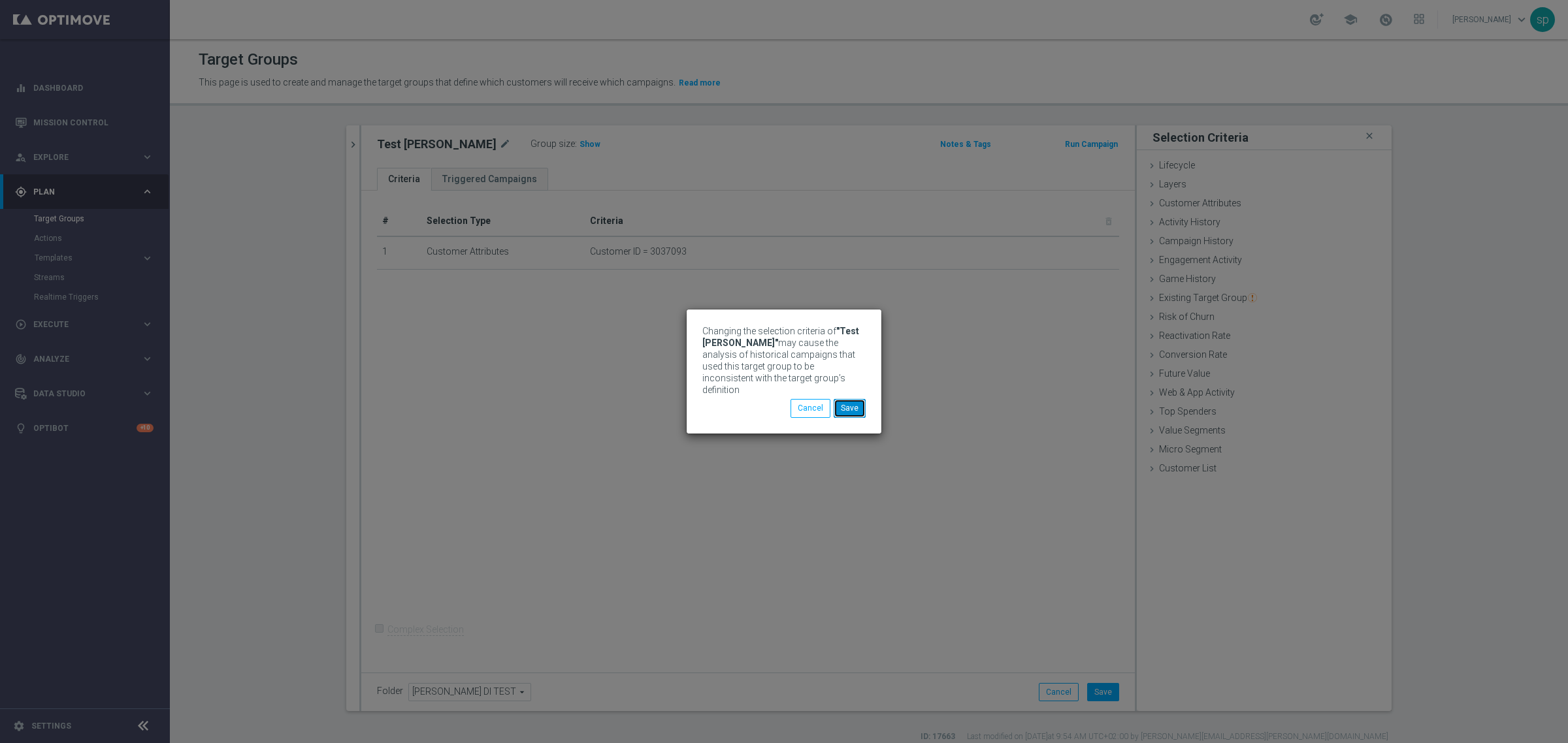
click at [847, 405] on button "Save" at bounding box center [849, 408] width 32 height 18
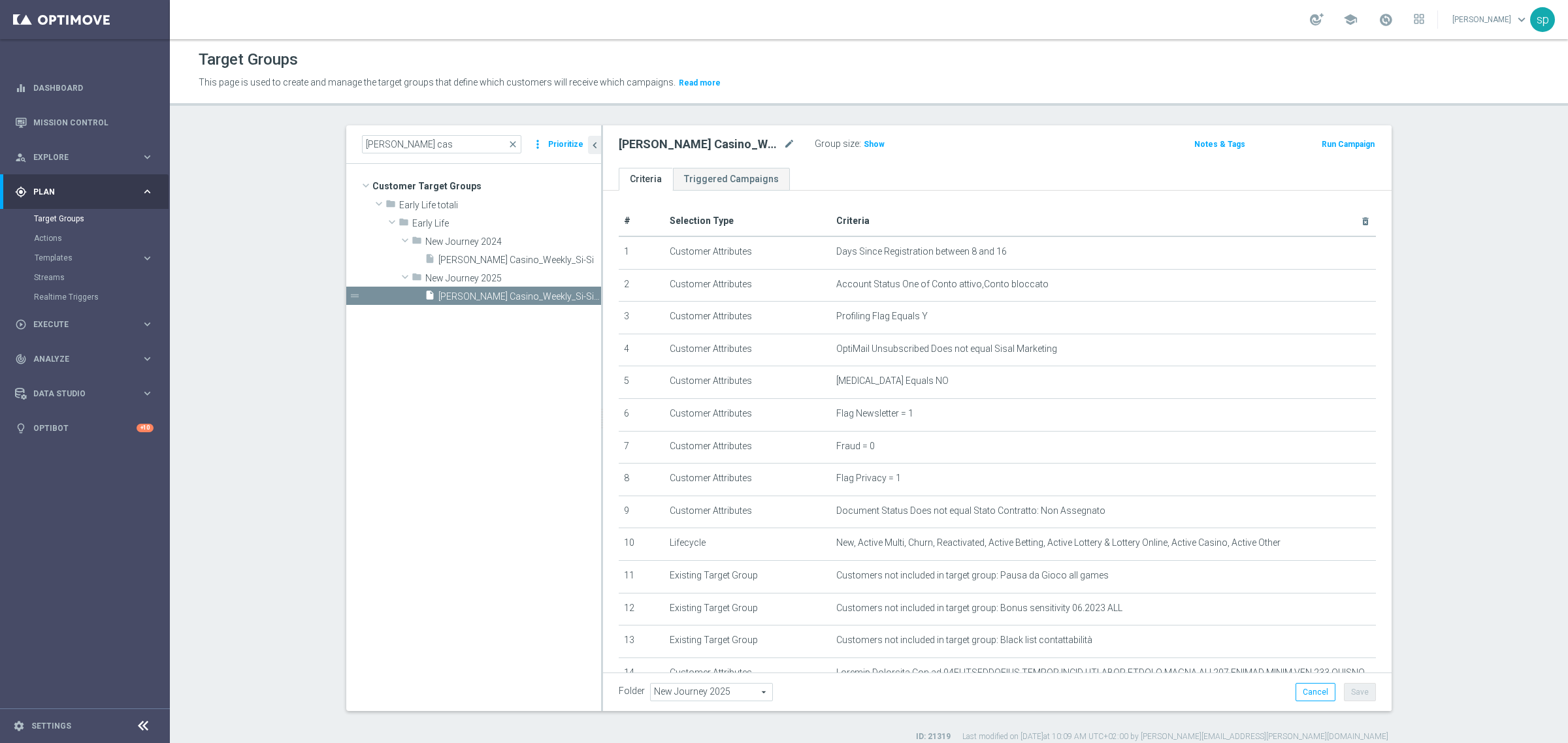
scroll to position [130, 0]
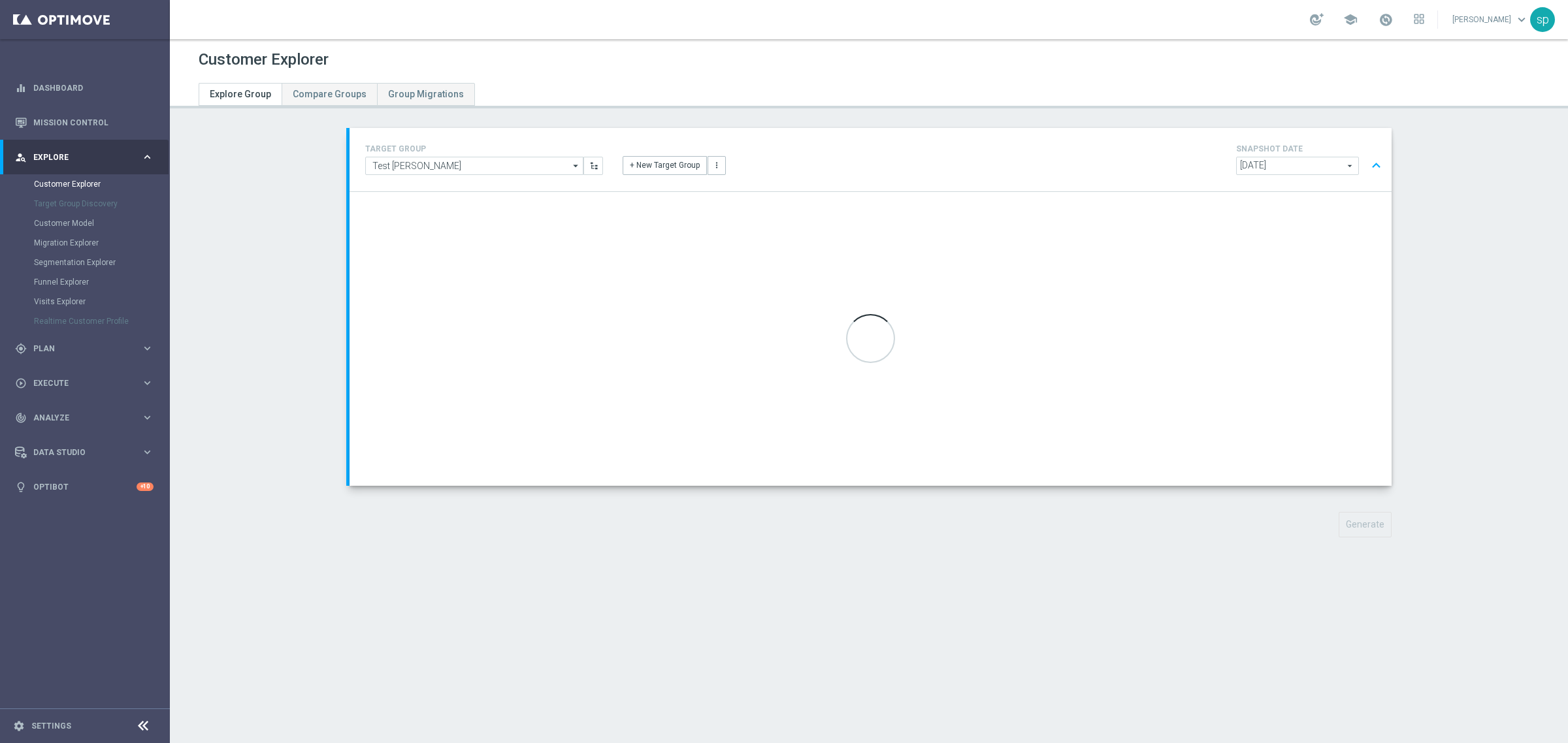
click at [1288, 161] on span "[DATE]" at bounding box center [1298, 166] width 122 height 17
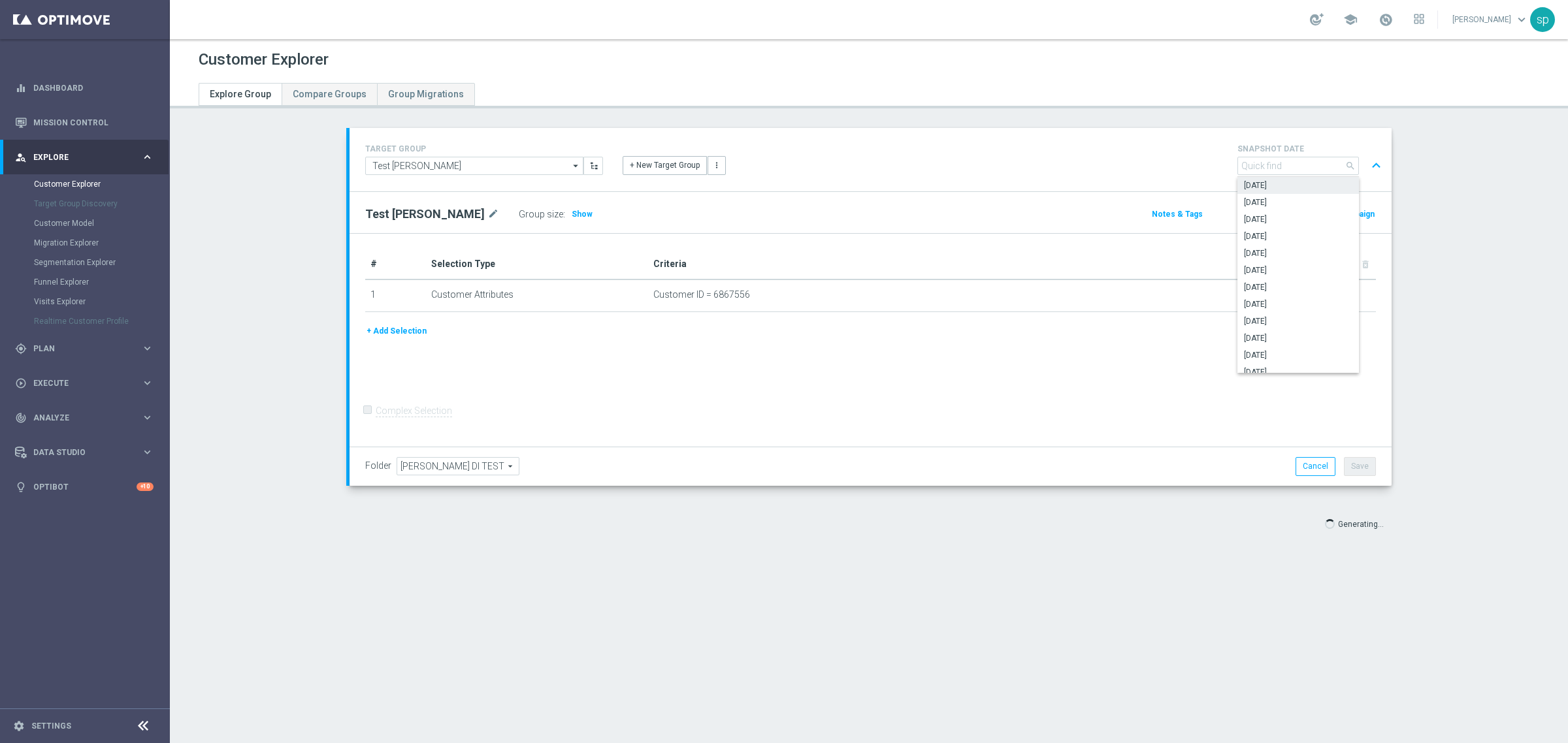
click at [1504, 461] on section "TARGET GROUP Test [PERSON_NAME] Test [PERSON_NAME] arrow_drop_down Show Selecte…" at bounding box center [869, 342] width 1398 height 427
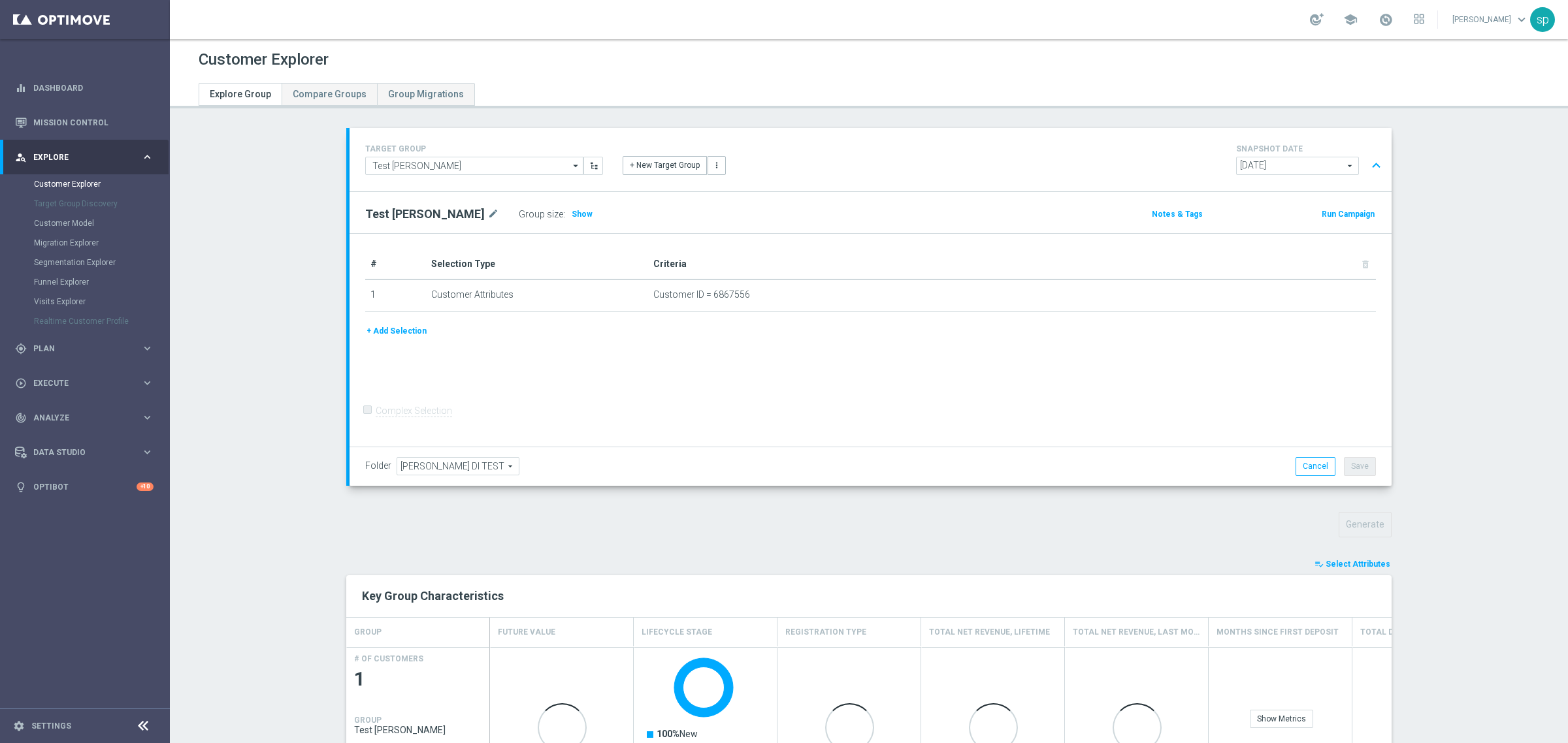
click at [1372, 567] on span "Select Attributes" at bounding box center [1358, 564] width 65 height 9
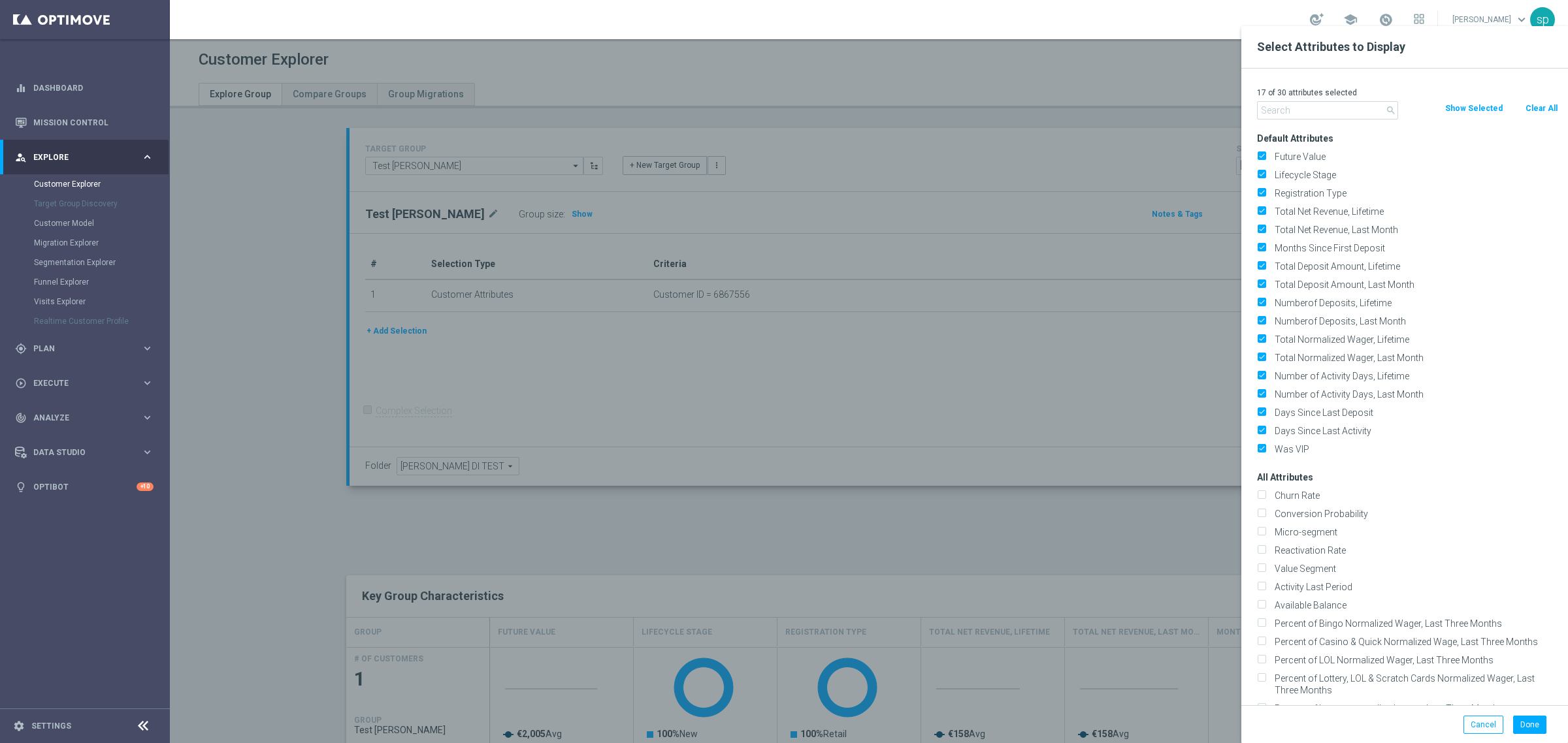
click at [1534, 113] on button "Clear All" at bounding box center [1541, 108] width 35 height 14
checkbox input "false"
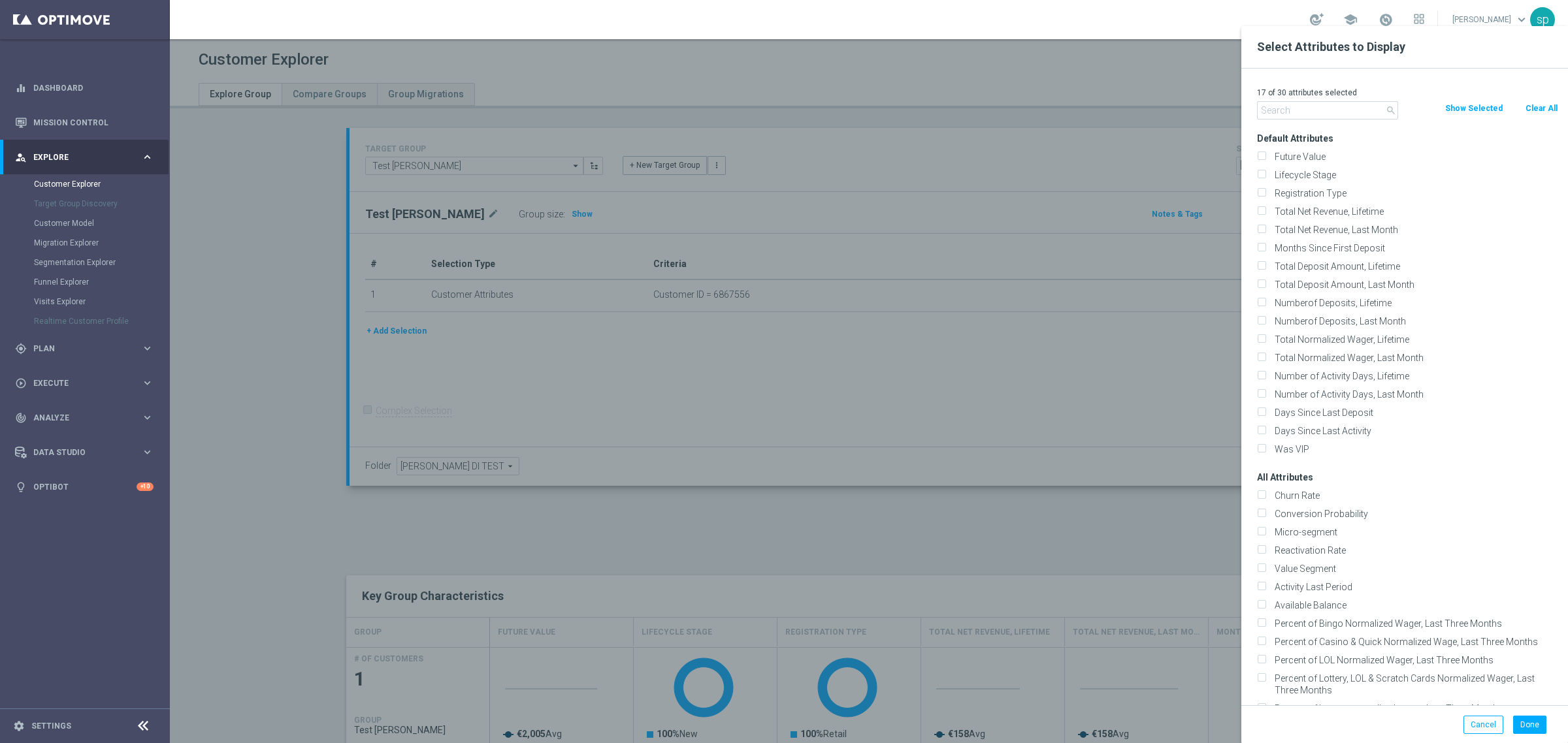
checkbox input "false"
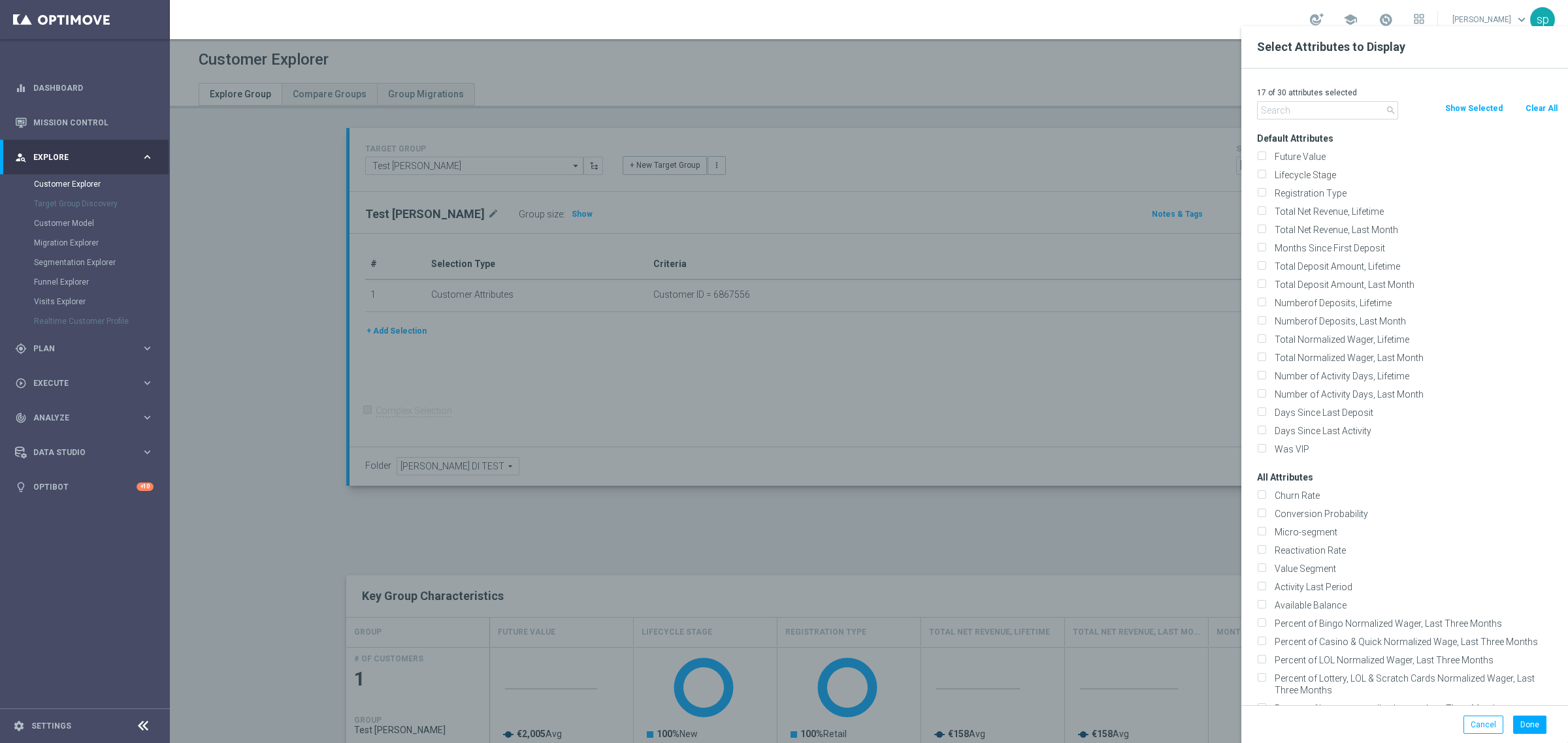
checkbox input "false"
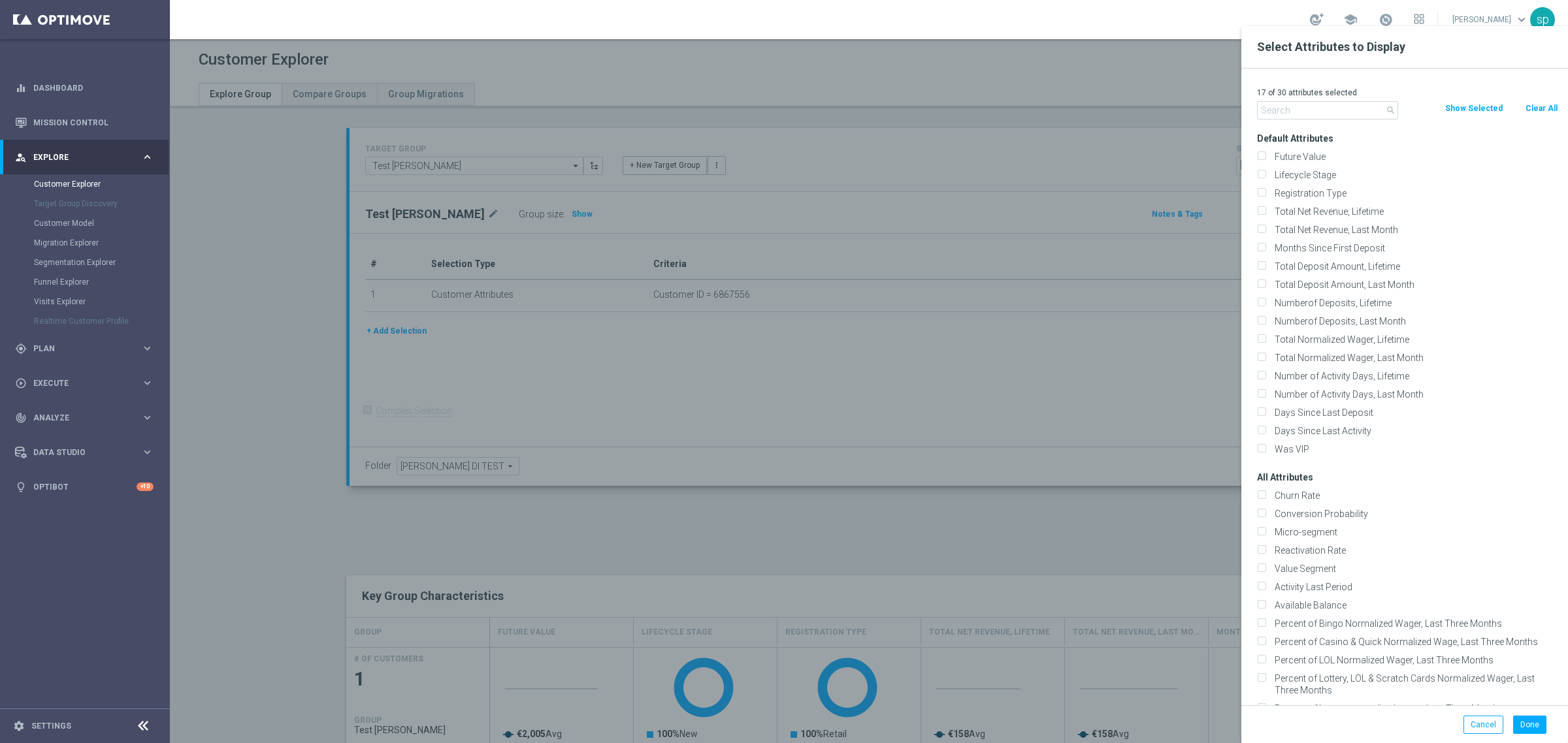
checkbox input "false"
click at [1332, 109] on input "text" at bounding box center [1328, 110] width 141 height 18
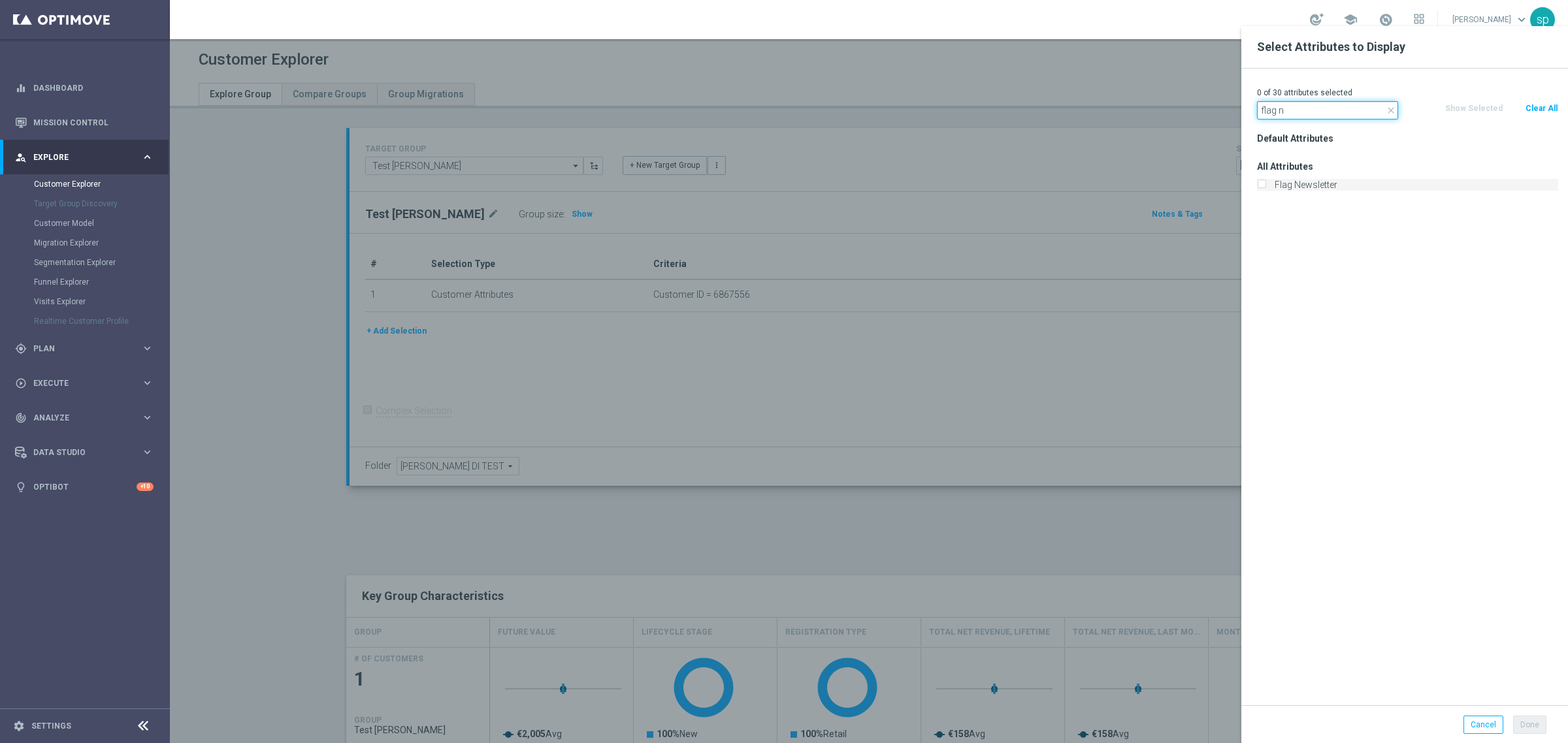
type input "flag n"
click at [1321, 184] on label "Flag Newsletter" at bounding box center [1414, 184] width 288 height 12
click at [1265, 184] on input "Flag Newsletter" at bounding box center [1262, 187] width 9 height 9
checkbox input "true"
click at [1540, 732] on button "Done" at bounding box center [1530, 724] width 33 height 18
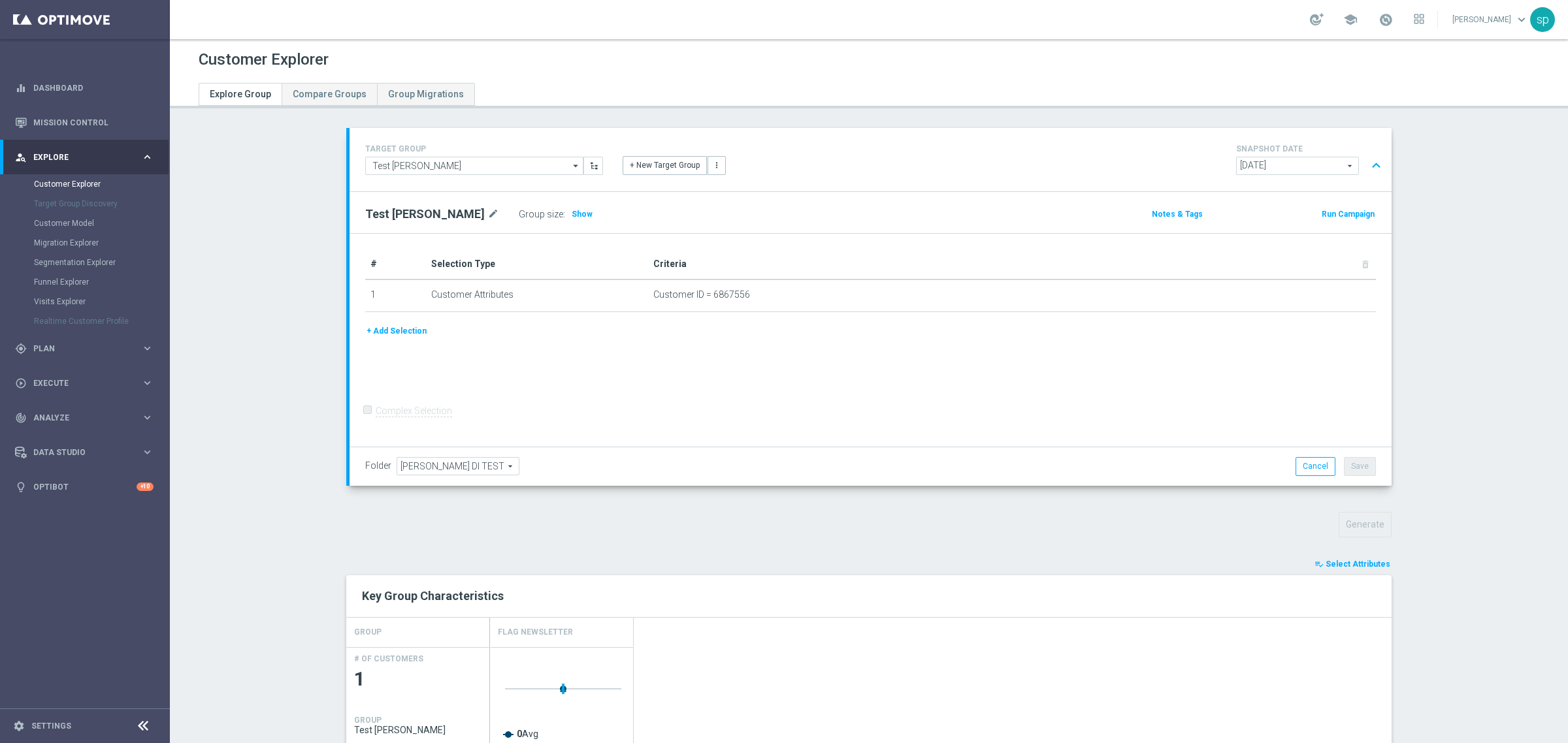
scroll to position [192, 0]
click at [1360, 569] on span "Select Attributes" at bounding box center [1358, 564] width 65 height 9
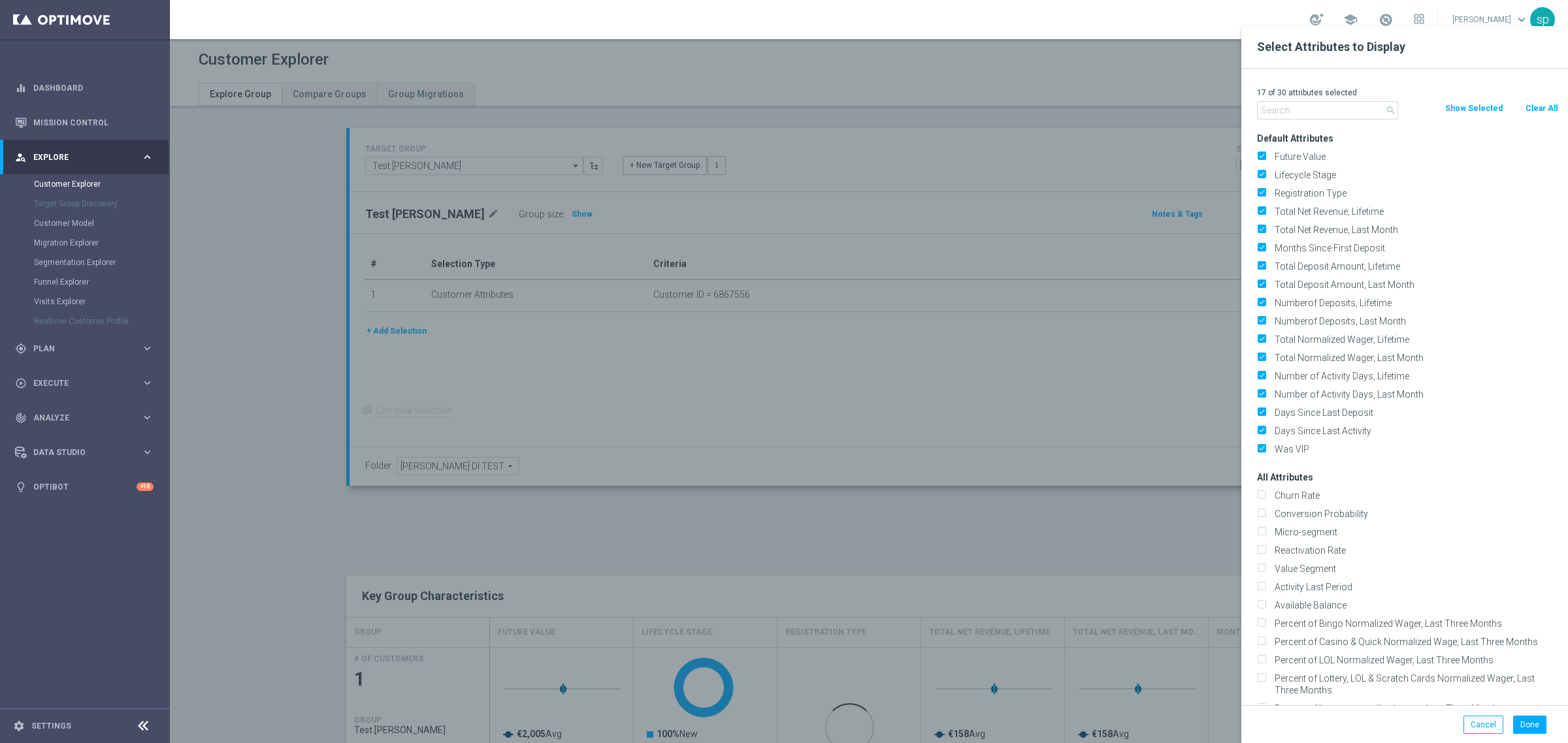
click at [1531, 117] on div "search Clear All Show Selected" at bounding box center [1407, 110] width 321 height 18
click at [1538, 95] on p "17 of 30 attributes selected" at bounding box center [1408, 92] width 301 height 11
drag, startPoint x: 1538, startPoint y: 98, endPoint x: 1537, endPoint y: 108, distance: 10.0
click at [1537, 108] on div "17 of 30 attributes selected search Clear All Show Selected Default Attributes …" at bounding box center [1404, 387] width 327 height 637
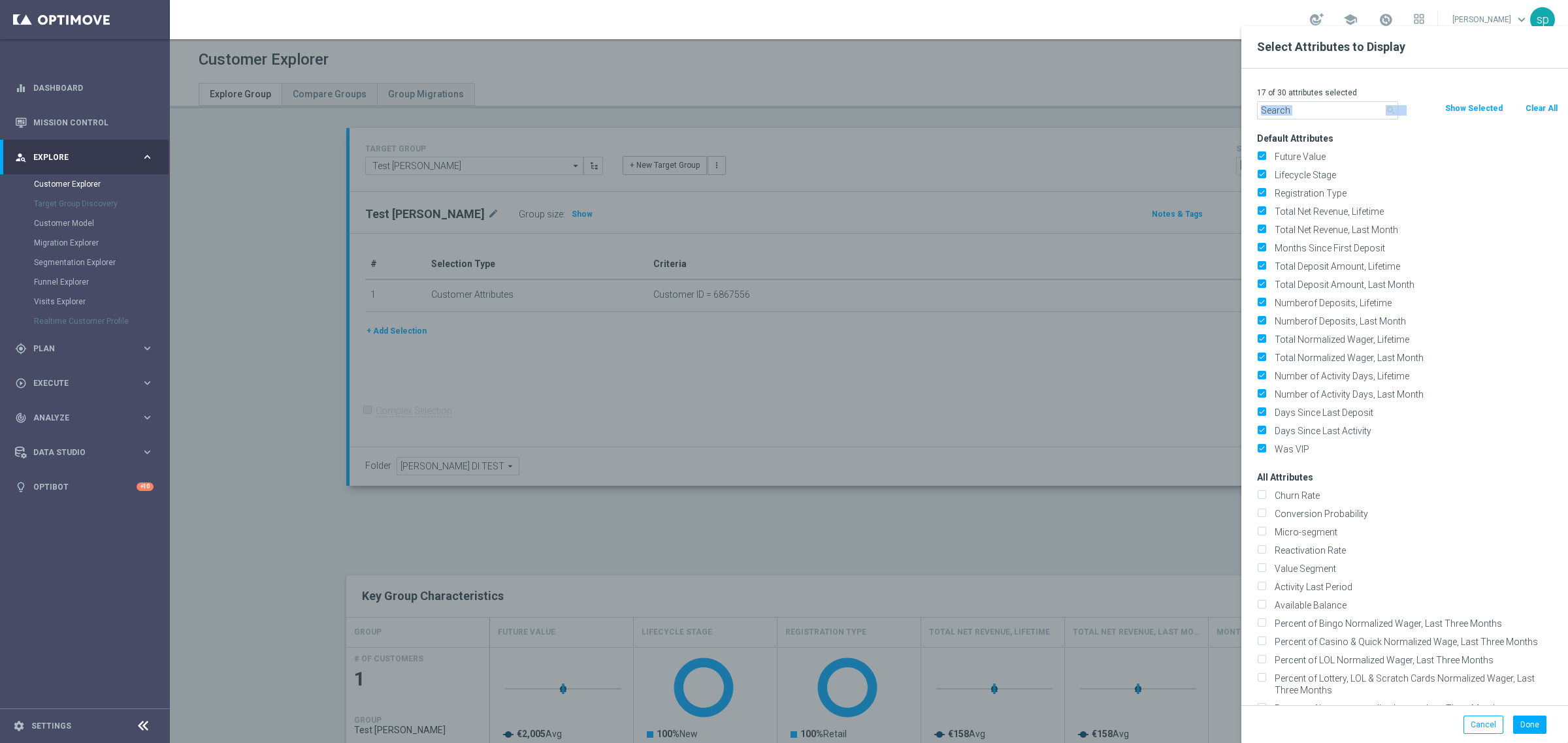
click at [1537, 108] on button "Clear All" at bounding box center [1541, 108] width 35 height 14
checkbox input "false"
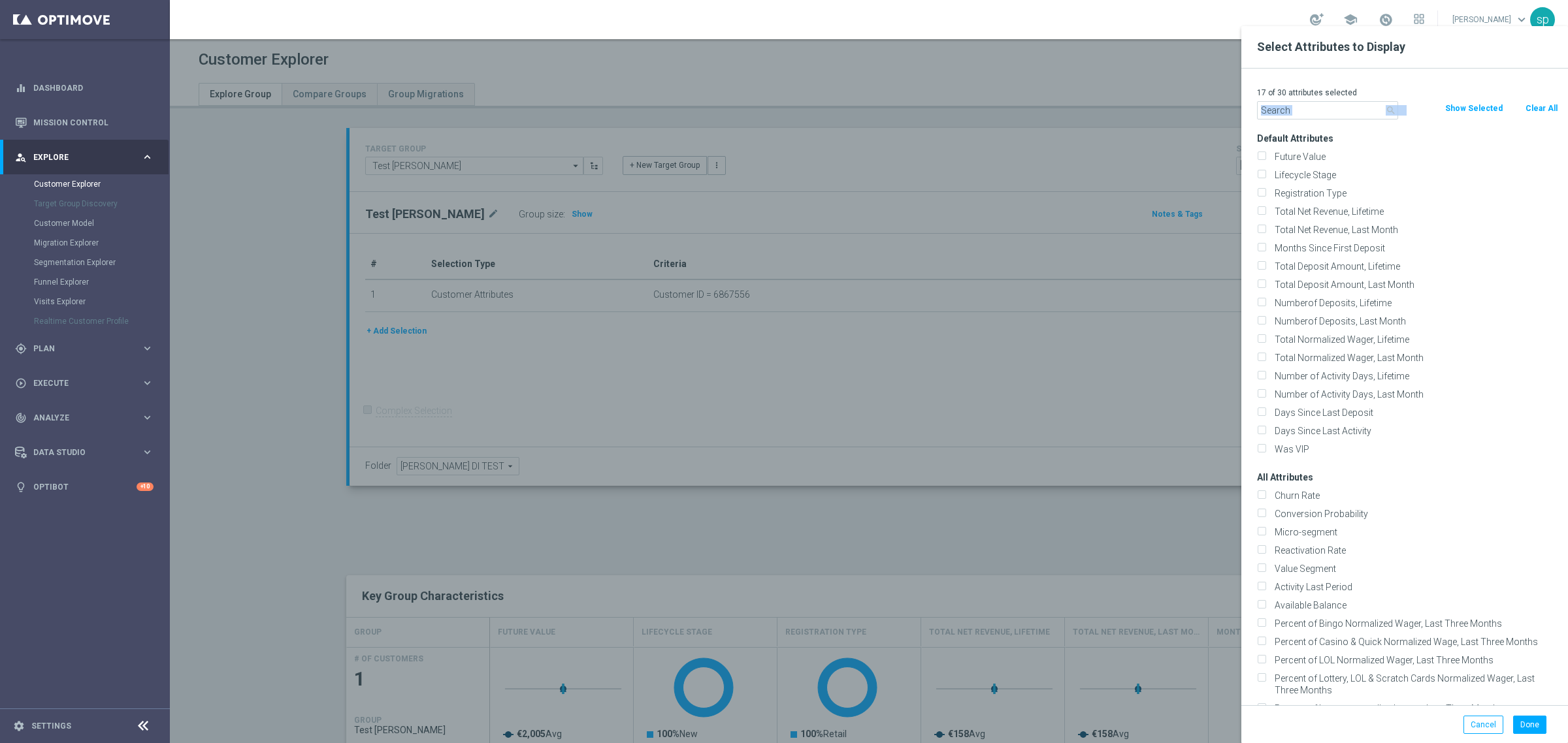
checkbox input "false"
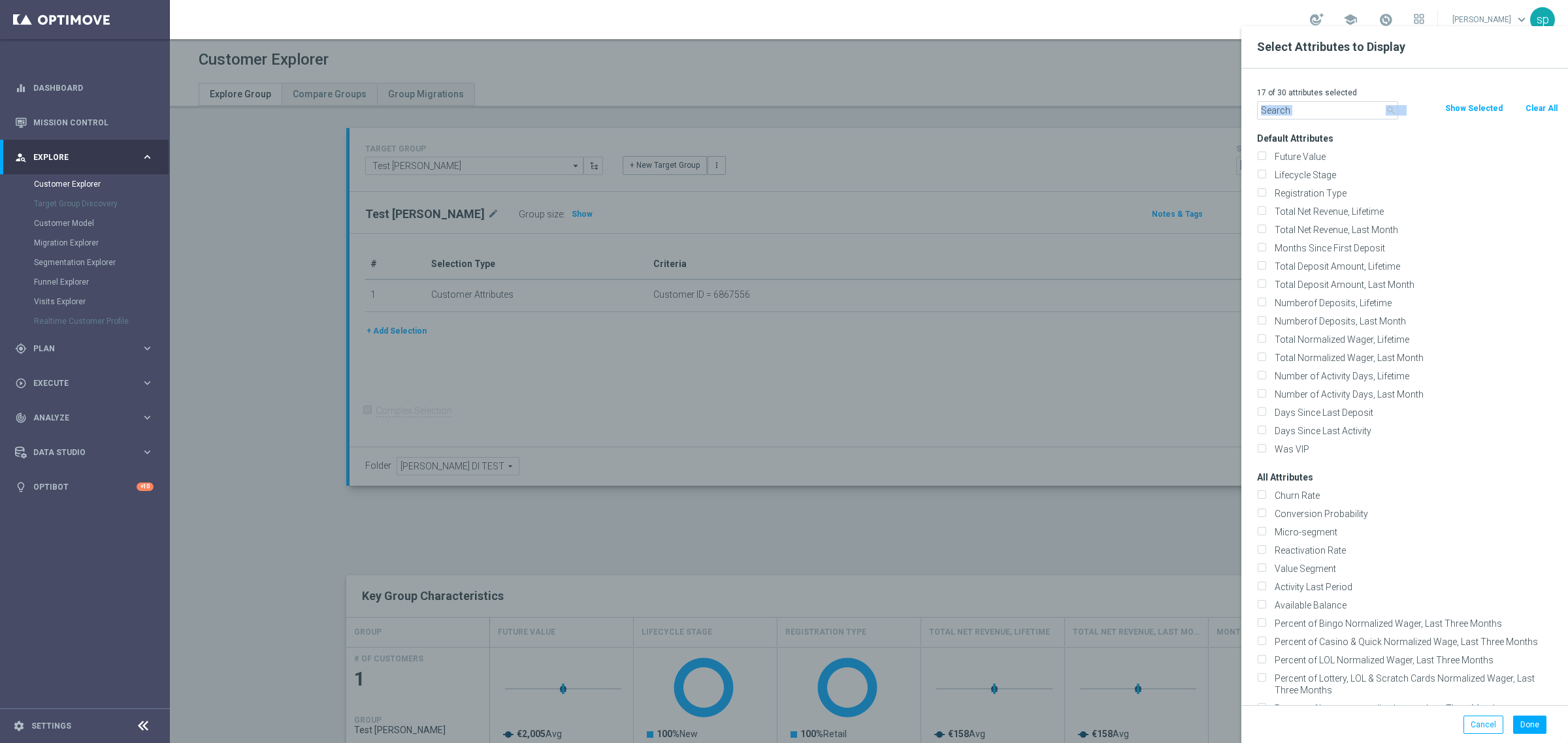
checkbox input "false"
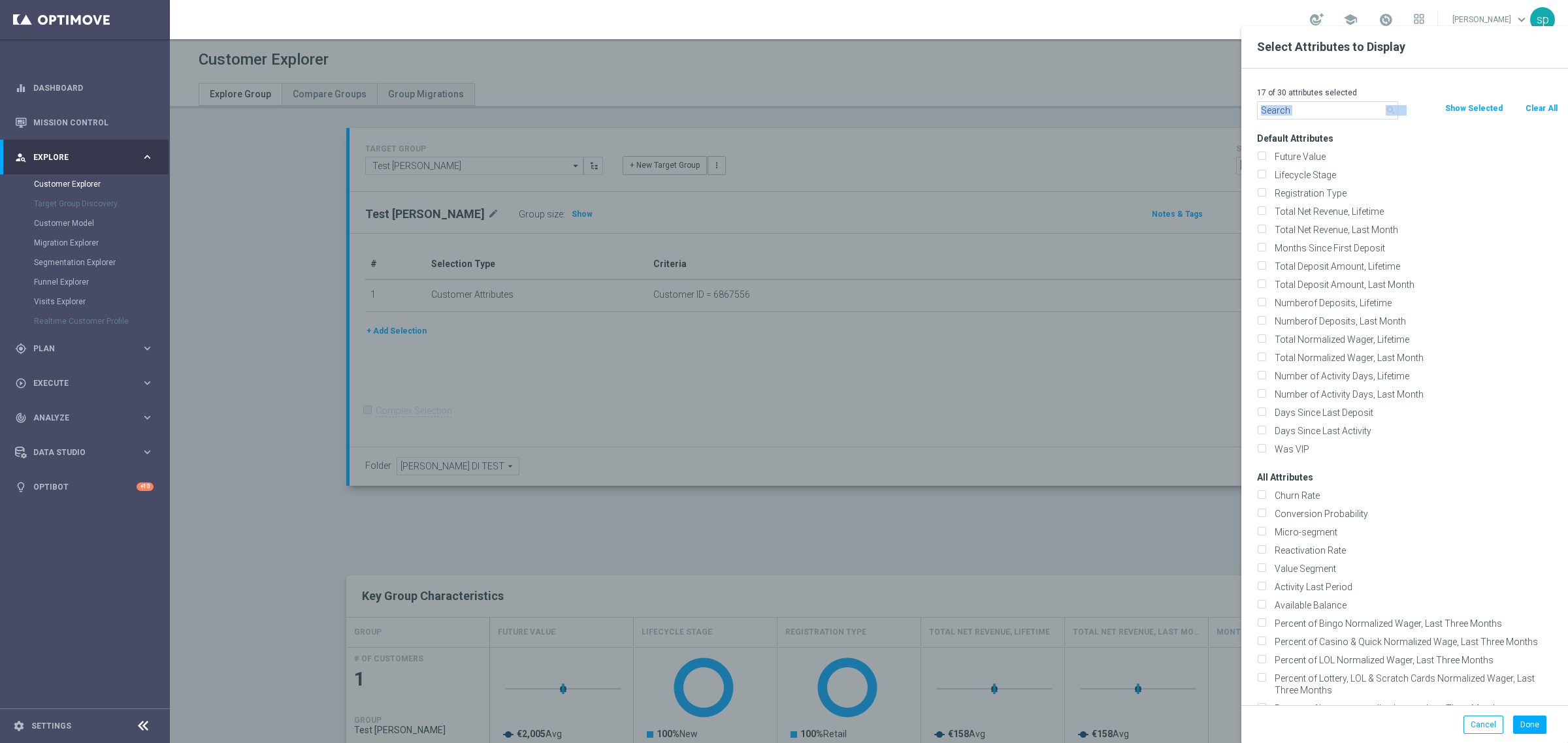
checkbox input "false"
click at [1324, 112] on input "text" at bounding box center [1328, 110] width 141 height 18
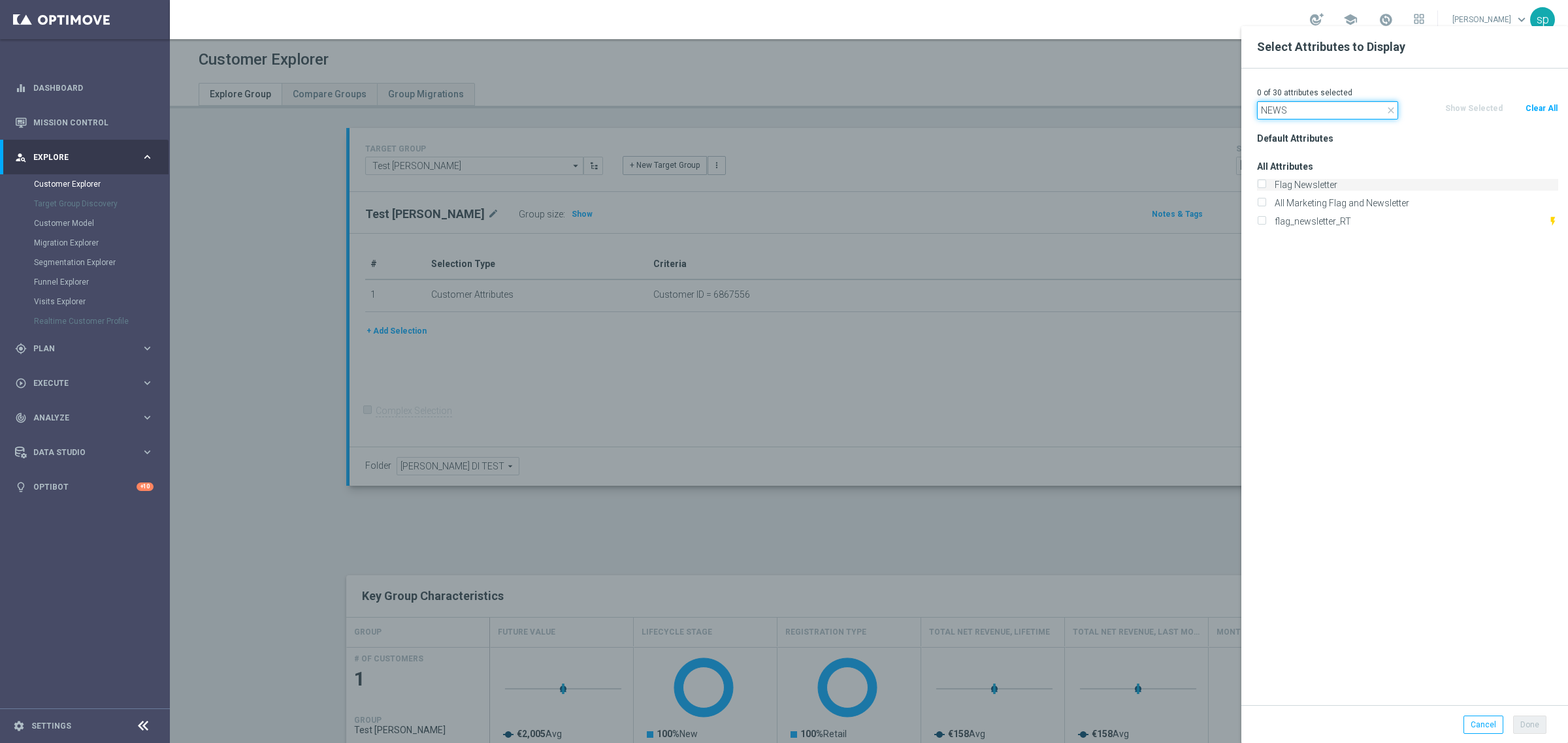
type input "NEWS"
click at [1319, 179] on label "Flag Newsletter" at bounding box center [1414, 184] width 288 height 12
click at [1265, 182] on input "Flag Newsletter" at bounding box center [1262, 187] width 9 height 9
checkbox input "true"
click at [1354, 217] on label "flag_newsletter_RT" at bounding box center [1409, 221] width 278 height 12
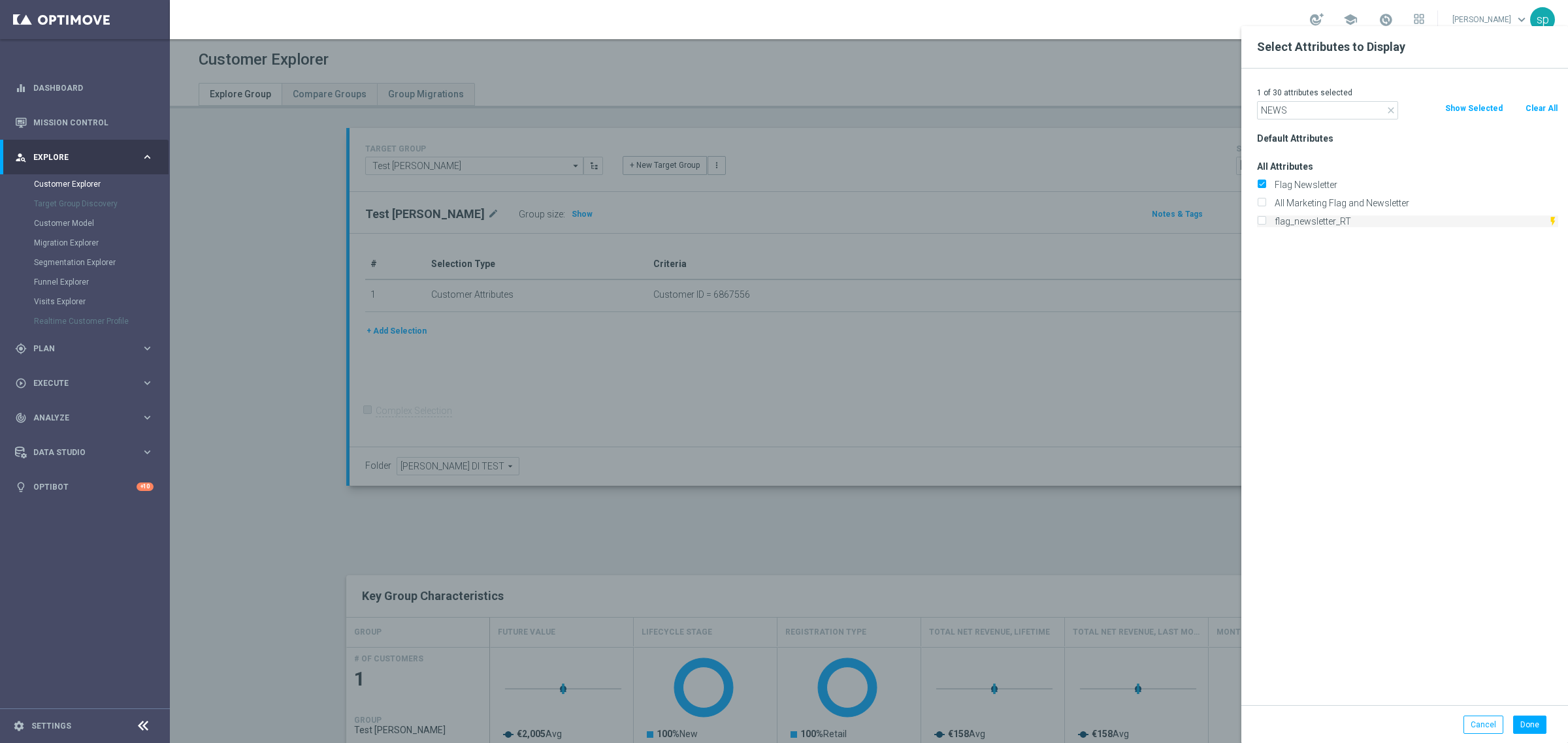
click at [1265, 219] on input "flag_newsletter_RT" at bounding box center [1262, 223] width 9 height 9
checkbox input "true"
click at [1524, 727] on button "Done" at bounding box center [1530, 724] width 33 height 18
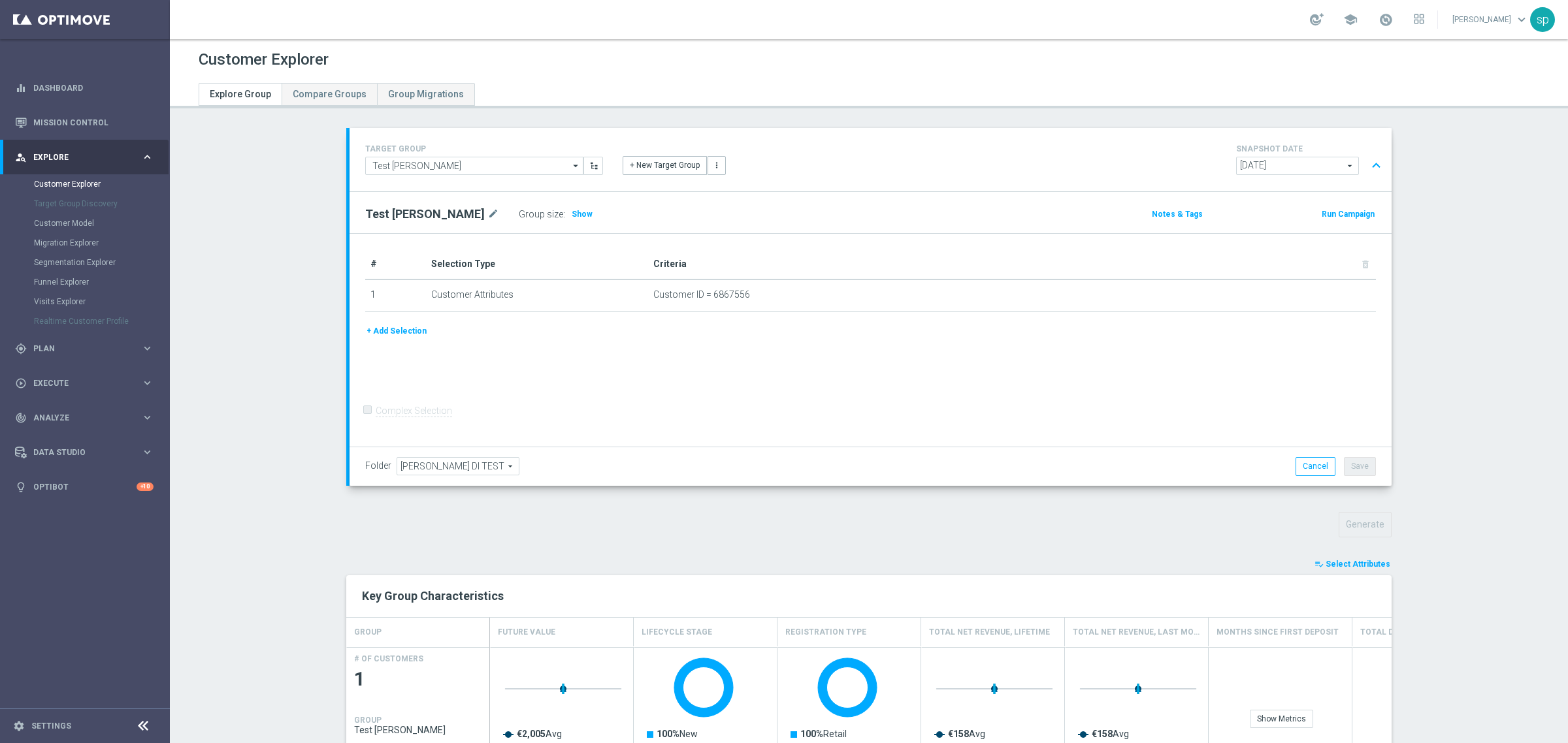
type input "Search"
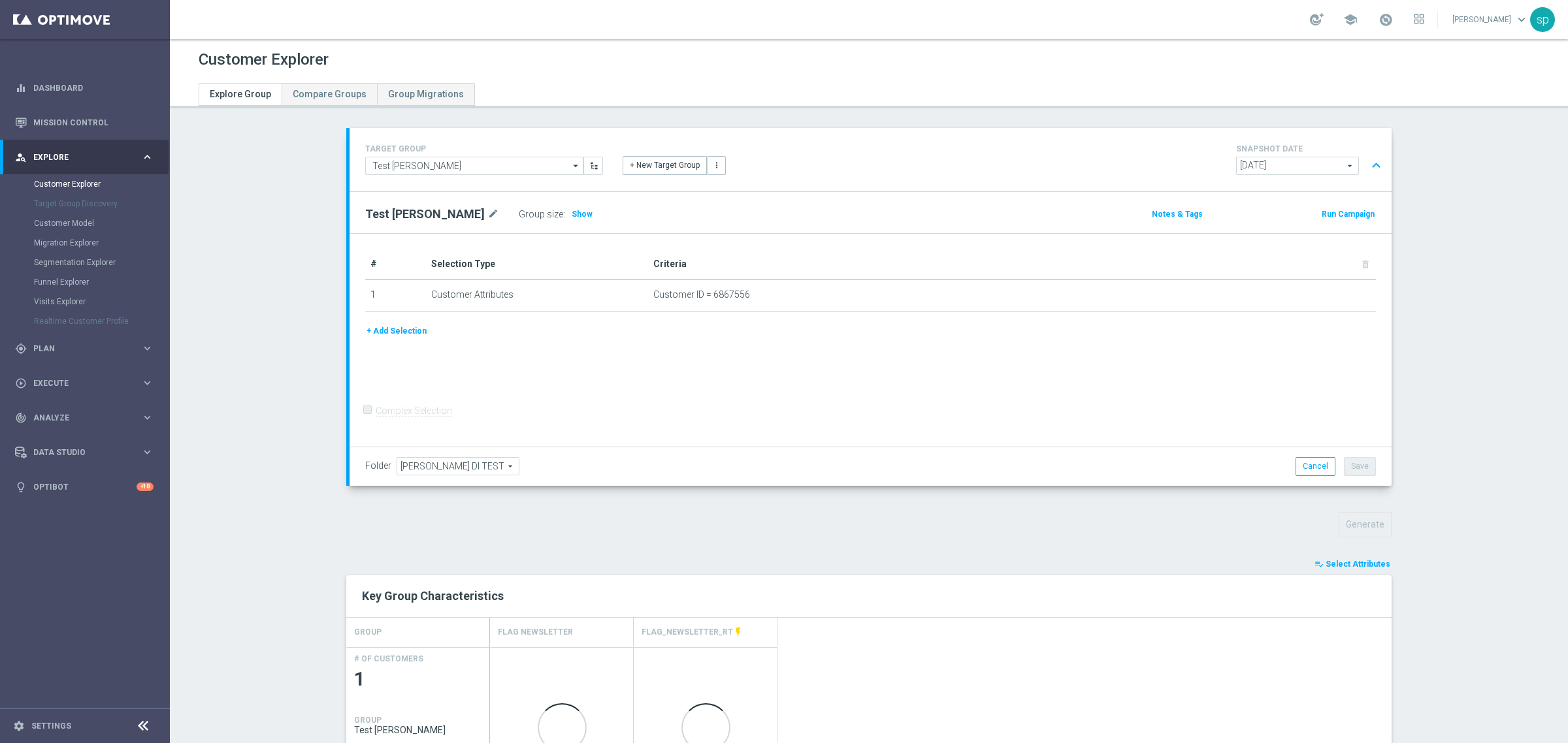
scroll to position [278, 0]
